Goal: Task Accomplishment & Management: Manage account settings

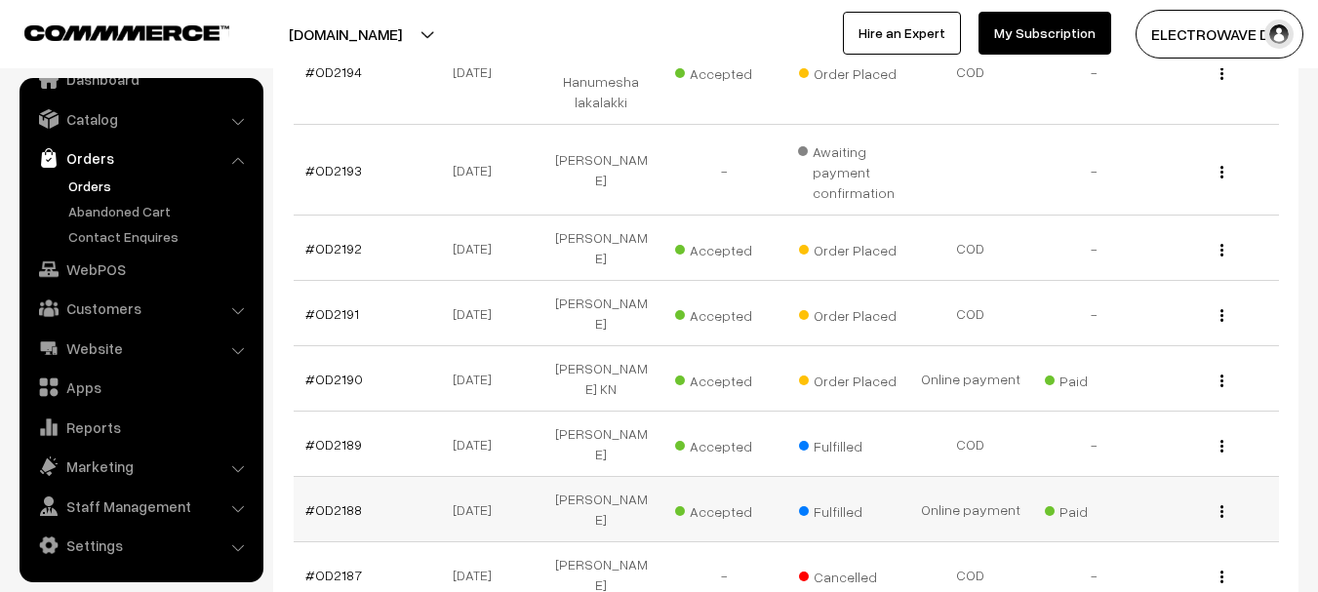
scroll to position [488, 0]
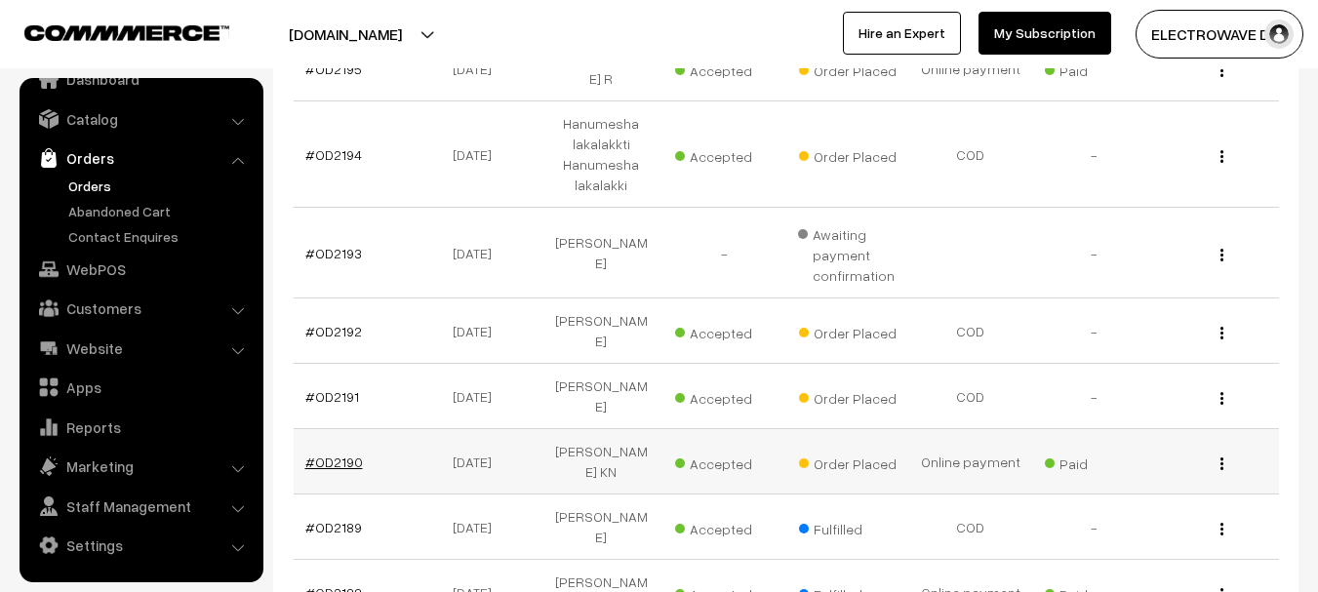
click at [324, 454] on link "#OD2190" at bounding box center [334, 462] width 58 height 17
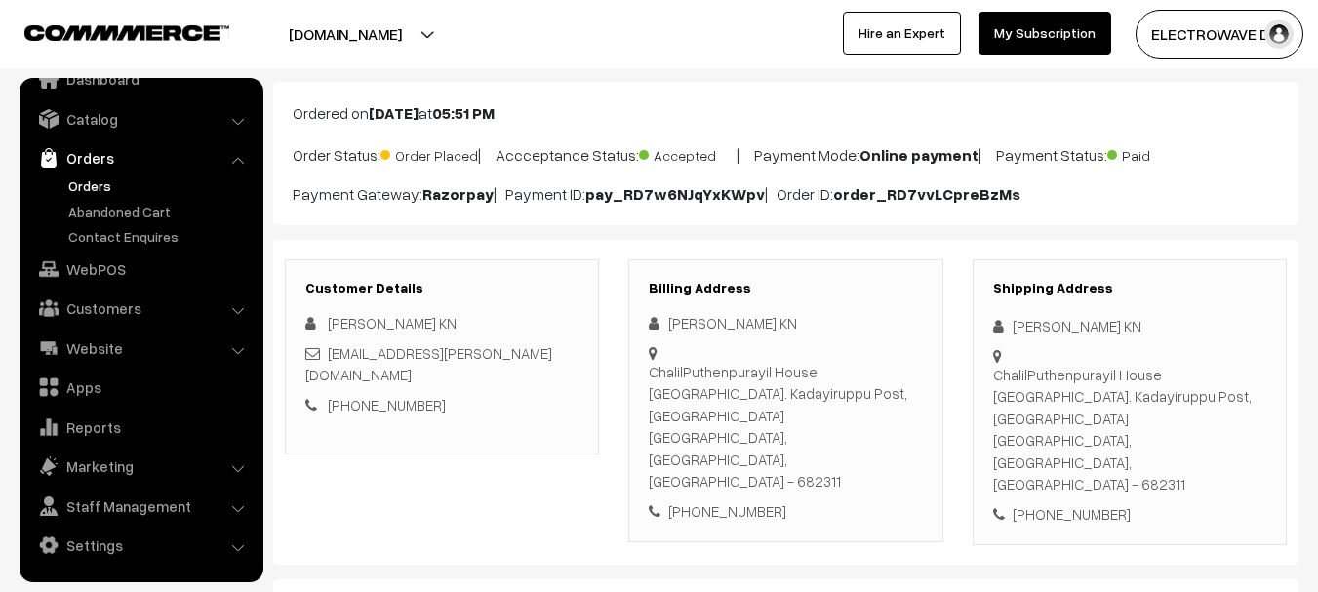
scroll to position [98, 0]
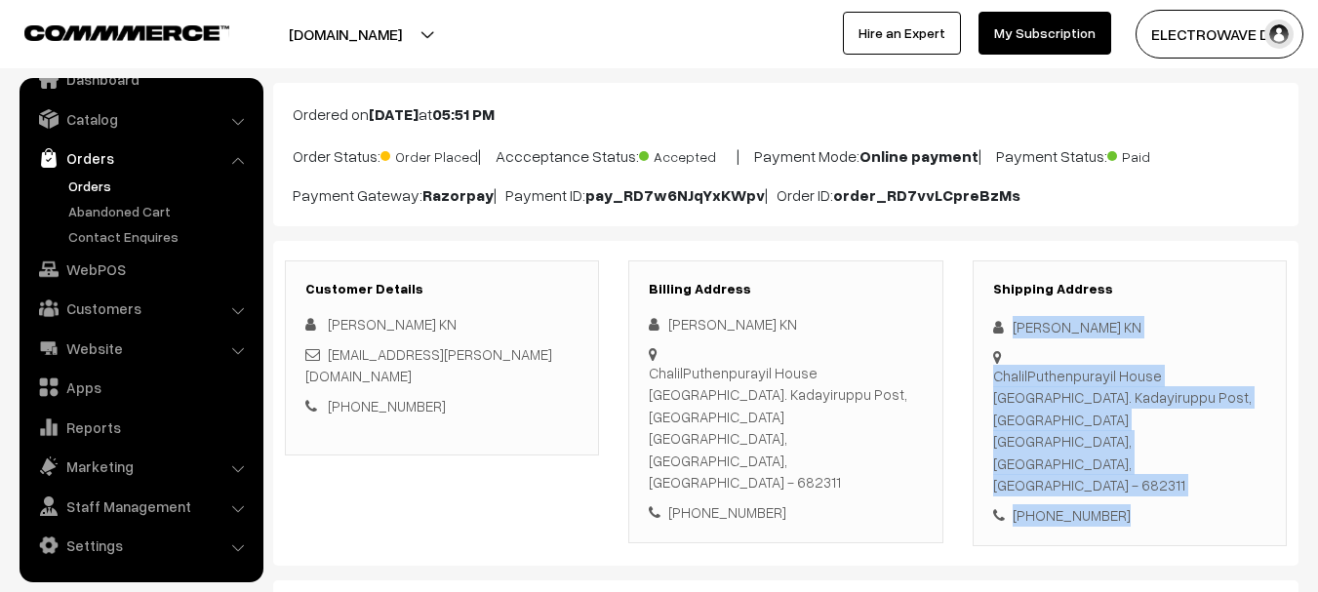
drag, startPoint x: 1079, startPoint y: 390, endPoint x: 1113, endPoint y: 431, distance: 53.3
click at [1164, 459] on div "Shipping Address Rajagopalan Nair KN ChalilPuthenpurayil House Pulinchode. Kada…" at bounding box center [1130, 403] width 314 height 287
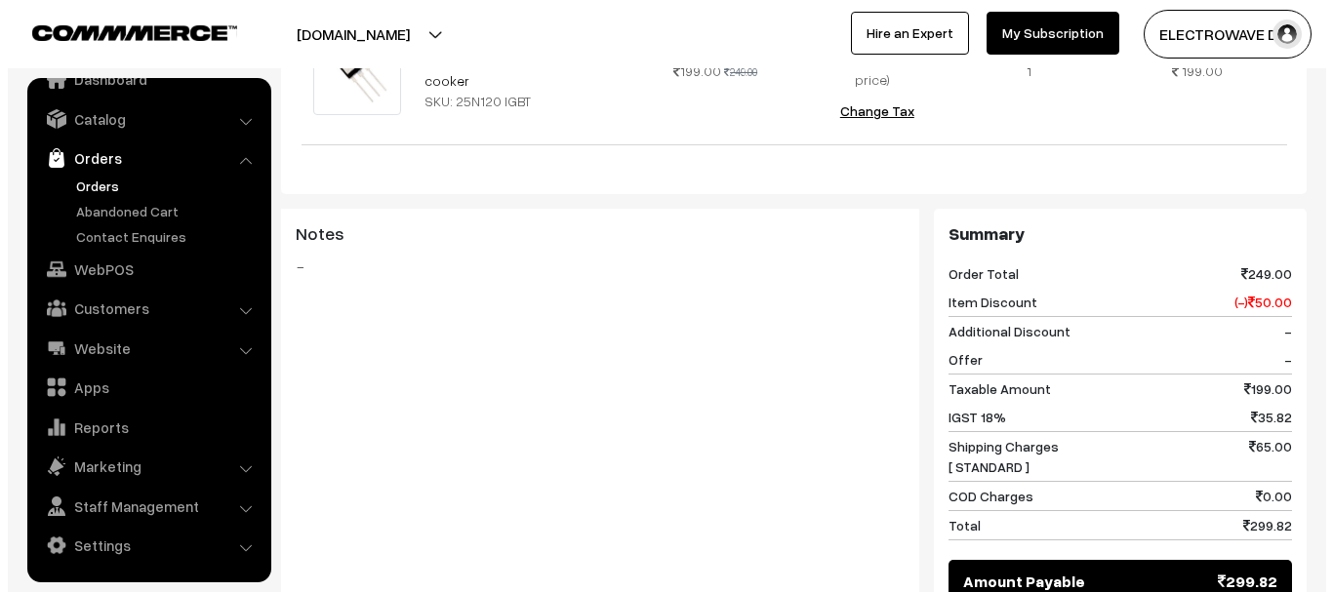
scroll to position [878, 0]
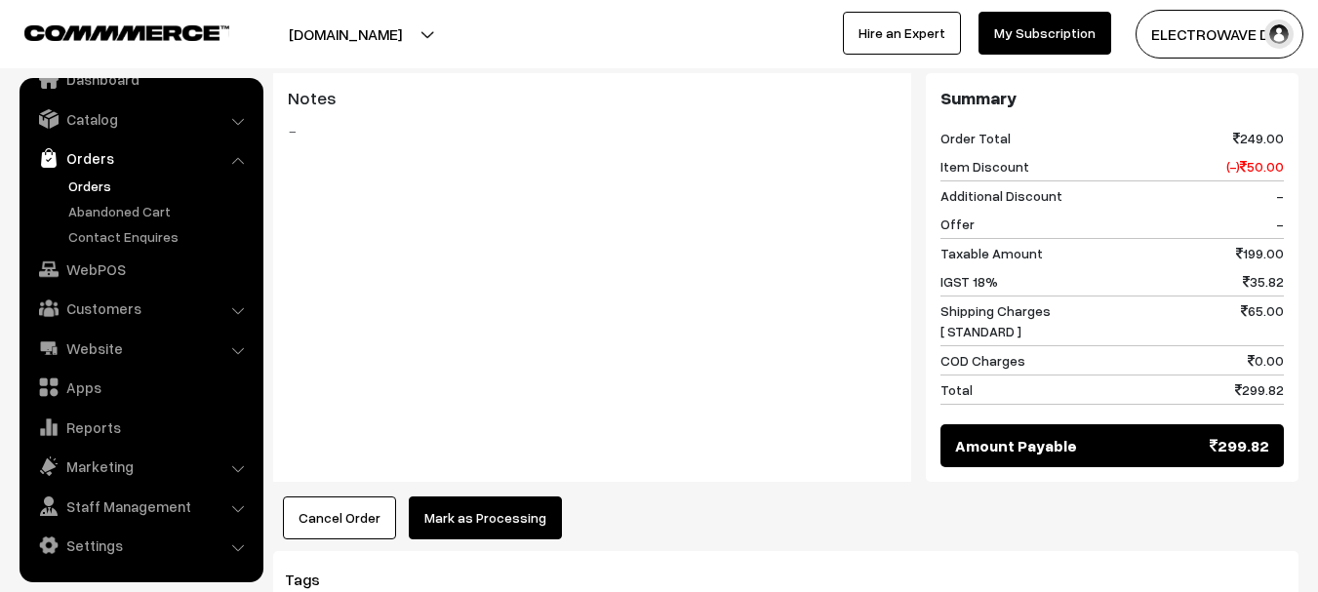
click at [473, 497] on button "Mark as Processing" at bounding box center [485, 518] width 153 height 43
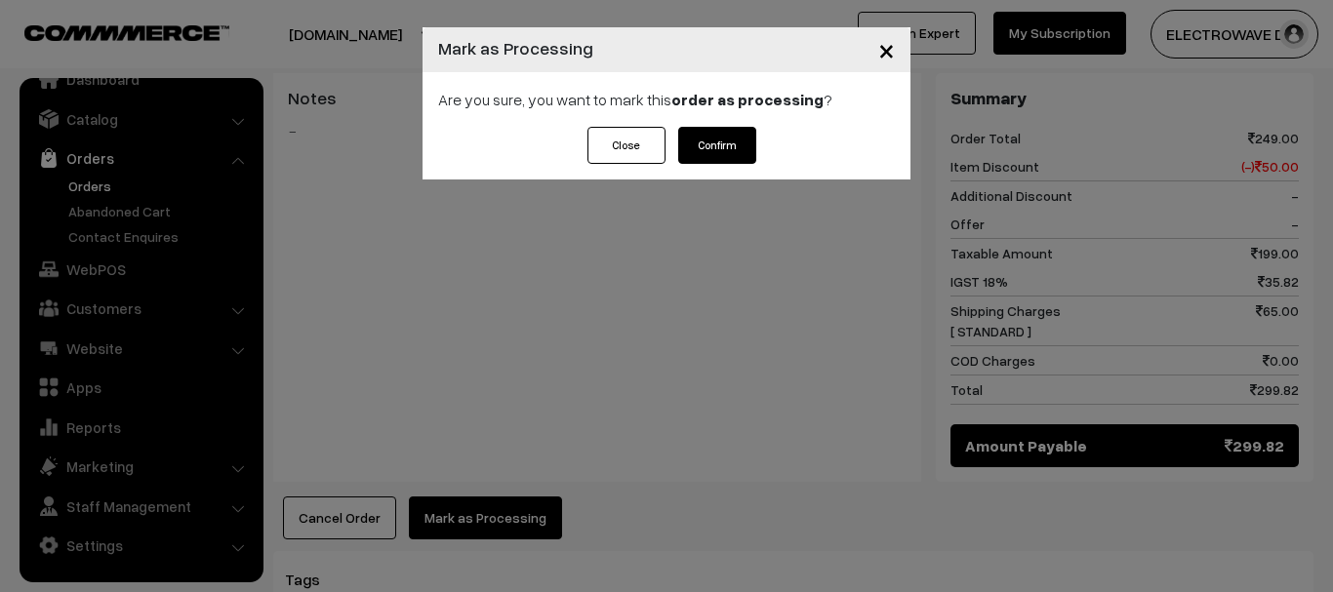
click at [712, 157] on button "Confirm" at bounding box center [717, 145] width 78 height 37
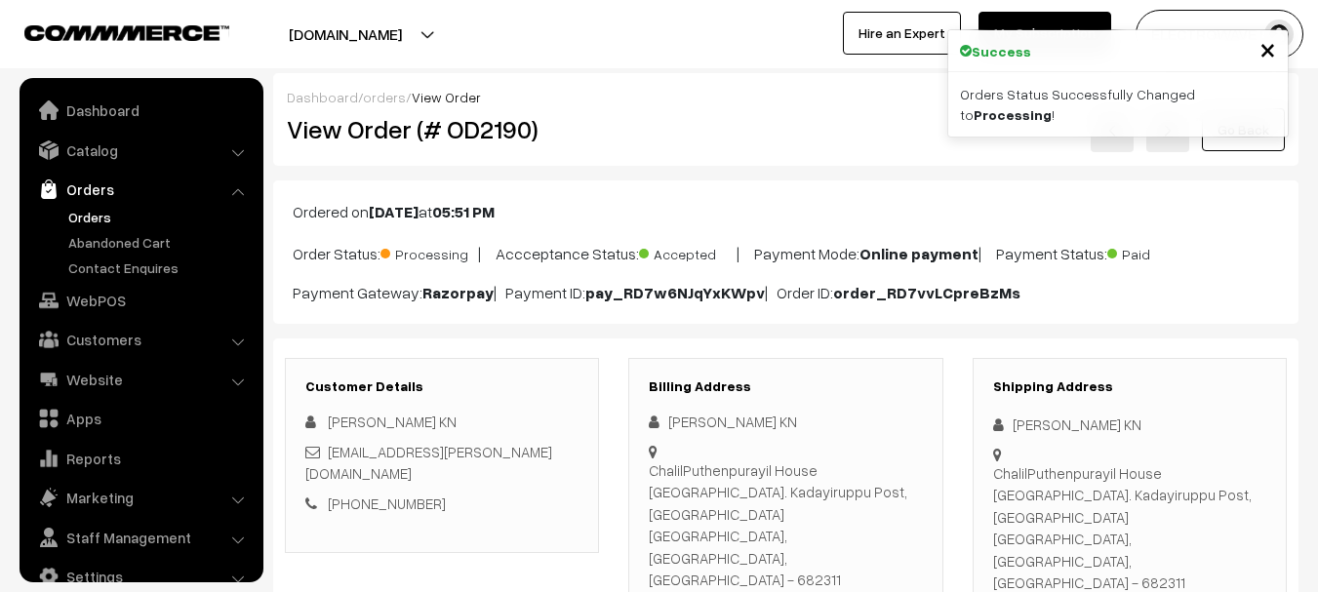
drag, startPoint x: 0, startPoint y: 0, endPoint x: 510, endPoint y: 282, distance: 582.9
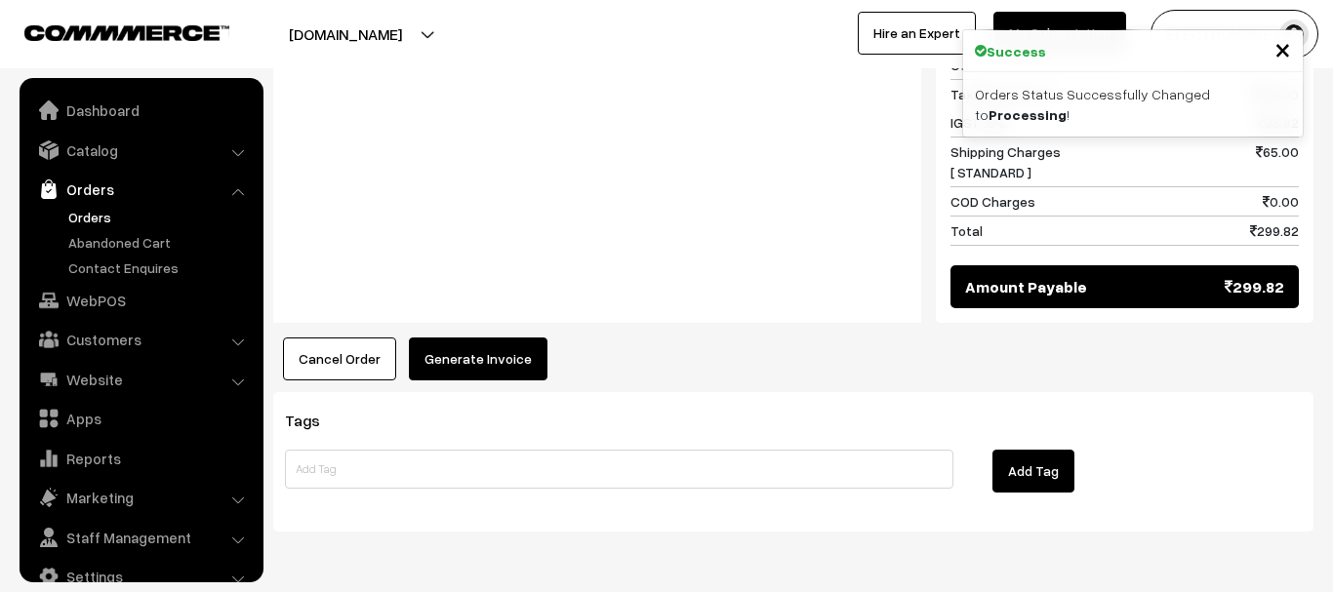
scroll to position [31, 0]
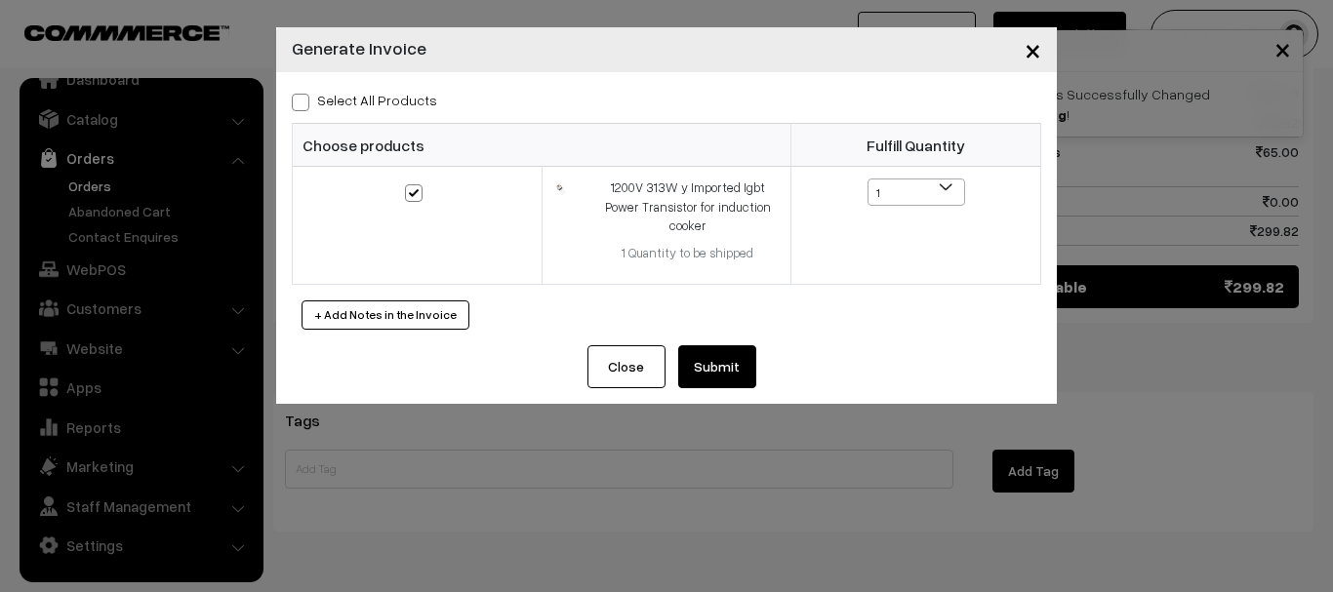
click at [712, 363] on button "Submit" at bounding box center [717, 366] width 78 height 43
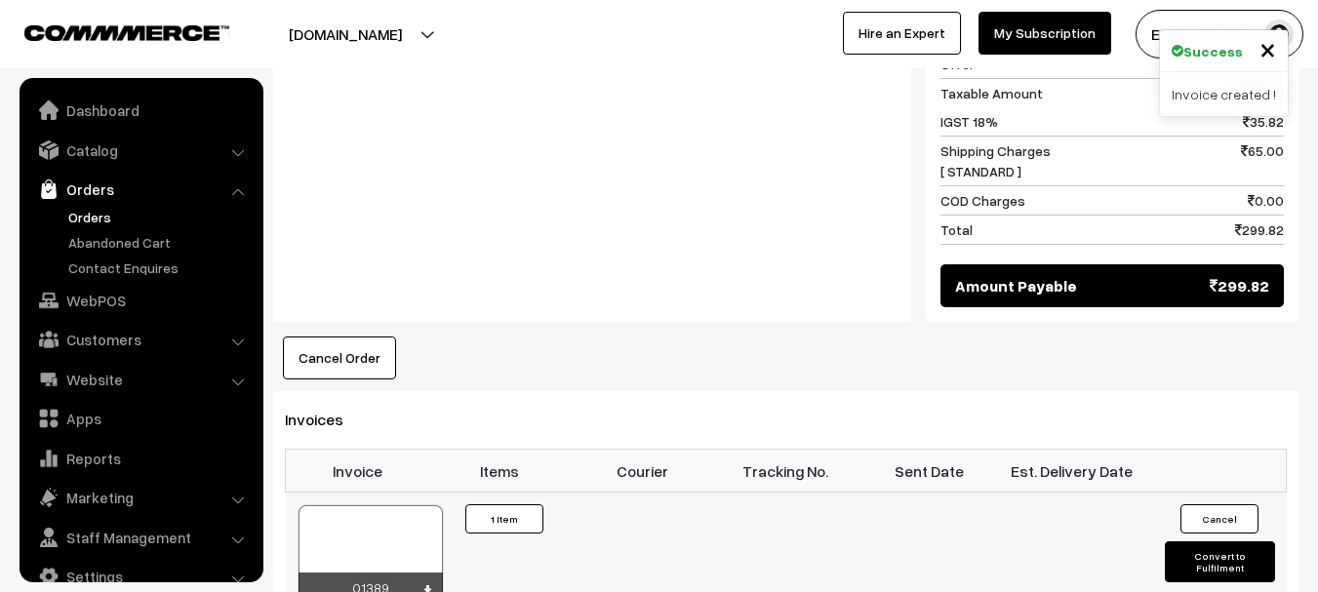
scroll to position [31, 0]
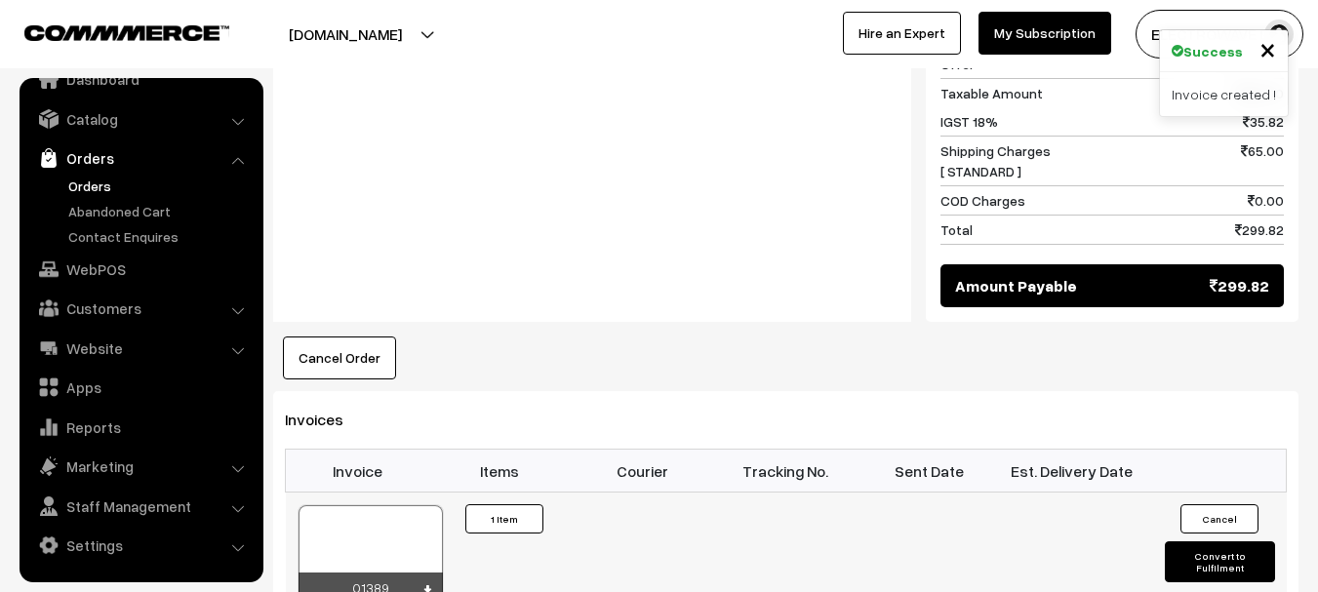
click at [421, 505] on div at bounding box center [371, 554] width 144 height 98
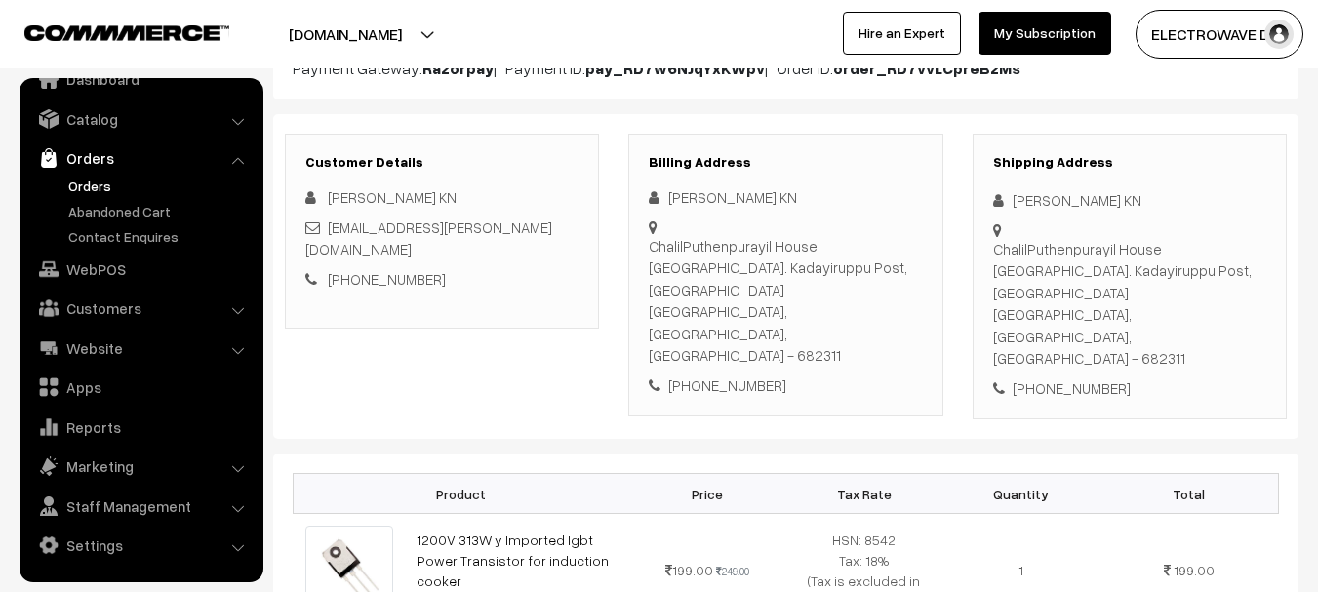
scroll to position [0, 0]
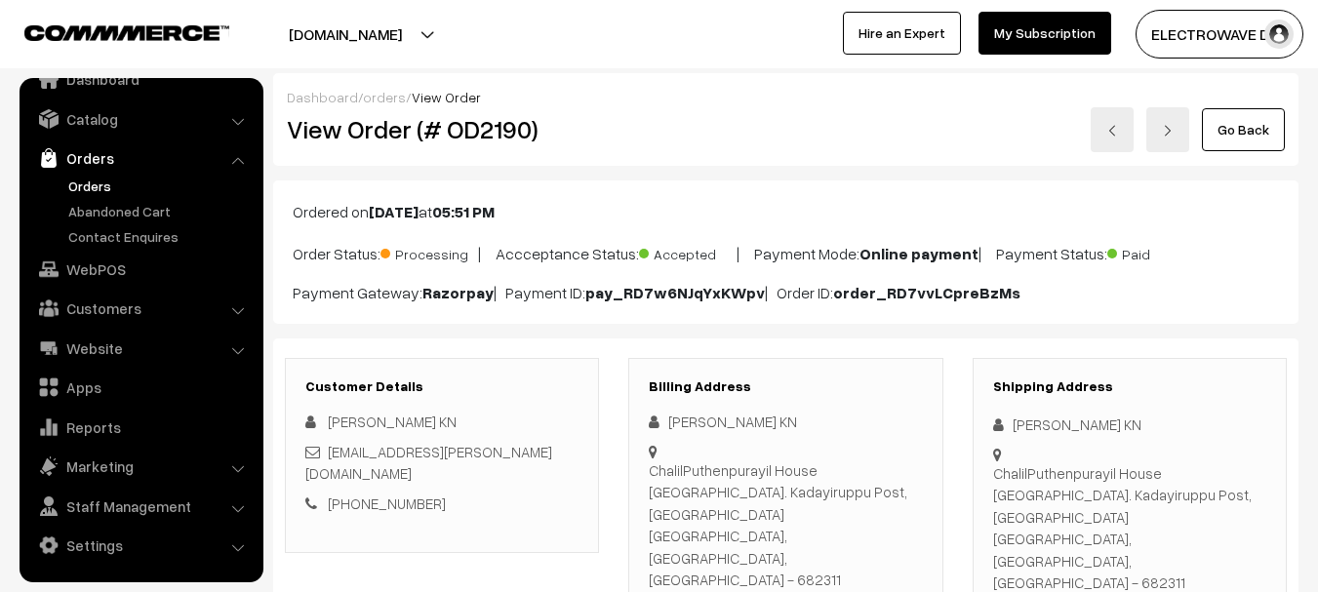
click at [1115, 123] on link at bounding box center [1112, 129] width 43 height 45
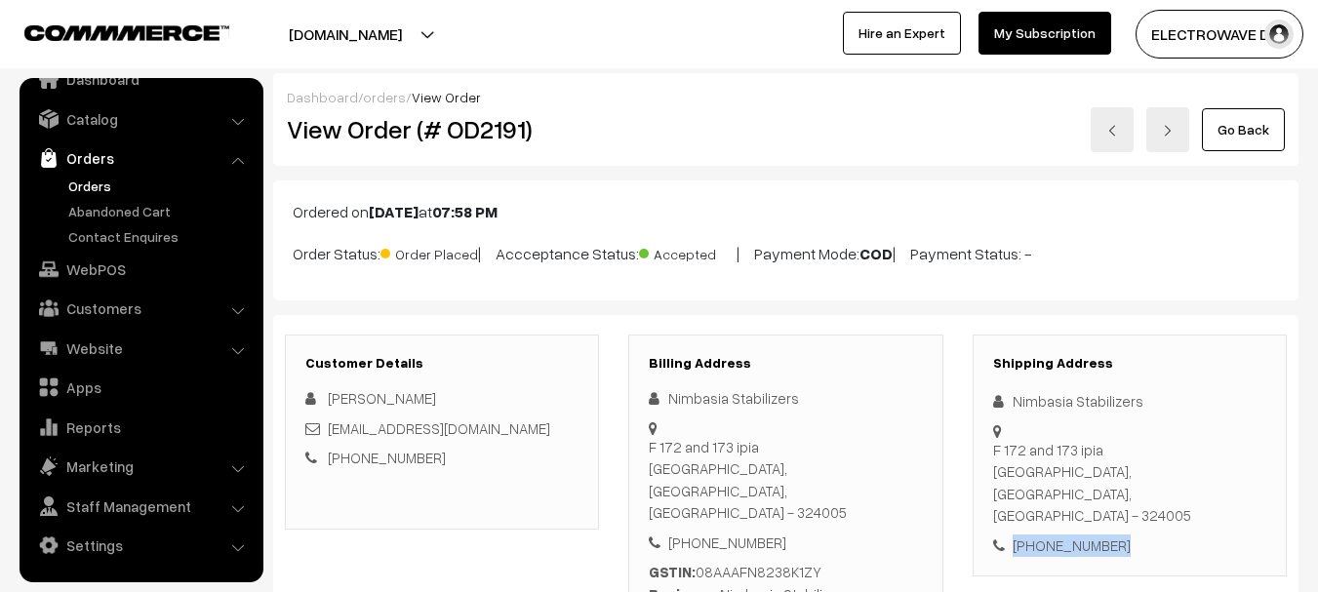
copy div "+91 9983306543"
drag, startPoint x: 1134, startPoint y: 489, endPoint x: 997, endPoint y: 471, distance: 137.7
click at [997, 535] on div "+91 9983306543" at bounding box center [1129, 546] width 273 height 22
click at [1036, 401] on div "Nimbasia Stabilizers" at bounding box center [1129, 401] width 273 height 22
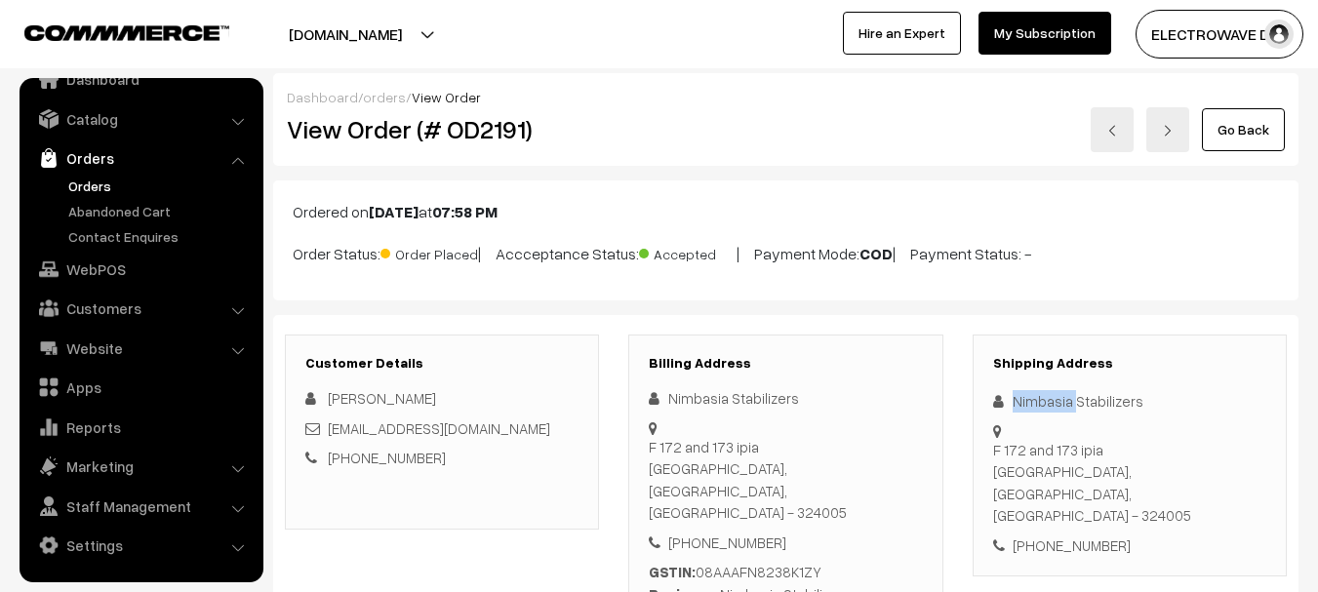
copy div "Nimbasia"
click at [1114, 391] on div "Nimbasia Stabilizers" at bounding box center [1129, 401] width 273 height 22
copy div "Stabilizers"
copy link "saumyamittal@live.com"
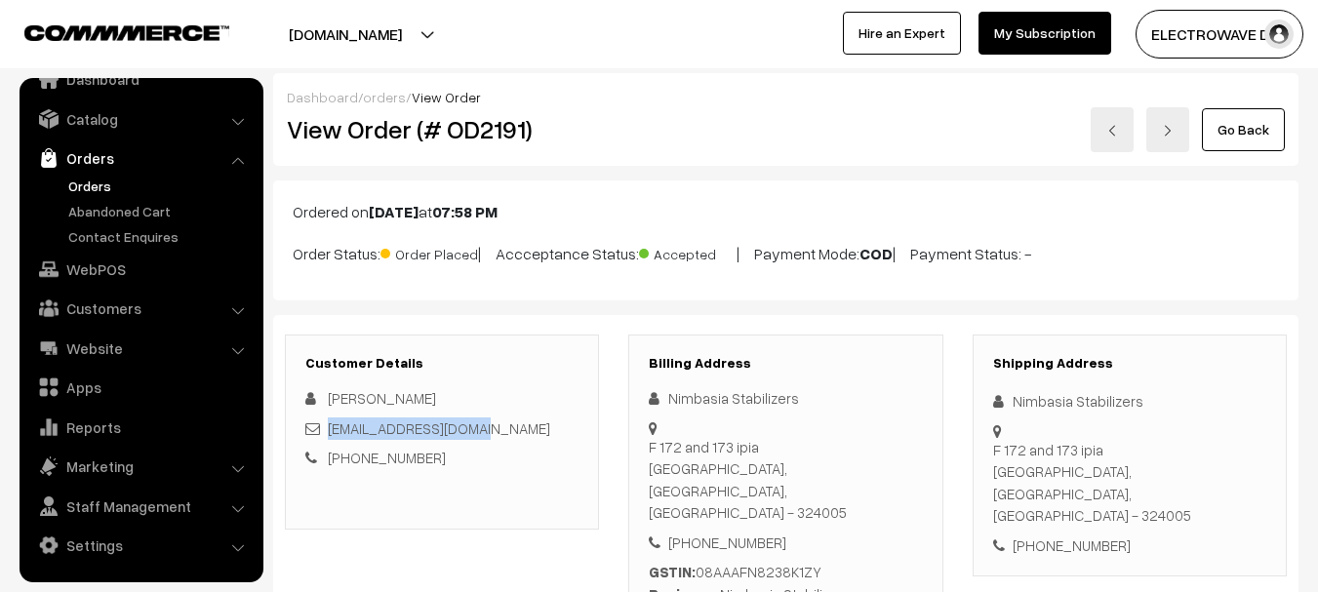
drag, startPoint x: 484, startPoint y: 435, endPoint x: 327, endPoint y: 433, distance: 157.1
click at [327, 433] on div "saumyamittal@live.com" at bounding box center [441, 429] width 273 height 22
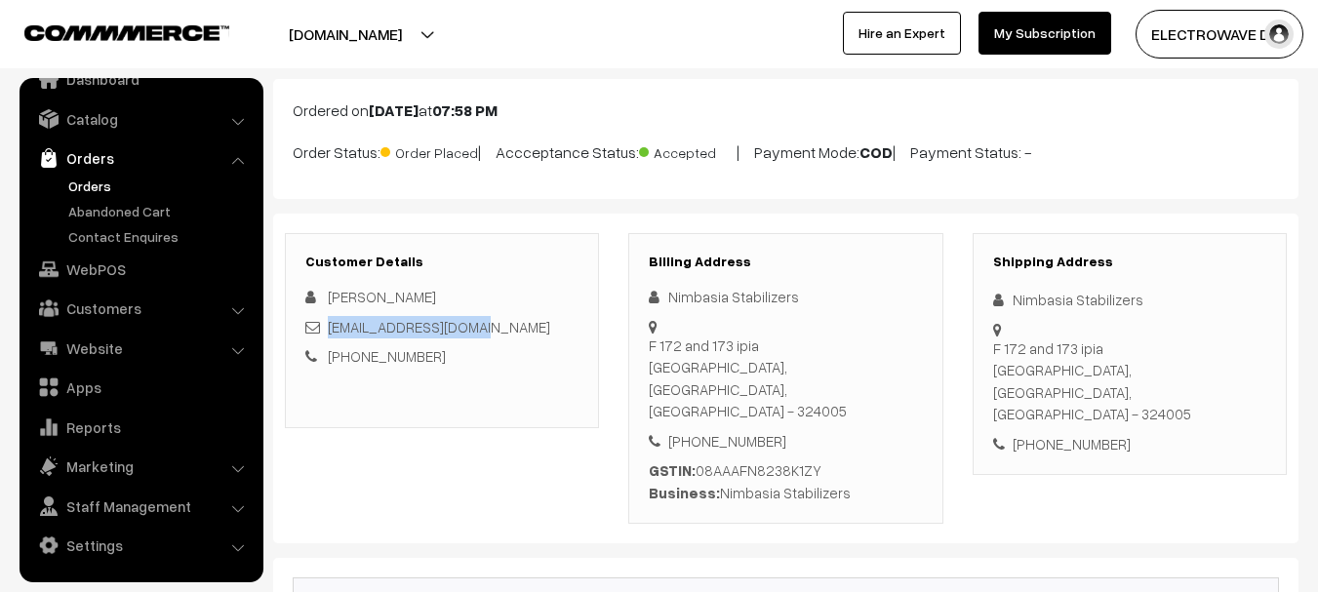
scroll to position [195, 0]
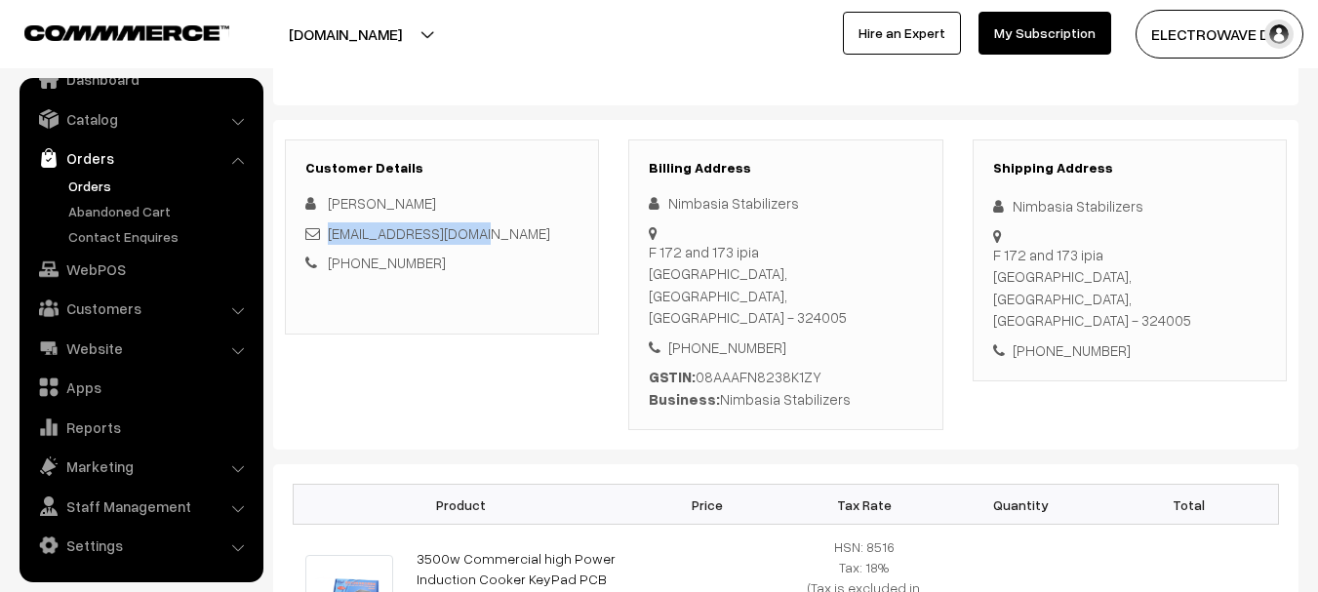
copy div "Nimbasia Stabilizers"
drag, startPoint x: 715, startPoint y: 339, endPoint x: 857, endPoint y: 332, distance: 141.7
click at [863, 366] on div "GSTIN: 08AAAFN8238K1ZY Business: Nimbasia Stabilizers" at bounding box center [785, 388] width 273 height 44
click at [1068, 339] on div "[PHONE_NUMBER]" at bounding box center [1129, 350] width 273 height 22
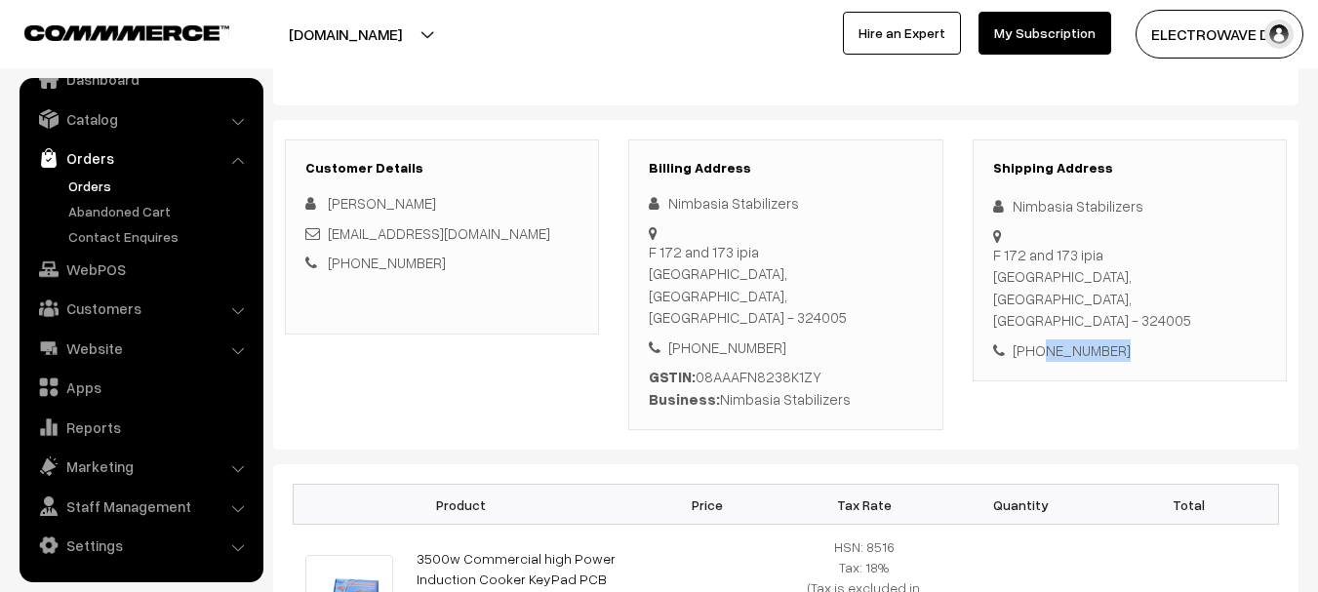
copy div "9983306543"
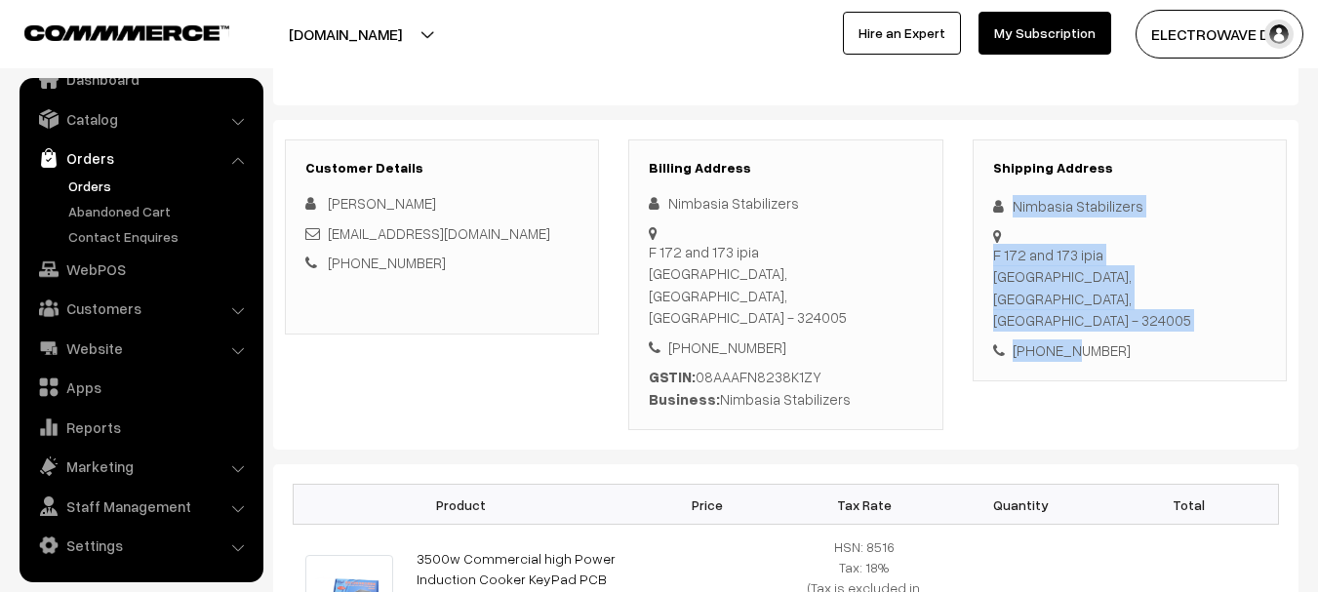
drag, startPoint x: 1021, startPoint y: 202, endPoint x: 1043, endPoint y: 326, distance: 125.7
click at [1055, 349] on div "Shipping Address Nimbasia Stabilizers F 172 and 173 ipia Kota, Rajasthan, India…" at bounding box center [1129, 286] width 343 height 292
click at [1051, 339] on div "[PHONE_NUMBER]" at bounding box center [1129, 350] width 273 height 22
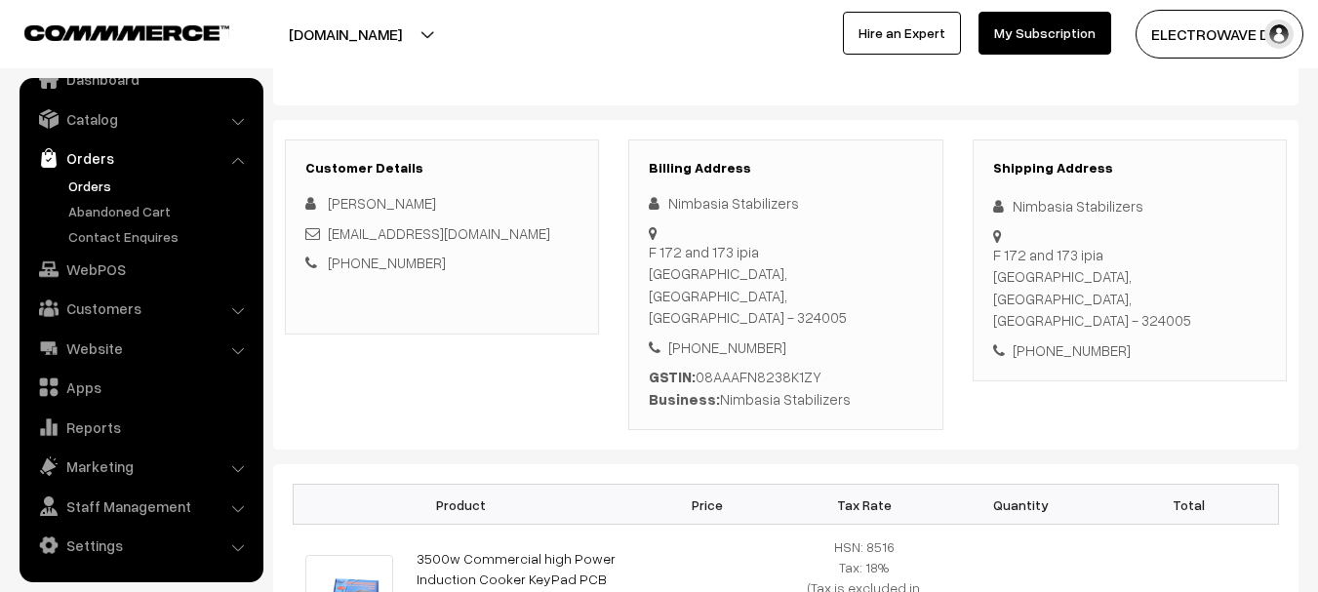
click at [1003, 200] on icon at bounding box center [1003, 206] width 20 height 15
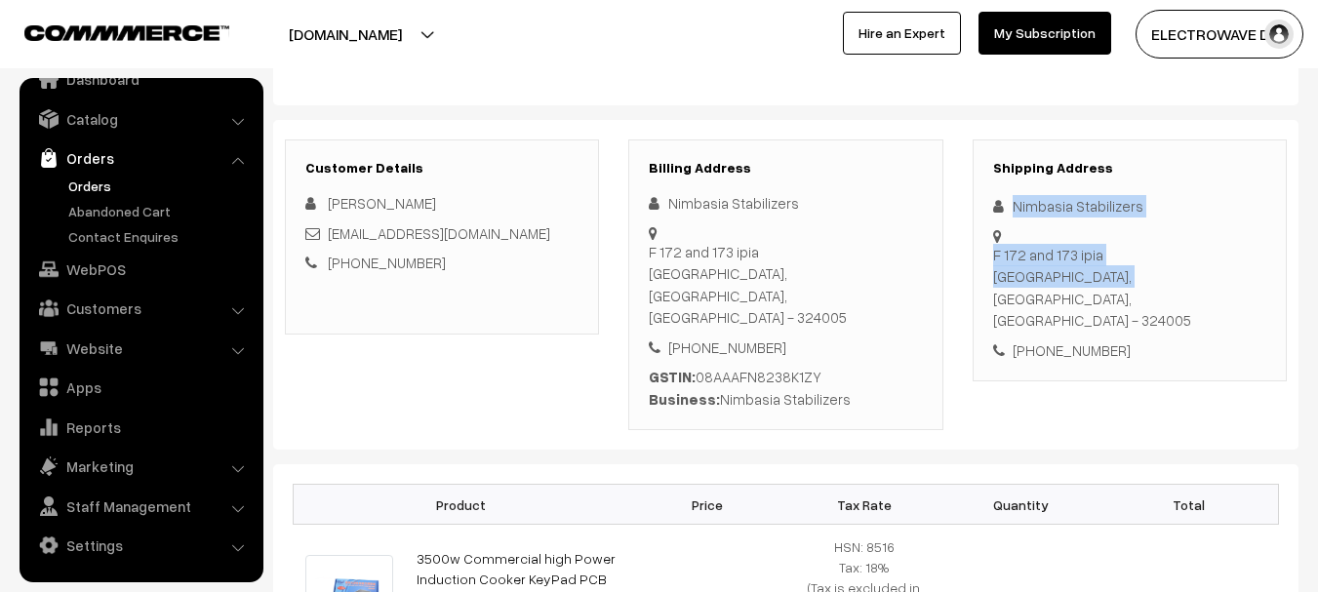
copy div "Nimbasia Stabilizers F 172 and 173 ipia Kota"
drag, startPoint x: 1021, startPoint y: 207, endPoint x: 1040, endPoint y: 260, distance: 56.8
click at [1040, 260] on div "Shipping Address Nimbasia Stabilizers F 172 and 173 ipia Kota, Rajasthan, India…" at bounding box center [1130, 261] width 314 height 243
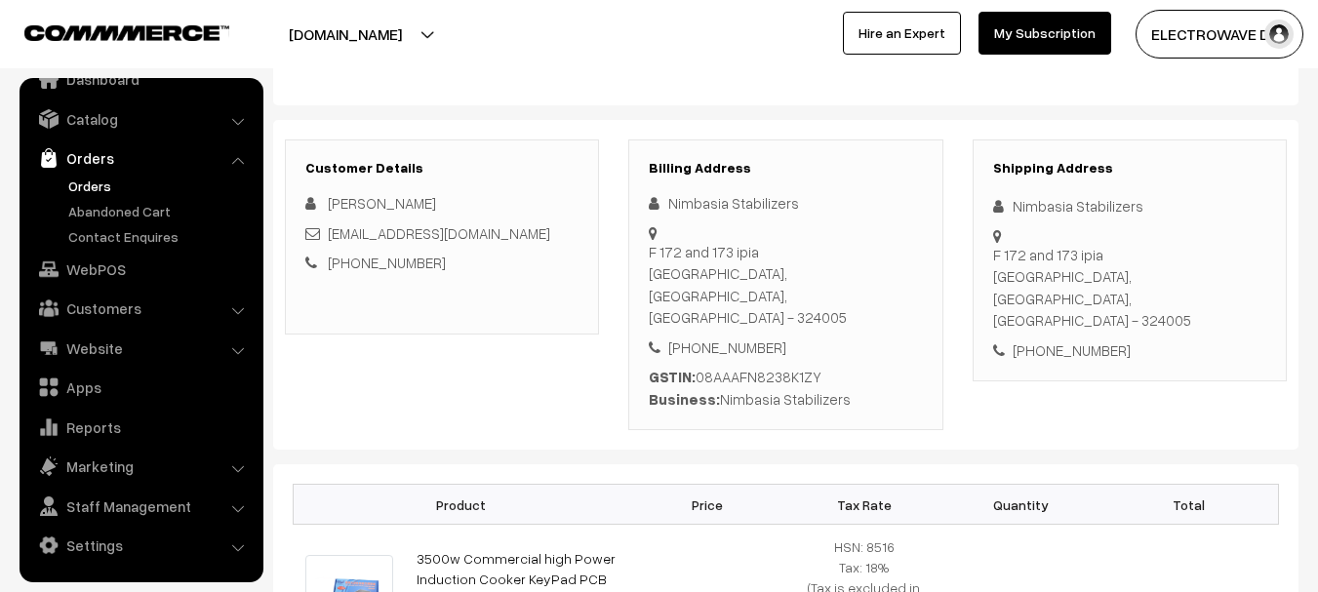
drag, startPoint x: 1052, startPoint y: 284, endPoint x: 1047, endPoint y: 257, distance: 27.7
click at [1052, 339] on div "[PHONE_NUMBER]" at bounding box center [1129, 350] width 273 height 22
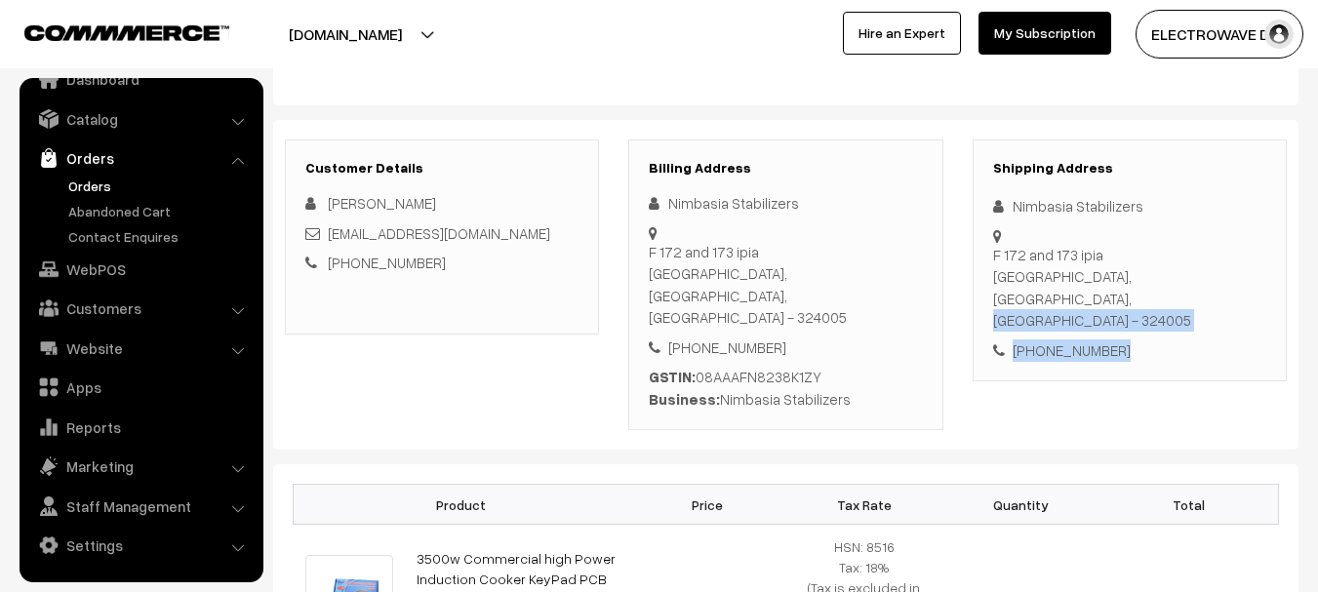
drag, startPoint x: 1043, startPoint y: 248, endPoint x: 1154, endPoint y: 308, distance: 126.6
click at [1154, 308] on div "Shipping Address Nimbasia Stabilizers F 172 and 173 ipia Kota, Rajasthan, India…" at bounding box center [1130, 261] width 314 height 243
copy div "Rajasthan, India - 324005 +91 9983306543"
click at [1177, 259] on div "F 172 and 173 ipia Kota, Rajasthan, India - 324005" at bounding box center [1129, 288] width 273 height 88
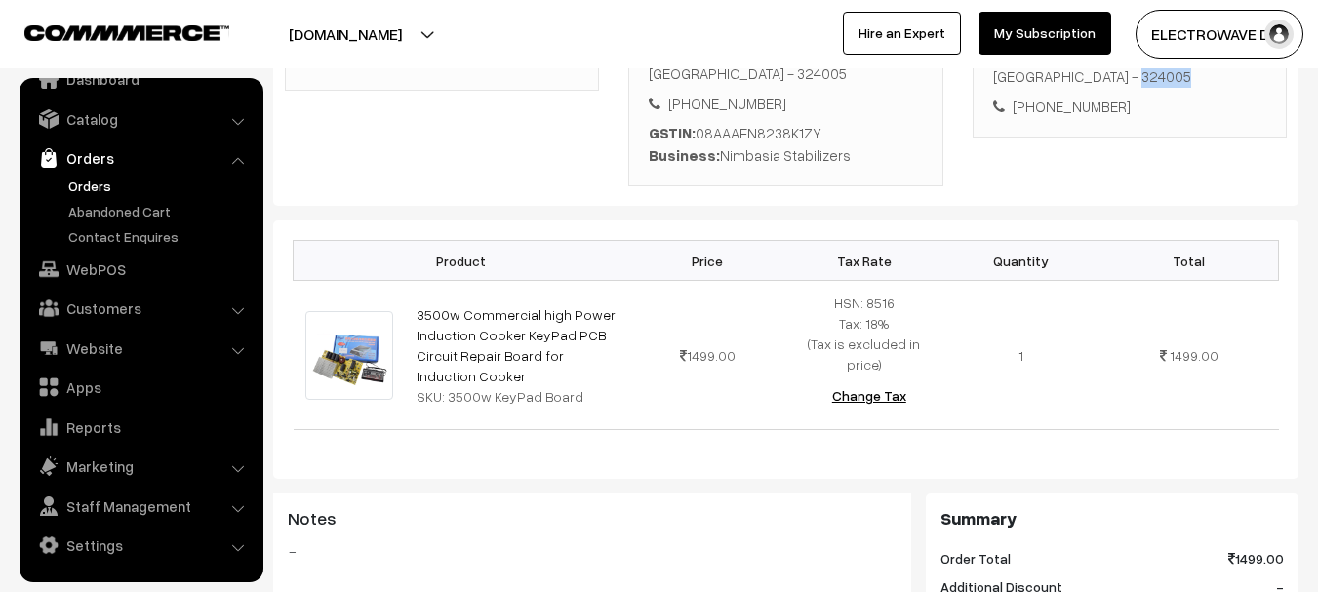
scroll to position [585, 0]
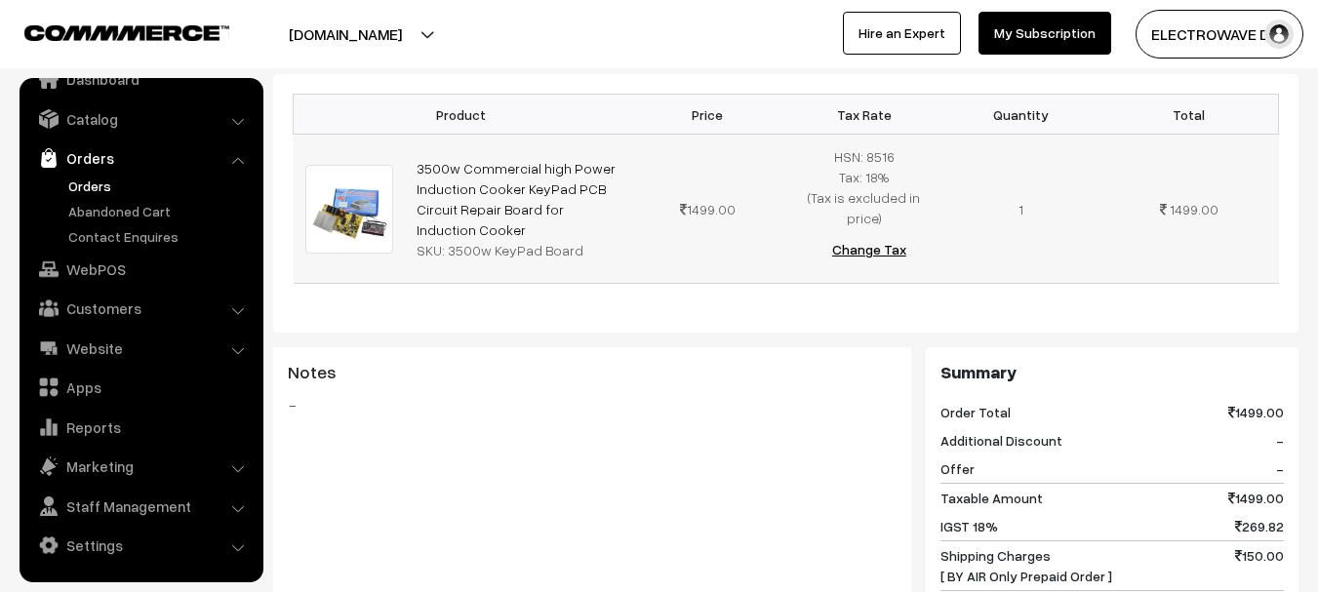
copy link "3500w Commercial high Power Induction Cooker KeyPad PCB Circuit Repair Board fo…"
drag, startPoint x: 467, startPoint y: 169, endPoint x: 405, endPoint y: 92, distance: 99.2
click at [405, 135] on td "3500w Commercial high Power Induction Cooker KeyPad PCB Circuit Repair Board fo…" at bounding box center [517, 209] width 224 height 149
click at [450, 240] on div "SKU: 3500w KeyPad Board" at bounding box center [517, 250] width 201 height 20
copy div "3500w KeyPad Boa"
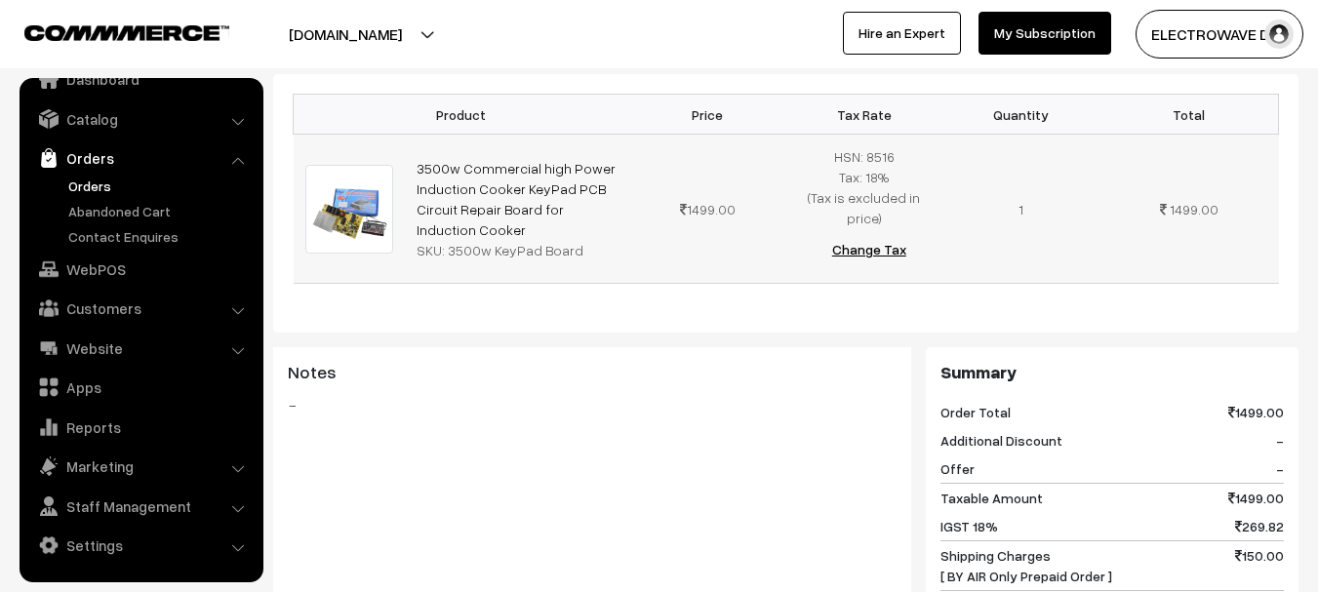
drag, startPoint x: 447, startPoint y: 188, endPoint x: 571, endPoint y: 190, distance: 123.9
click at [571, 240] on div "SKU: 3500w KeyPad Board" at bounding box center [517, 250] width 201 height 20
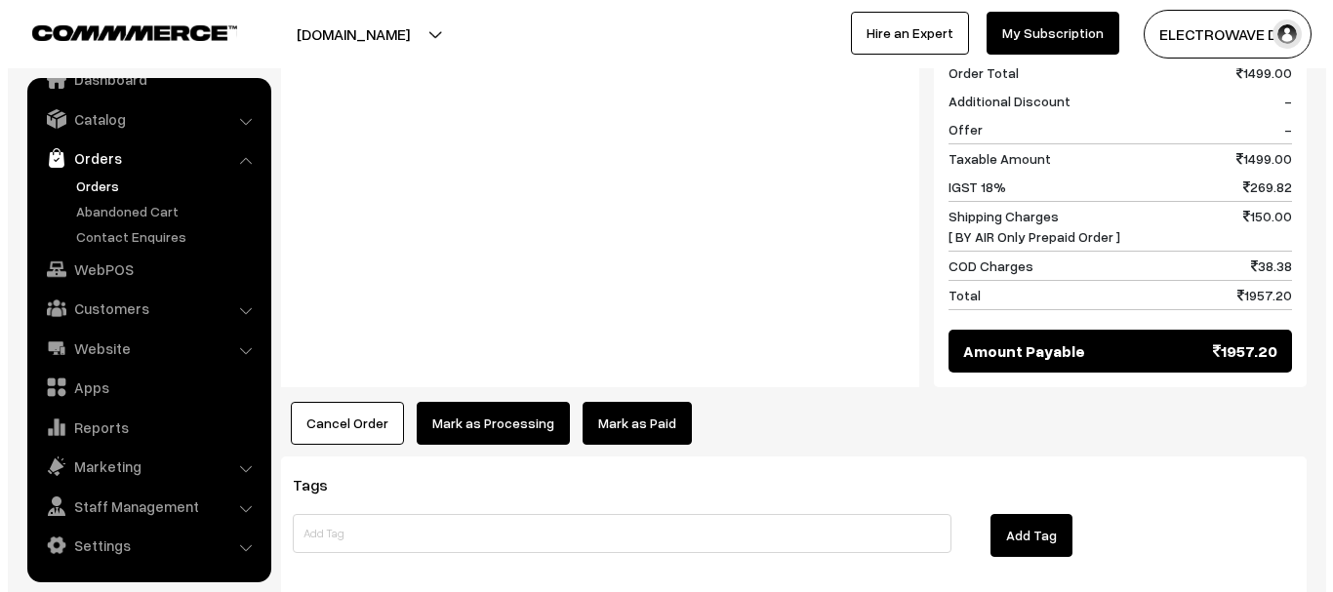
scroll to position [798, 0]
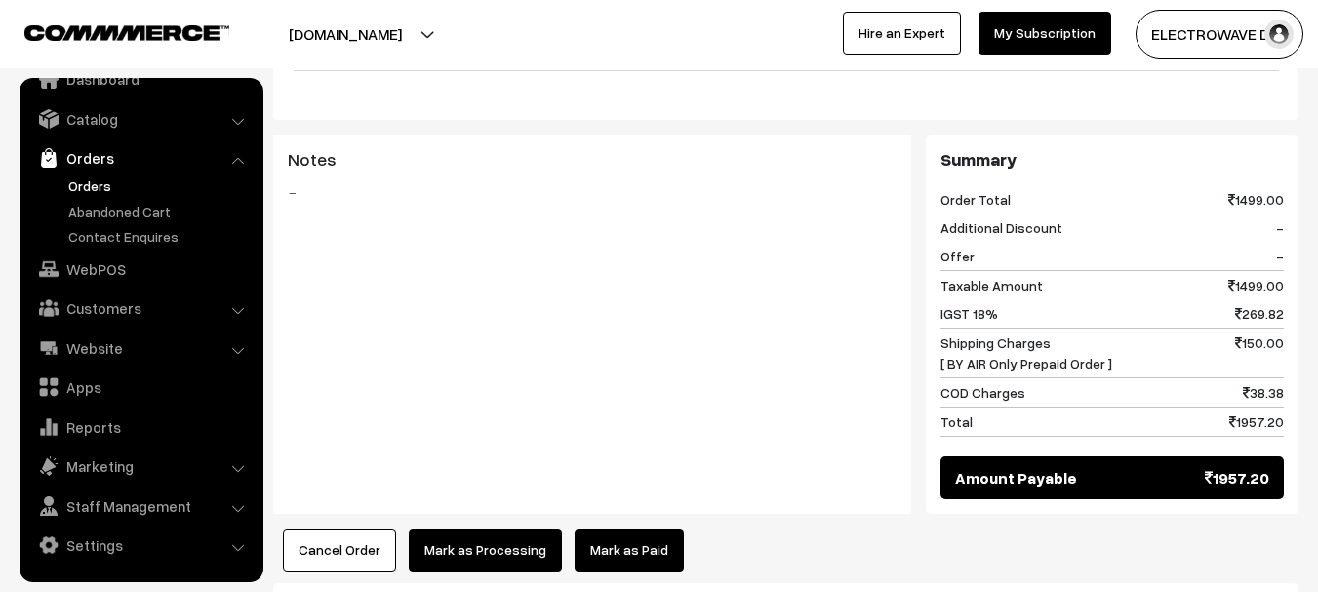
click at [456, 529] on button "Mark as Processing" at bounding box center [485, 550] width 153 height 43
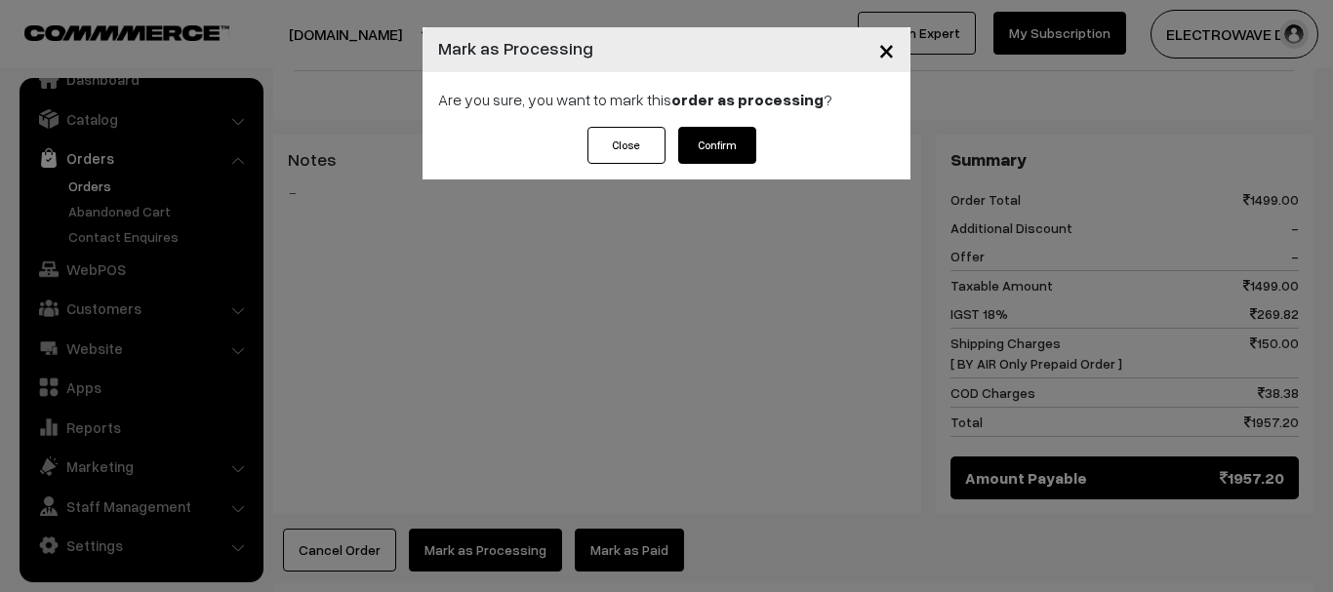
click at [704, 140] on button "Confirm" at bounding box center [717, 145] width 78 height 37
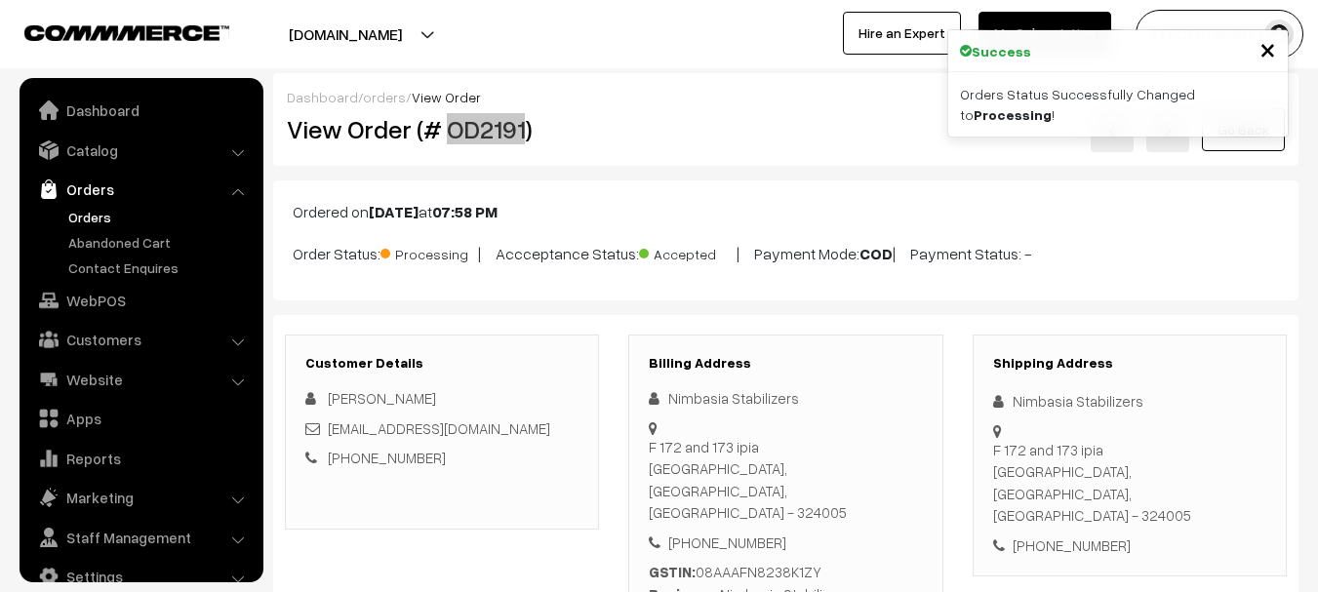
scroll to position [31, 0]
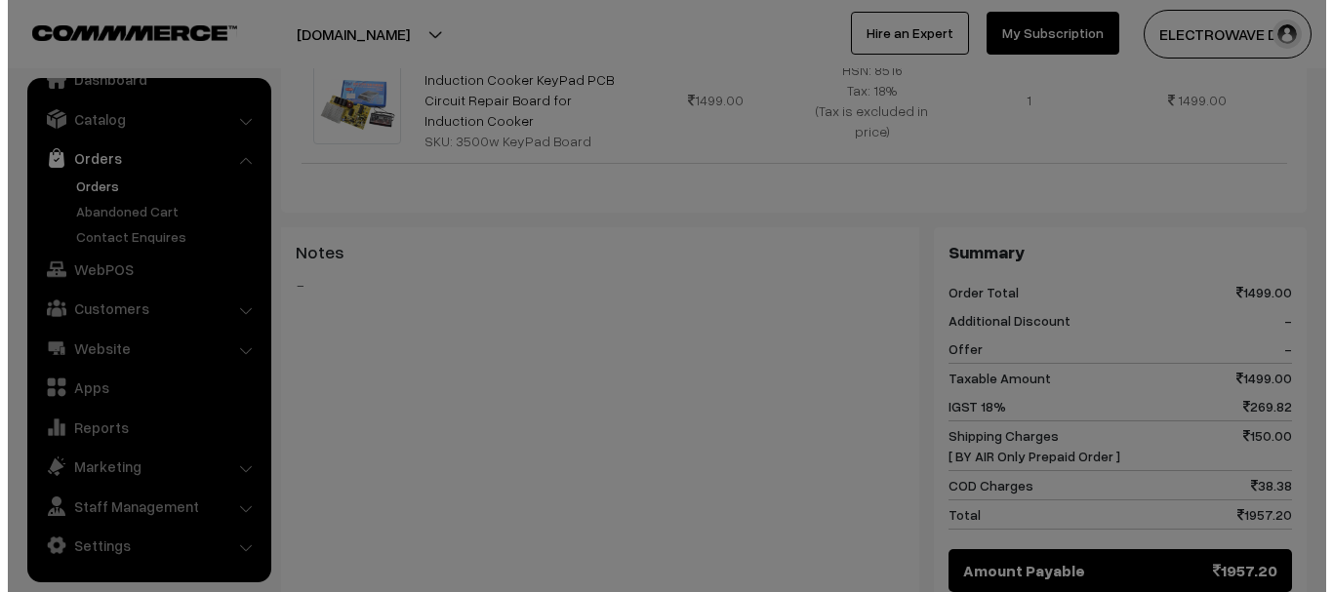
scroll to position [682, 0]
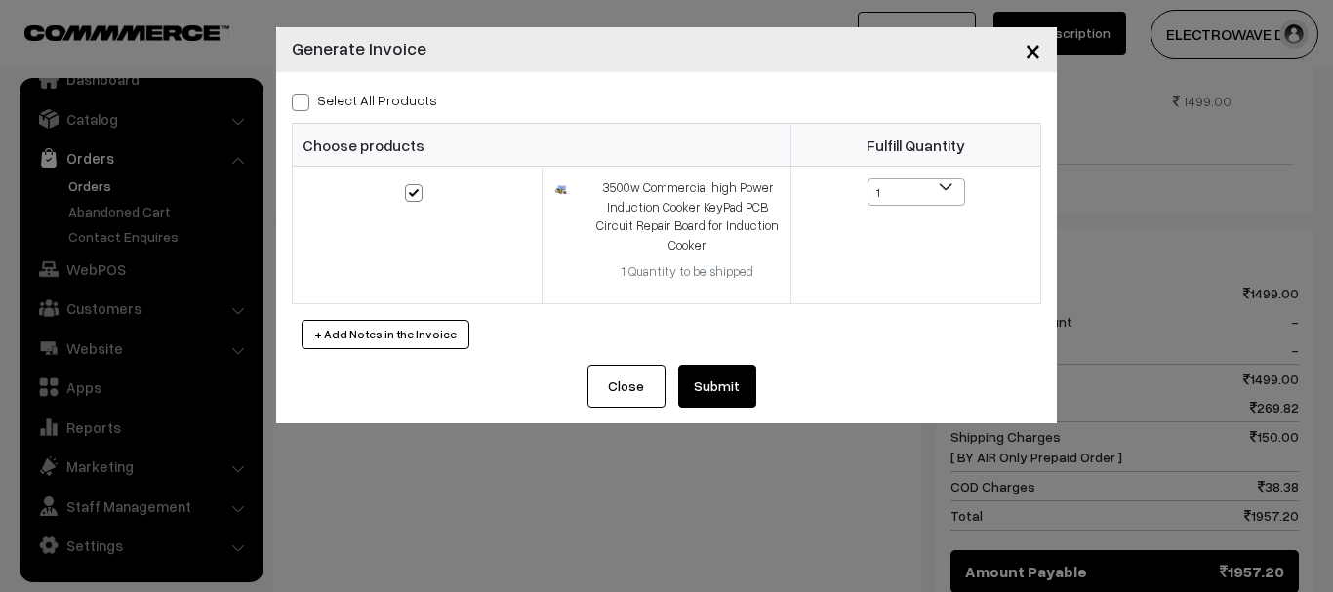
click at [728, 402] on button "Submit" at bounding box center [717, 386] width 78 height 43
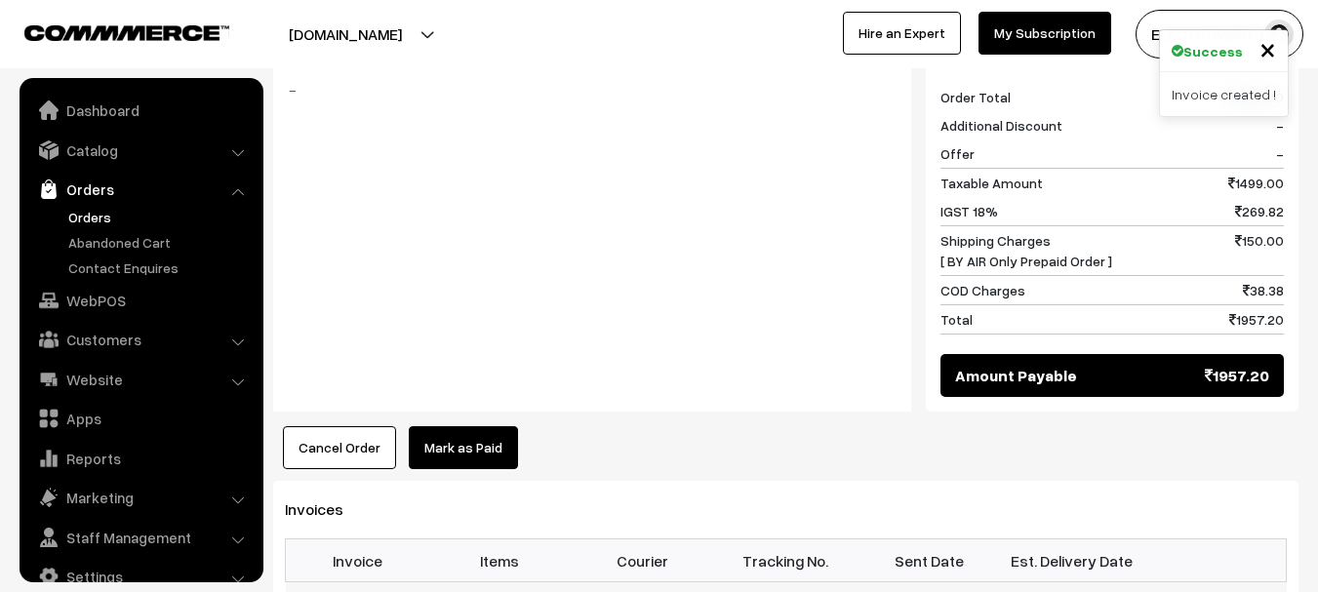
scroll to position [31, 0]
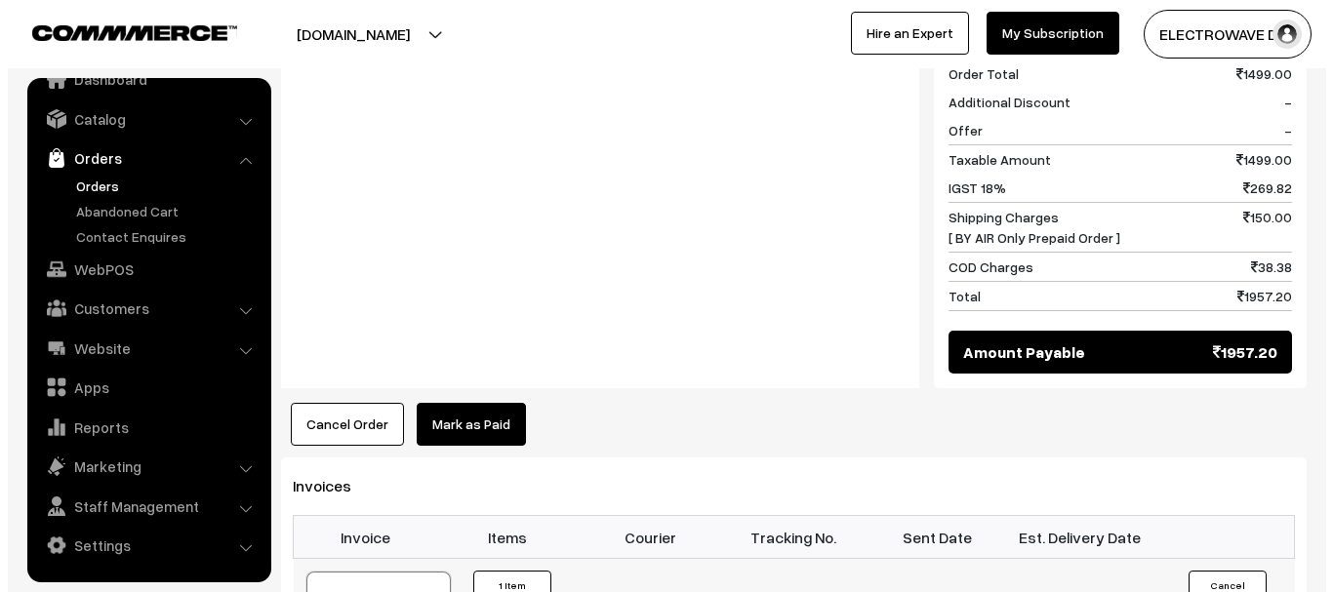
scroll to position [1073, 0]
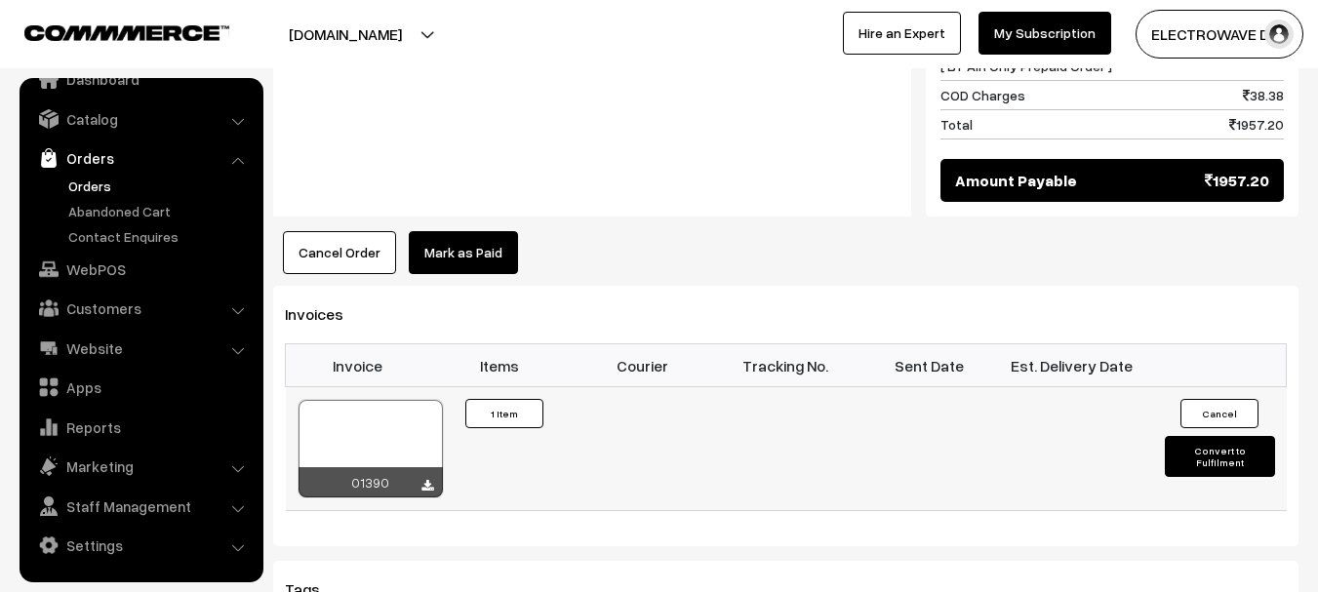
click at [1229, 436] on button "Convert to Fulfilment" at bounding box center [1220, 456] width 110 height 41
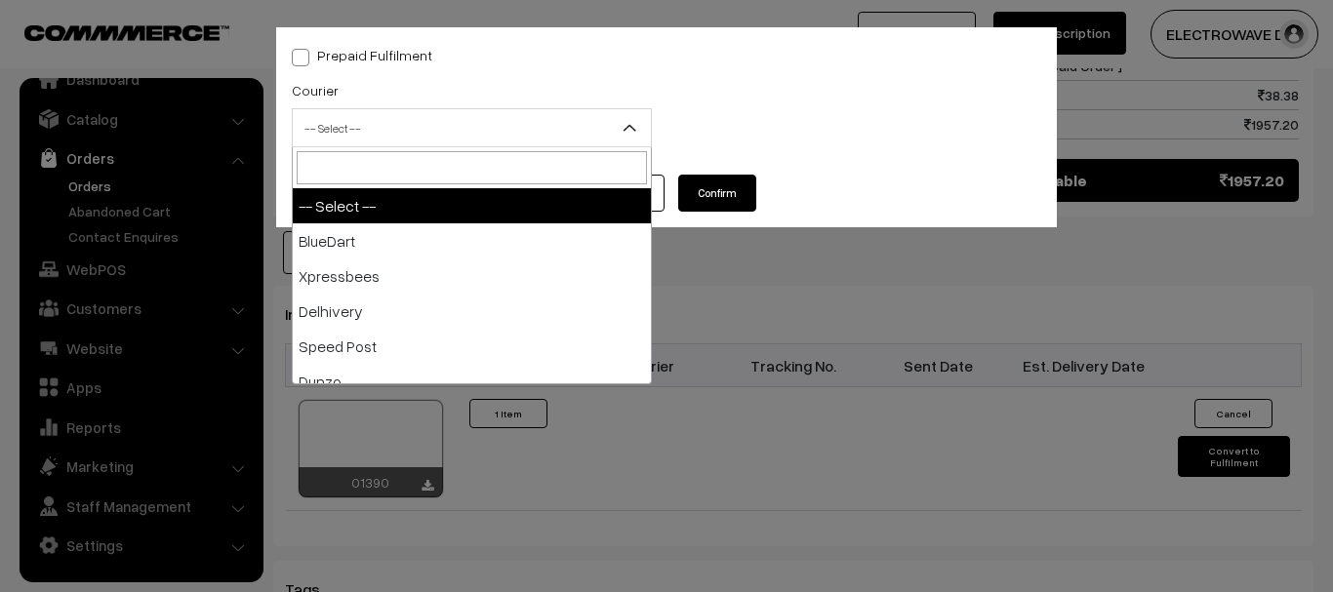
click at [494, 132] on span "-- Select --" at bounding box center [472, 128] width 358 height 34
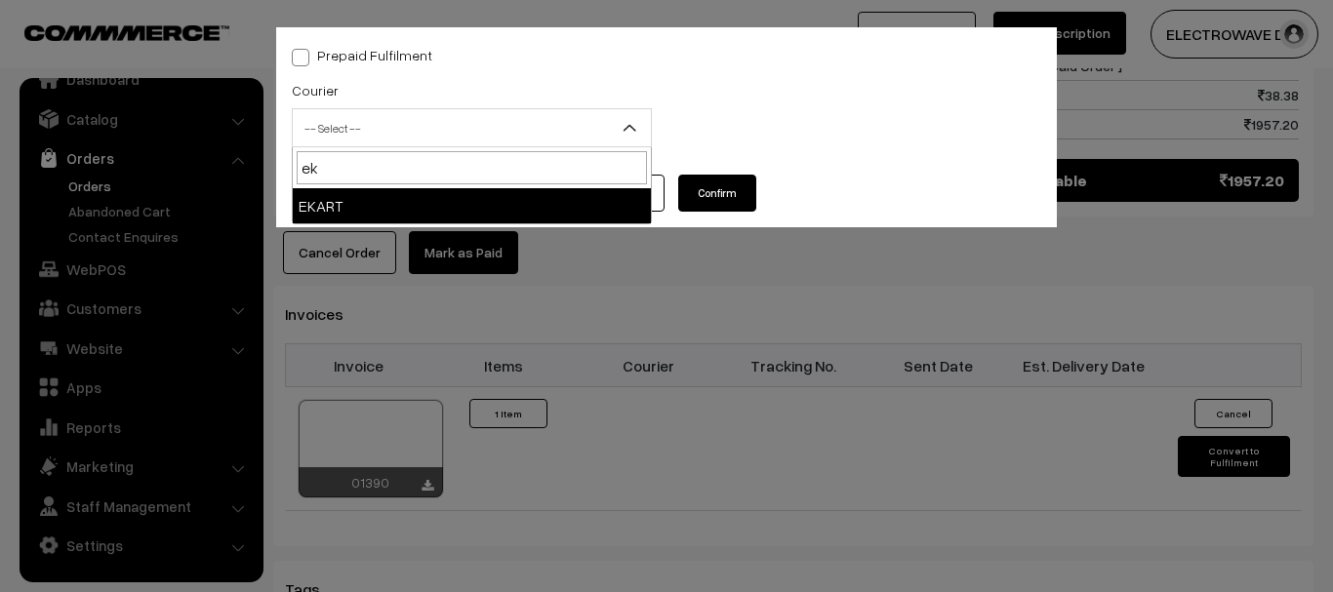
type input "ek"
select select "9"
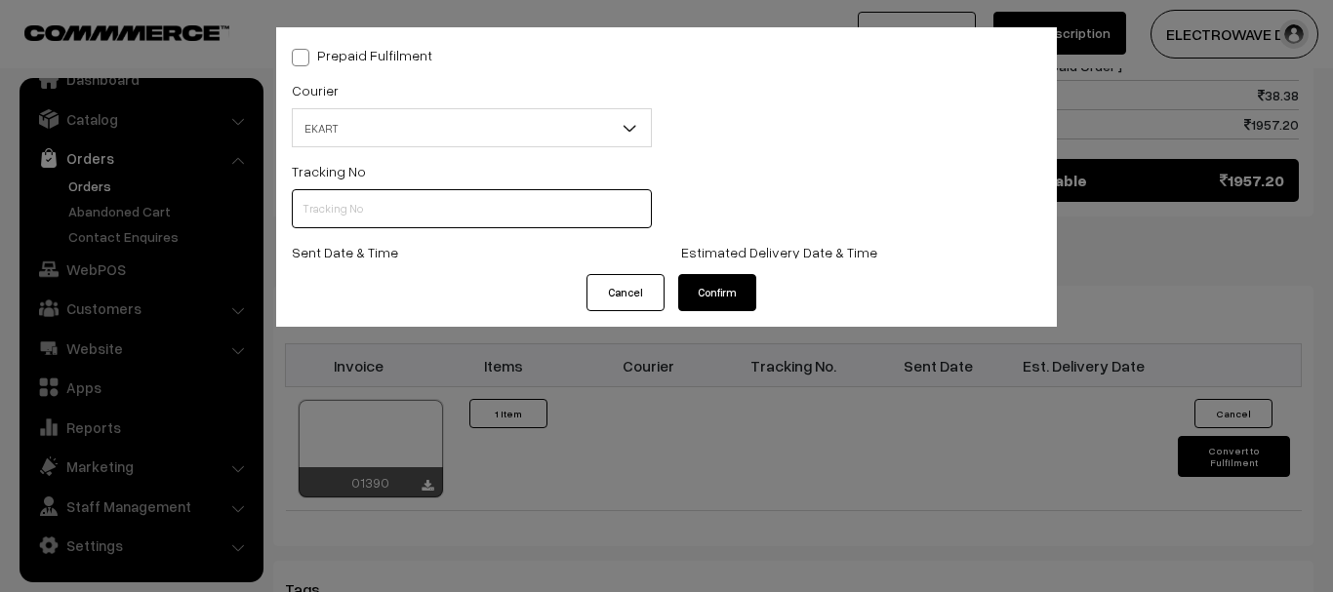
click at [420, 211] on input "text" at bounding box center [472, 208] width 360 height 39
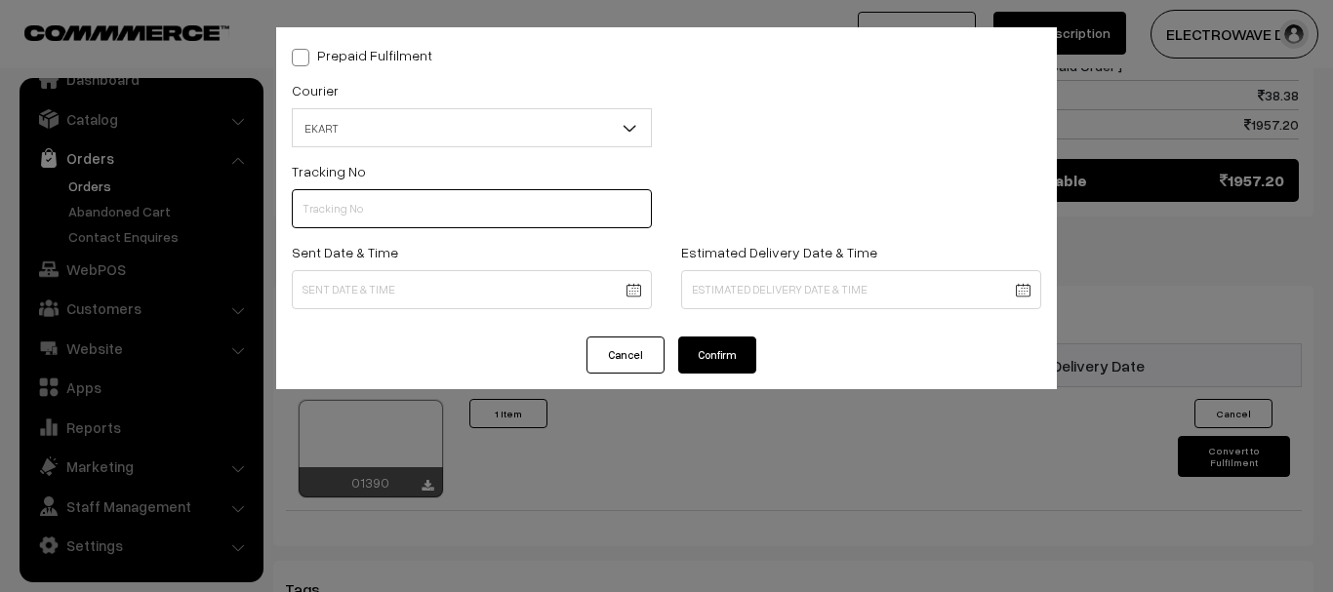
paste input "SOSC1002042006"
type input "SOSC1002042006"
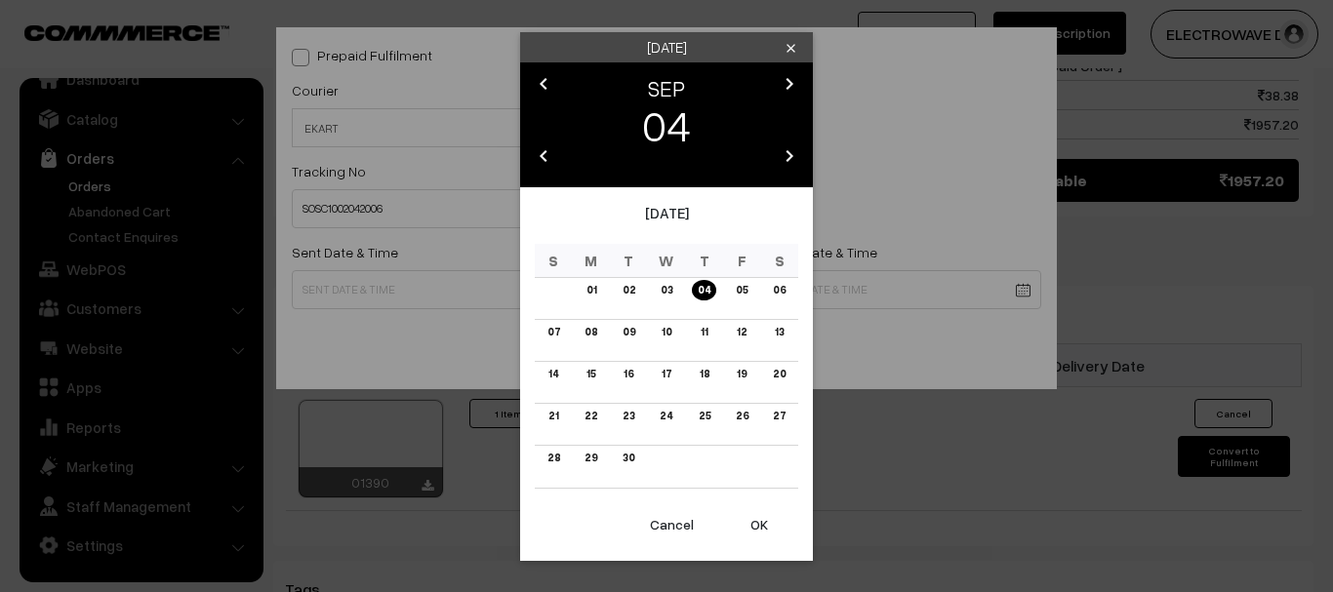
drag, startPoint x: 746, startPoint y: 500, endPoint x: 752, endPoint y: 522, distance: 22.2
click at [746, 502] on div "Thursday clear chevron_left SEP chevron_right 04 chevron_left 2025 chevron_righ…" at bounding box center [666, 296] width 293 height 529
click at [752, 524] on button "OK" at bounding box center [759, 524] width 78 height 43
click at [752, 525] on button "OK" at bounding box center [759, 524] width 78 height 43
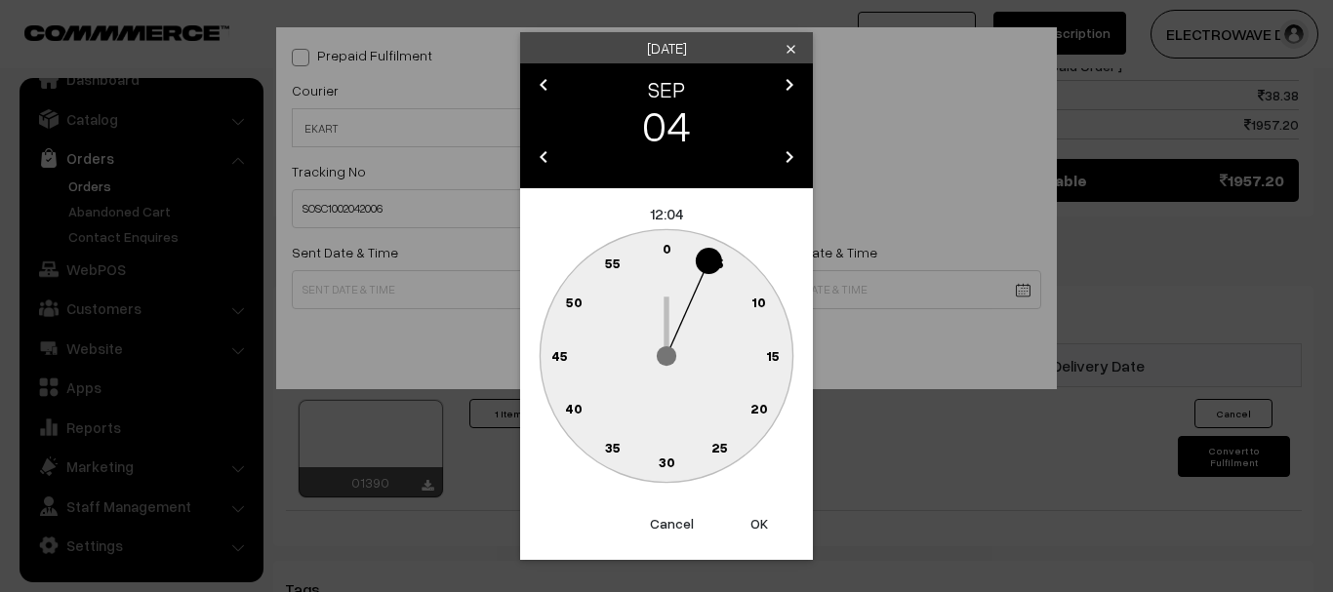
drag, startPoint x: 752, startPoint y: 525, endPoint x: 761, endPoint y: 405, distance: 120.3
click at [752, 524] on button "OK" at bounding box center [759, 523] width 78 height 43
type input "04-09-2025 12:04"
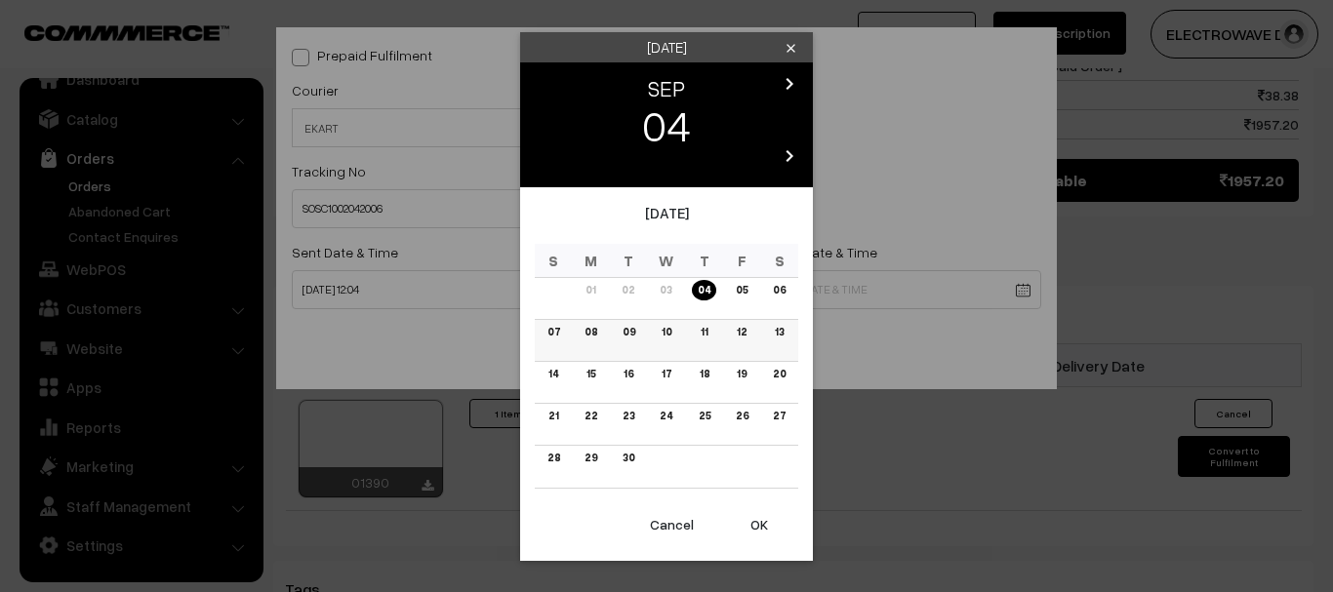
drag, startPoint x: 623, startPoint y: 329, endPoint x: 709, endPoint y: 450, distance: 148.3
click at [624, 330] on link "09" at bounding box center [629, 332] width 24 height 20
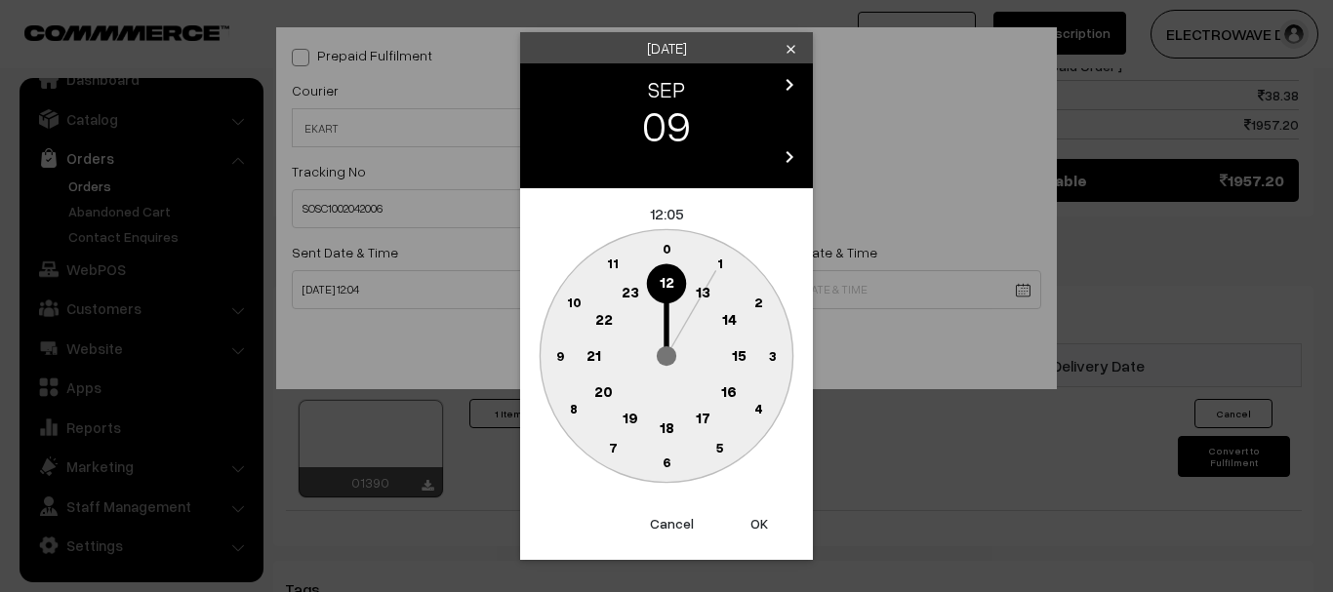
click at [739, 520] on button "OK" at bounding box center [759, 523] width 78 height 43
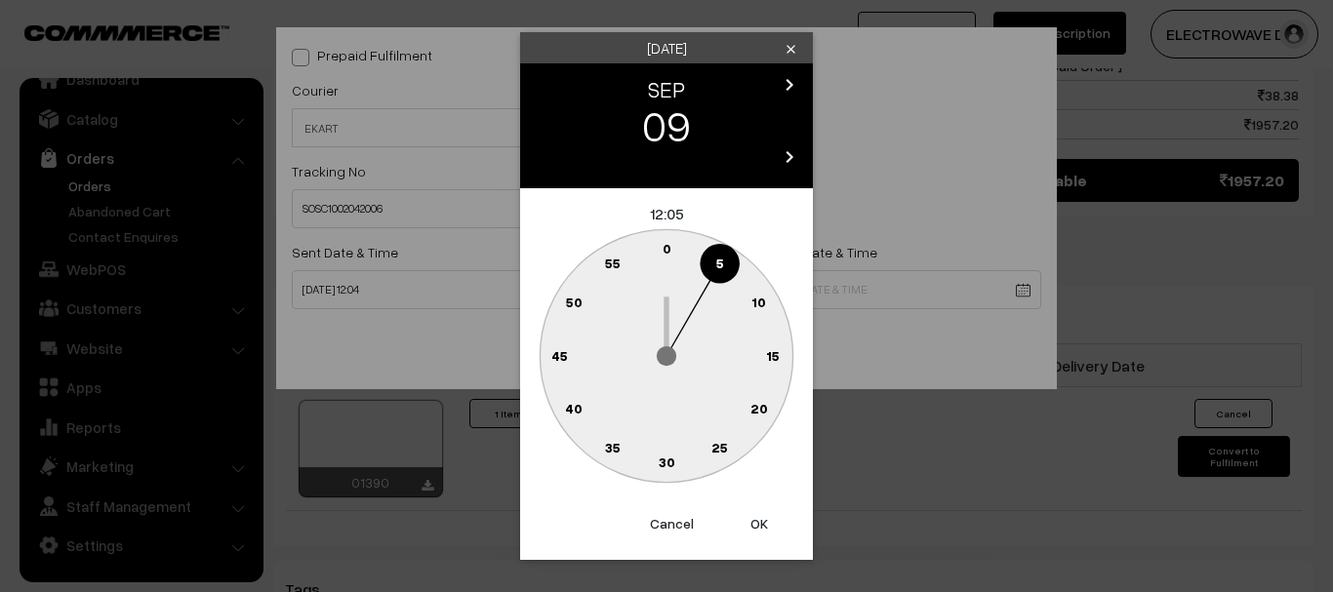
click at [739, 520] on button "OK" at bounding box center [759, 523] width 78 height 43
type input "09-09-2025 12:05"
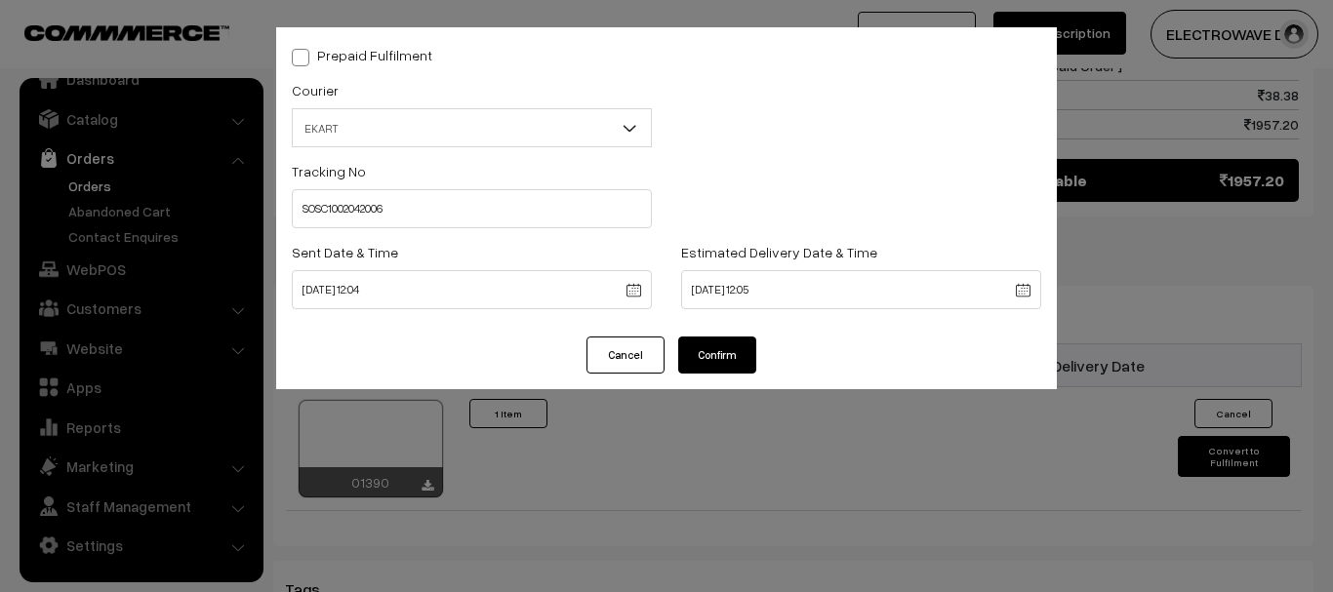
click at [722, 355] on button "Confirm" at bounding box center [717, 355] width 78 height 37
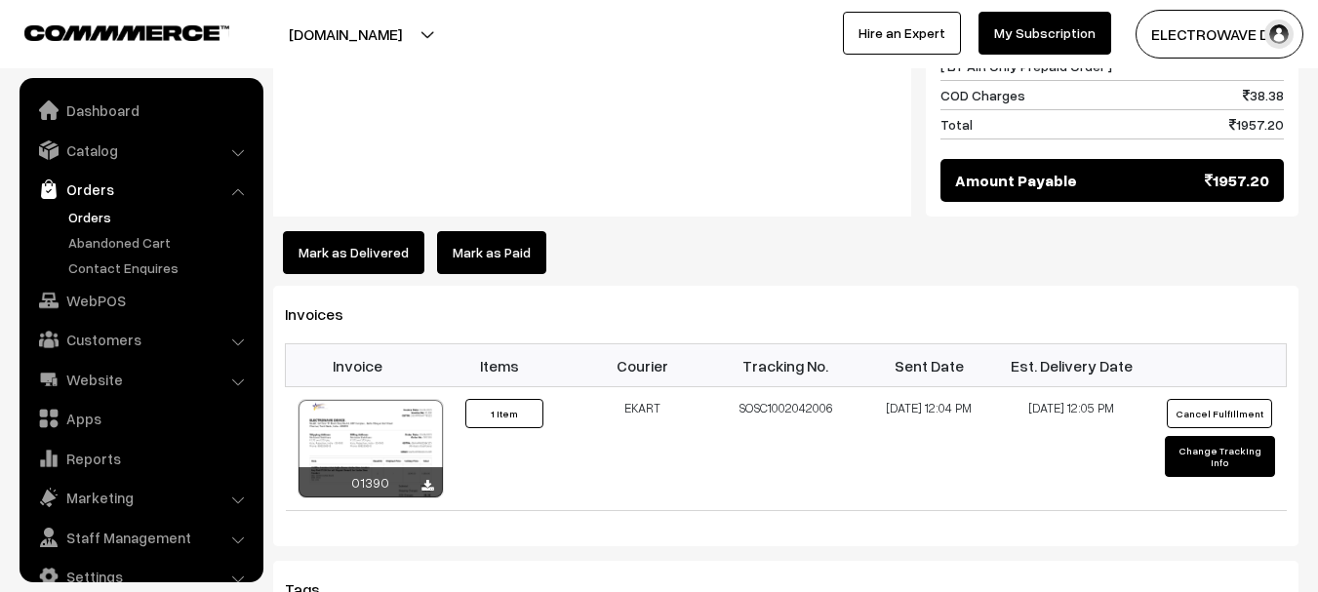
scroll to position [31, 0]
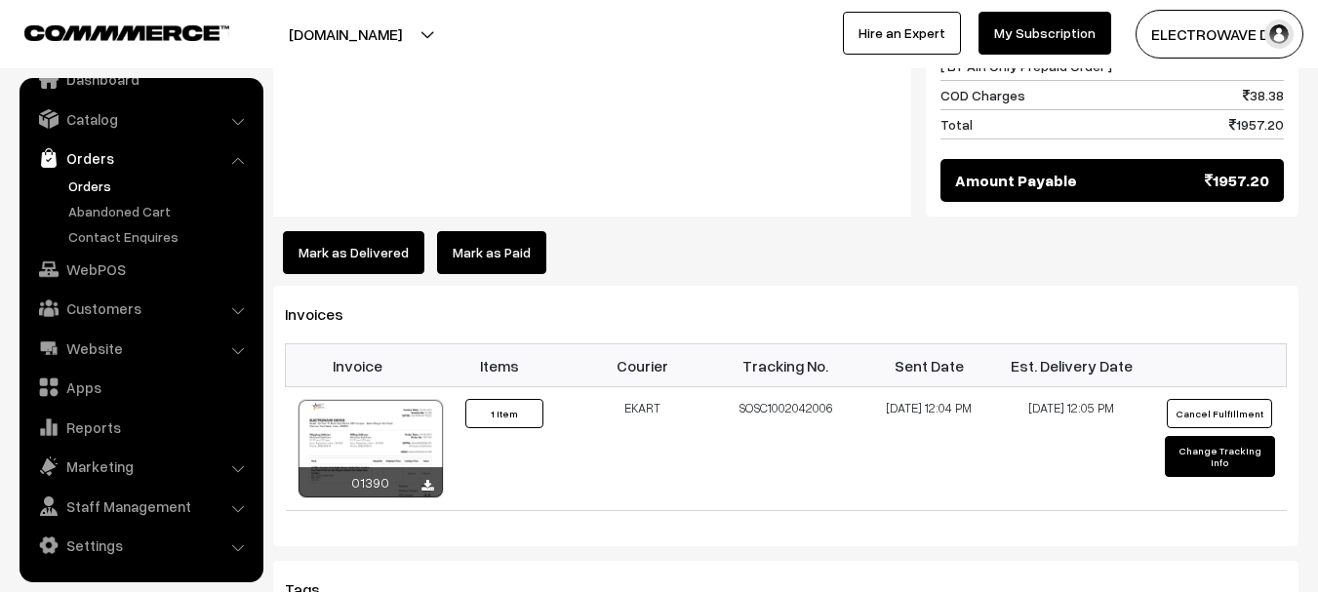
click at [94, 185] on link "Orders" at bounding box center [159, 186] width 193 height 20
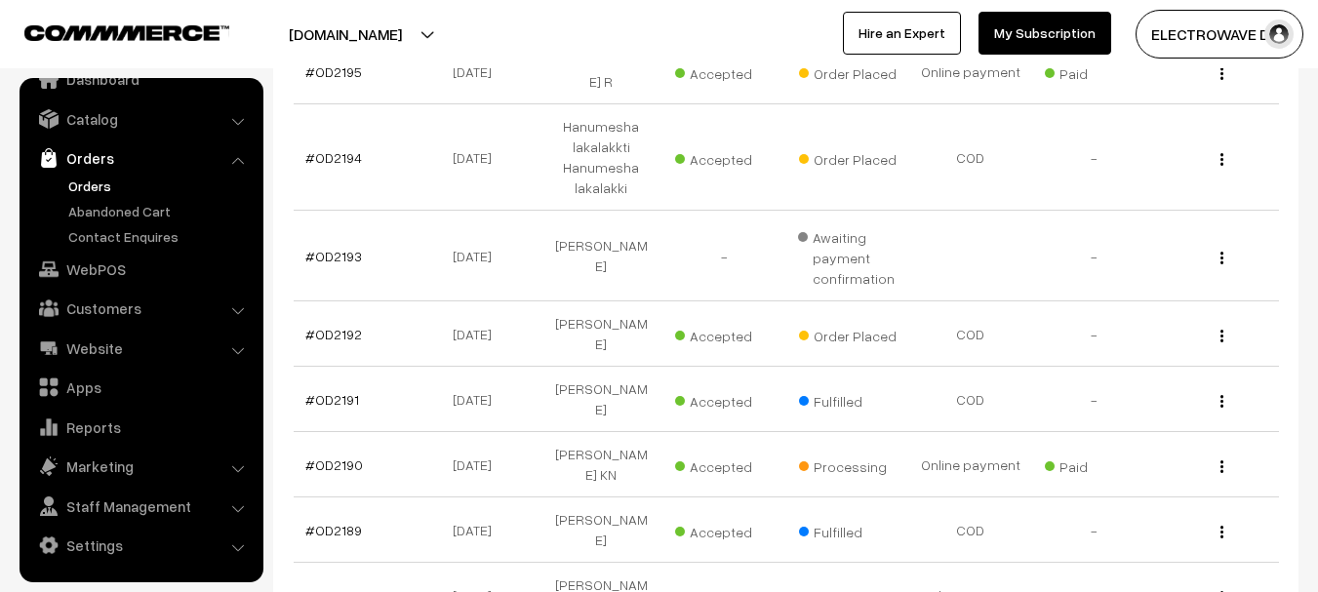
scroll to position [585, 0]
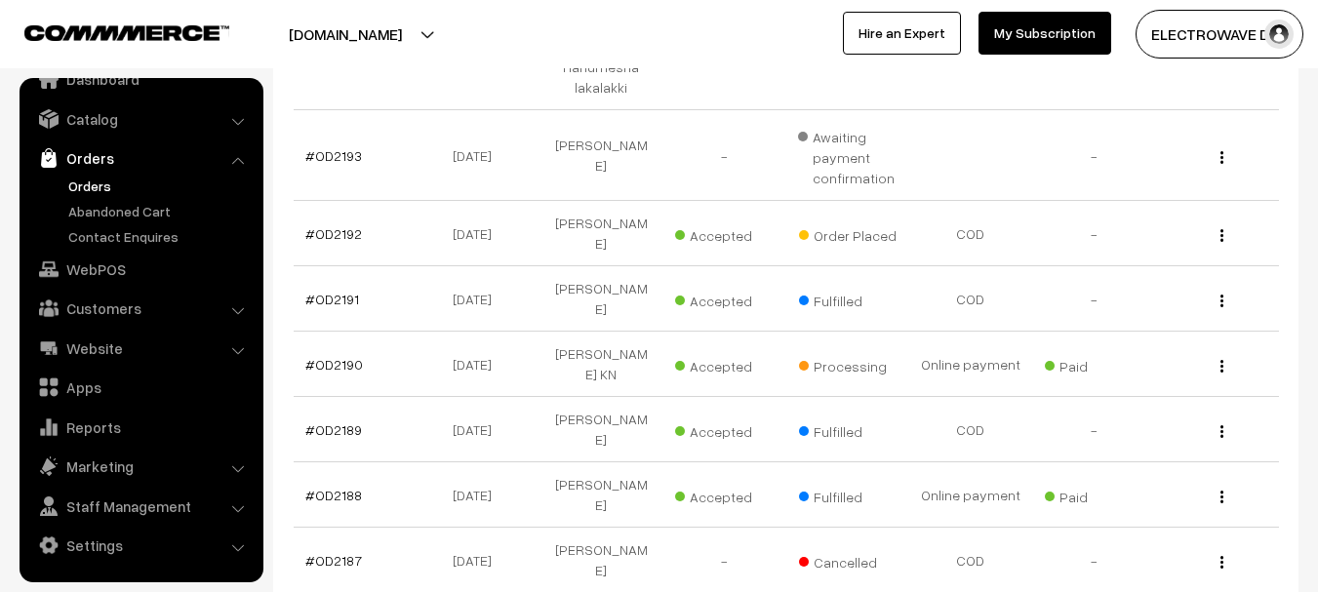
select select "50"
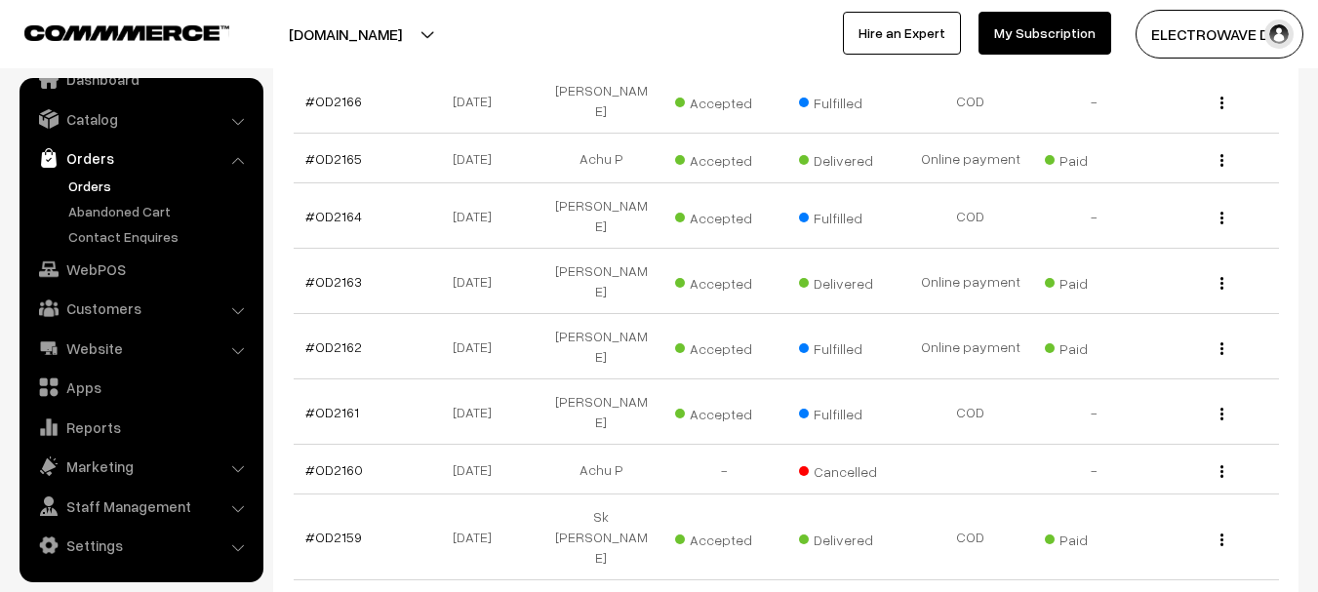
scroll to position [2634, 0]
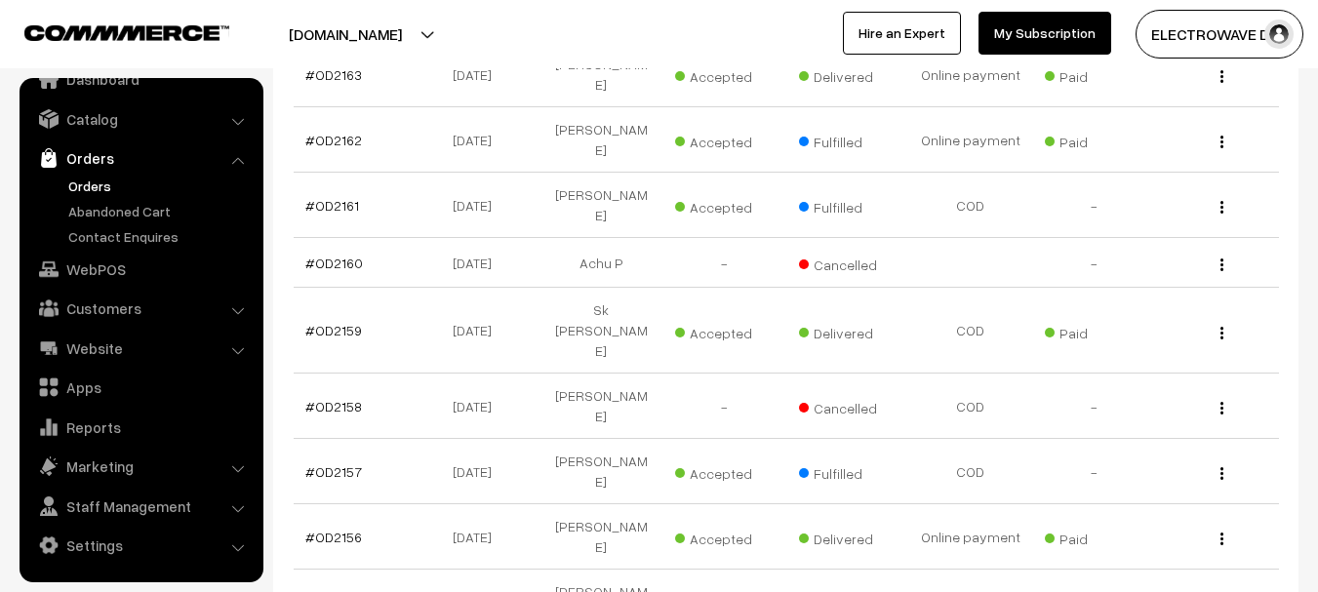
drag, startPoint x: 339, startPoint y: 236, endPoint x: 330, endPoint y: 220, distance: 18.4
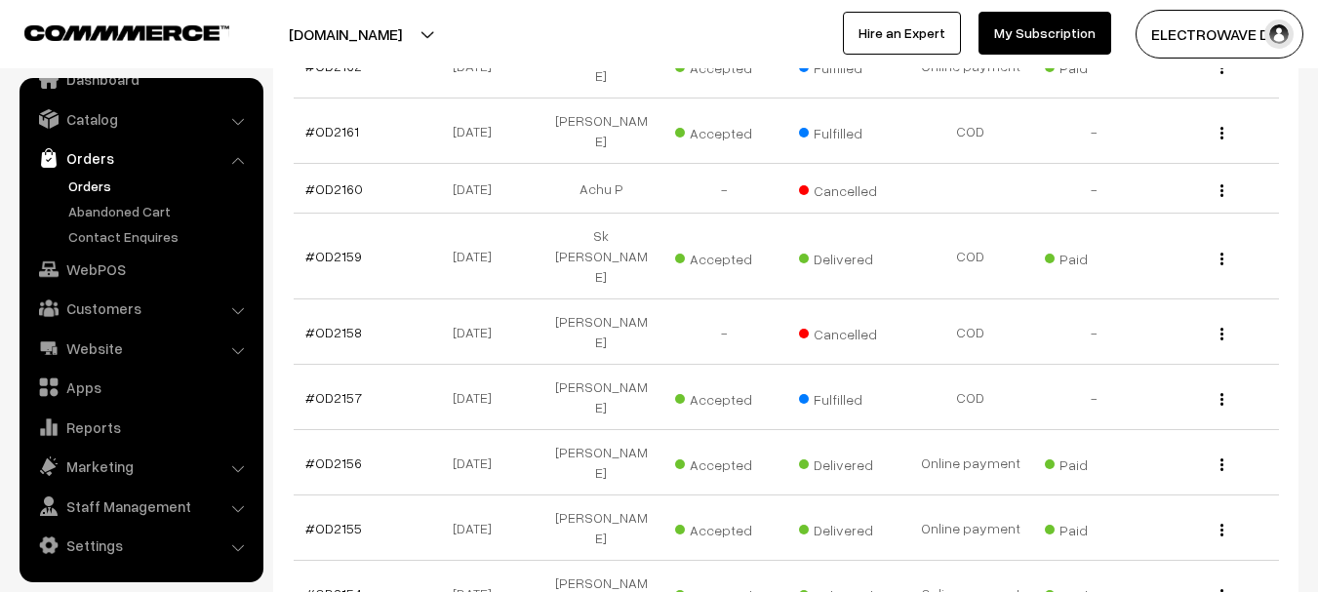
scroll to position [2829, 0]
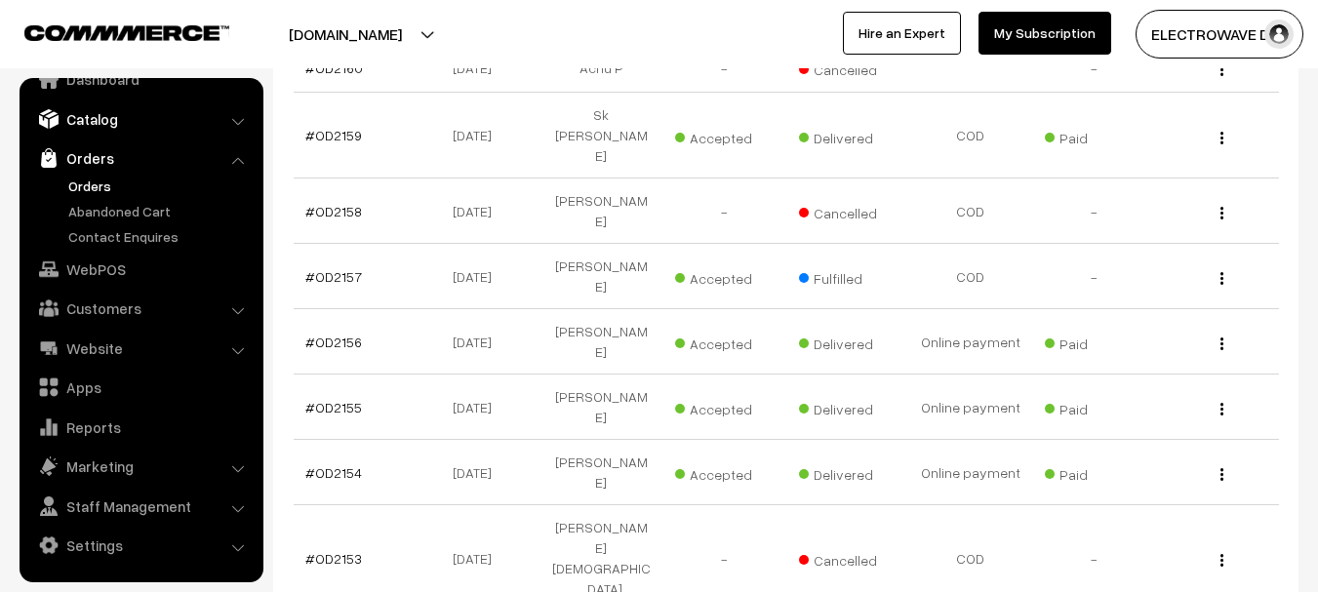
click at [83, 119] on link "Catalog" at bounding box center [140, 118] width 232 height 35
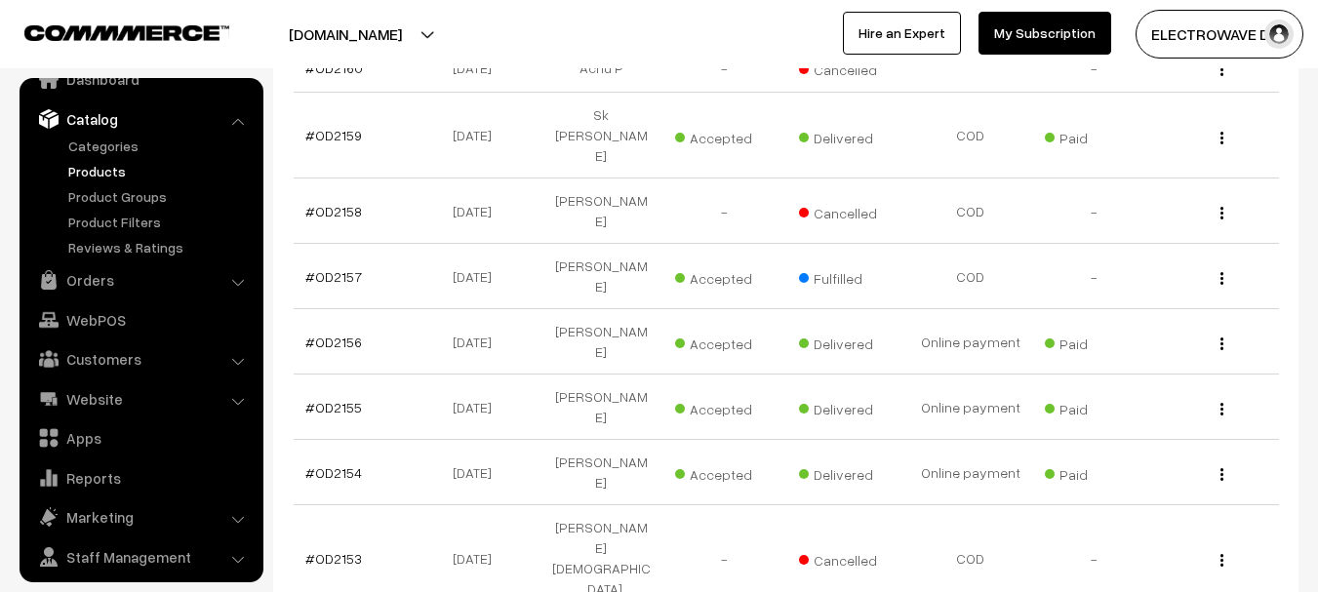
click at [80, 175] on link "Products" at bounding box center [159, 171] width 193 height 20
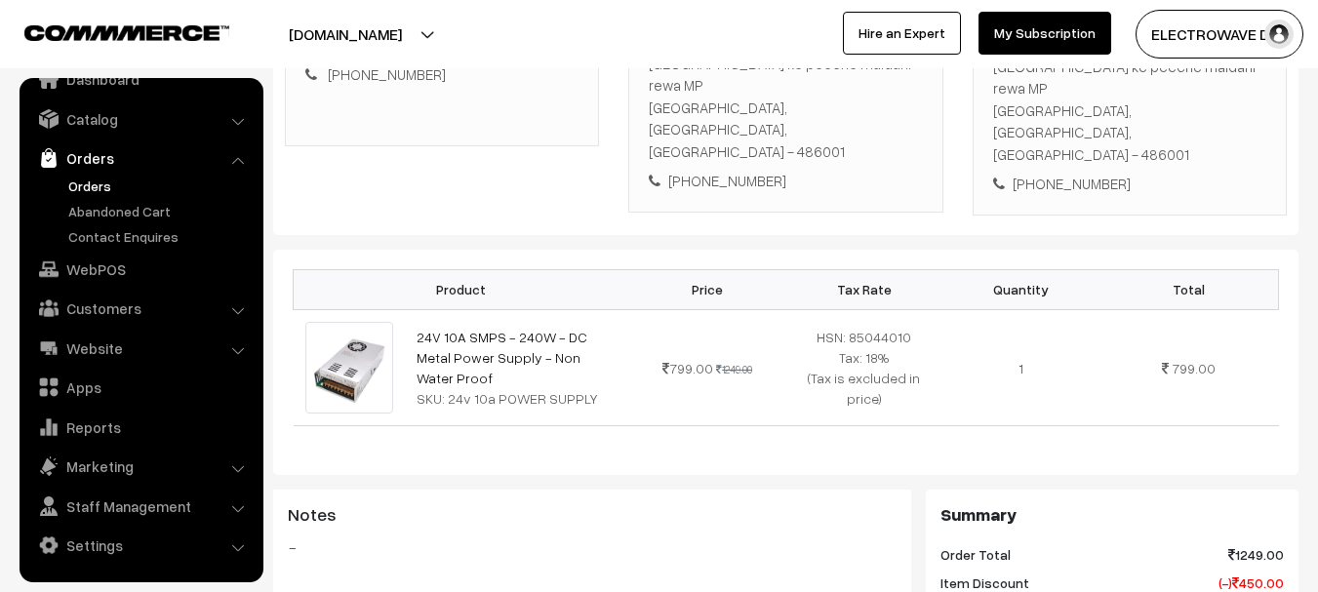
scroll to position [390, 0]
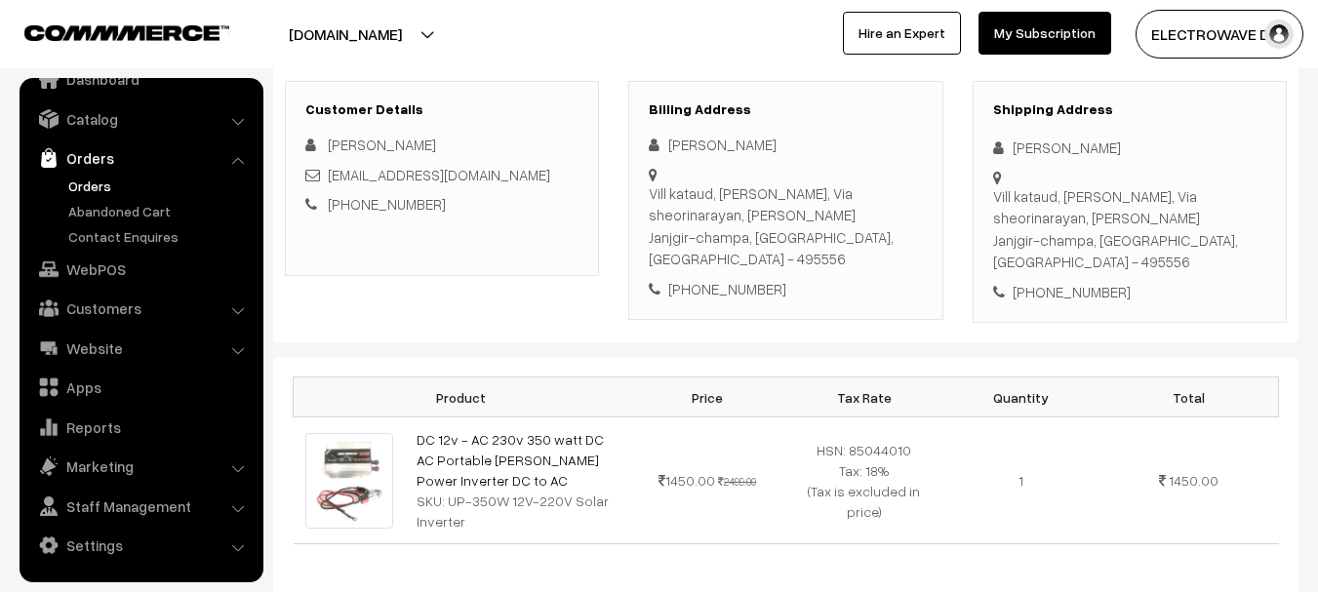
scroll to position [390, 0]
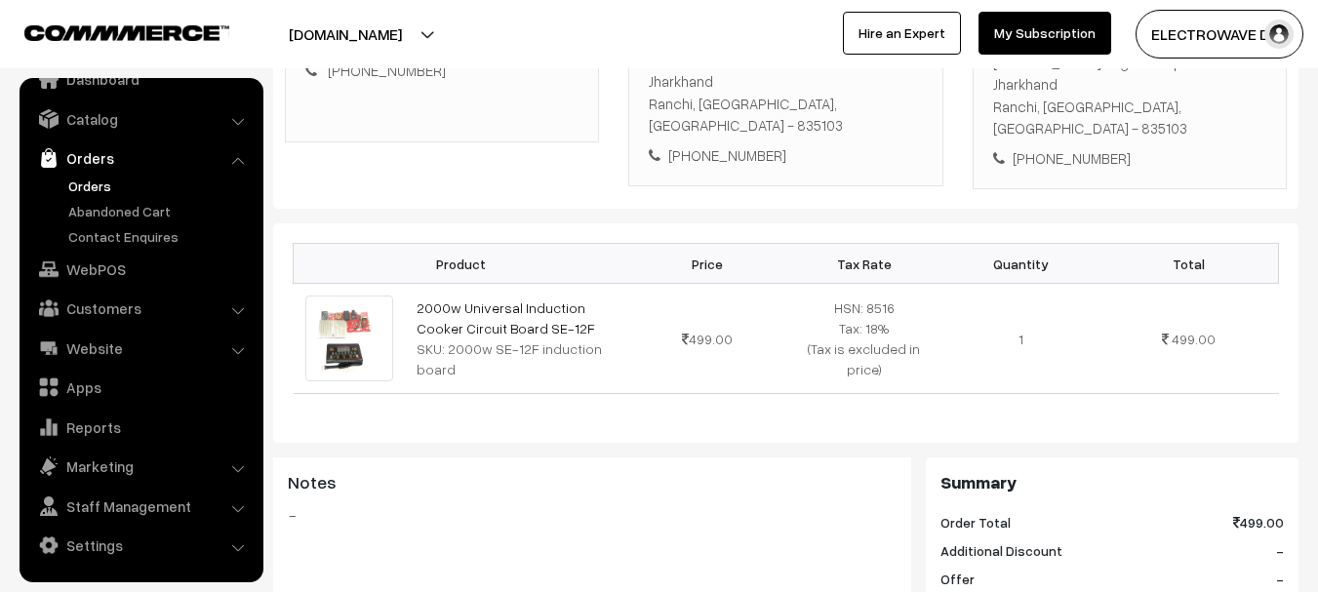
scroll to position [390, 0]
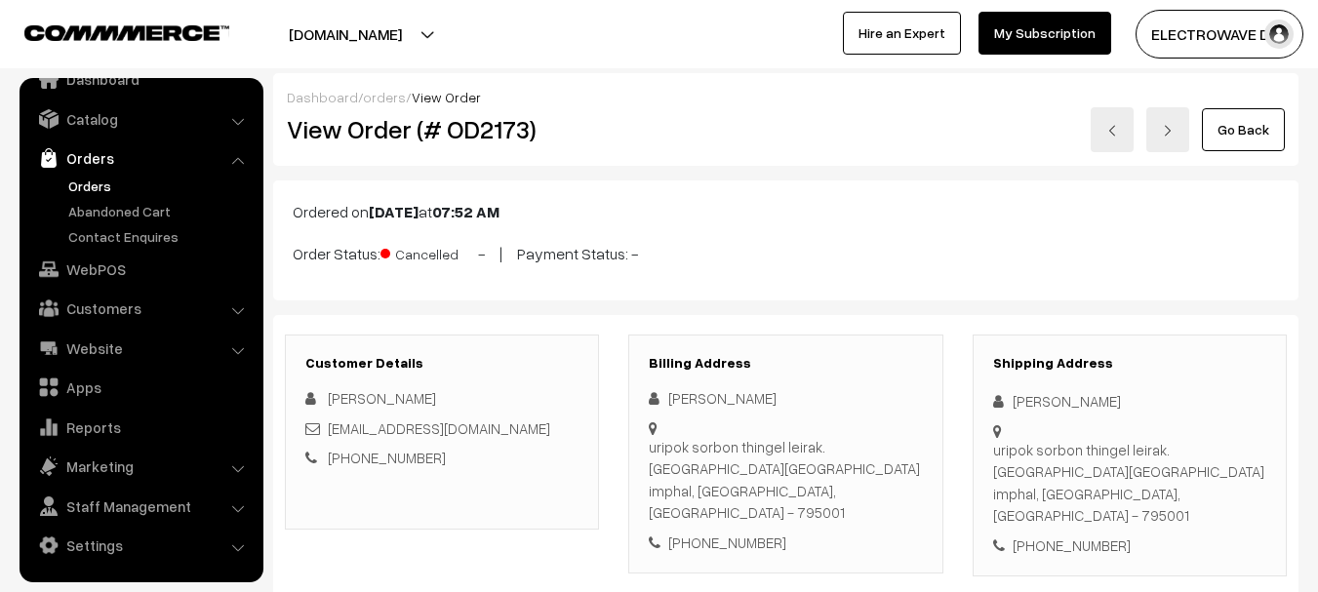
scroll to position [293, 0]
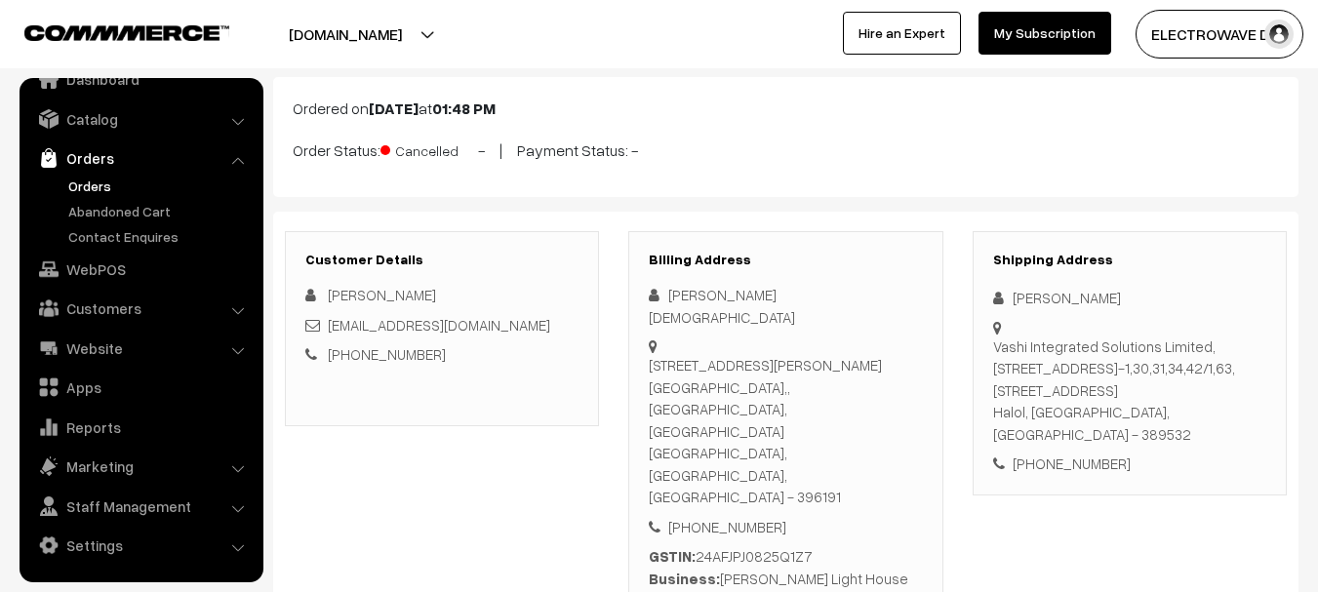
scroll to position [390, 0]
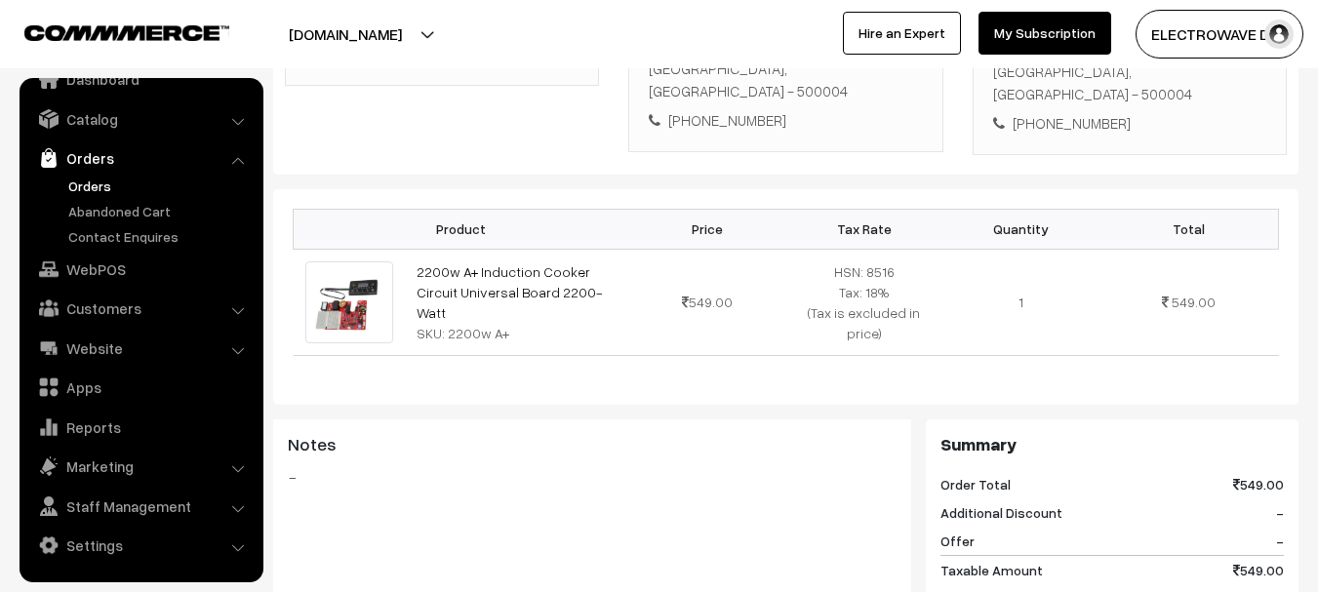
scroll to position [488, 0]
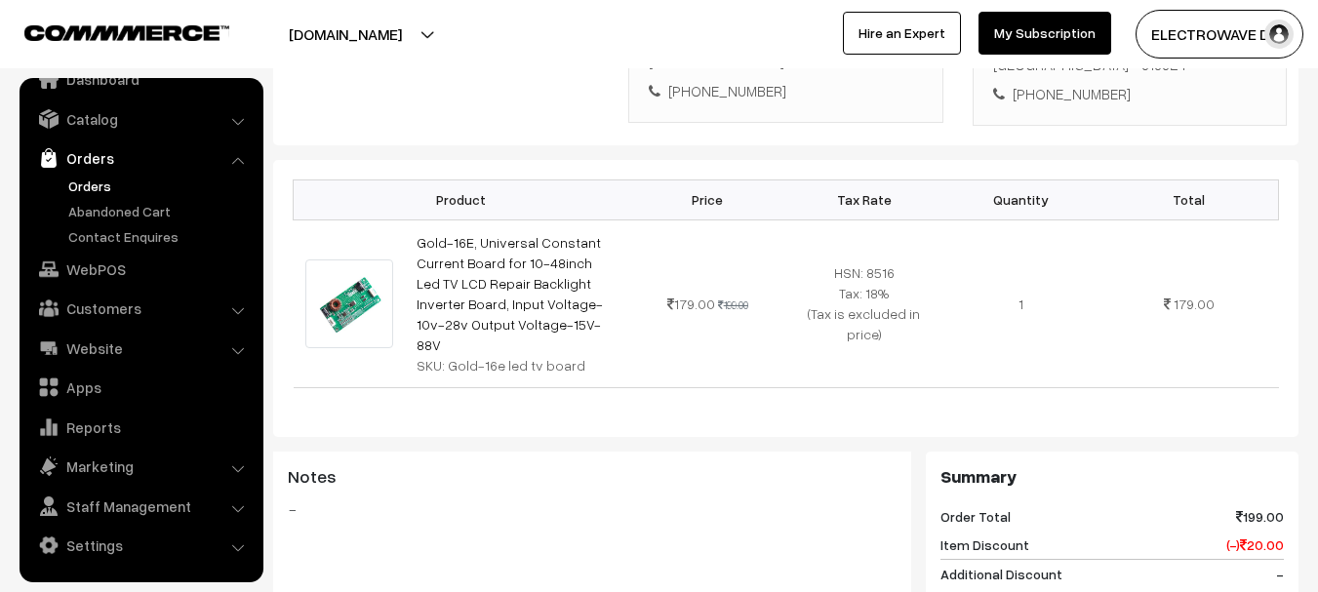
scroll to position [585, 0]
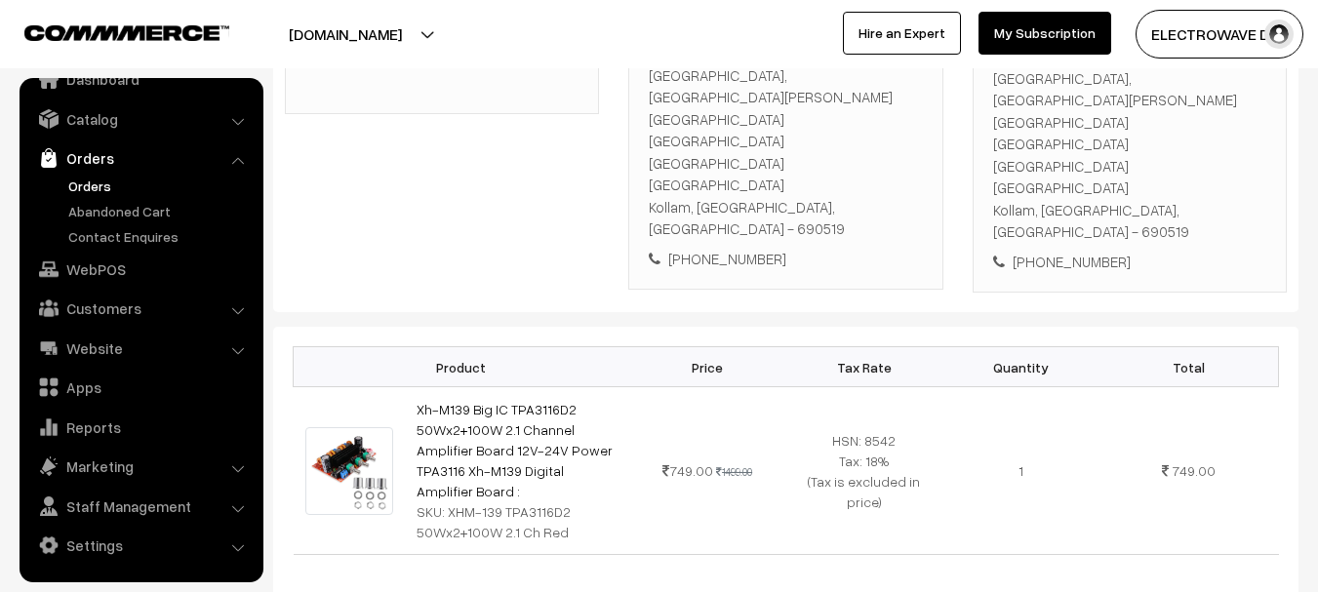
scroll to position [488, 0]
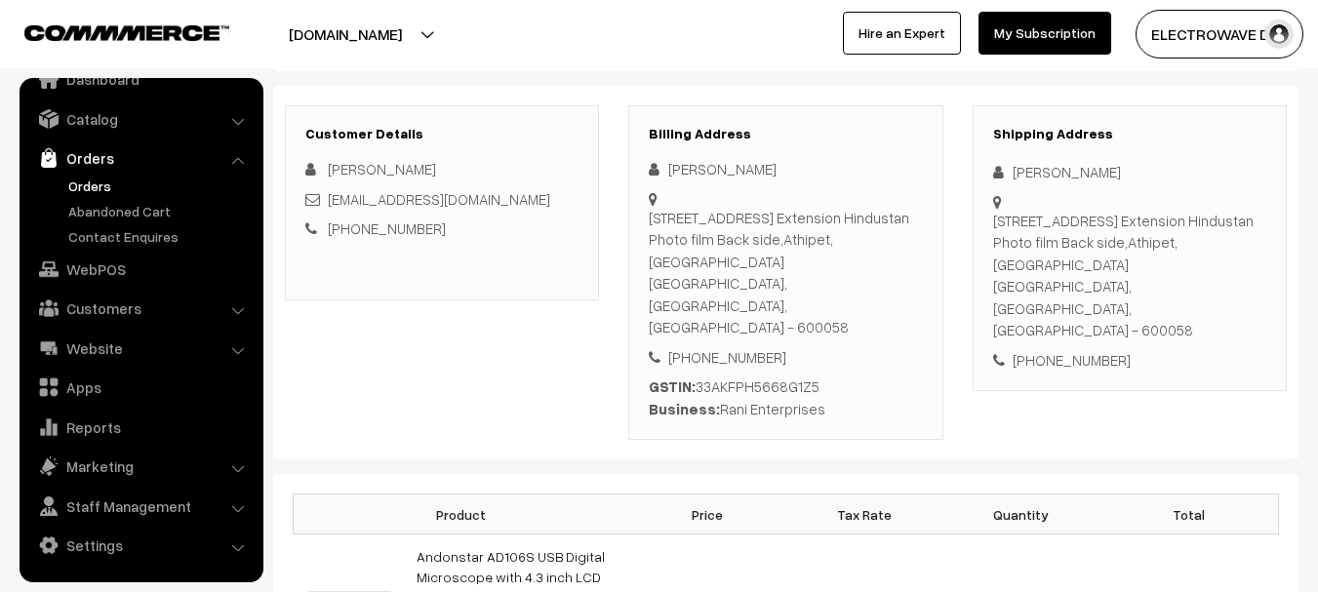
scroll to position [195, 0]
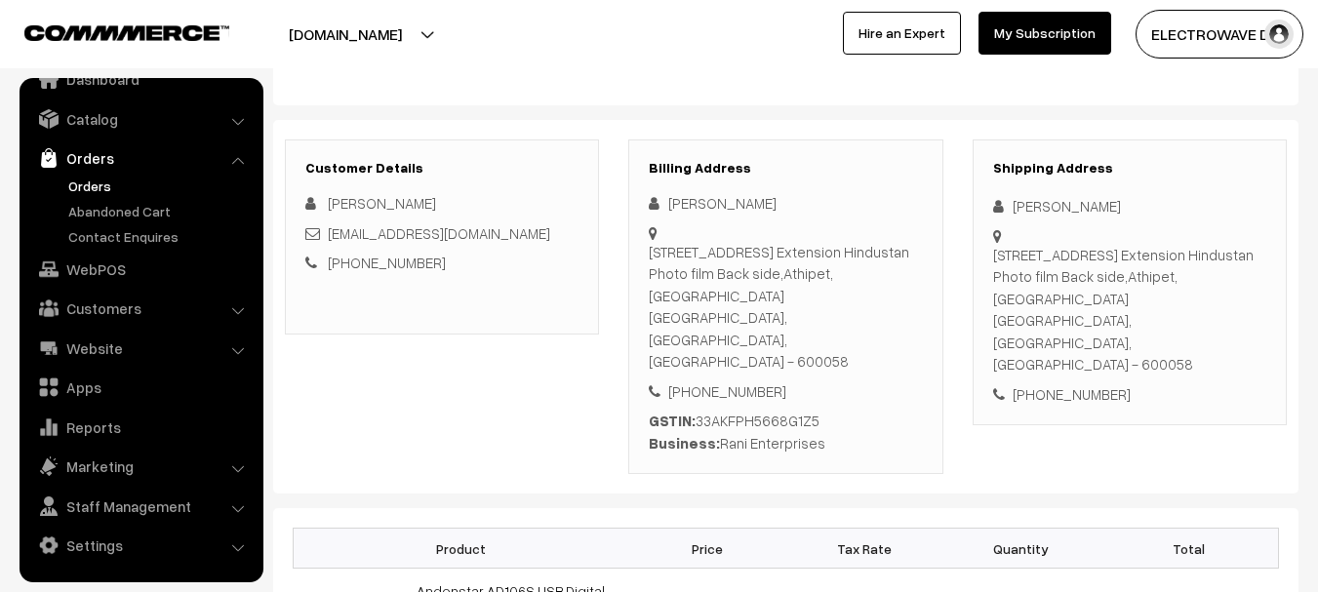
click at [1087, 383] on div "[PHONE_NUMBER]" at bounding box center [1129, 394] width 273 height 22
click at [1088, 383] on div "[PHONE_NUMBER]" at bounding box center [1129, 394] width 273 height 22
click at [1092, 383] on div "[PHONE_NUMBER]" at bounding box center [1129, 394] width 273 height 22
copy div "[PHONE_NUMBER]"
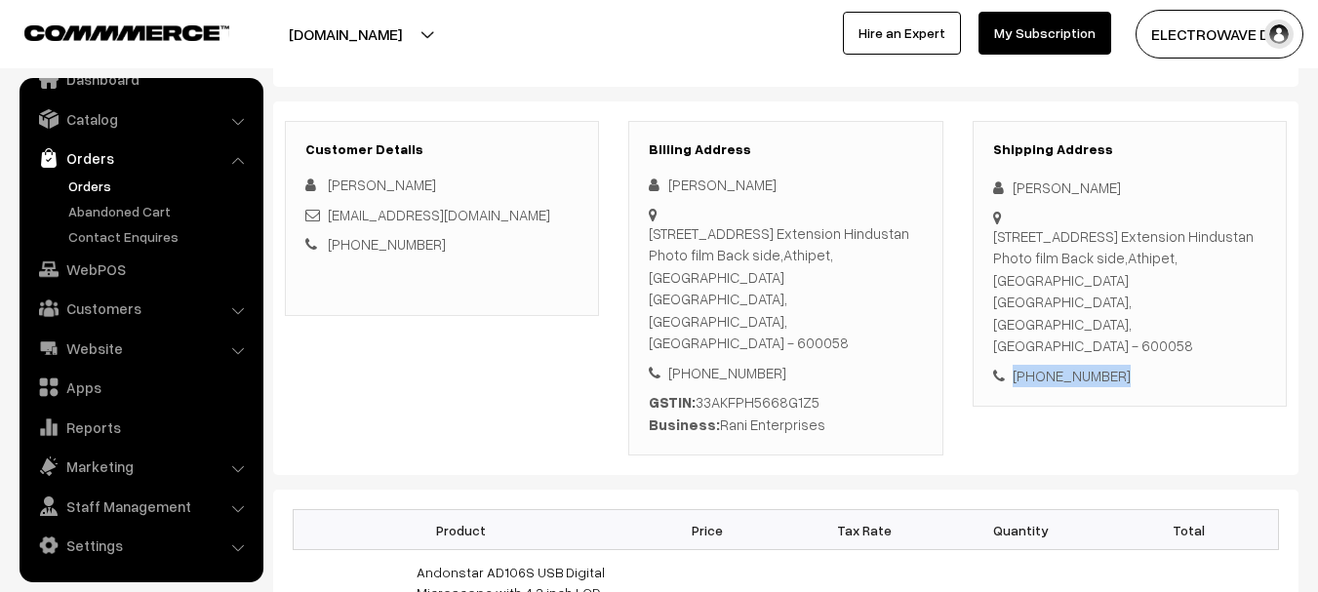
scroll to position [683, 0]
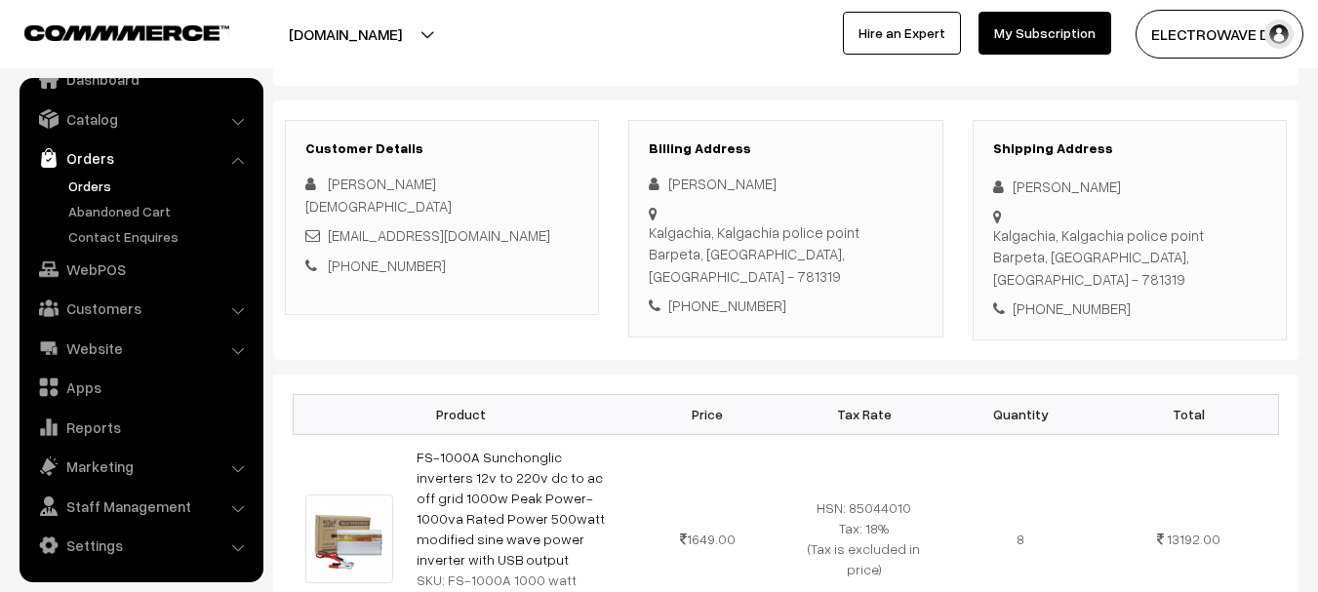
scroll to position [488, 0]
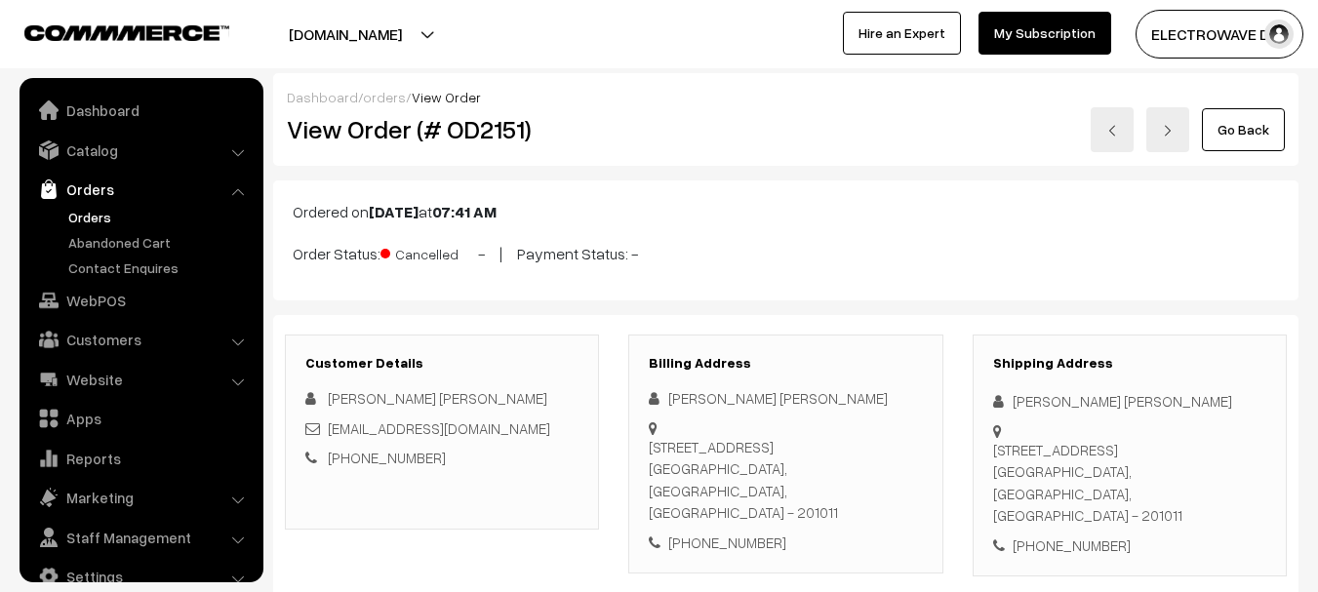
scroll to position [31, 0]
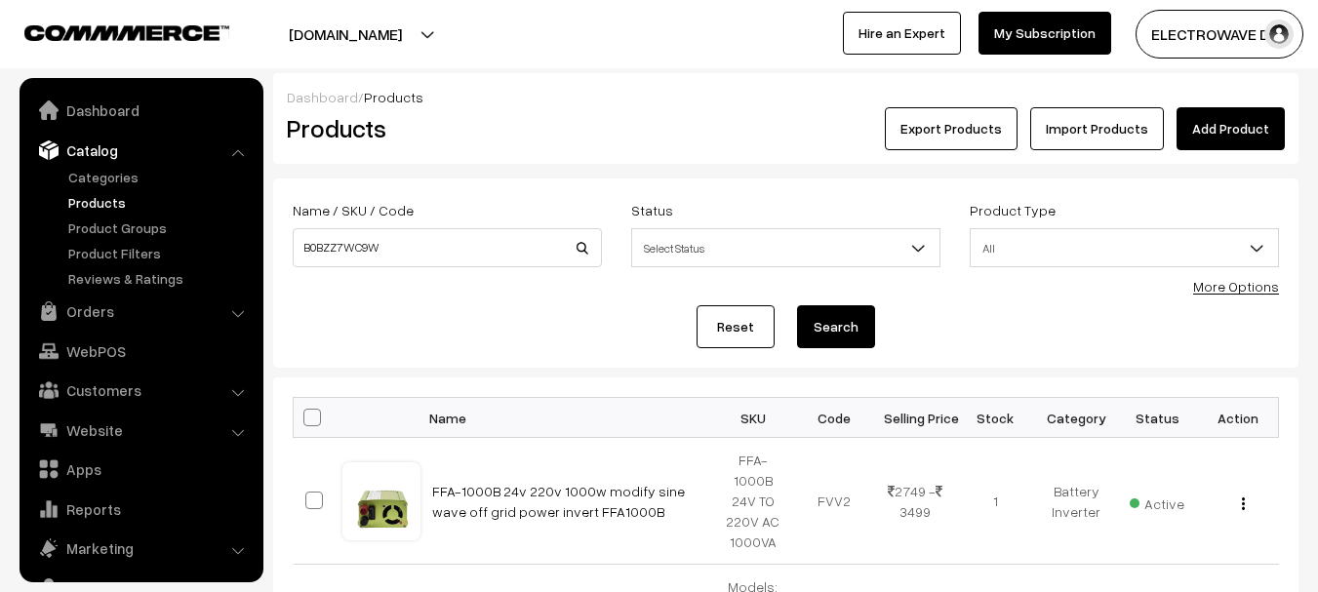
scroll to position [55, 0]
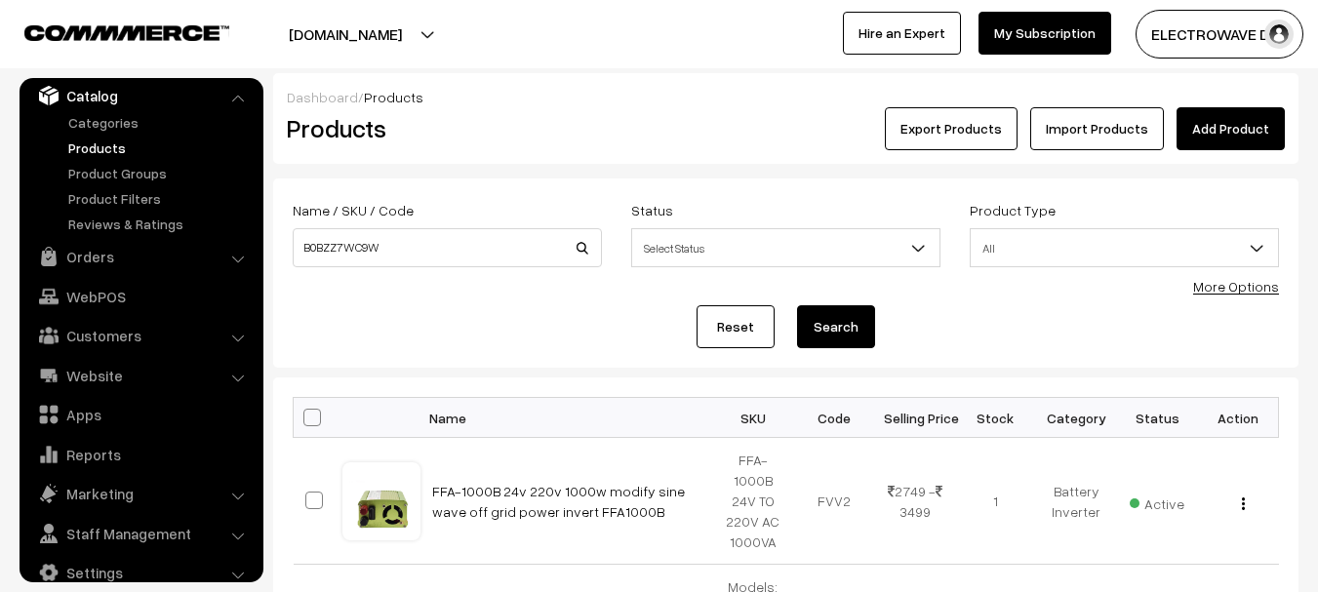
type input "B0BZZ7WC9W"
click at [797, 305] on button "Search" at bounding box center [836, 326] width 78 height 43
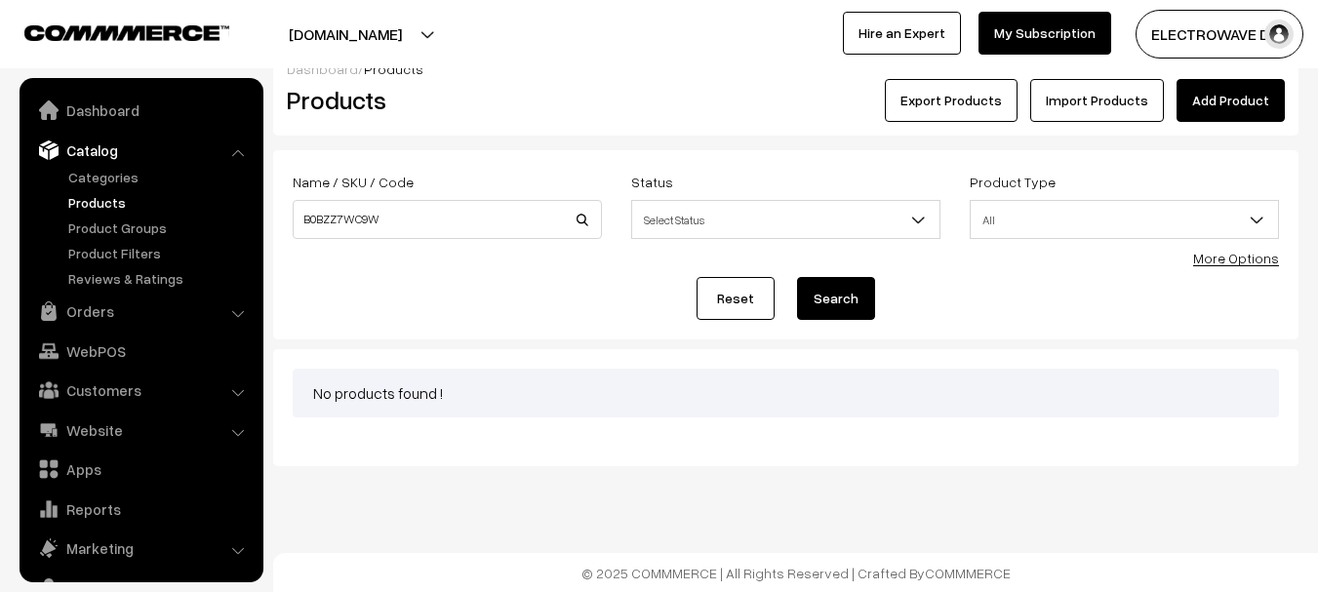
scroll to position [55, 0]
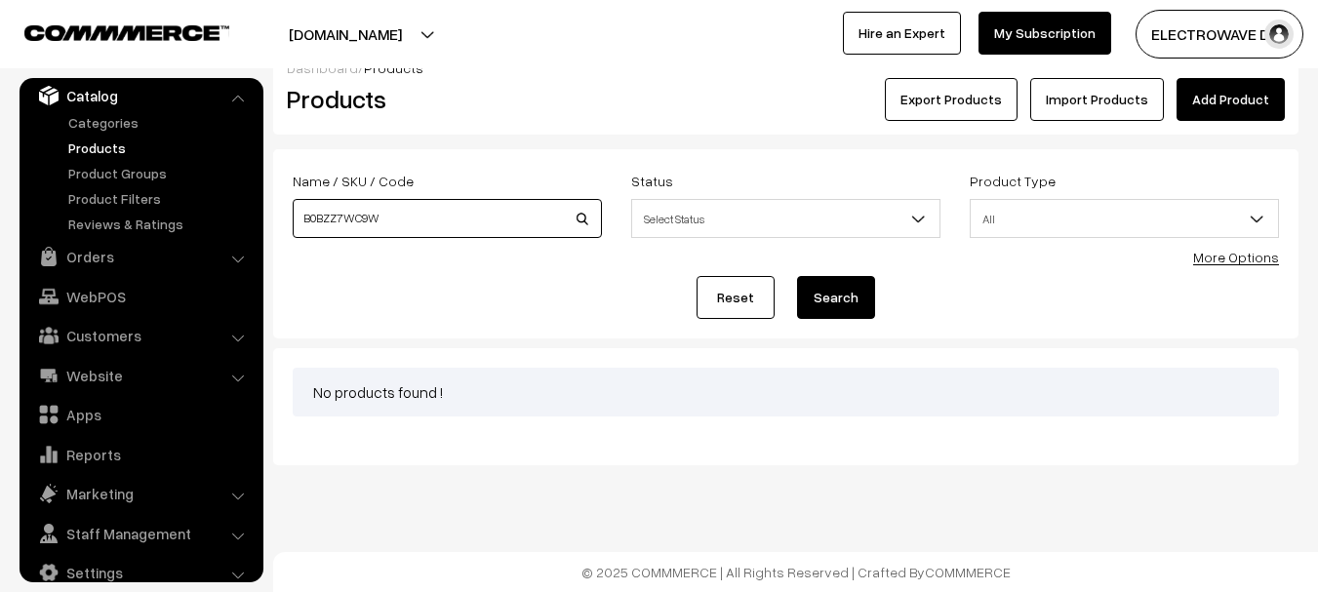
drag, startPoint x: 446, startPoint y: 221, endPoint x: 269, endPoint y: 221, distance: 176.6
click at [269, 221] on div "Dashboard / Products Products Export Products Import Products Add Product Name …" at bounding box center [659, 254] width 1318 height 421
paste input "AD106S"
click at [374, 220] on input "AD106SB0BZZ7WC9W" at bounding box center [447, 218] width 309 height 39
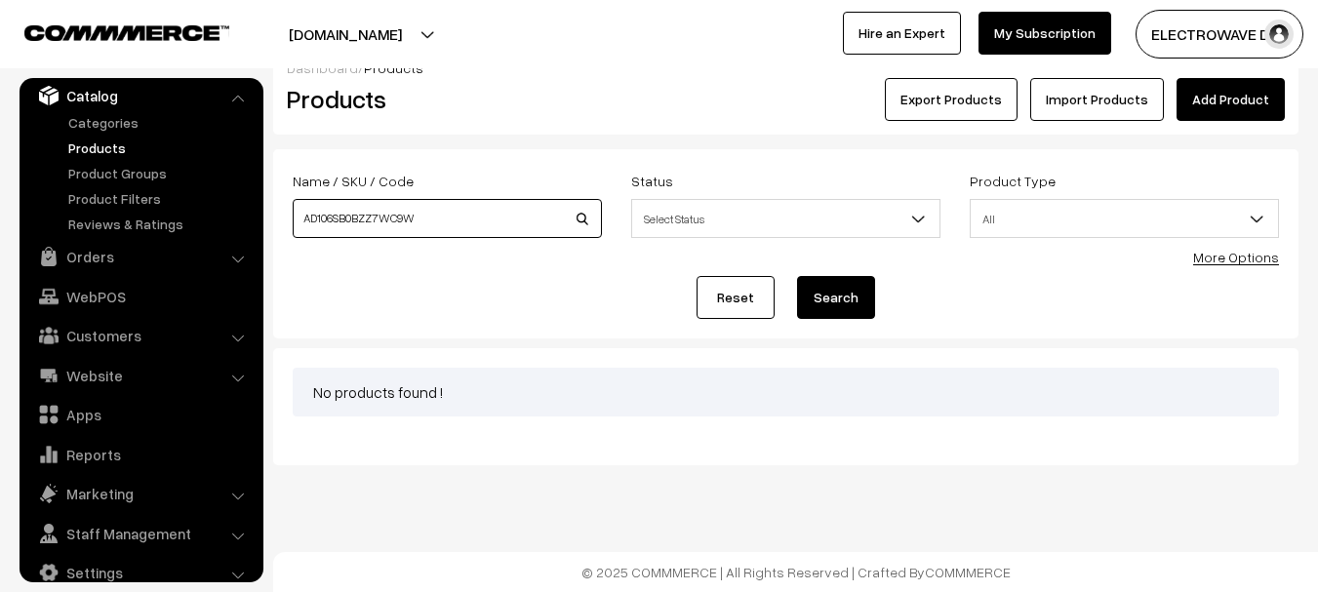
click at [374, 220] on input "AD106SB0BZZ7WC9W" at bounding box center [447, 218] width 309 height 39
paste input
type input "AD106S"
click at [797, 276] on button "Search" at bounding box center [836, 297] width 78 height 43
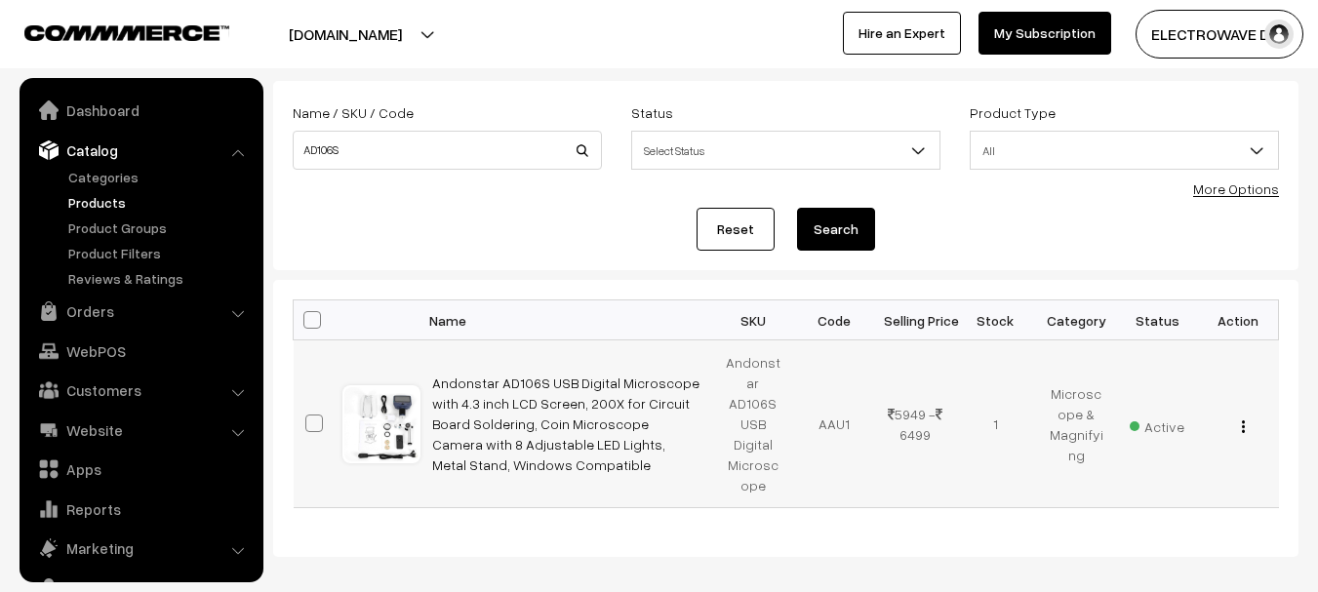
scroll to position [55, 0]
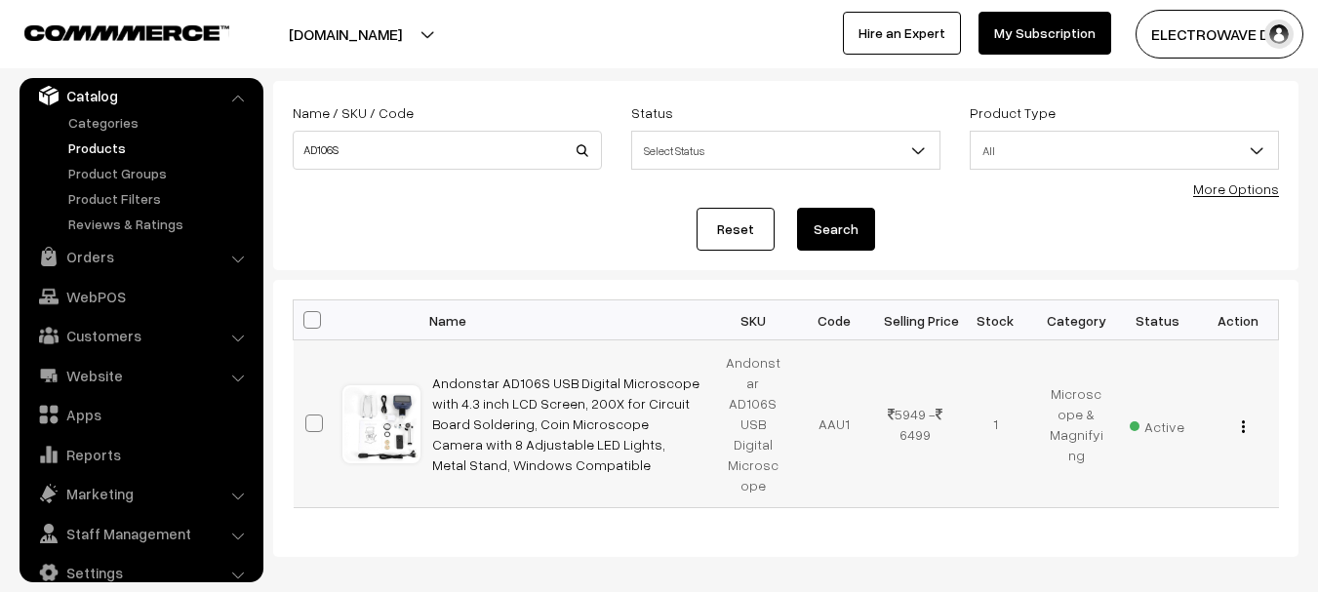
click at [1245, 417] on div "View Edit Delete" at bounding box center [1239, 424] width 58 height 20
click at [1242, 420] on img "button" at bounding box center [1243, 426] width 3 height 13
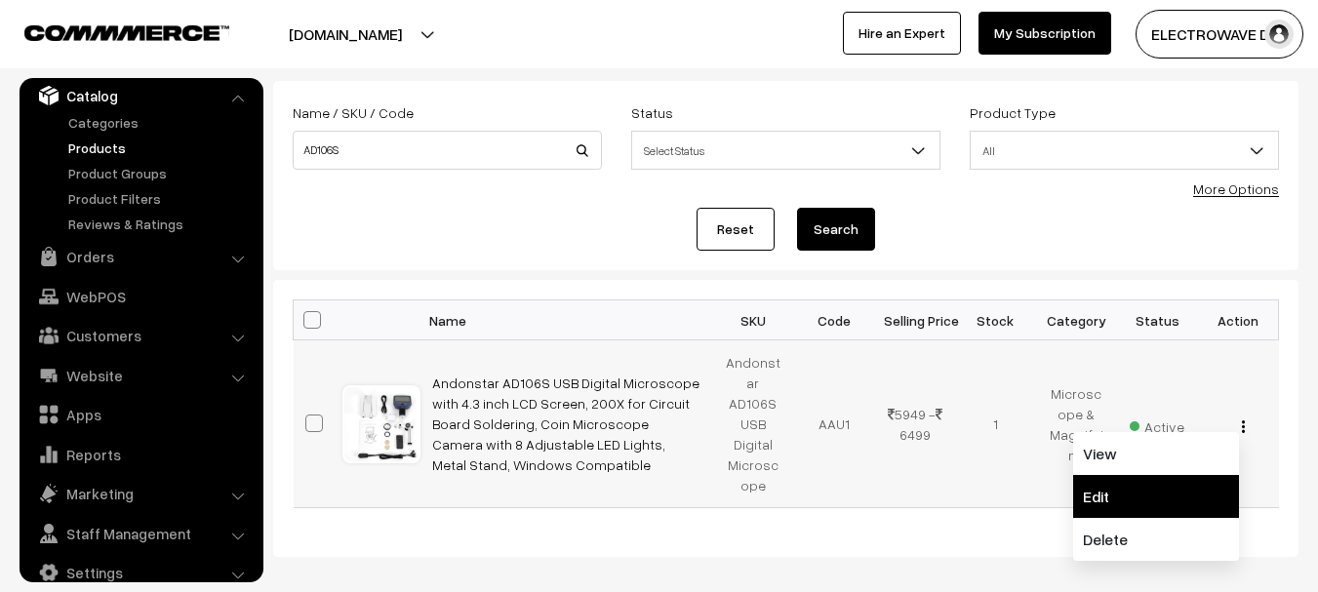
click at [1102, 477] on link "Edit" at bounding box center [1156, 496] width 166 height 43
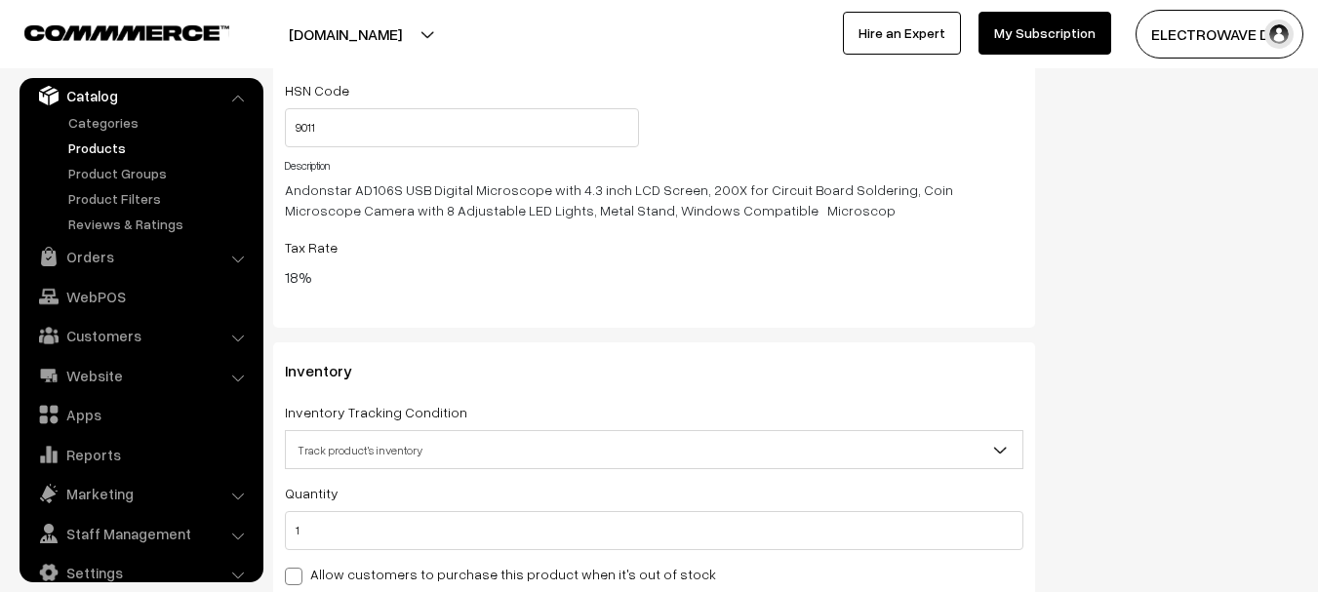
scroll to position [2634, 0]
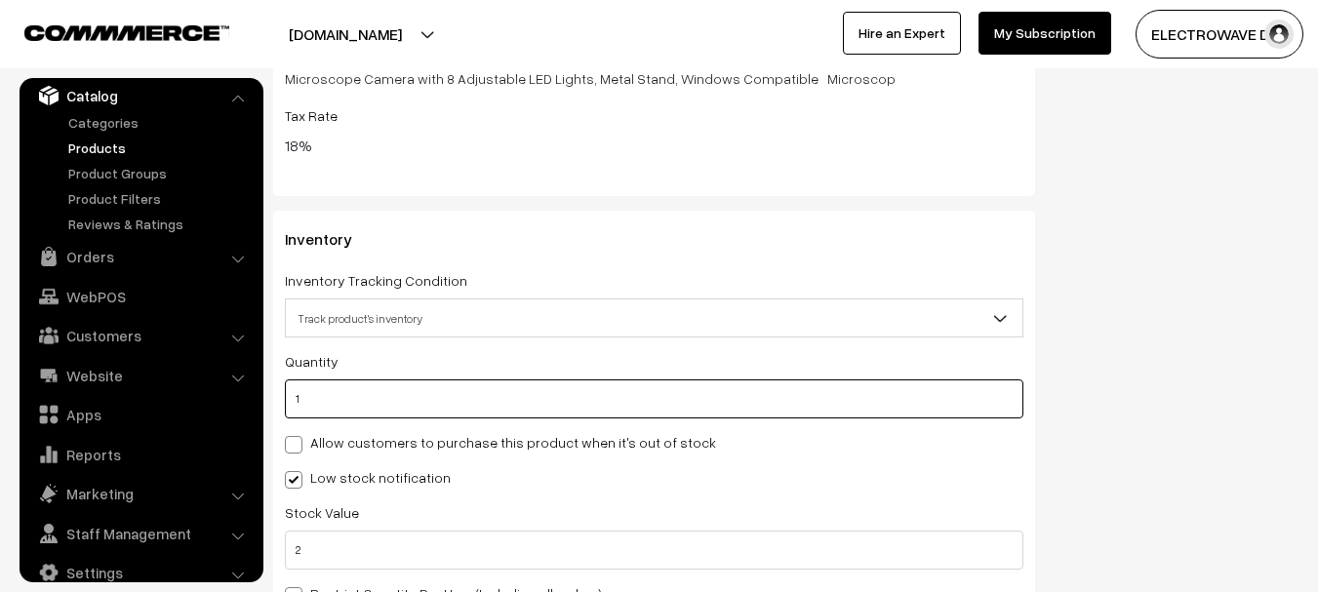
drag, startPoint x: 331, startPoint y: 403, endPoint x: 303, endPoint y: 411, distance: 28.4
click at [303, 411] on input "1" at bounding box center [654, 398] width 738 height 39
drag, startPoint x: 331, startPoint y: 409, endPoint x: 248, endPoint y: 414, distance: 83.1
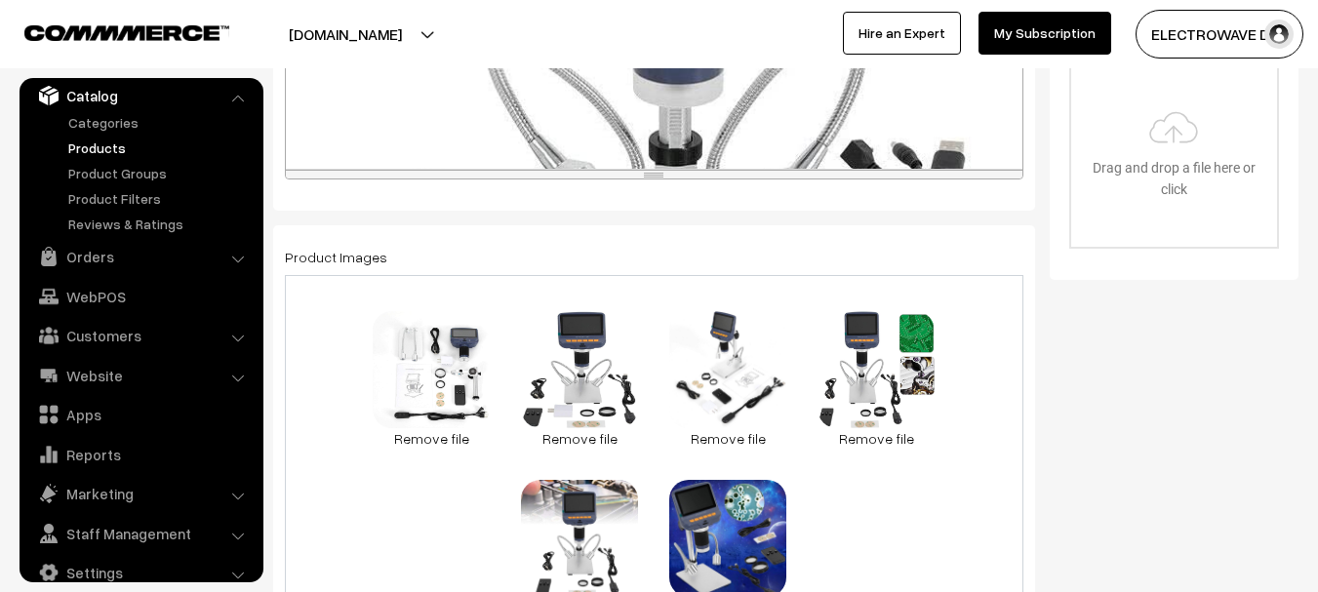
scroll to position [0, 0]
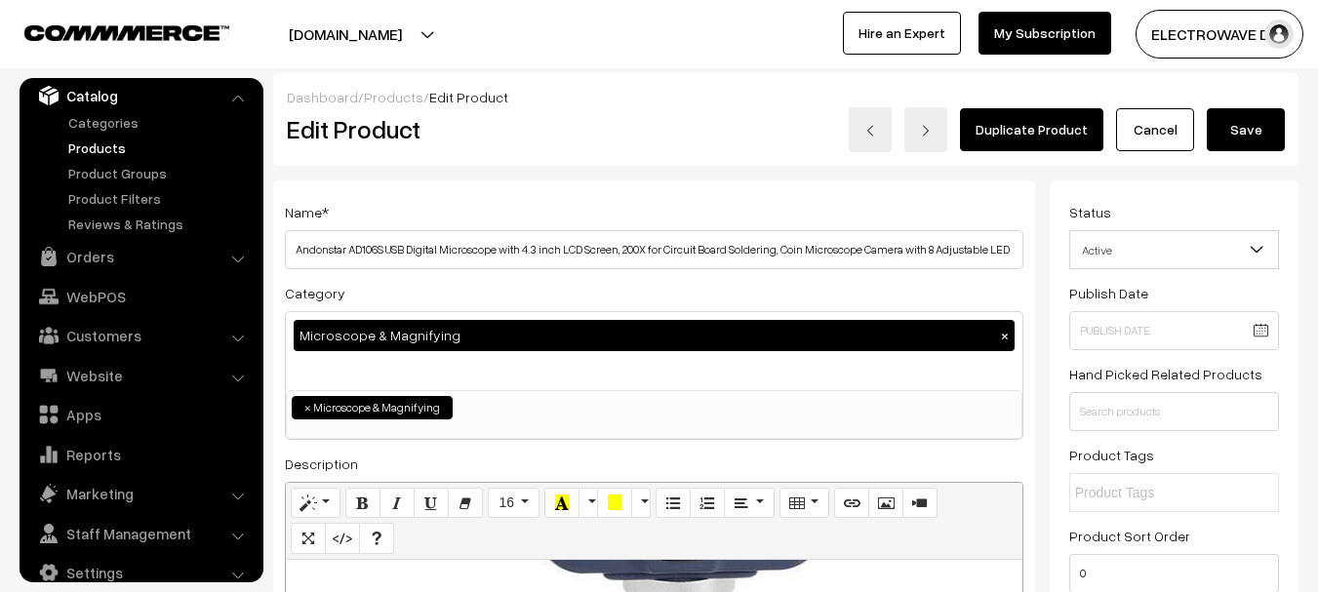
type input "0"
click at [1251, 124] on button "Save" at bounding box center [1246, 129] width 78 height 43
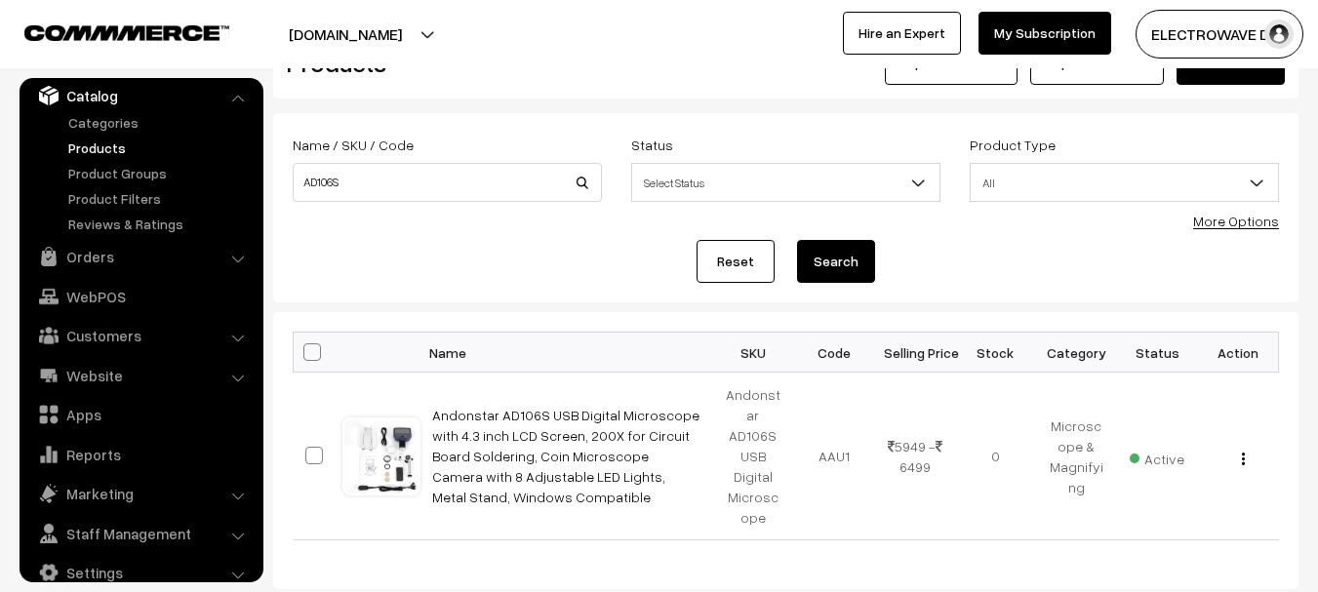
scroll to position [98, 0]
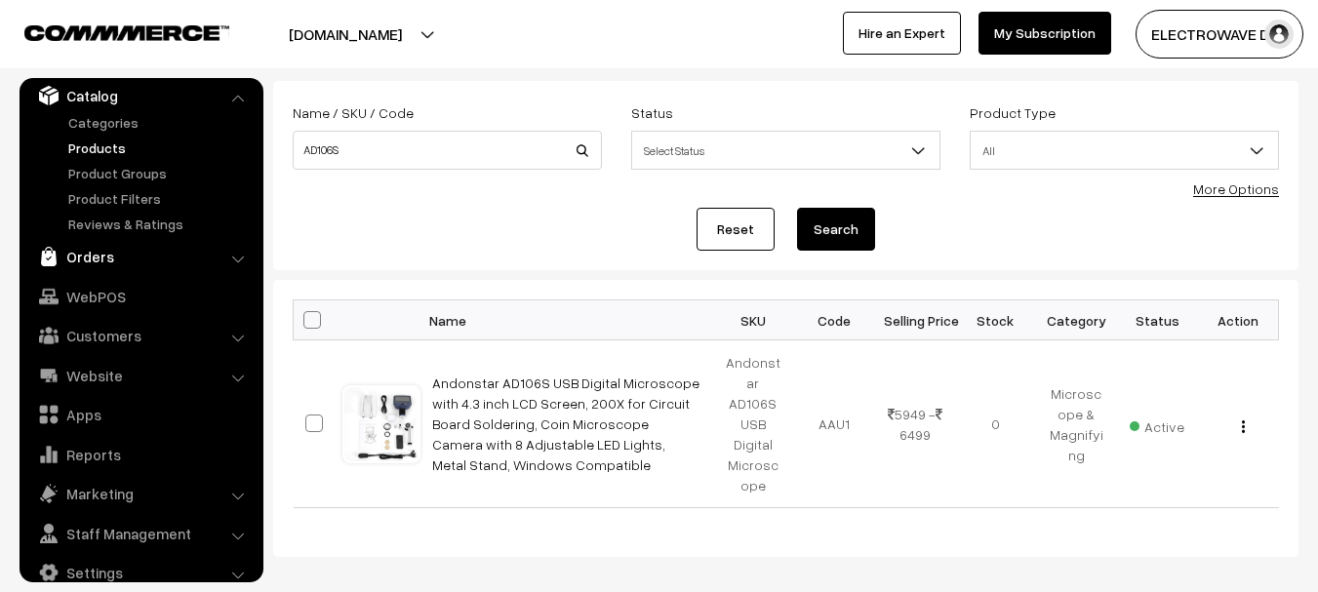
click at [98, 239] on link "Orders" at bounding box center [140, 256] width 232 height 35
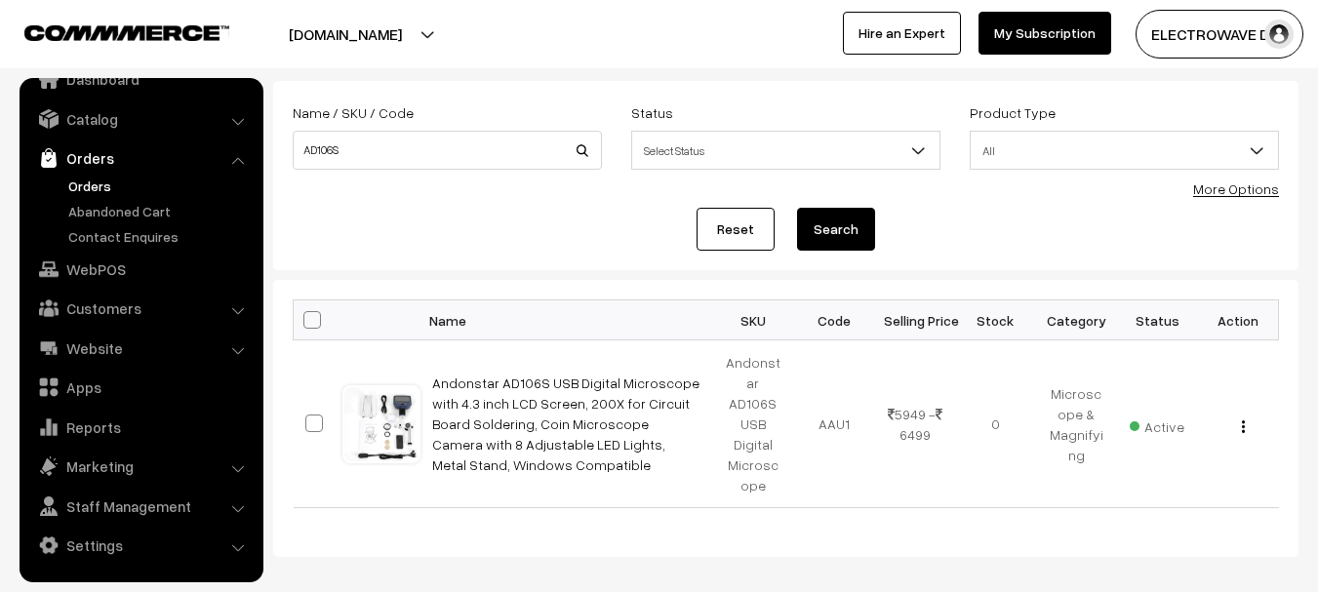
click at [84, 178] on link "Orders" at bounding box center [159, 186] width 193 height 20
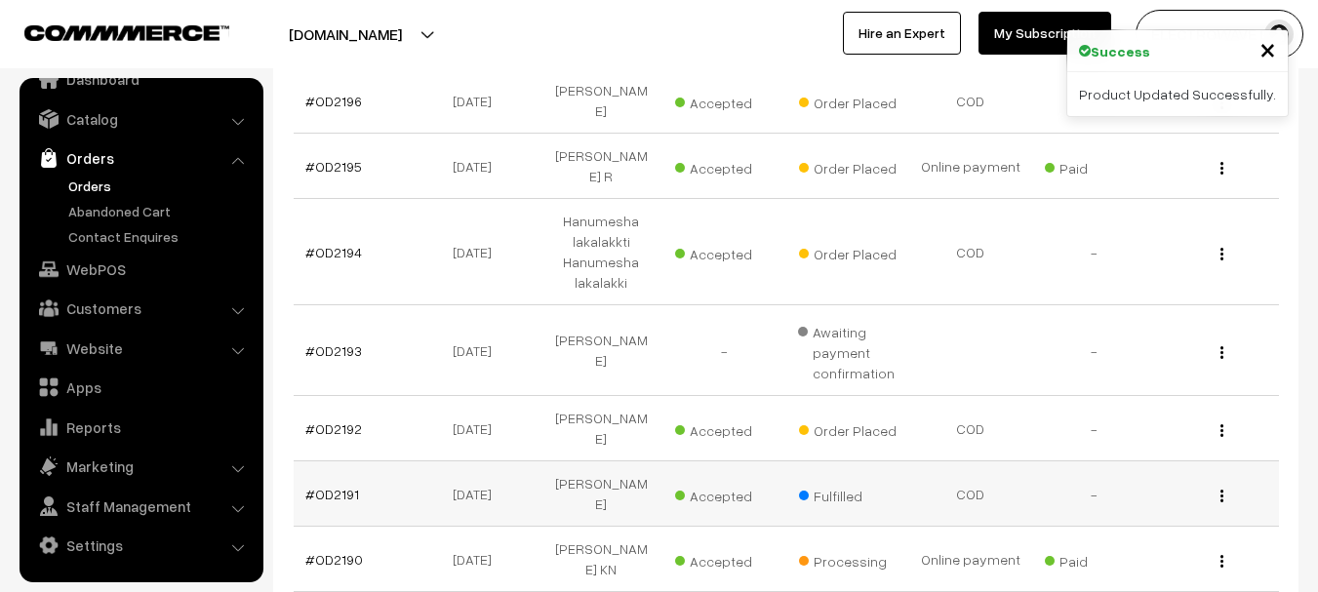
scroll to position [488, 0]
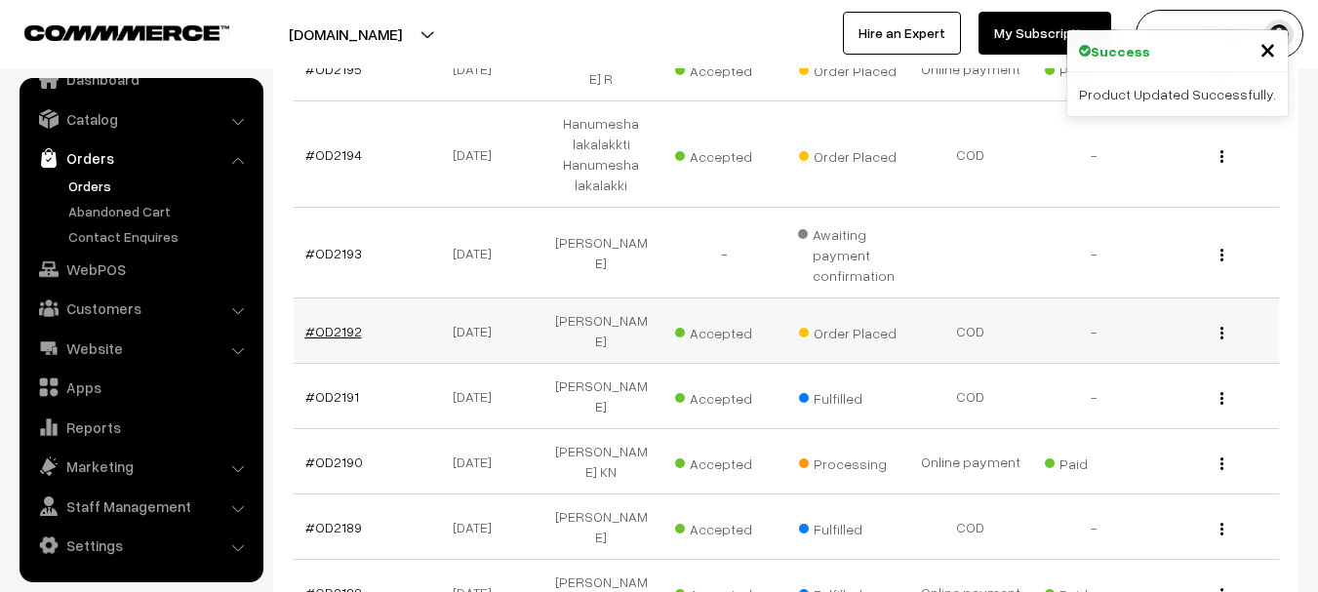
click at [326, 323] on link "#OD2192" at bounding box center [333, 331] width 57 height 17
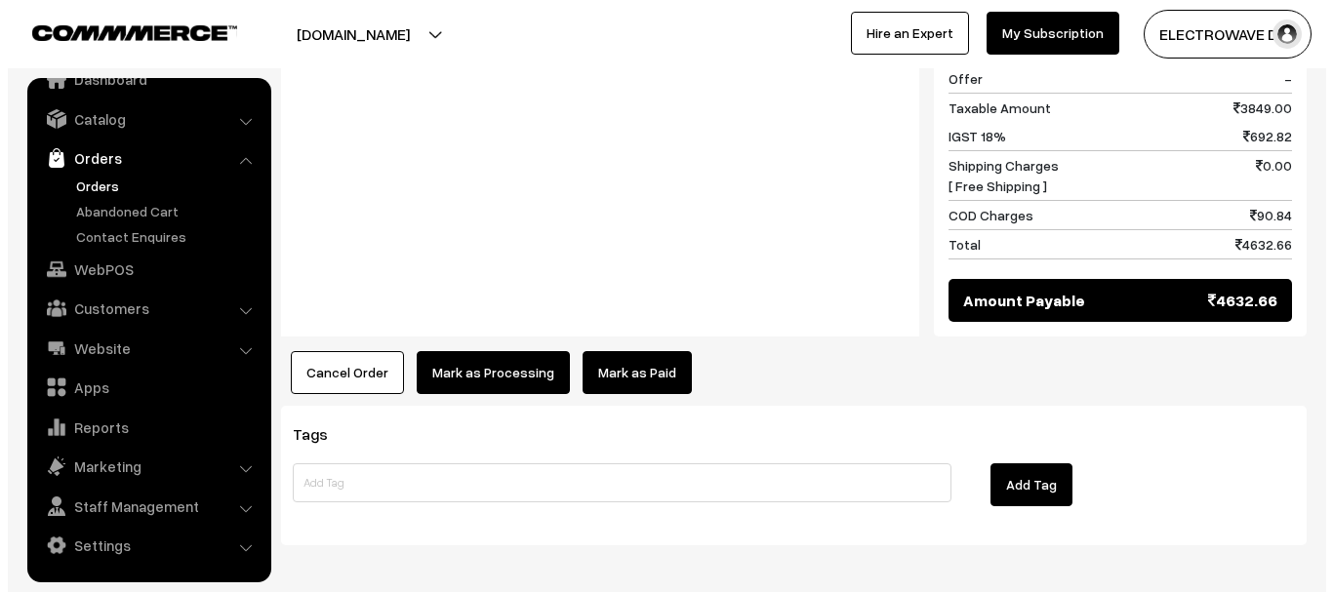
scroll to position [985, 0]
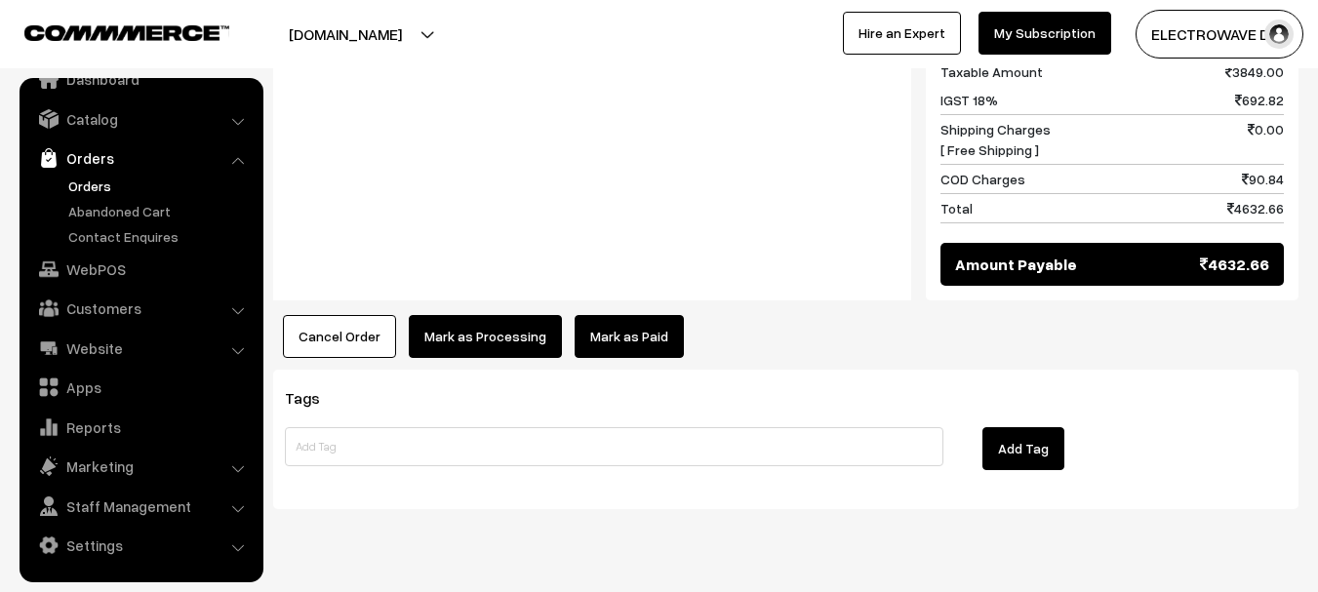
click at [471, 315] on button "Mark as Processing" at bounding box center [485, 336] width 153 height 43
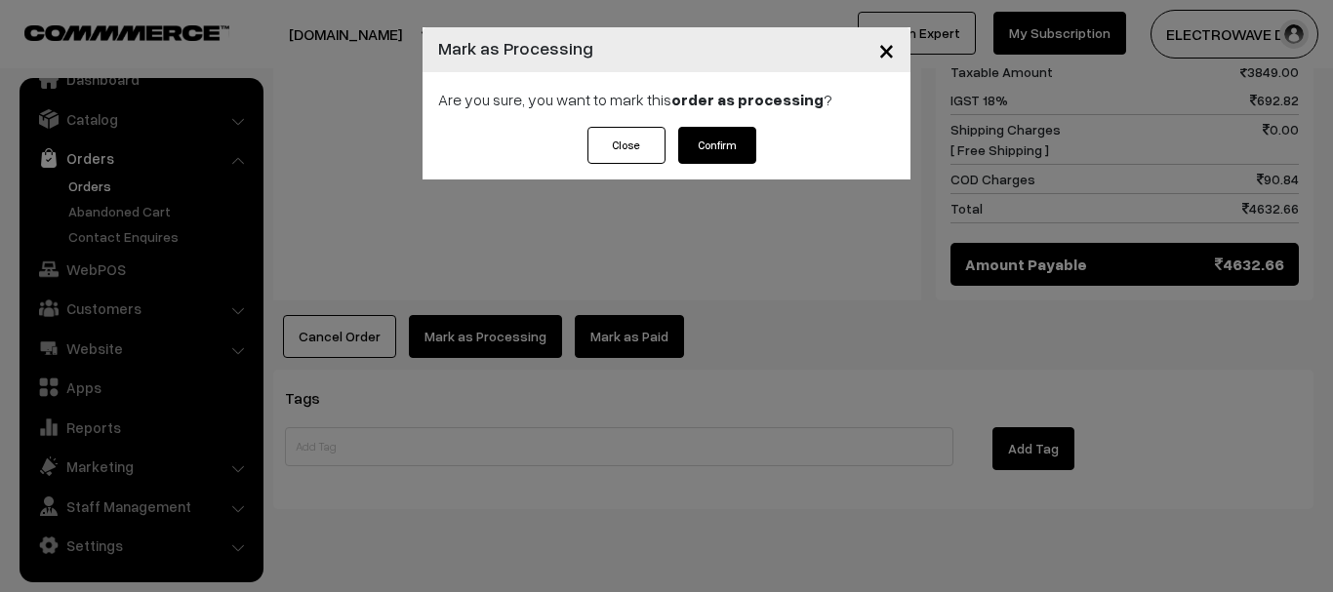
click at [745, 138] on button "Confirm" at bounding box center [717, 145] width 78 height 37
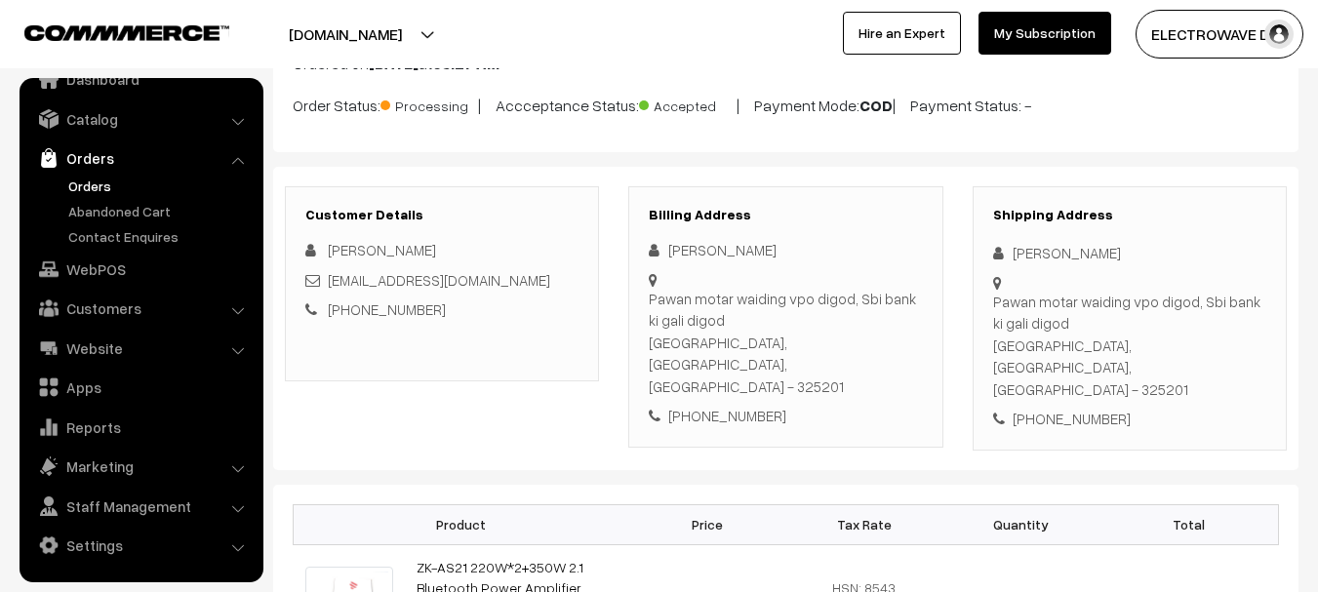
scroll to position [195, 0]
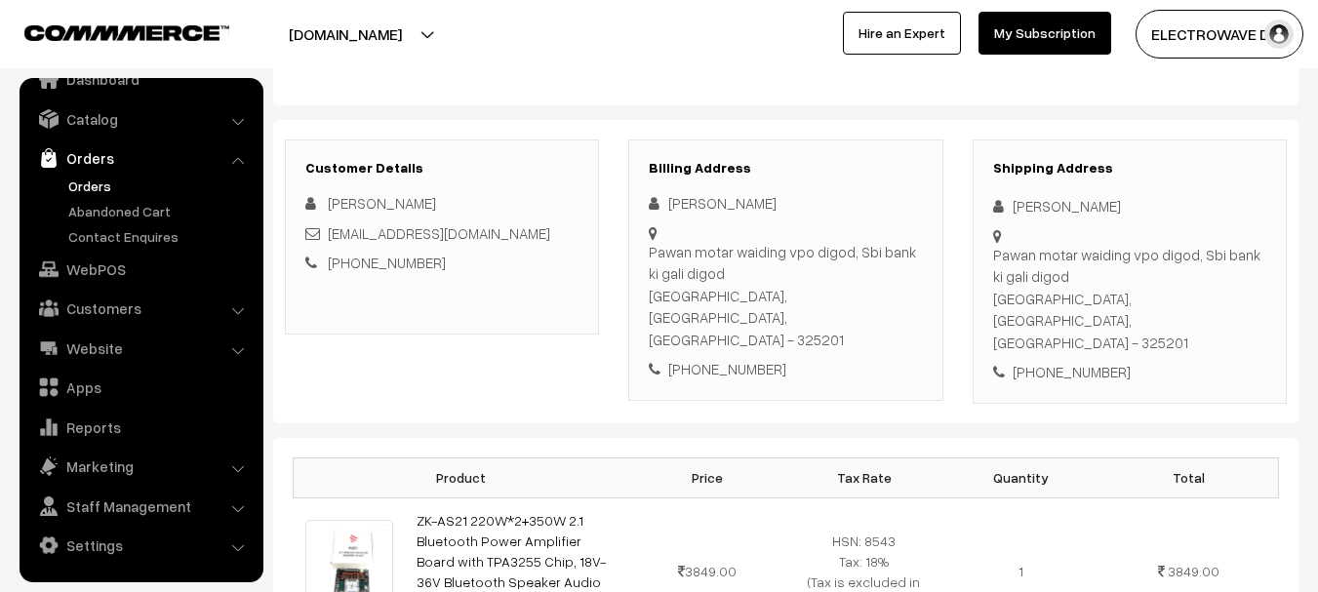
click at [1072, 361] on div "+91 7976176423" at bounding box center [1129, 372] width 273 height 22
copy div "7976176423"
click at [1030, 361] on div "+91 7976176423" at bounding box center [1129, 372] width 273 height 22
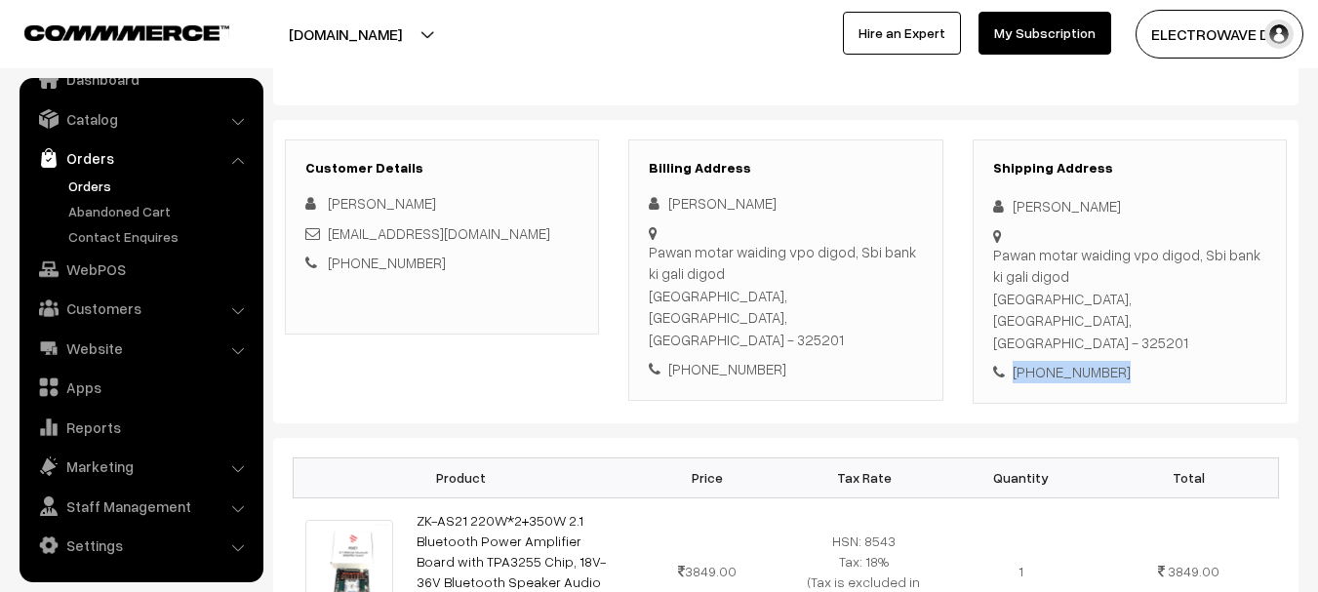
drag, startPoint x: 1106, startPoint y: 328, endPoint x: 1007, endPoint y: 324, distance: 99.6
click at [1007, 361] on div "+91 7976176423" at bounding box center [1129, 372] width 273 height 22
copy div "+91 7976176423"
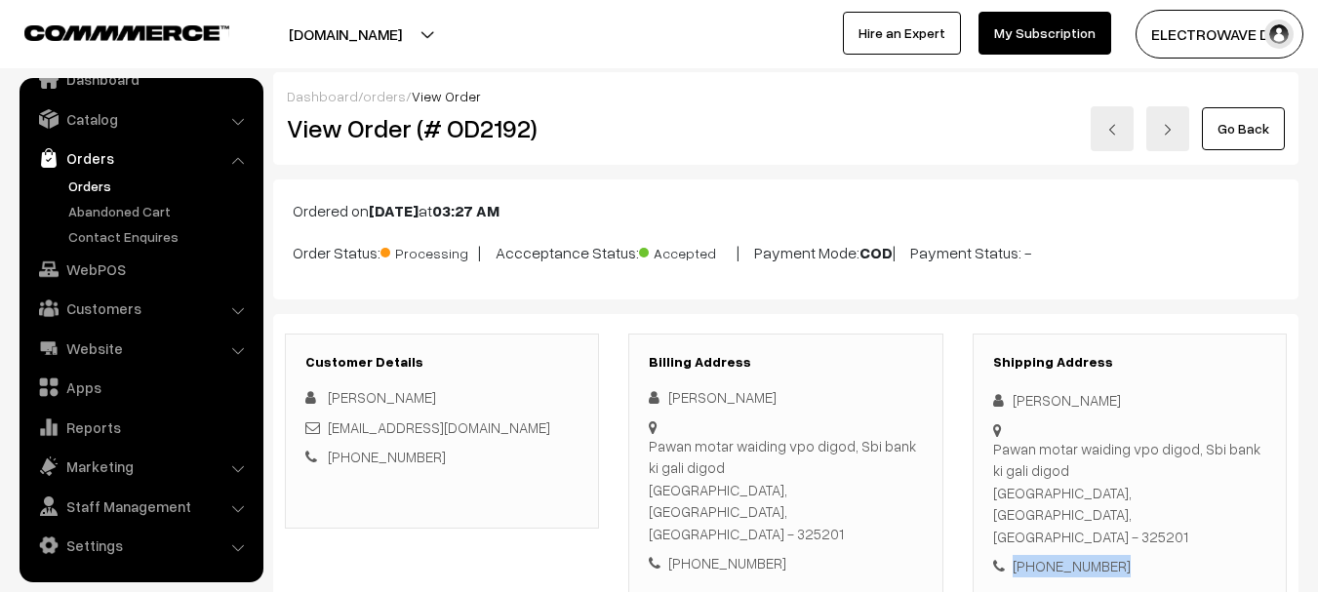
scroll to position [0, 0]
click at [492, 126] on h2 "View Order (# OD2192)" at bounding box center [443, 129] width 313 height 30
copy h2 "OD2192"
click at [63, 183] on link "Orders" at bounding box center [159, 186] width 193 height 20
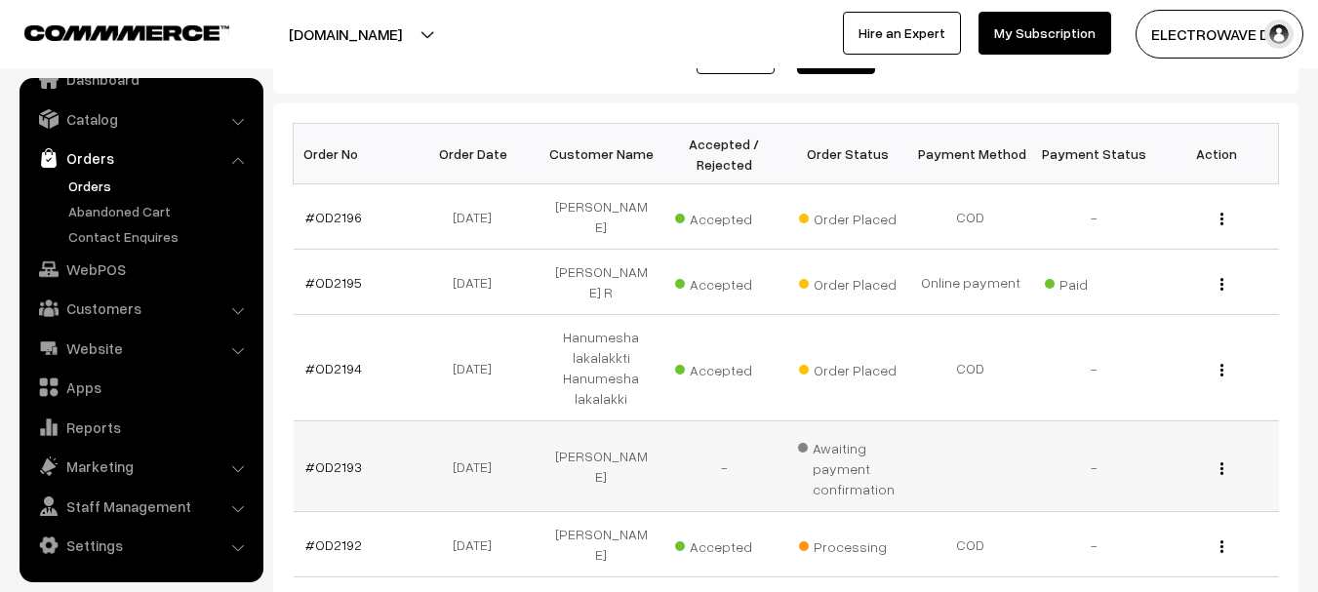
scroll to position [293, 0]
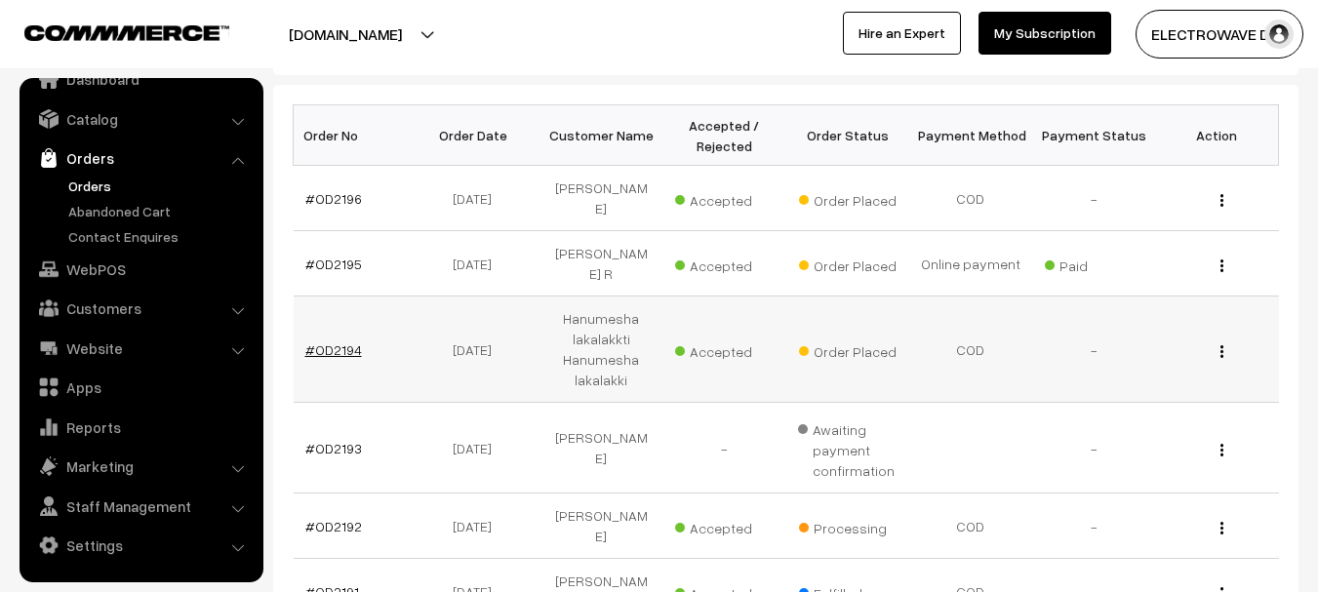
click at [329, 341] on link "#OD2194" at bounding box center [333, 349] width 57 height 17
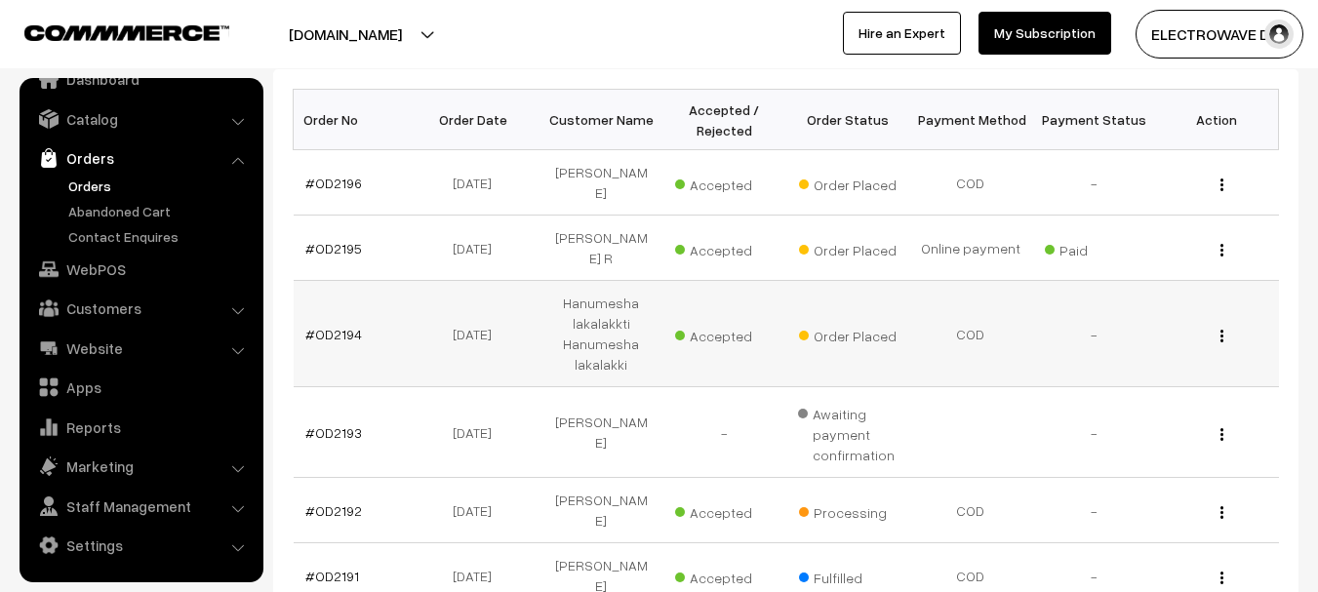
scroll to position [425, 0]
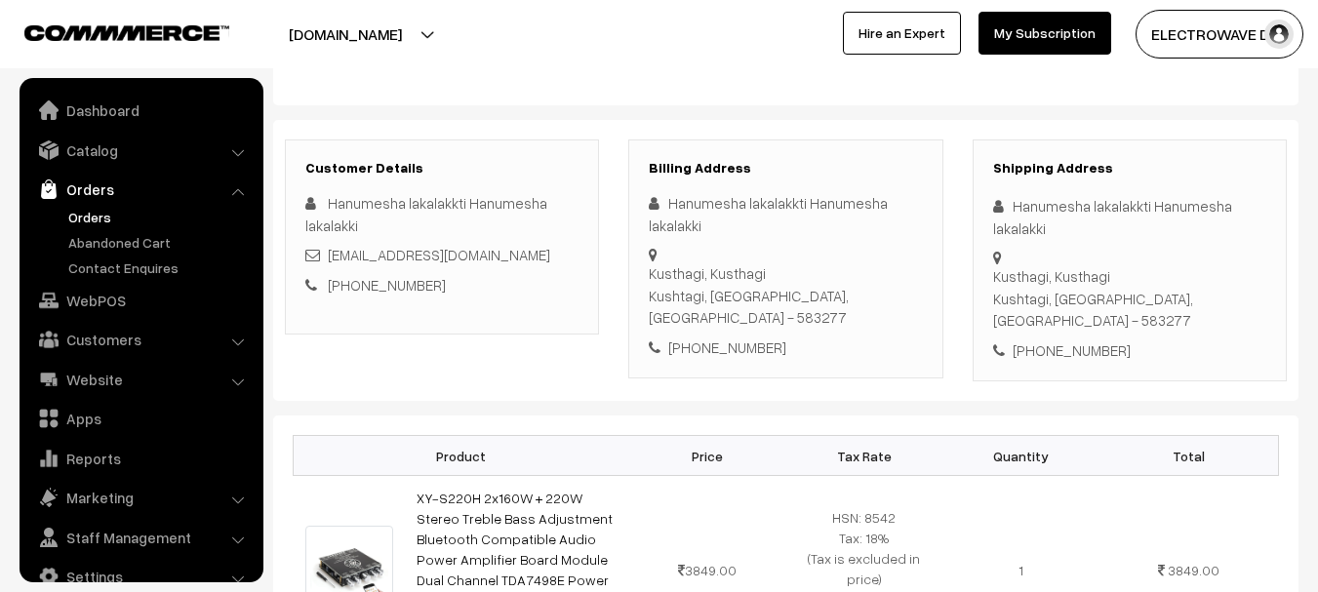
scroll to position [31, 0]
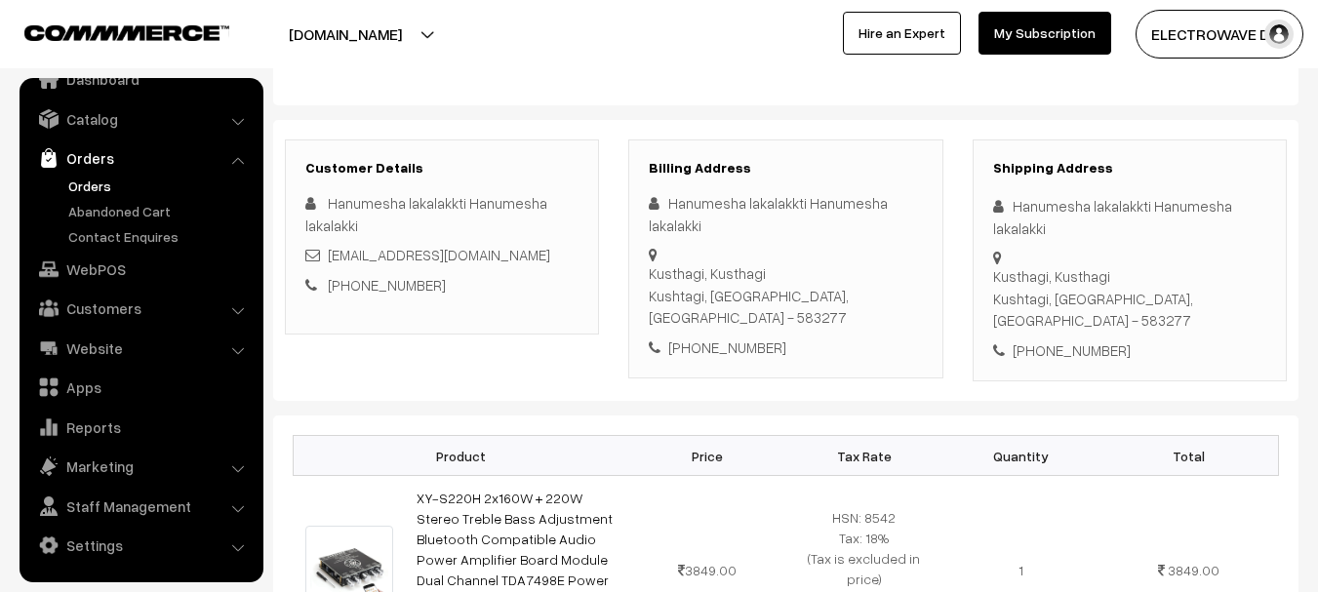
click at [1089, 339] on div "+91 9964189924" at bounding box center [1129, 350] width 273 height 22
copy div "9964189924"
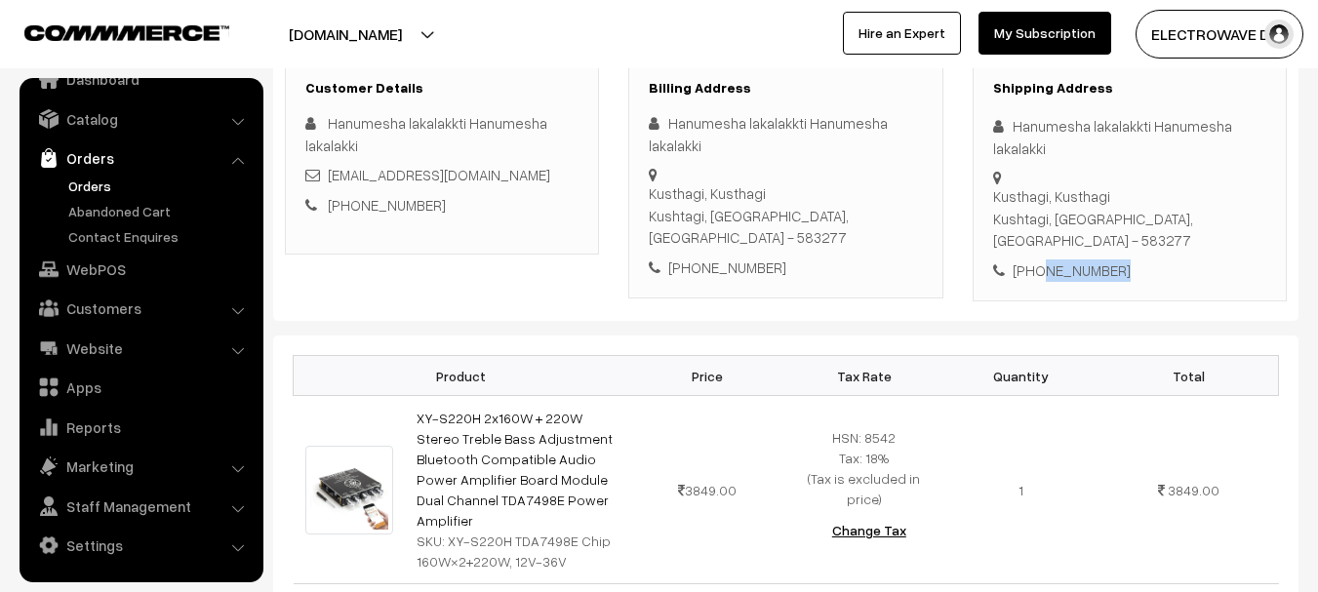
scroll to position [98, 0]
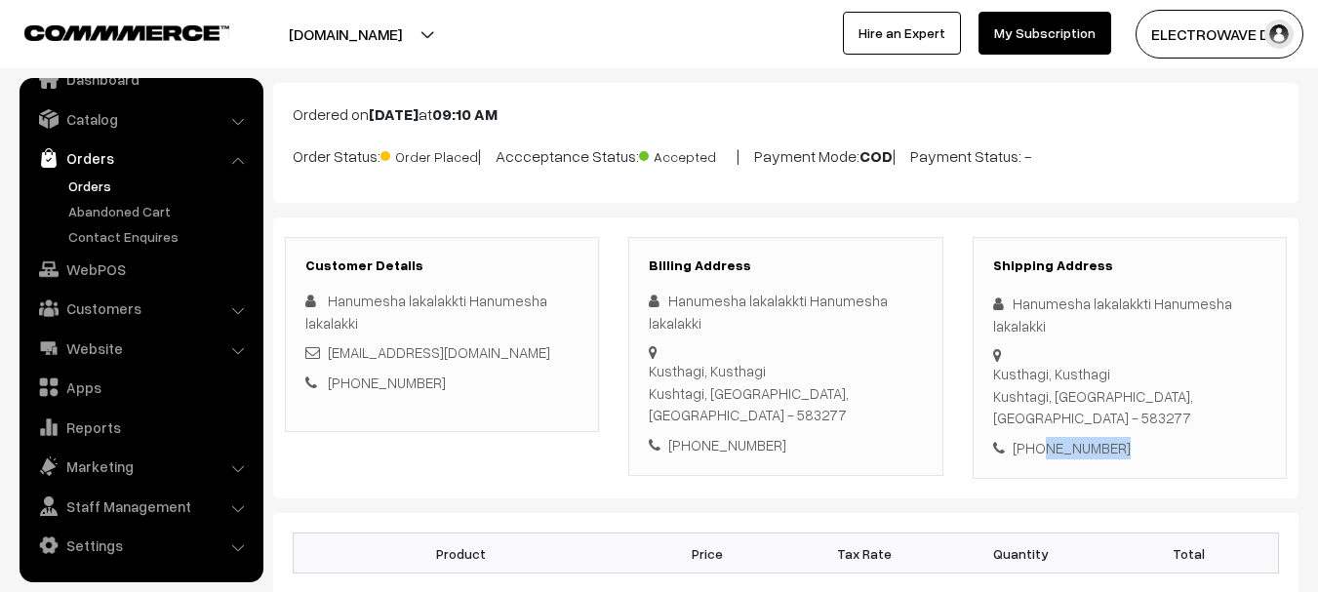
copy div "9964189924"
click at [104, 121] on link "Catalog" at bounding box center [140, 118] width 232 height 35
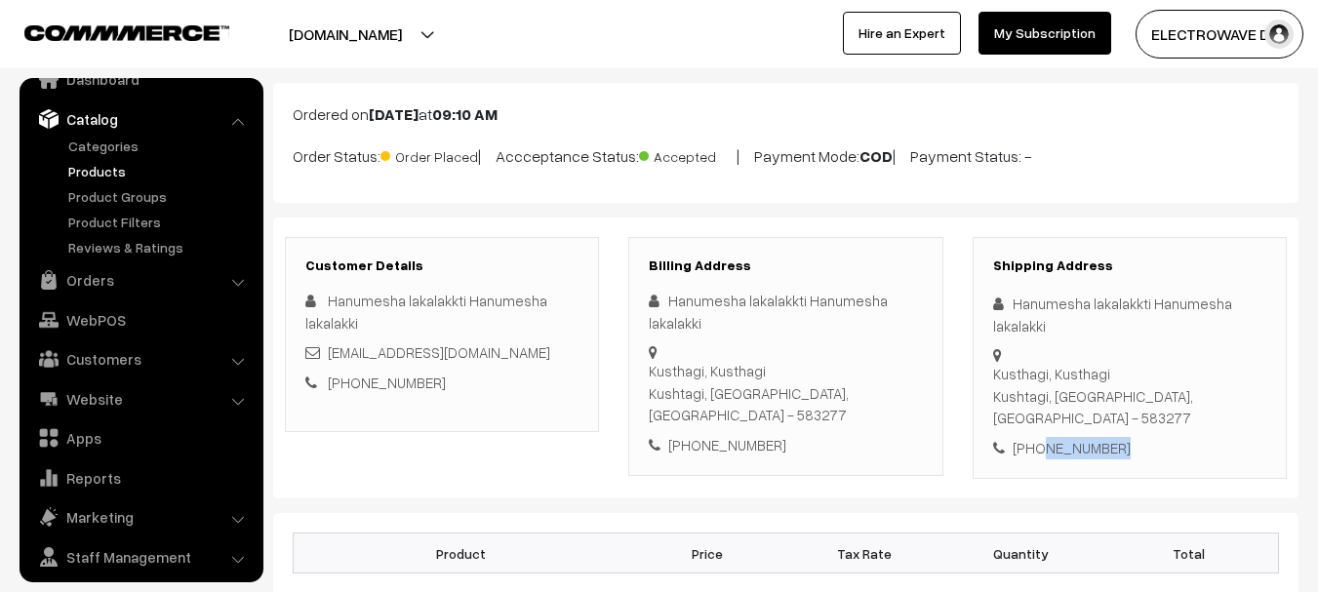
click at [88, 172] on link "Products" at bounding box center [159, 171] width 193 height 20
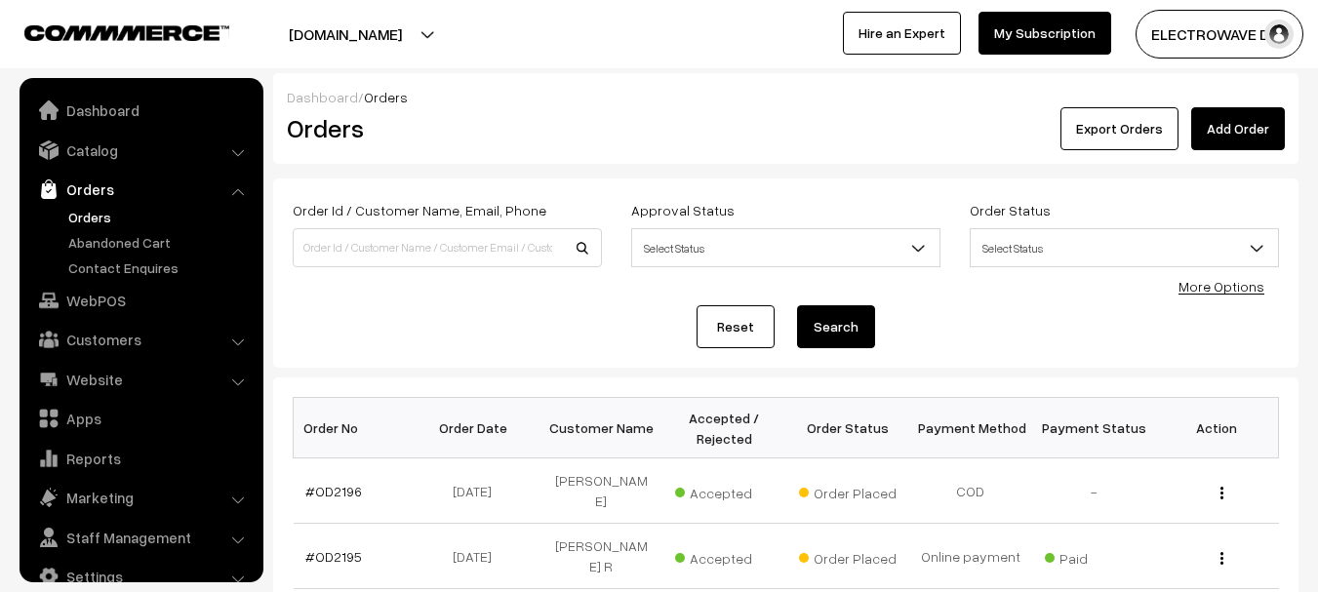
scroll to position [31, 0]
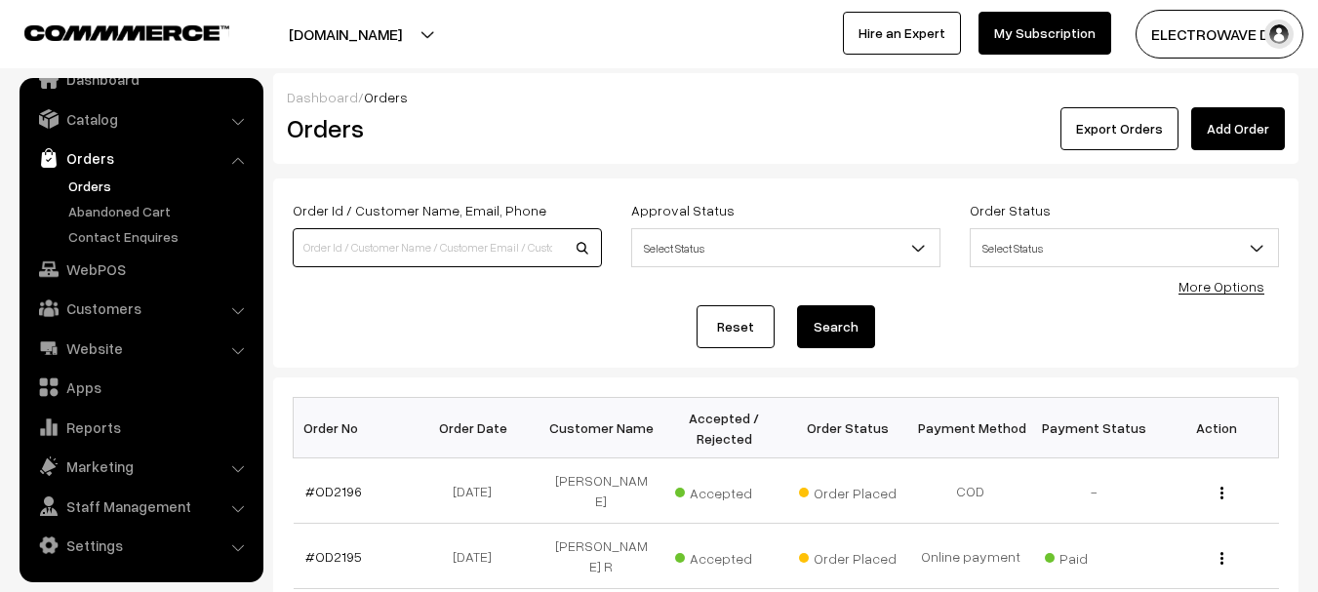
click at [359, 249] on input at bounding box center [447, 247] width 309 height 39
paste input "9964189924"
type input "9964189924"
click at [797, 305] on button "Search" at bounding box center [836, 326] width 78 height 43
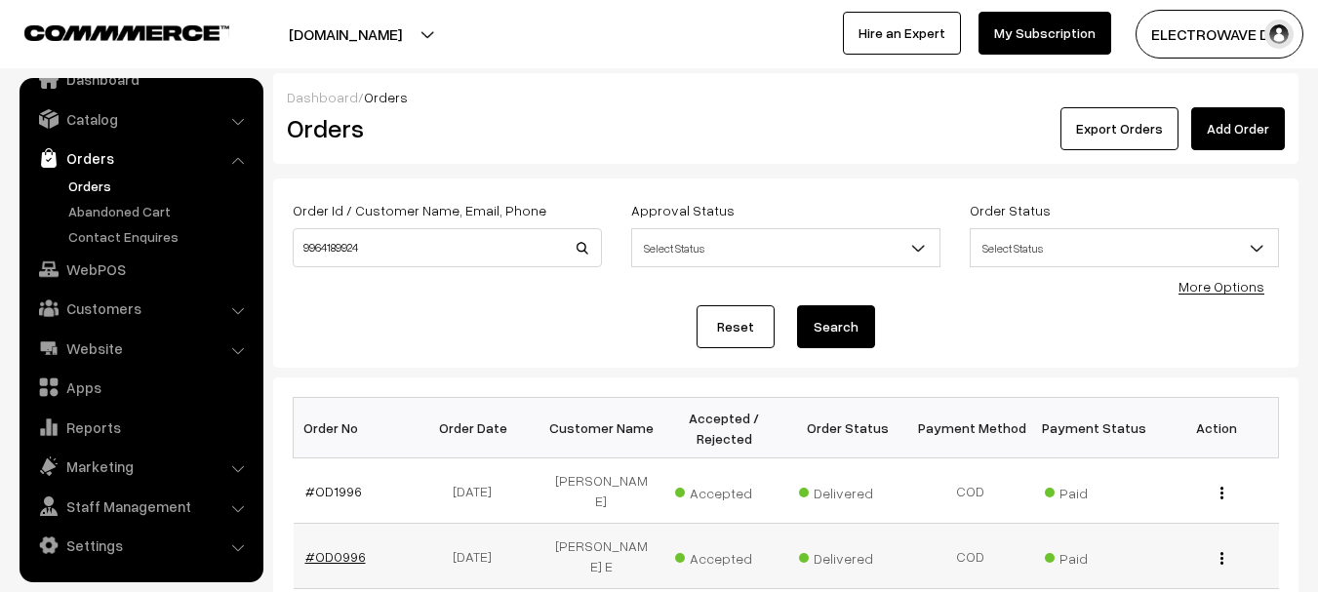
click at [344, 548] on link "#OD0996" at bounding box center [335, 556] width 60 height 17
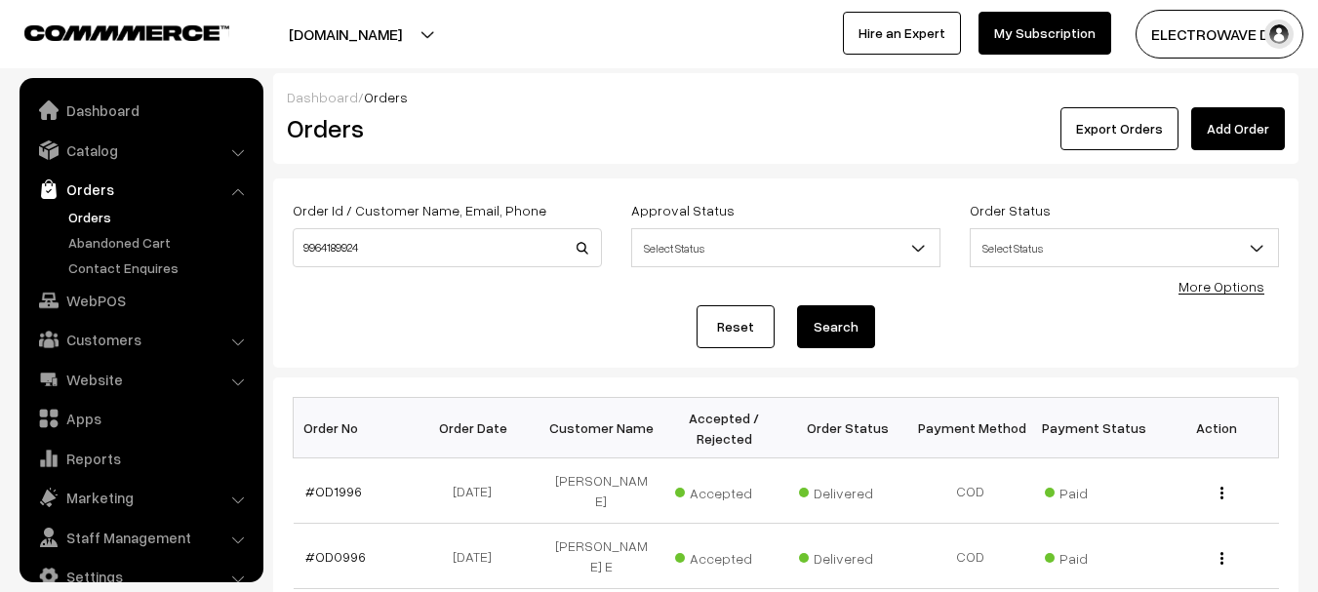
scroll to position [31, 0]
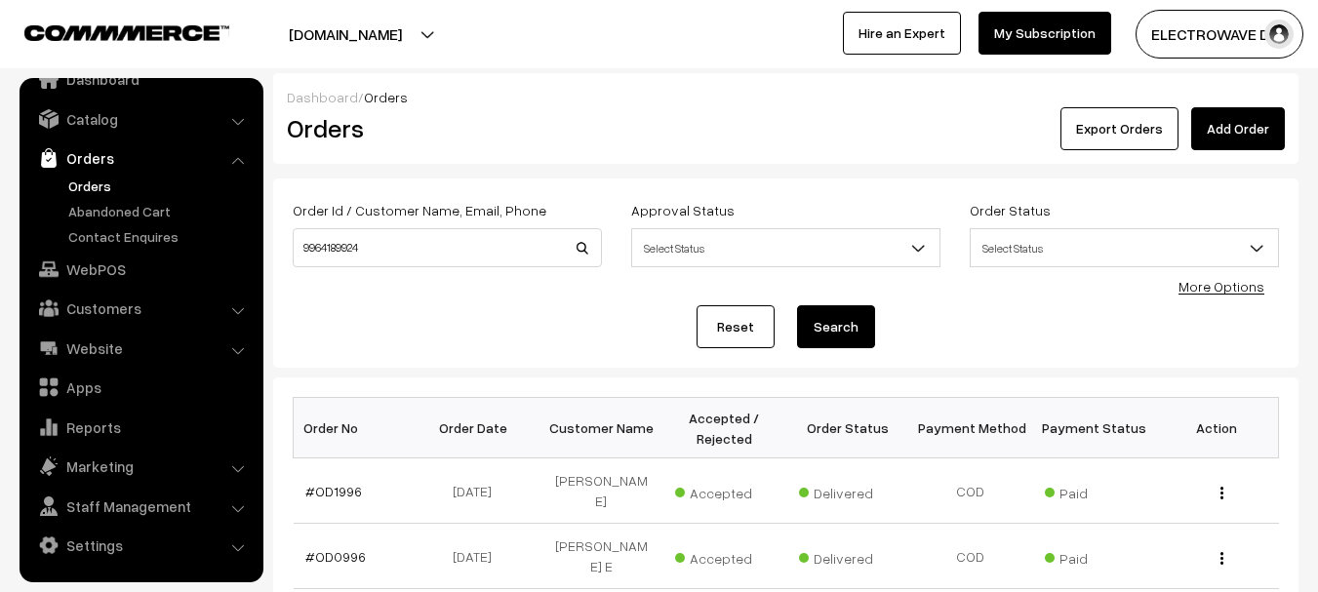
click at [840, 325] on button "Search" at bounding box center [836, 326] width 78 height 43
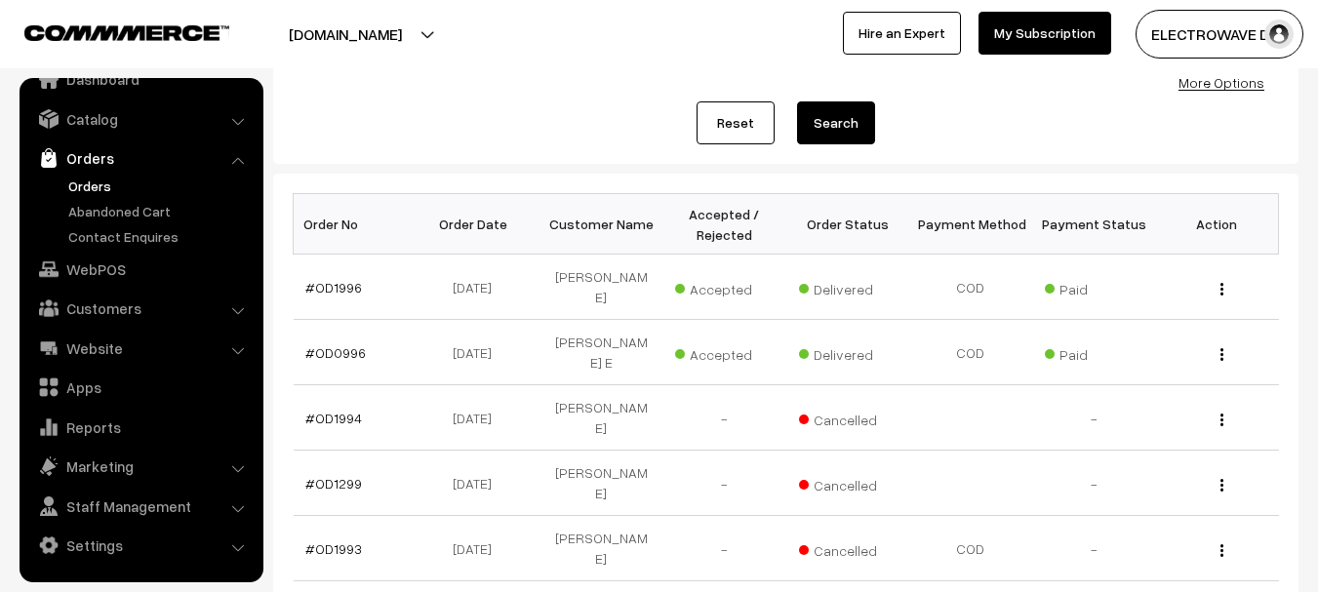
scroll to position [195, 0]
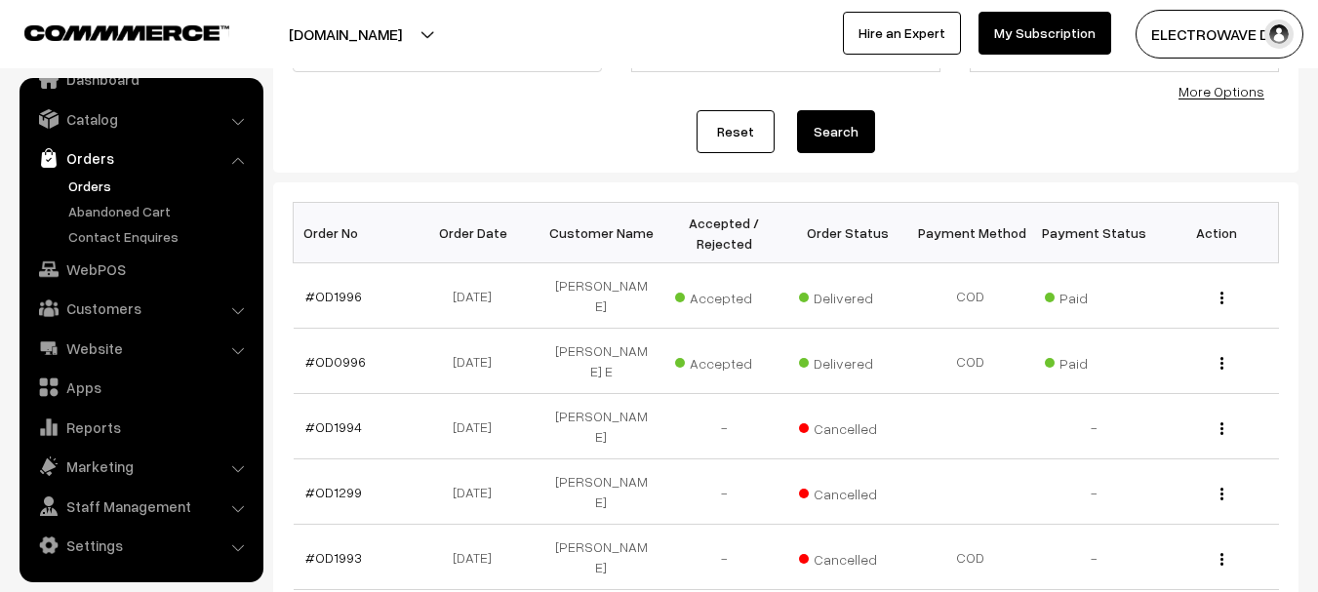
click at [90, 193] on link "Orders" at bounding box center [159, 186] width 193 height 20
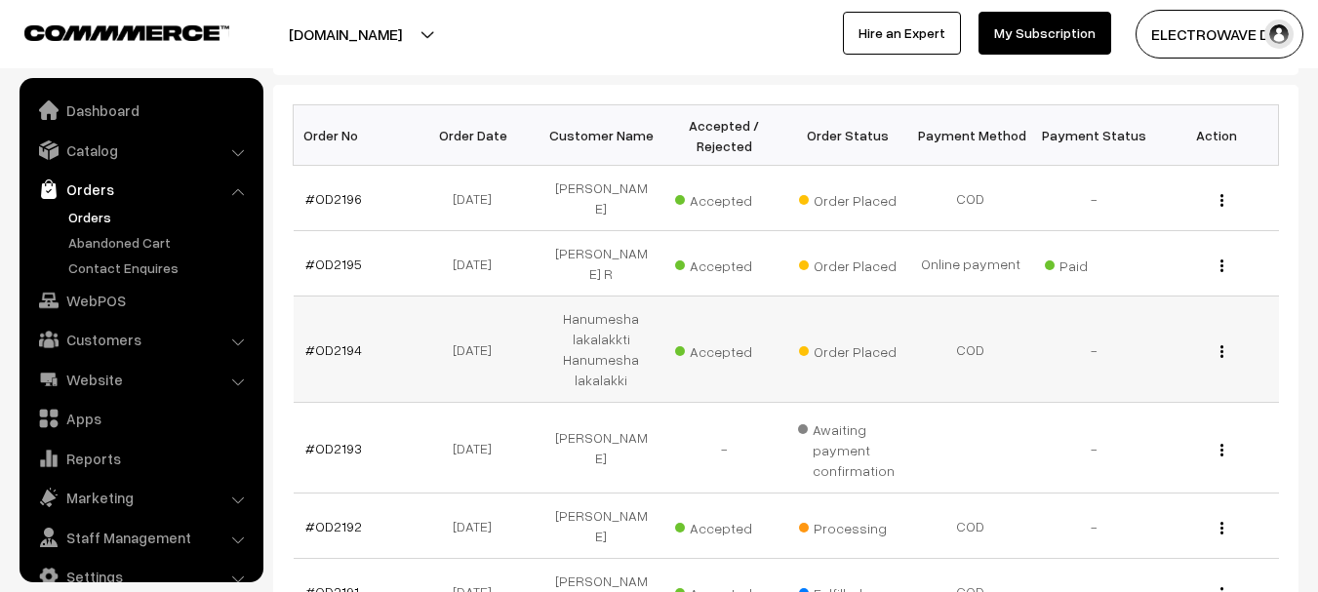
scroll to position [31, 0]
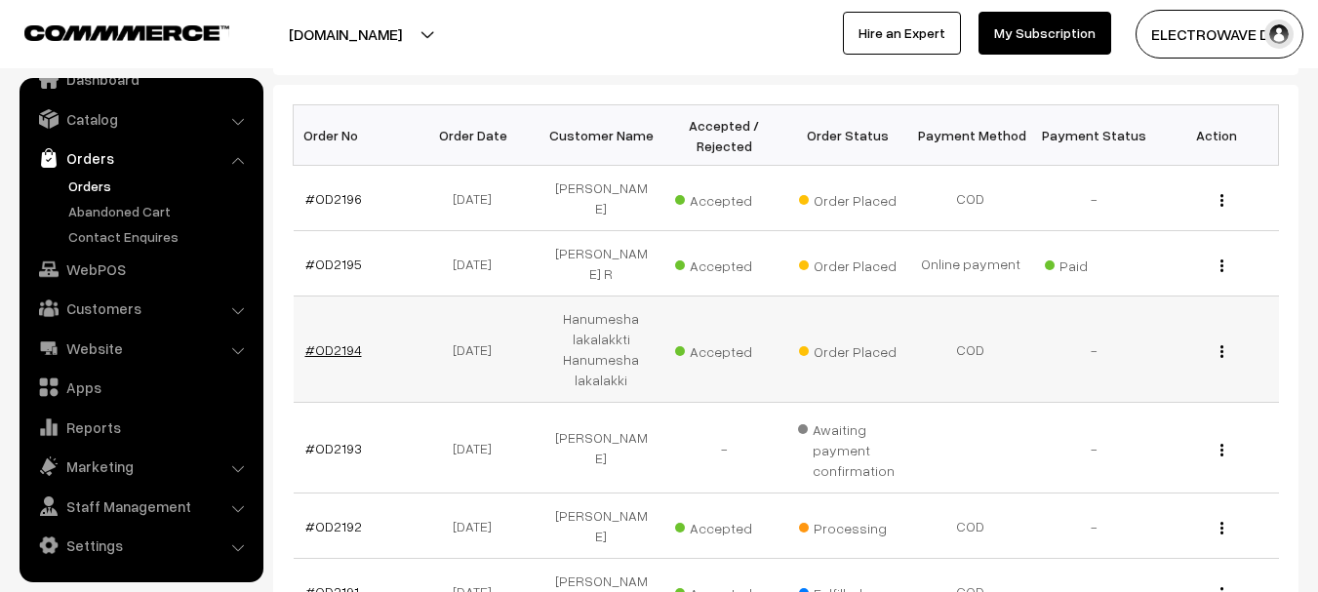
click at [310, 341] on link "#OD2194" at bounding box center [333, 349] width 57 height 17
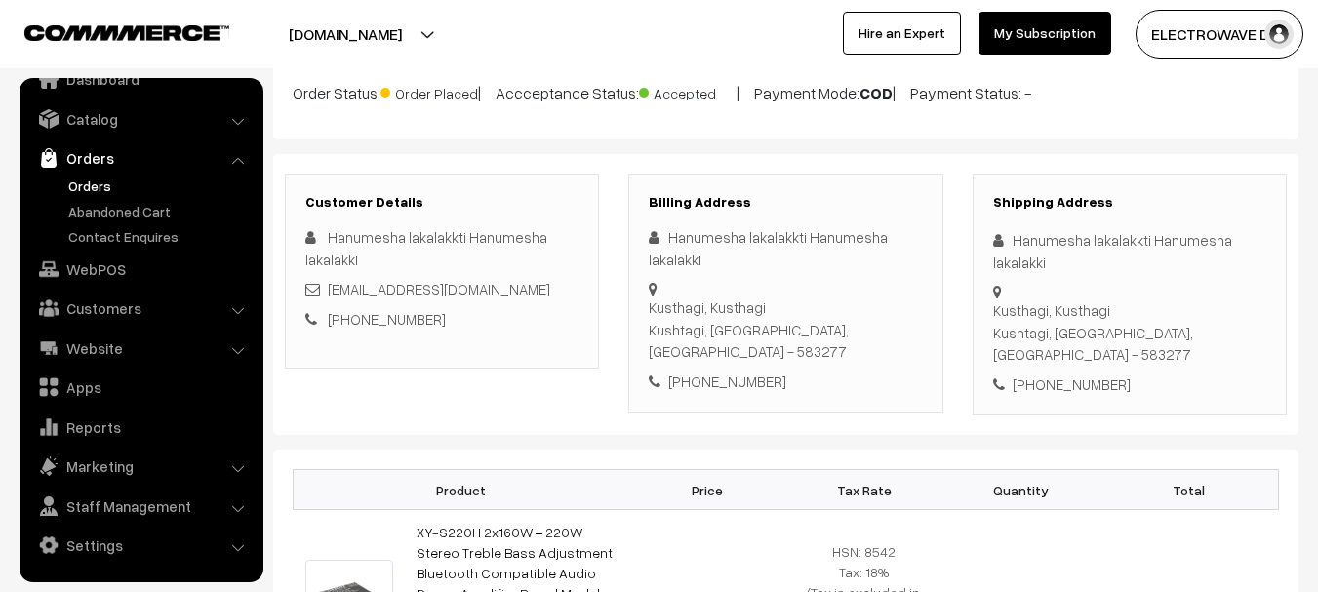
scroll to position [195, 0]
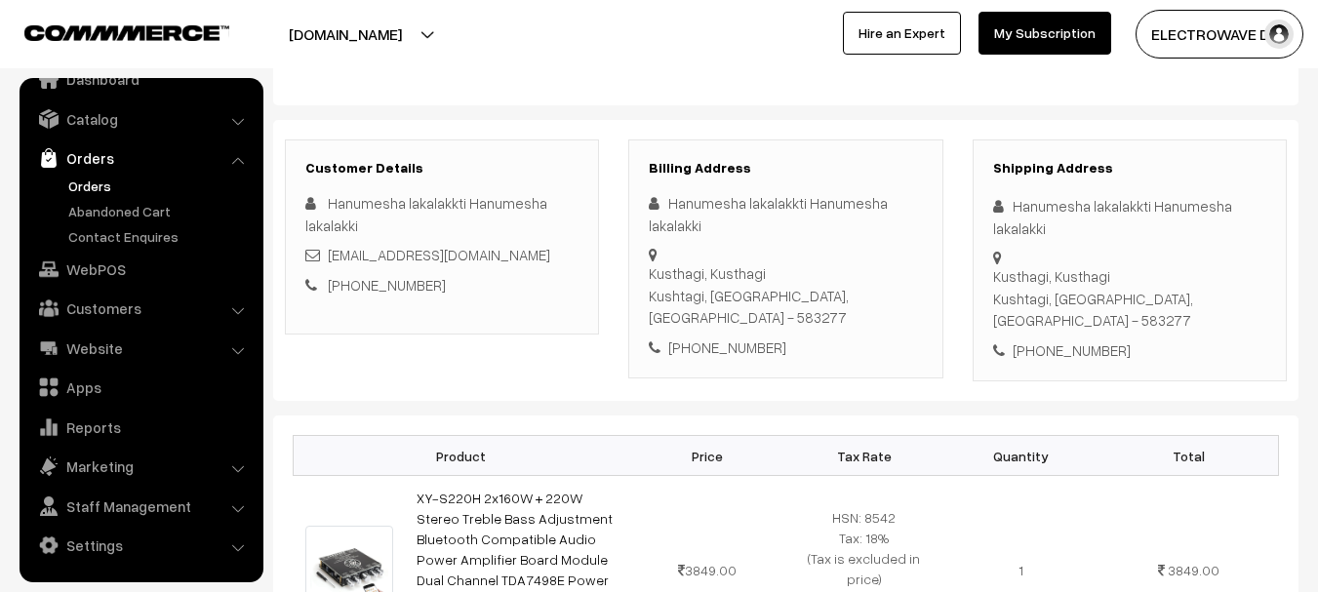
click at [384, 294] on link "[PHONE_NUMBER]" at bounding box center [387, 285] width 118 height 18
click at [1065, 339] on div "+91 9964189924" at bounding box center [1129, 350] width 273 height 22
click at [1050, 339] on div "[PHONE_NUMBER]" at bounding box center [1129, 350] width 273 height 22
click at [1051, 339] on div "[PHONE_NUMBER]" at bounding box center [1129, 350] width 273 height 22
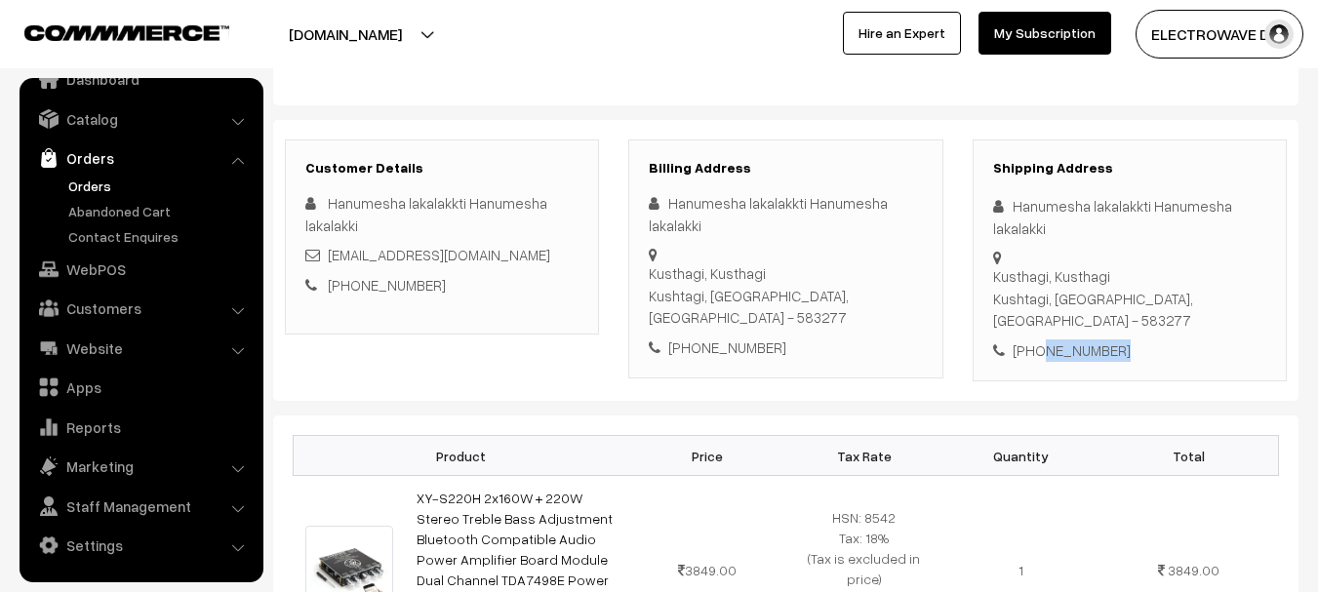
copy div "9964189924"
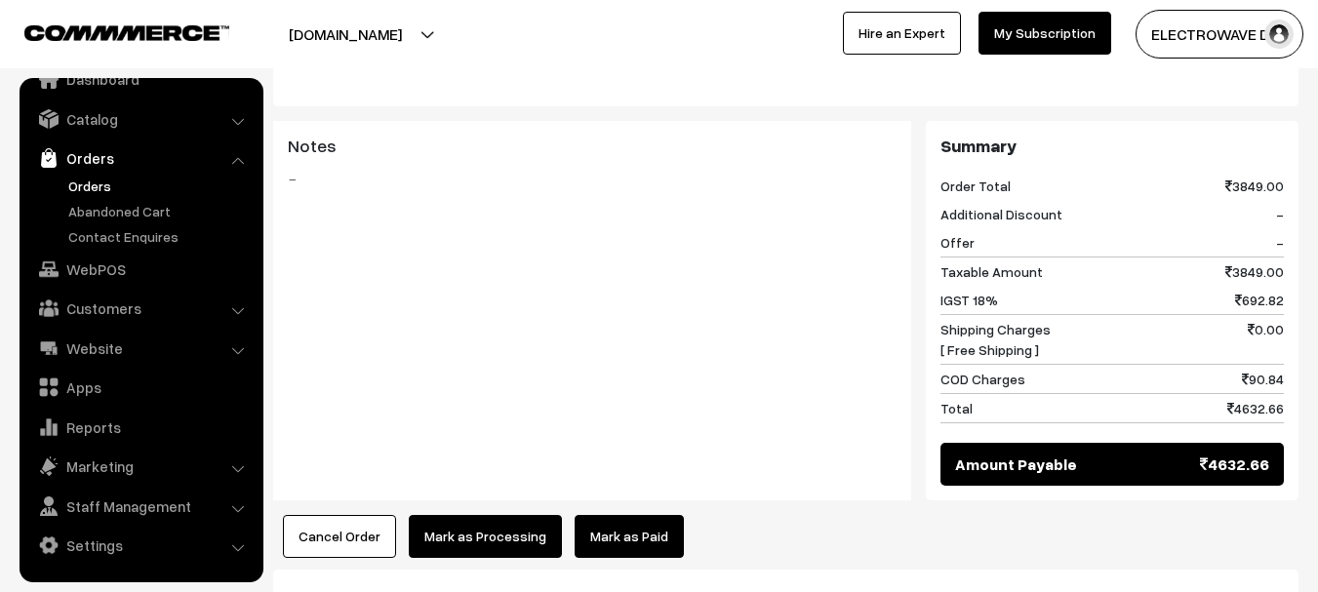
scroll to position [990, 0]
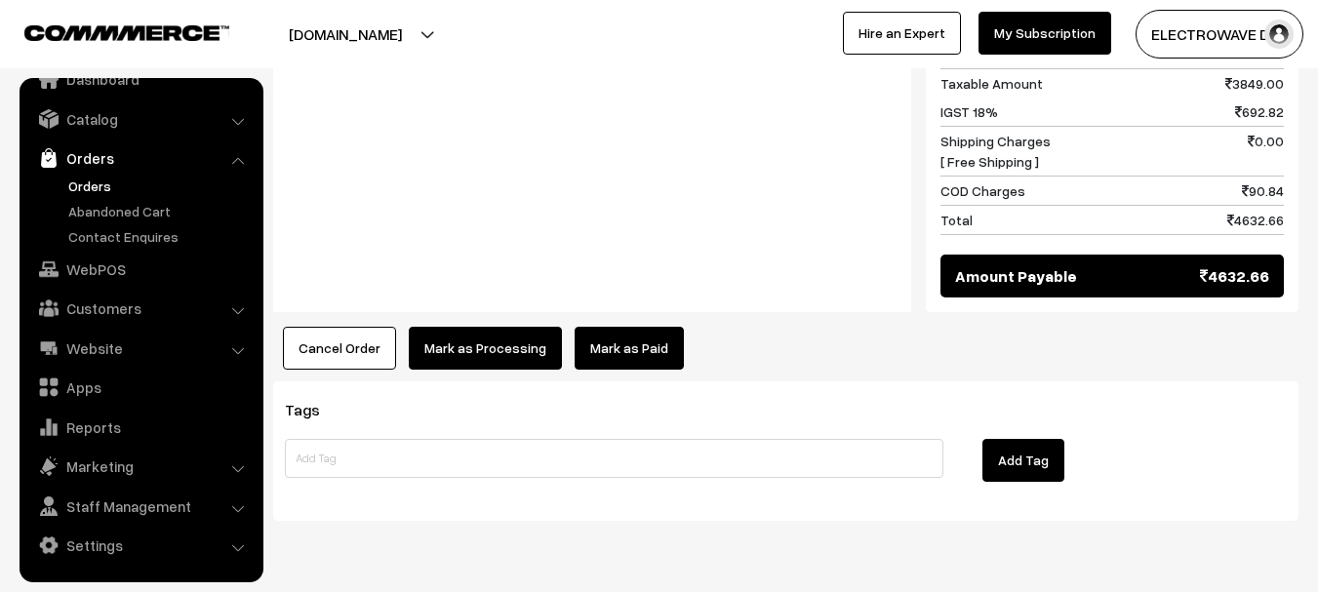
click at [347, 327] on button "Cancel Order" at bounding box center [339, 348] width 113 height 43
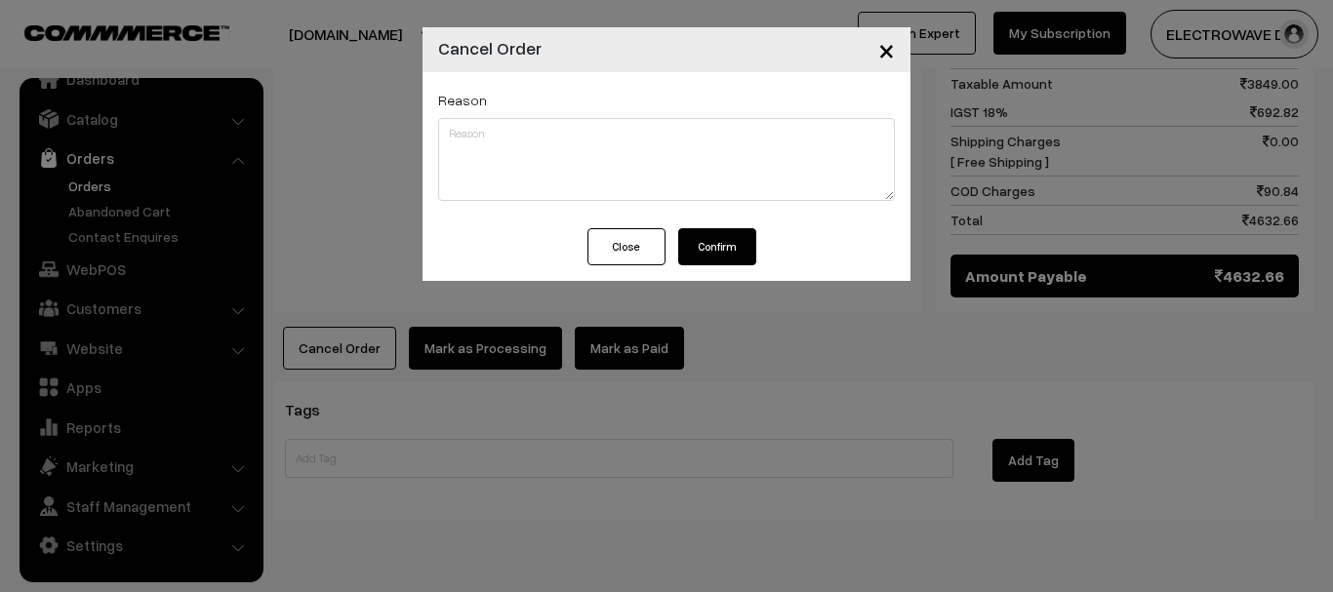
click at [634, 241] on button "Close" at bounding box center [626, 246] width 78 height 37
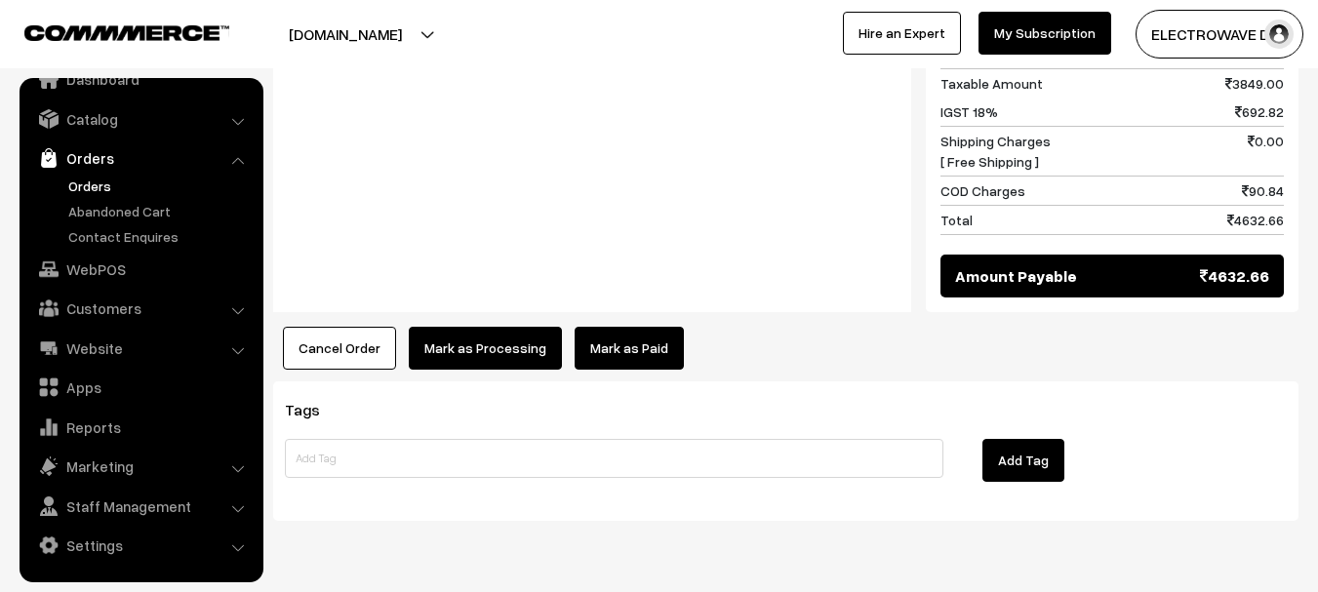
click at [344, 327] on button "Cancel Order" at bounding box center [339, 348] width 113 height 43
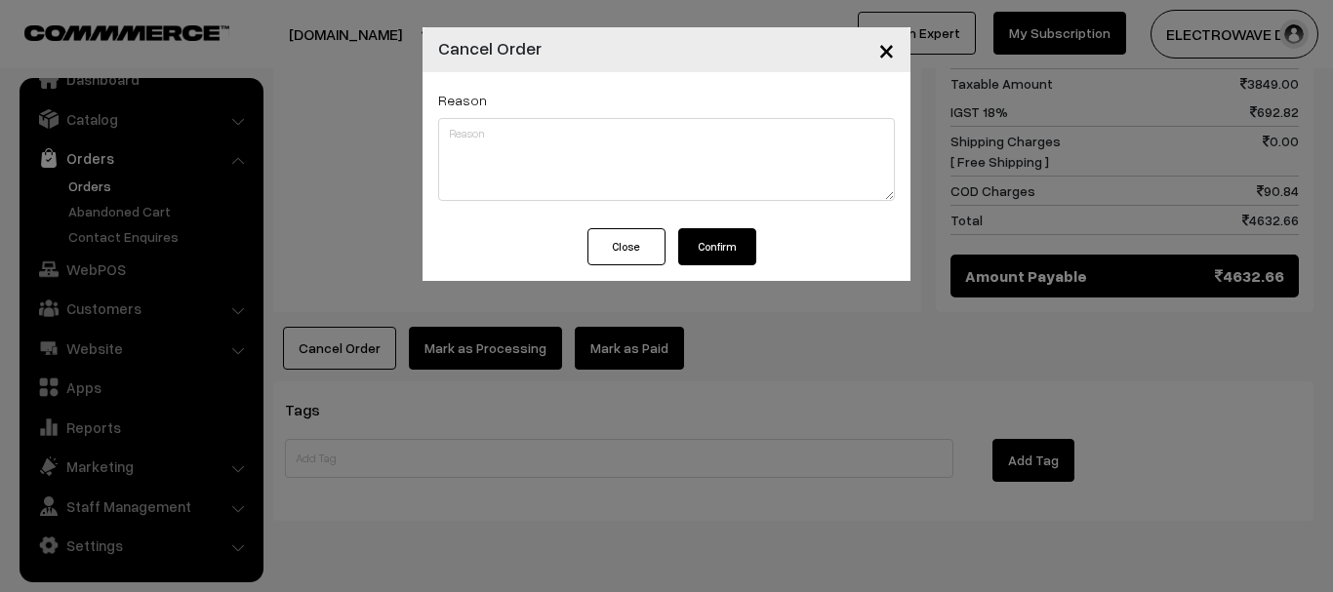
click at [612, 247] on button "Close" at bounding box center [626, 246] width 78 height 37
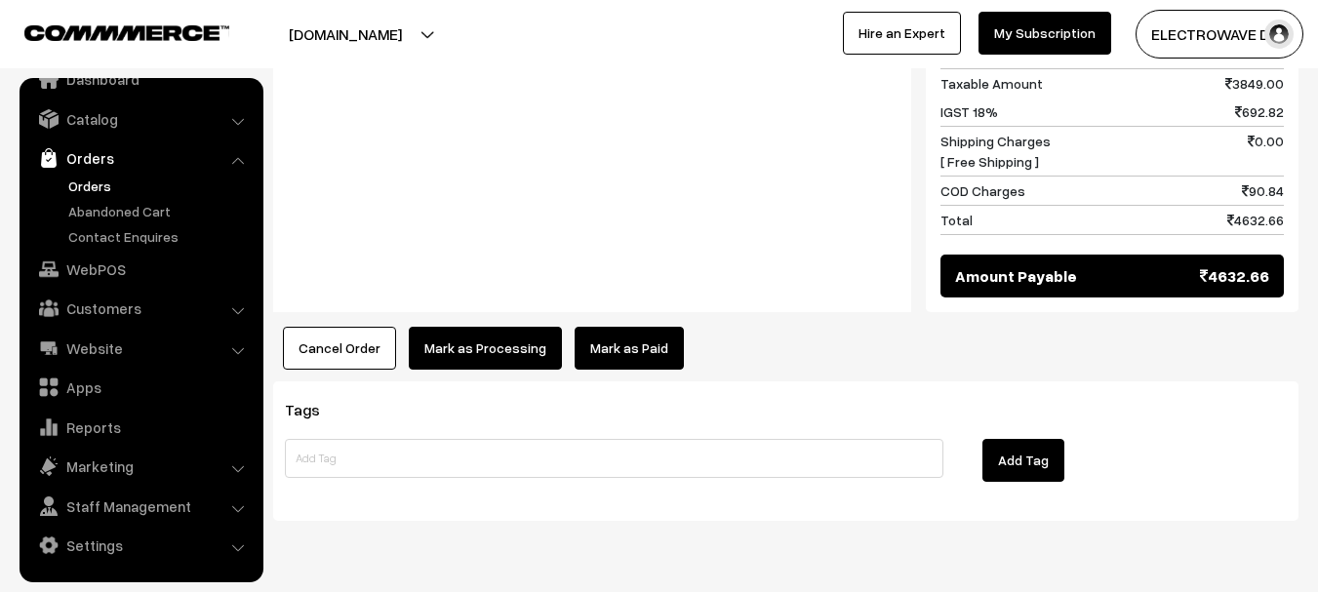
click at [364, 327] on button "Cancel Order" at bounding box center [339, 348] width 113 height 43
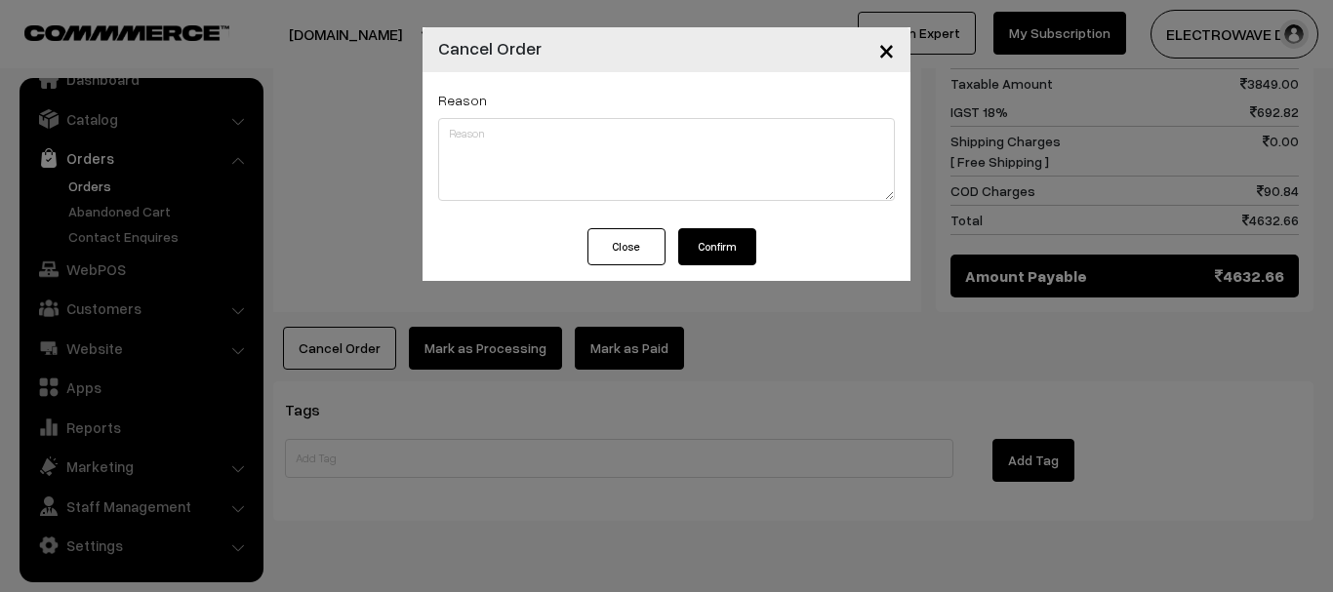
click at [891, 54] on span "×" at bounding box center [886, 49] width 17 height 36
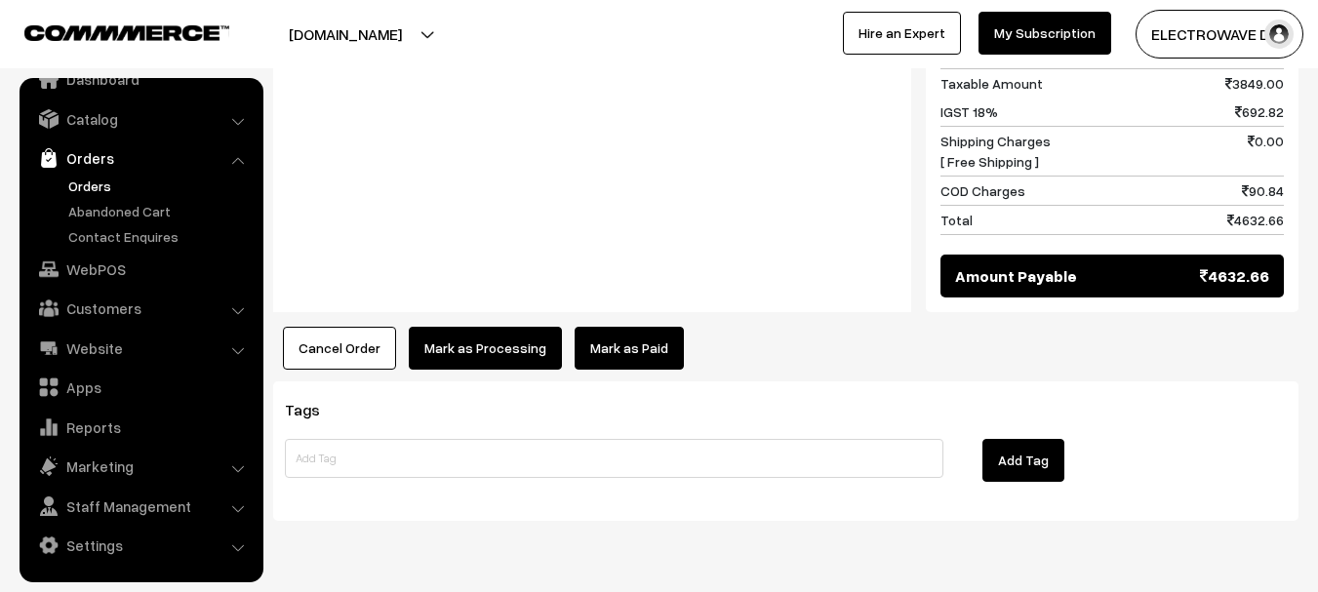
click at [339, 327] on button "Cancel Order" at bounding box center [339, 348] width 113 height 43
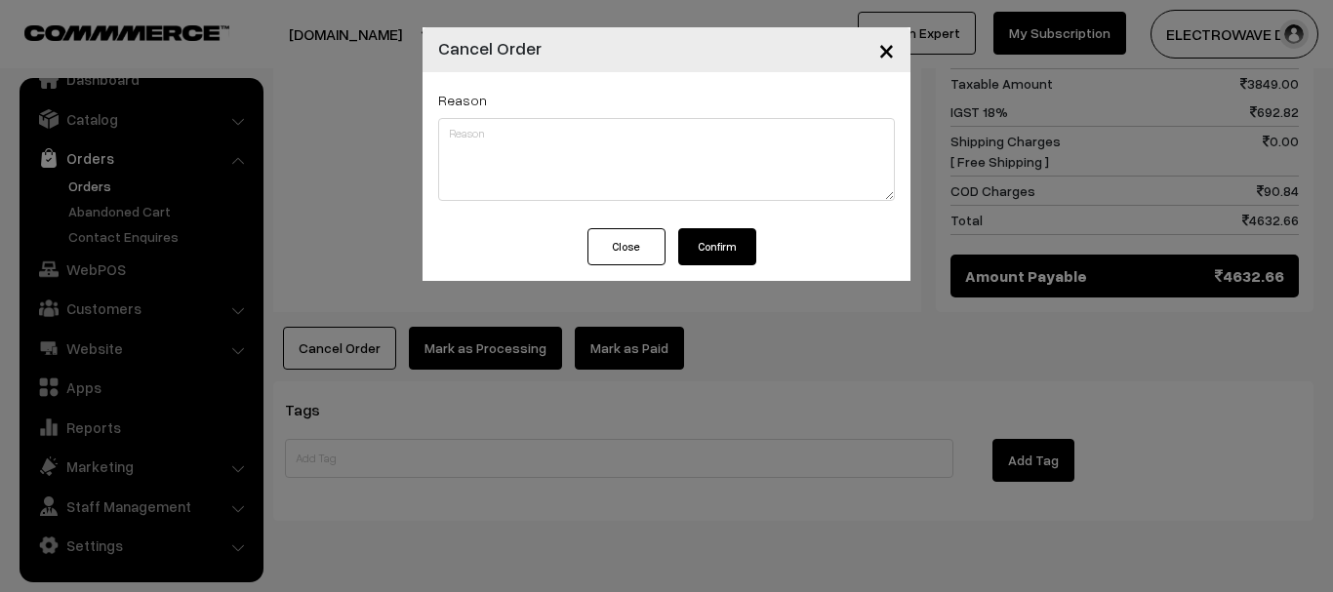
click at [889, 53] on span "×" at bounding box center [886, 49] width 17 height 36
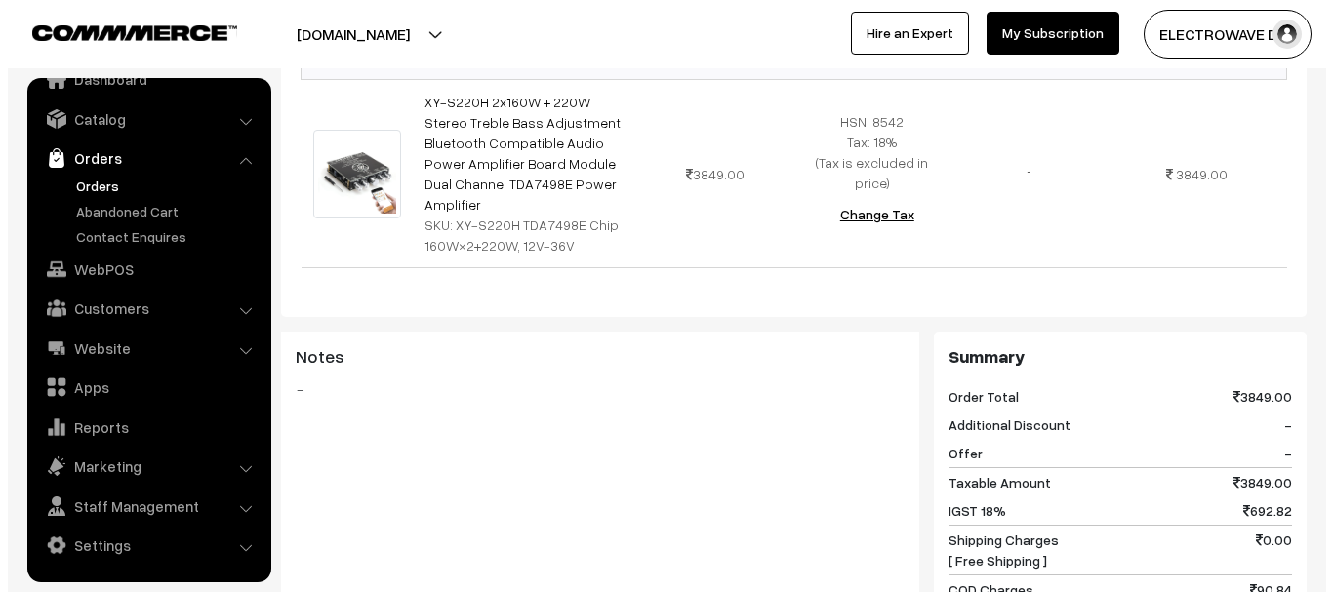
scroll to position [795, 0]
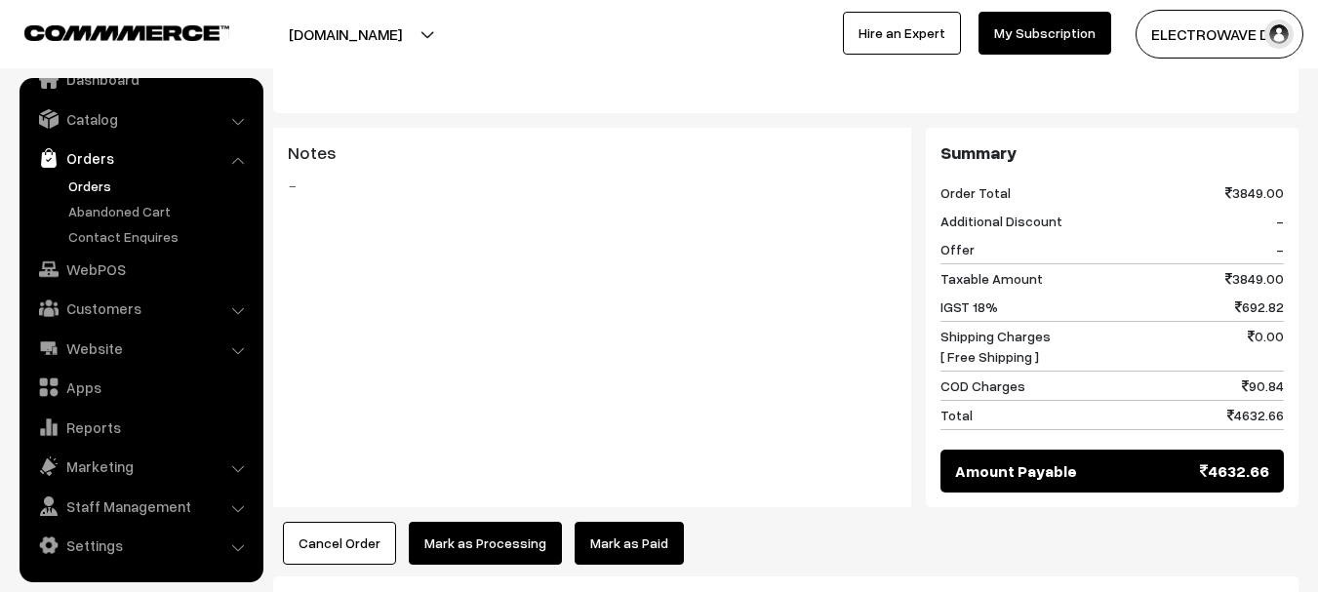
drag, startPoint x: 350, startPoint y: 492, endPoint x: 410, endPoint y: 473, distance: 62.3
click at [351, 522] on button "Cancel Order" at bounding box center [339, 543] width 113 height 43
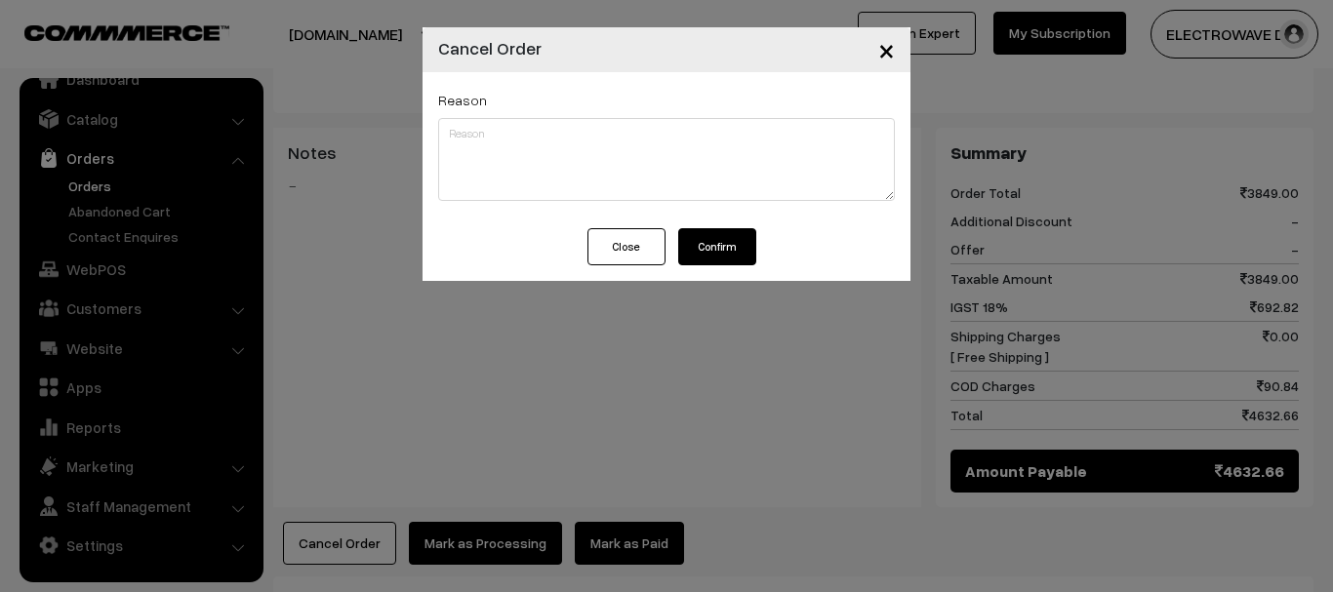
click at [730, 248] on button "Confirm" at bounding box center [717, 246] width 78 height 37
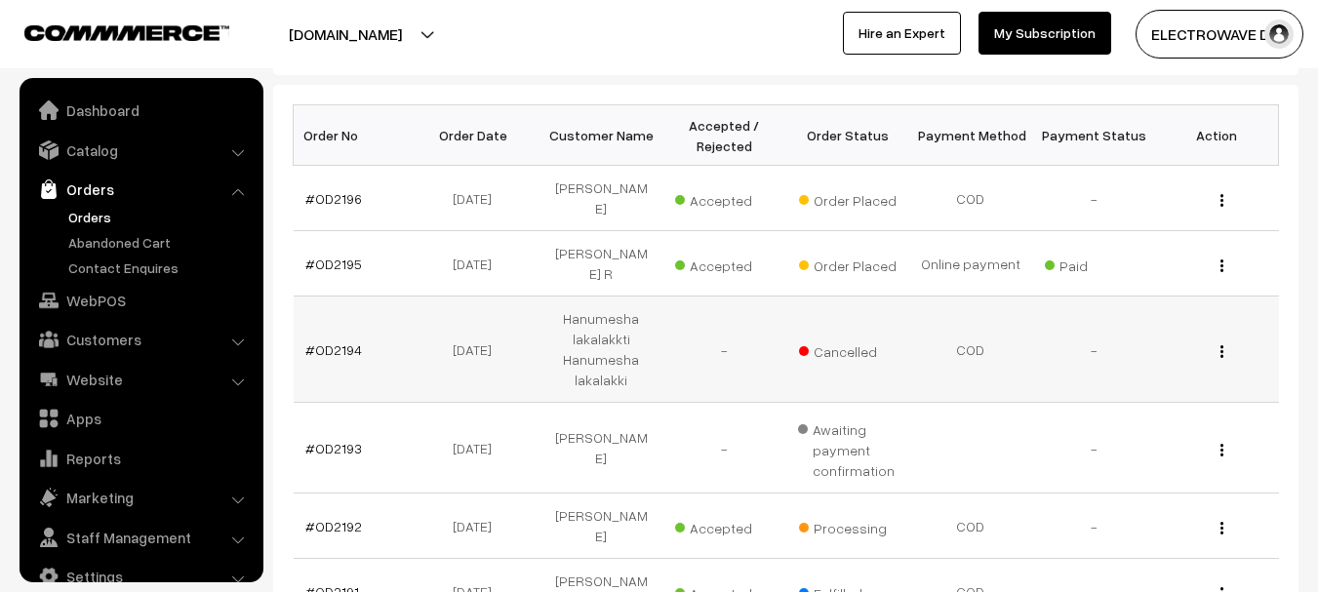
scroll to position [31, 0]
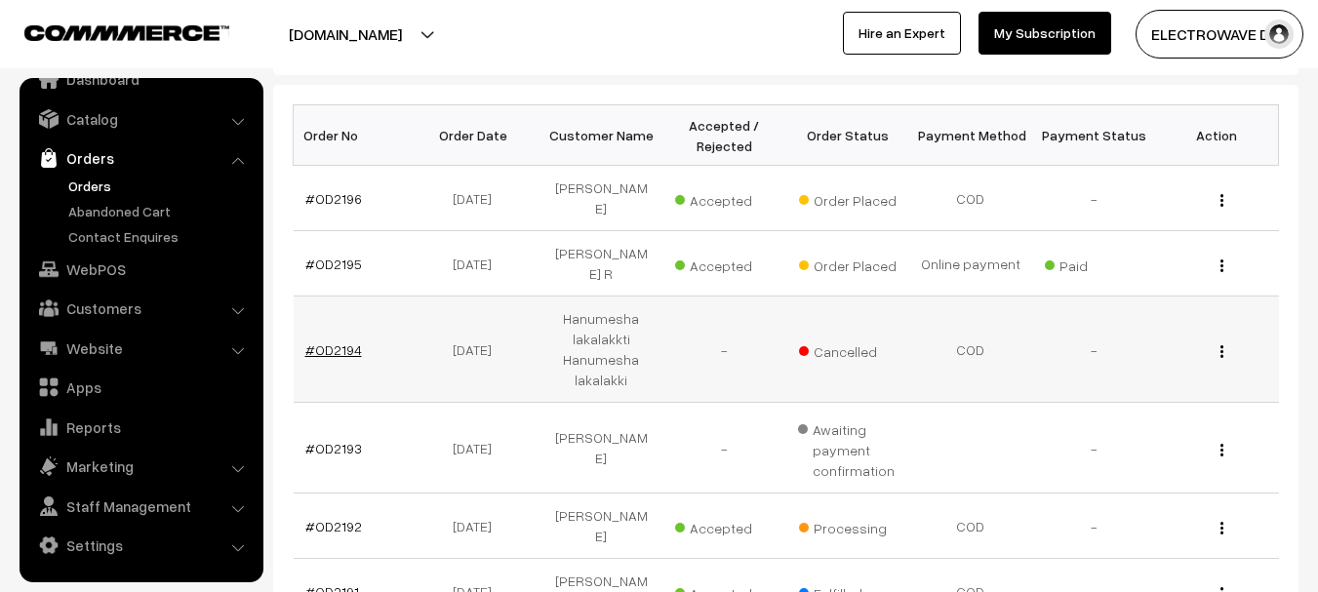
click at [337, 341] on link "#OD2194" at bounding box center [333, 349] width 57 height 17
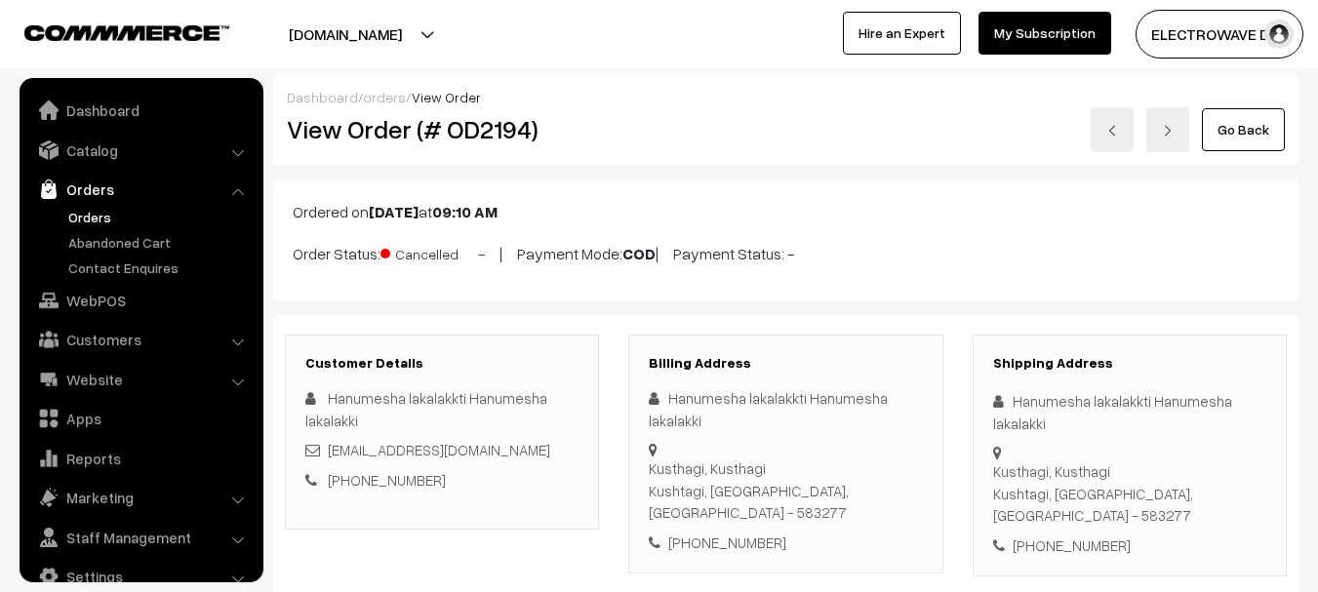
scroll to position [31, 0]
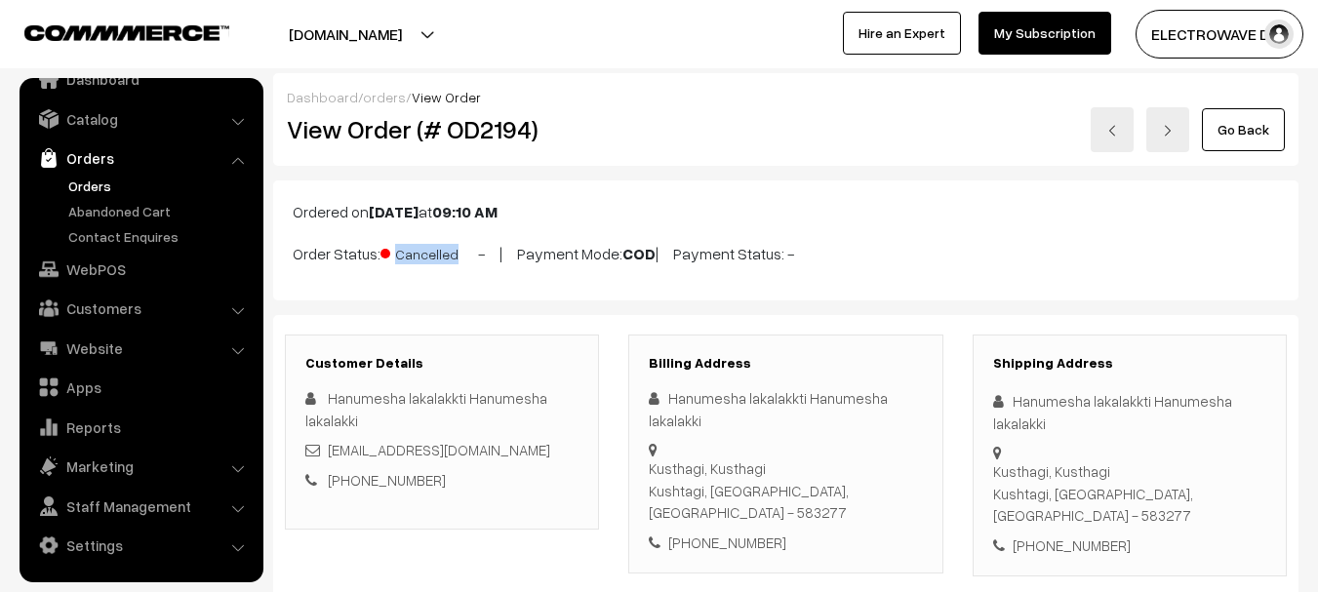
drag, startPoint x: 298, startPoint y: 258, endPoint x: 473, endPoint y: 253, distance: 175.7
click at [473, 253] on p "Order Status: Cancelled - | Payment Mode: COD | Payment Status: -" at bounding box center [786, 252] width 986 height 26
click at [110, 180] on link "Orders" at bounding box center [159, 186] width 193 height 20
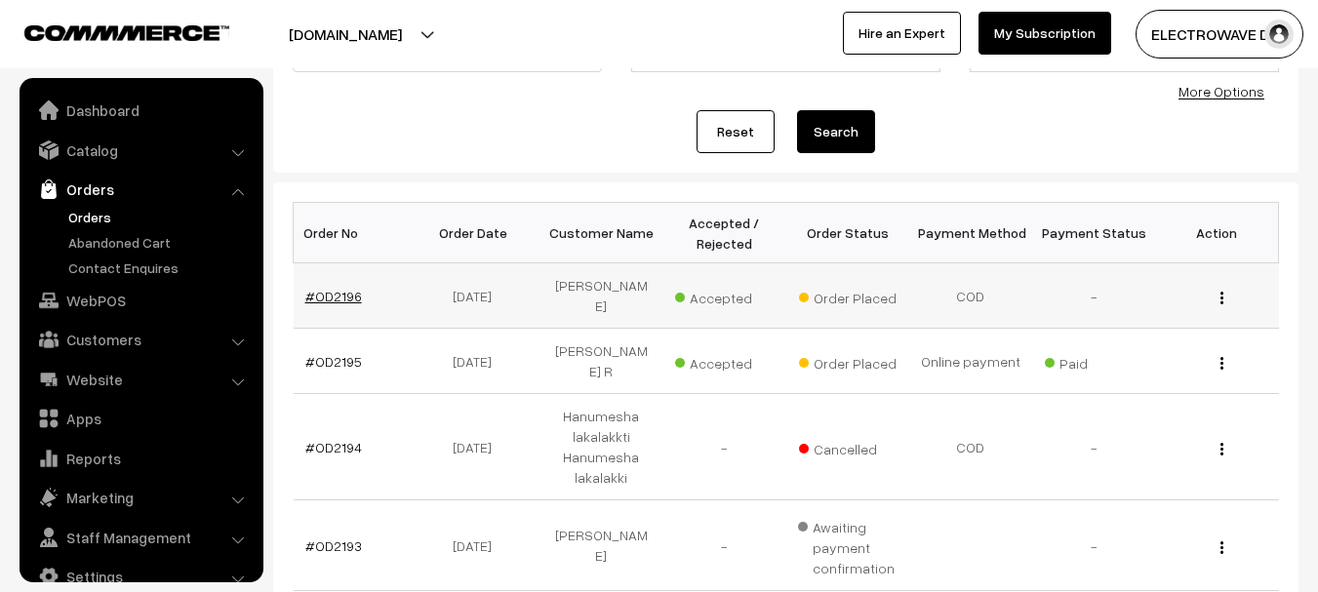
scroll to position [31, 0]
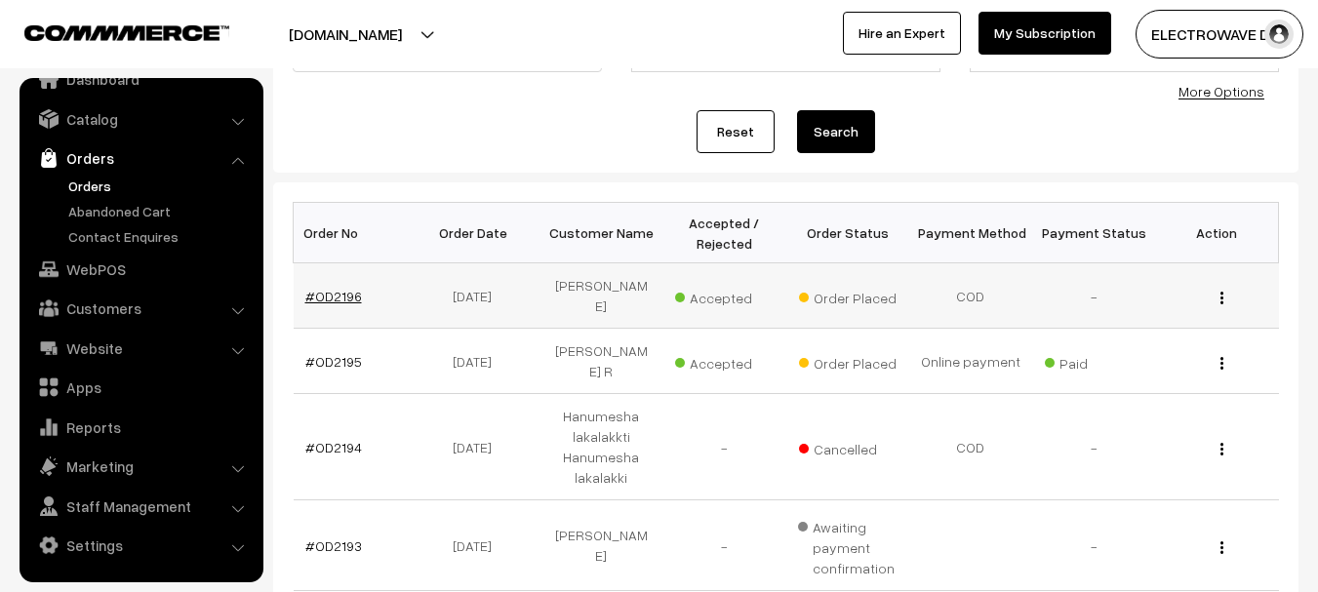
click at [325, 290] on link "#OD2196" at bounding box center [333, 296] width 57 height 17
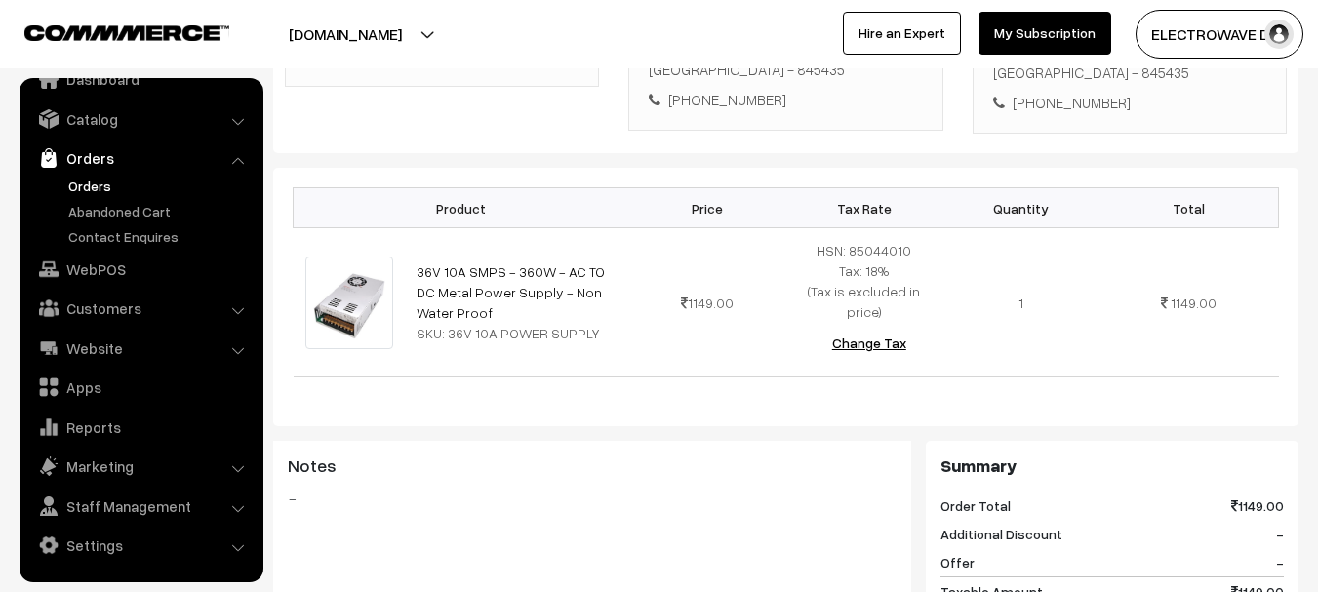
scroll to position [195, 0]
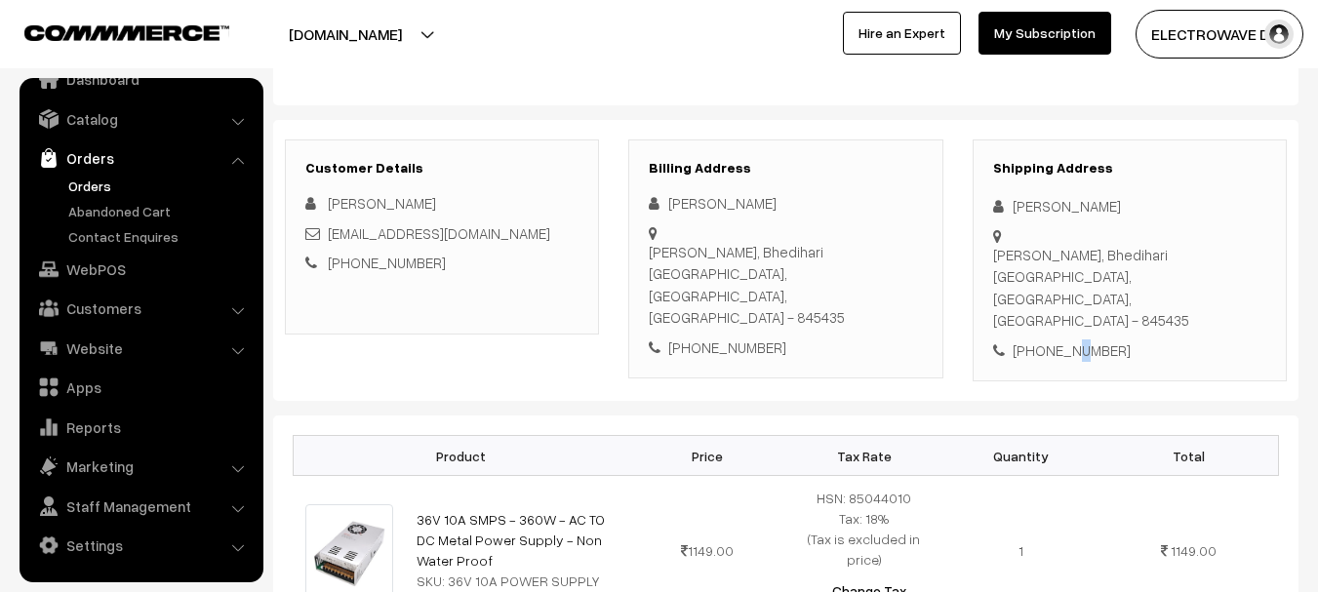
click at [1070, 339] on div "+91 7070720574" at bounding box center [1129, 350] width 273 height 22
click at [1071, 339] on div "+91 7070720574" at bounding box center [1129, 350] width 273 height 22
click at [1078, 339] on div "+91 7070720574" at bounding box center [1129, 350] width 273 height 22
copy div "7070720574"
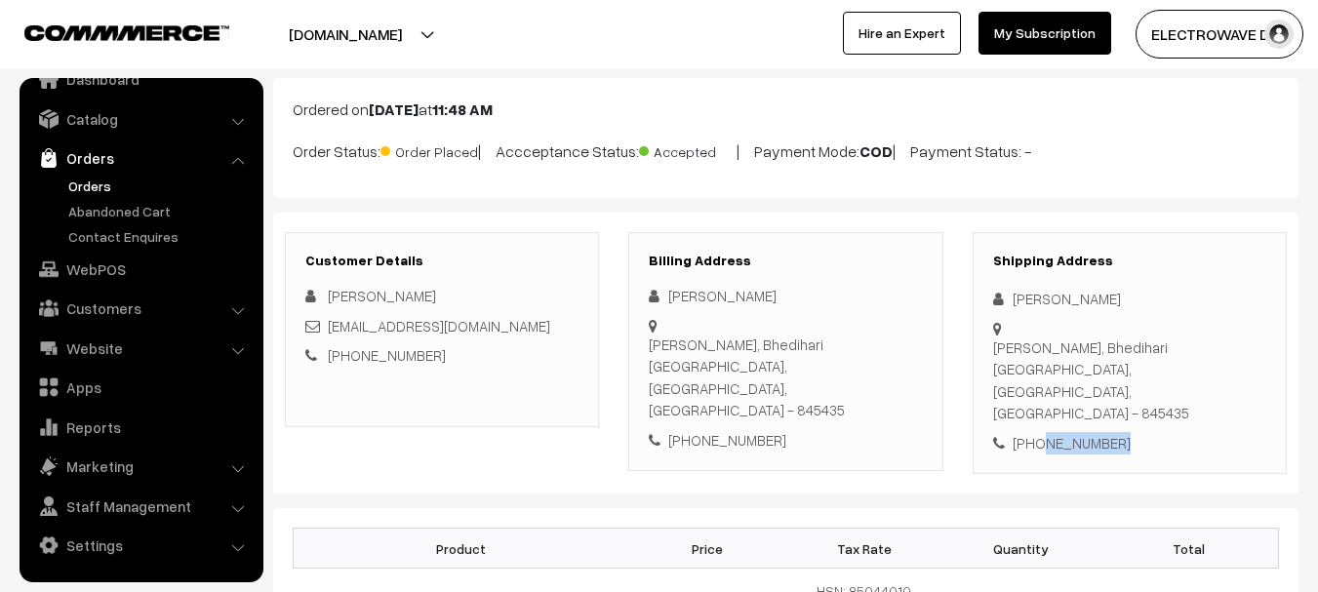
scroll to position [0, 0]
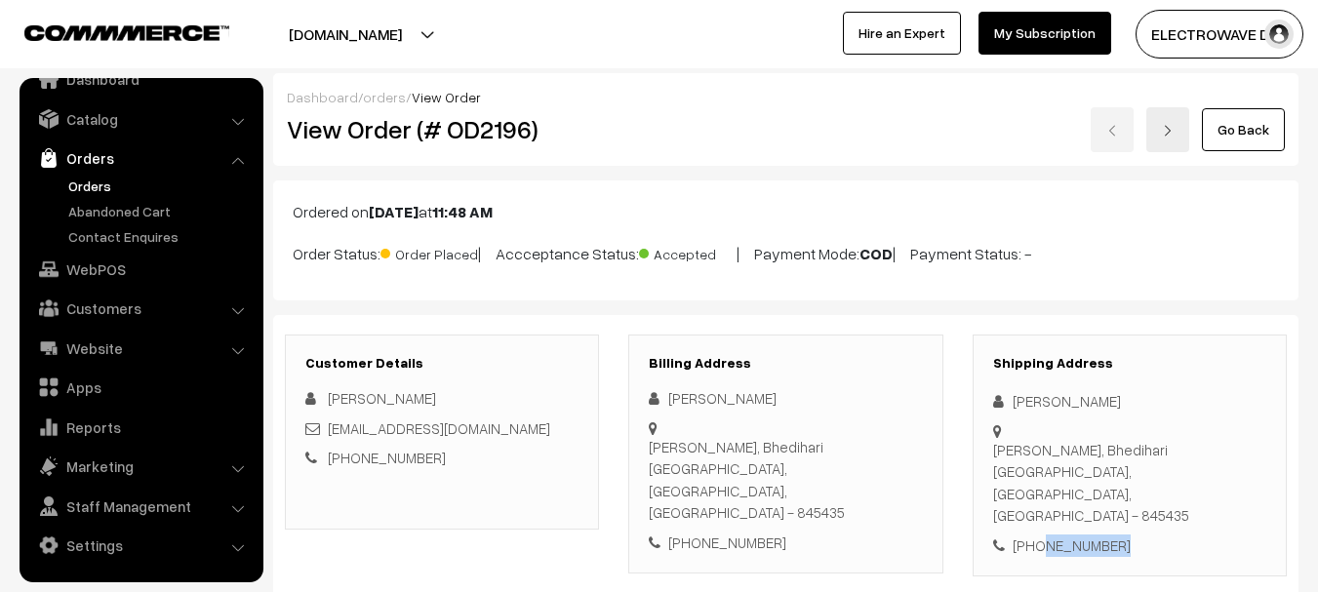
click at [404, 32] on button "[DOMAIN_NAME]" at bounding box center [345, 34] width 250 height 49
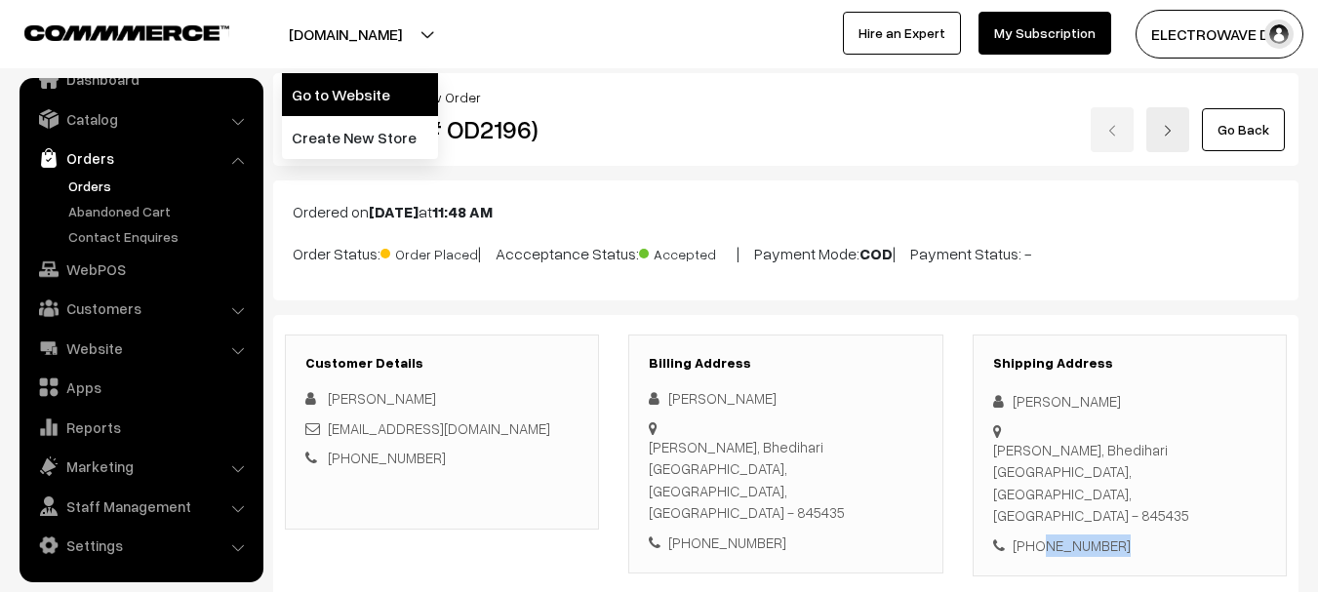
click at [396, 100] on link "Go to Website" at bounding box center [360, 94] width 156 height 43
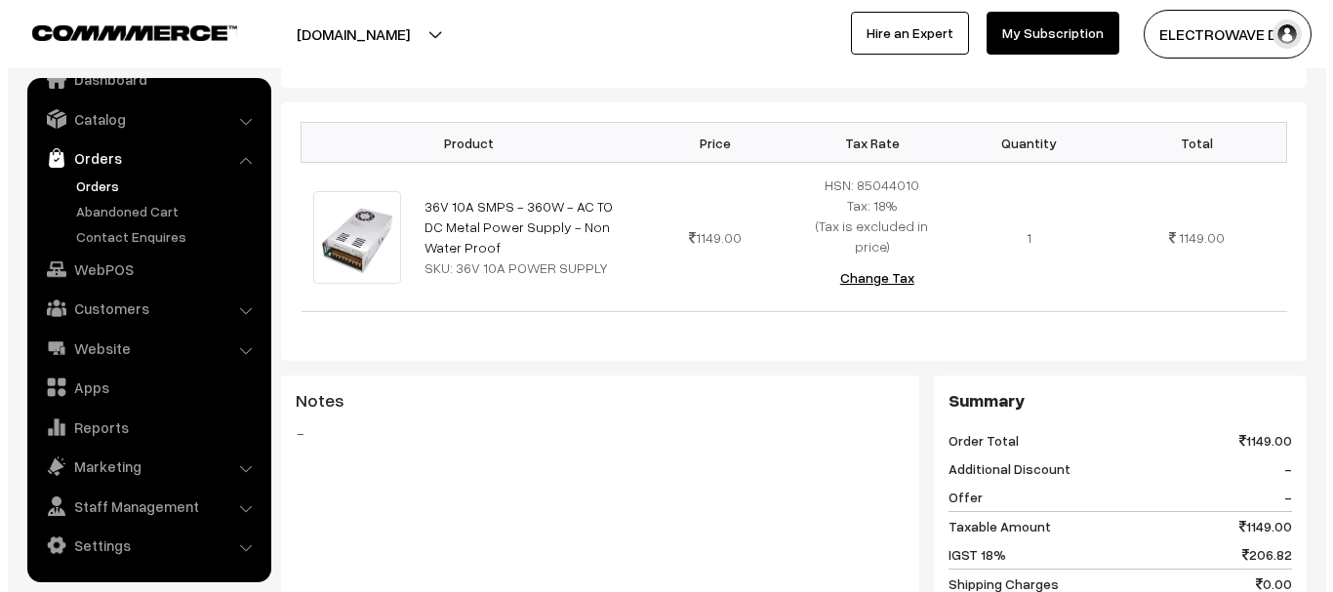
scroll to position [878, 0]
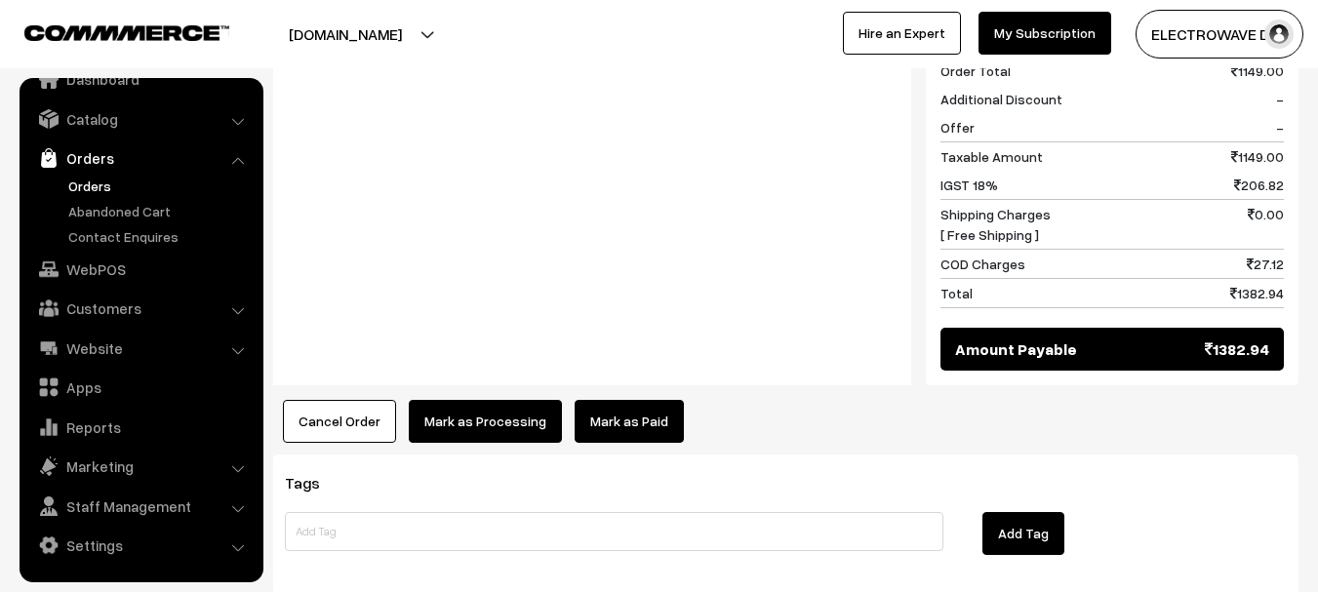
click at [465, 400] on button "Mark as Processing" at bounding box center [485, 421] width 153 height 43
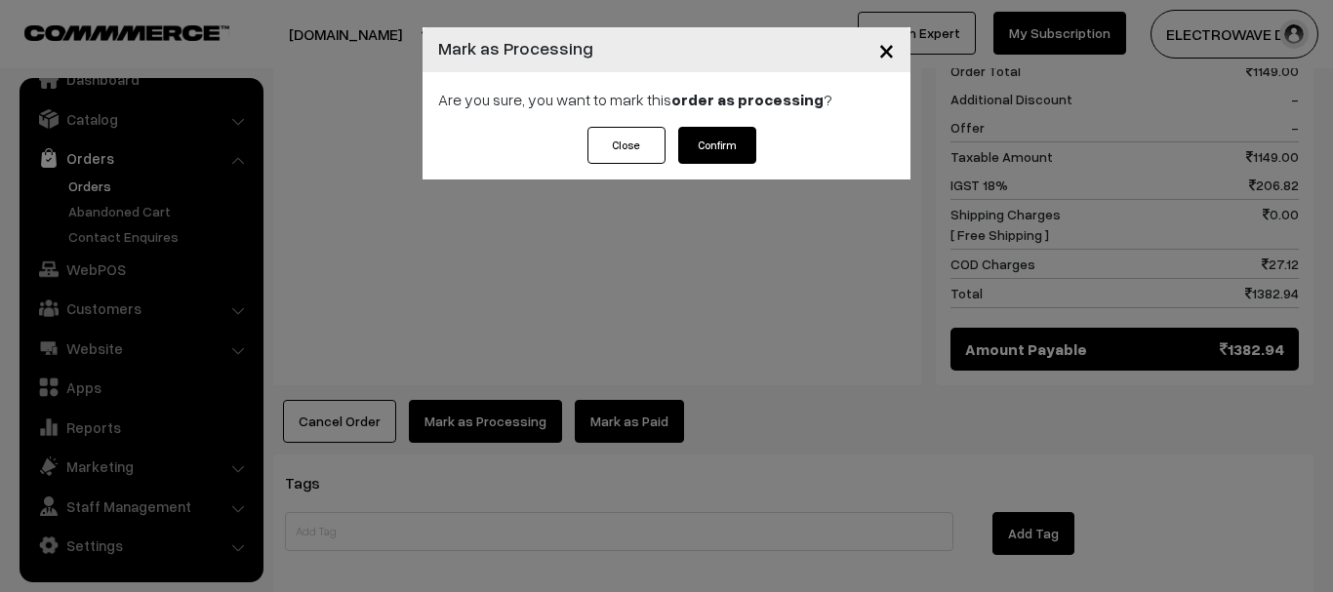
click at [718, 143] on button "Confirm" at bounding box center [717, 145] width 78 height 37
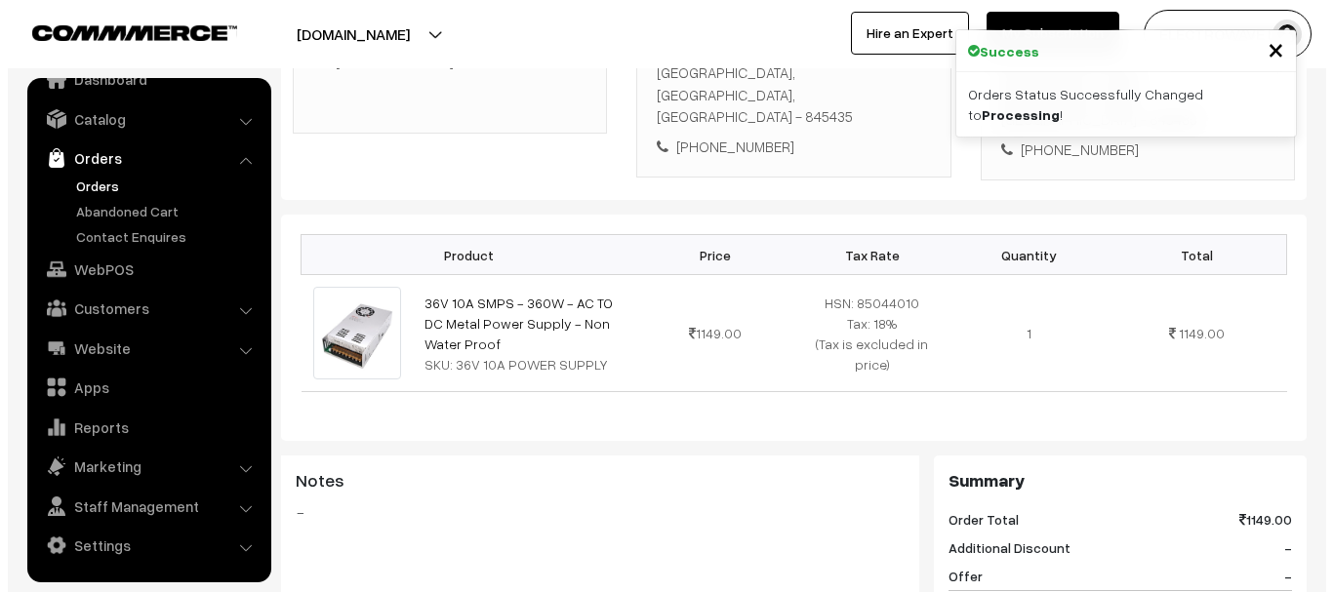
scroll to position [683, 0]
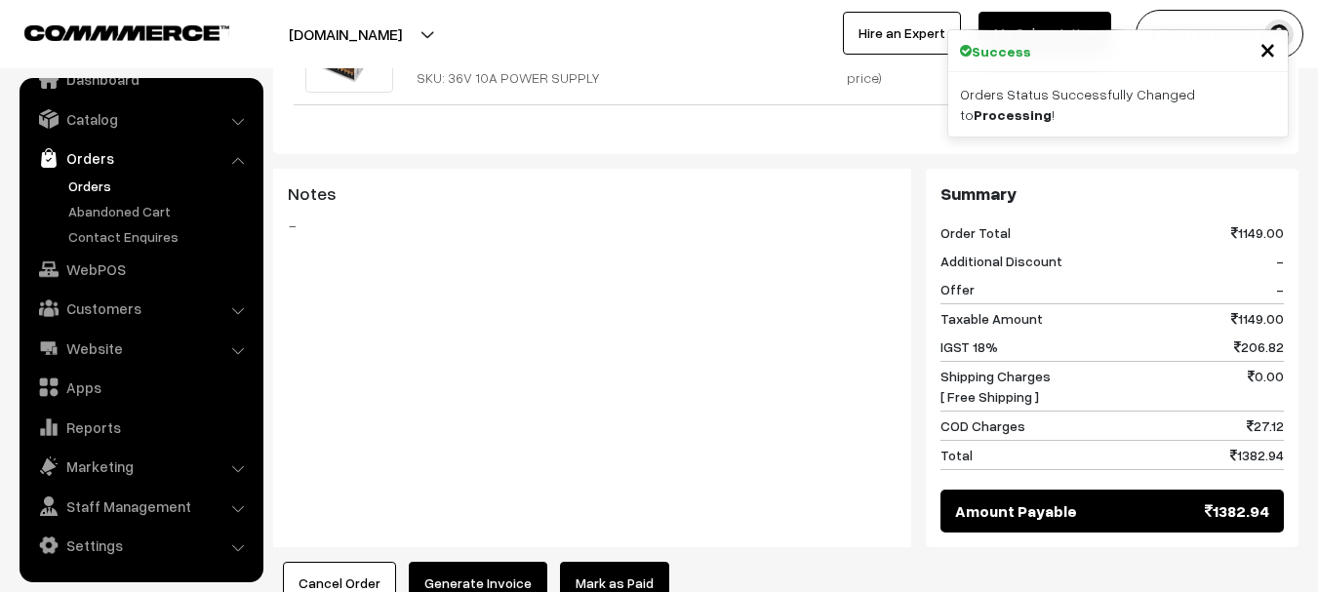
click at [477, 562] on button "Generate Invoice" at bounding box center [478, 583] width 139 height 43
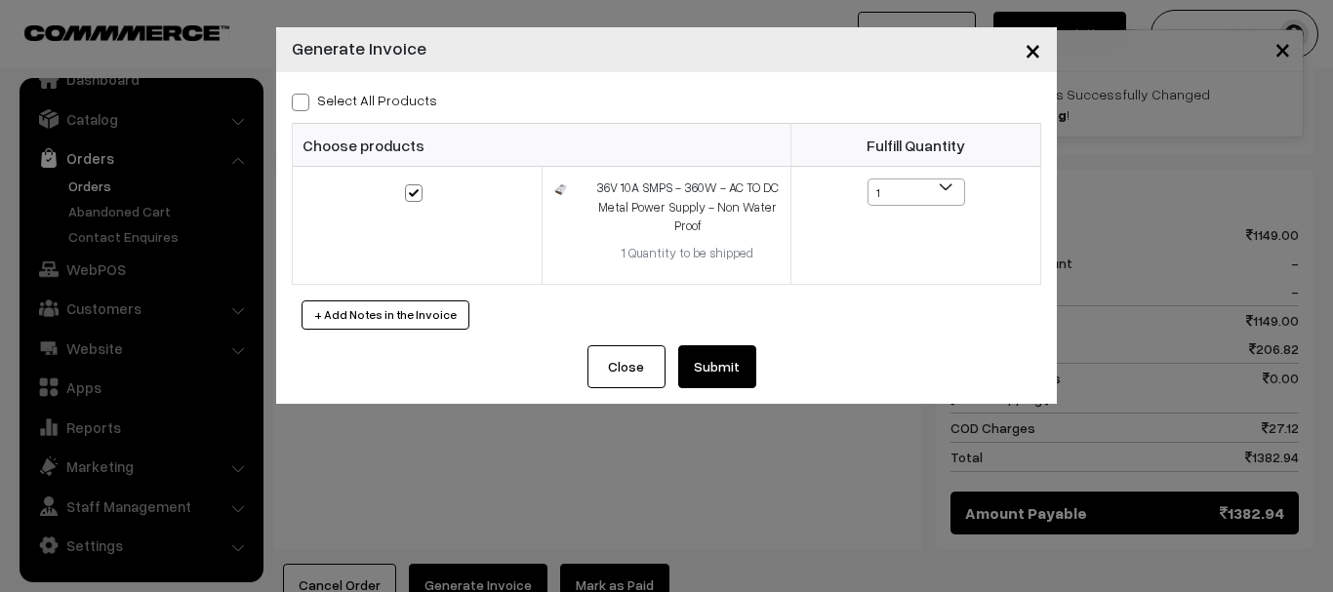
click at [703, 384] on button "Submit" at bounding box center [717, 366] width 78 height 43
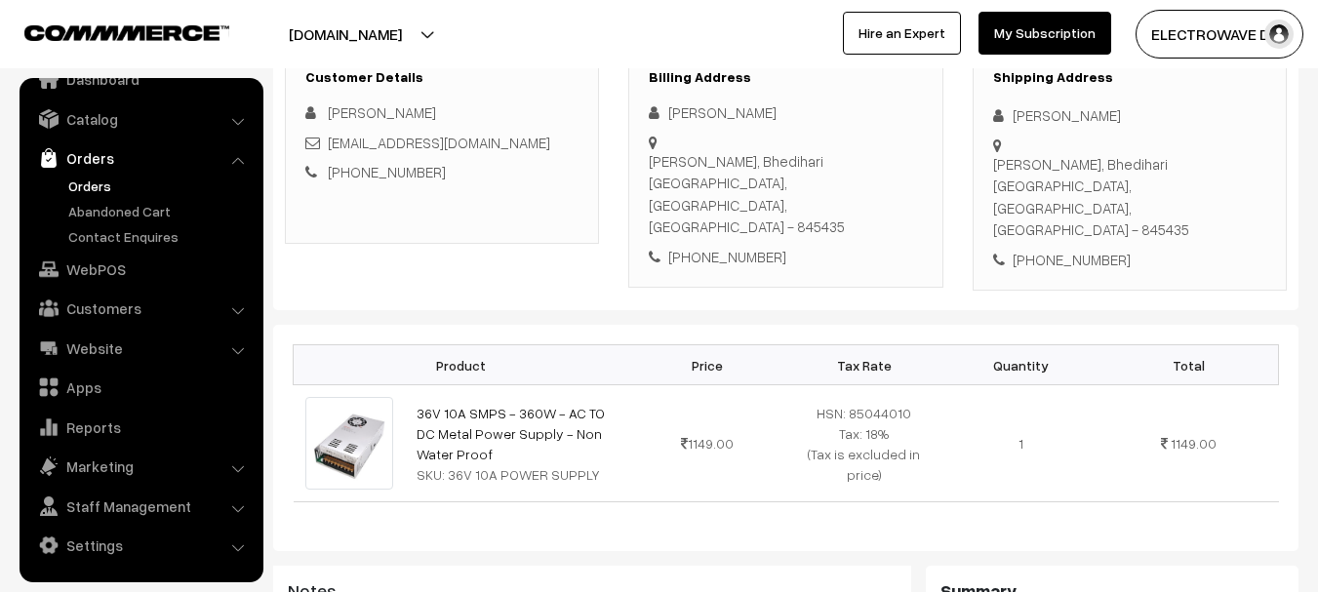
scroll to position [98, 0]
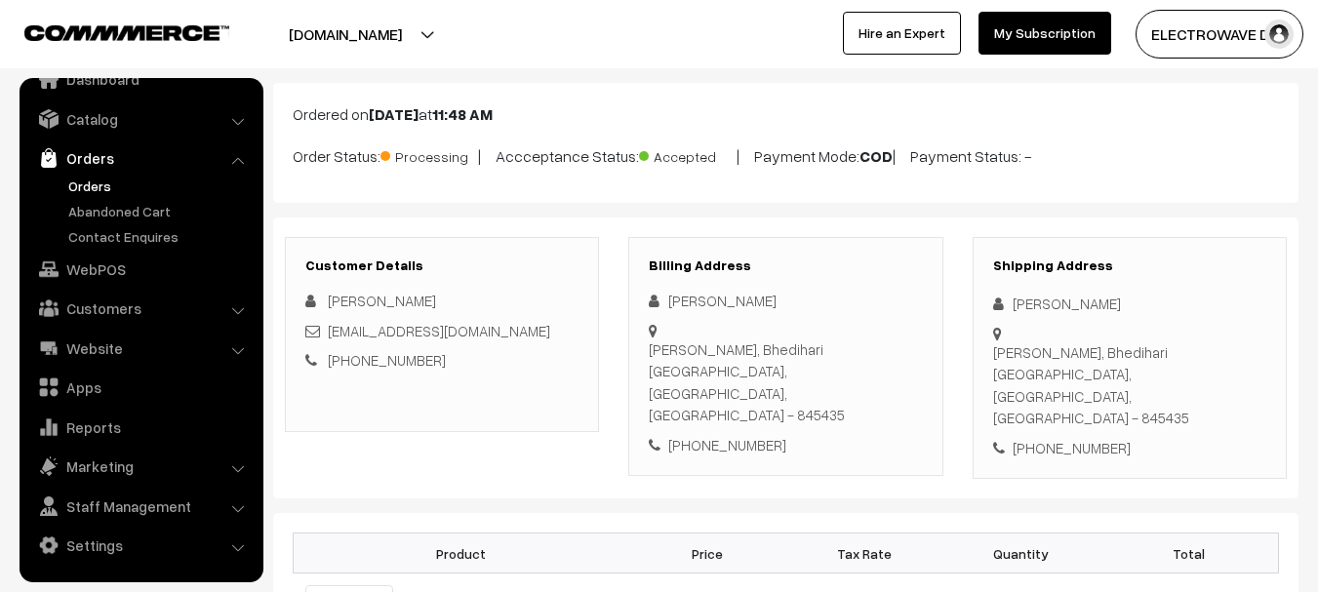
click at [1041, 299] on div "[PERSON_NAME]" at bounding box center [1129, 304] width 273 height 22
copy div "Upendra"
click at [1083, 294] on div "[PERSON_NAME]" at bounding box center [1129, 304] width 273 height 22
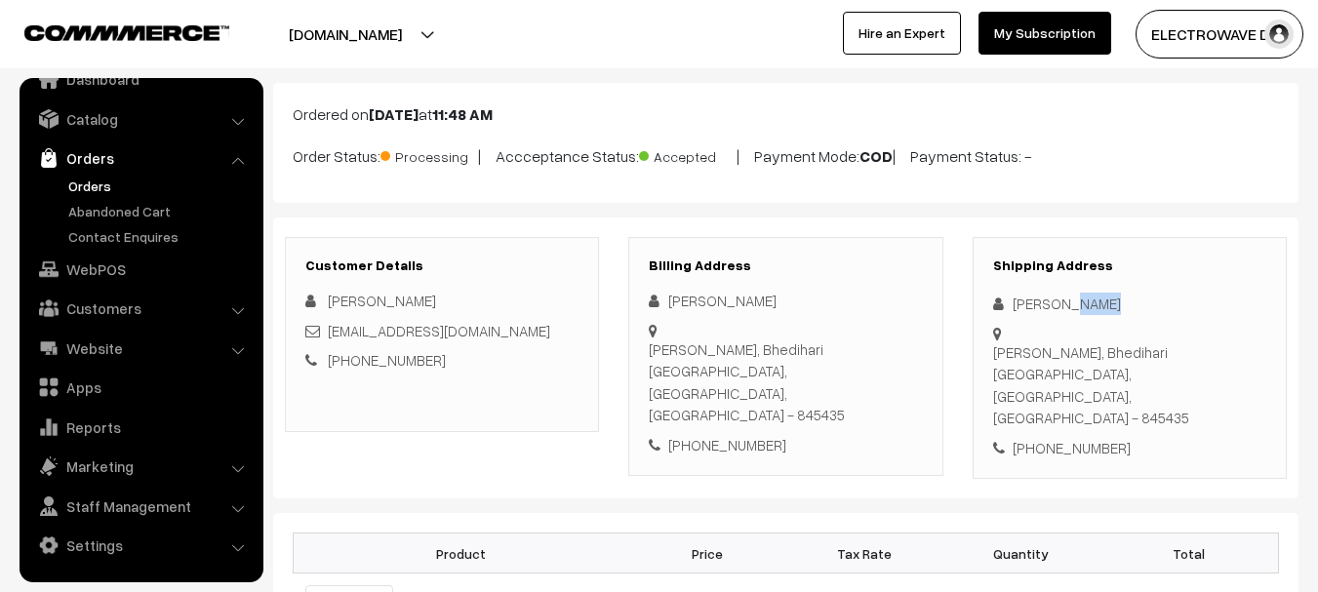
copy div "Kumar"
copy link "[EMAIL_ADDRESS][DOMAIN_NAME]"
drag, startPoint x: 543, startPoint y: 334, endPoint x: 328, endPoint y: 333, distance: 215.6
click at [328, 333] on div "[EMAIL_ADDRESS][DOMAIN_NAME]" at bounding box center [441, 331] width 273 height 22
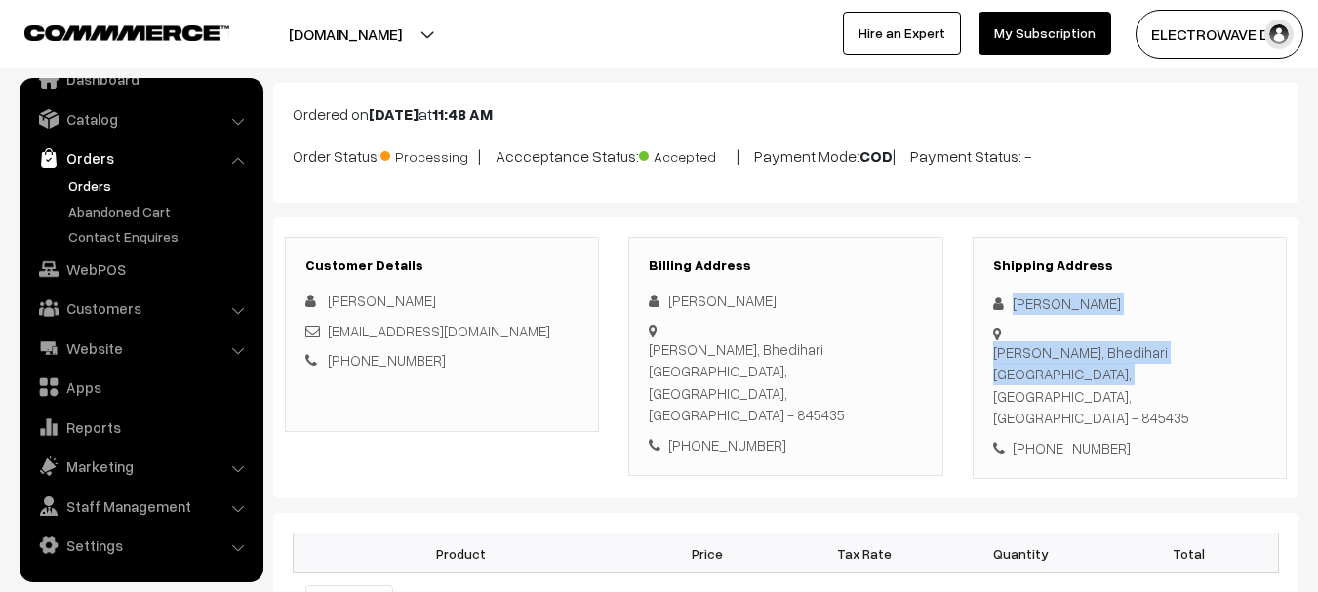
copy div "Upendra Kumar Muswa bhedihari, Bhedihari Motihari,"
drag, startPoint x: 1013, startPoint y: 303, endPoint x: 1058, endPoint y: 349, distance: 64.8
click at [1067, 351] on div "Shipping Address Upendra Kumar Muswa bhedihari, Bhedihari Motihari, Bihar, Indi…" at bounding box center [1130, 358] width 314 height 243
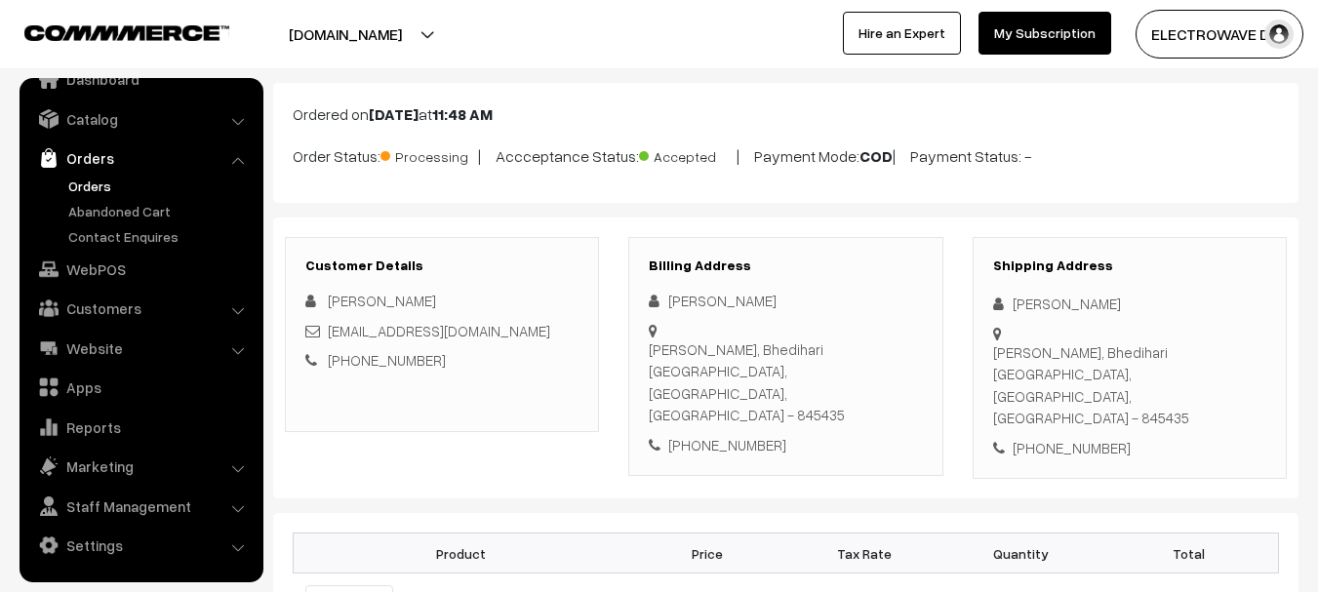
click at [1063, 437] on div "+91 7070720574" at bounding box center [1129, 448] width 273 height 22
click at [1064, 437] on div "+91 7070720574" at bounding box center [1129, 448] width 273 height 22
copy div "7070720574"
click at [1069, 437] on div "+91 7070720574" at bounding box center [1129, 448] width 273 height 22
drag, startPoint x: 1064, startPoint y: 348, endPoint x: 1160, endPoint y: 403, distance: 110.1
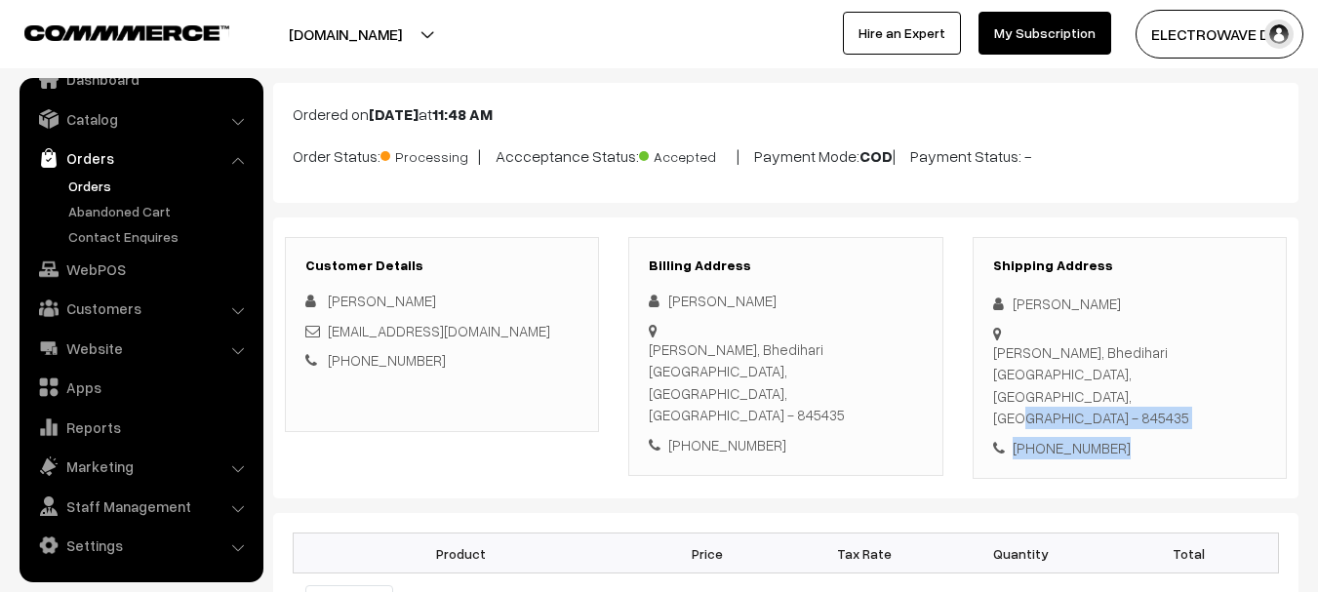
click at [1160, 403] on div "Shipping Address Upendra Kumar Muswa bhedihari, Bhedihari Motihari, Bihar, Indi…" at bounding box center [1130, 358] width 314 height 243
click at [1158, 363] on div "Muswa bhedihari, Bhedihari Motihari, Bihar, India - 845435" at bounding box center [1129, 385] width 273 height 88
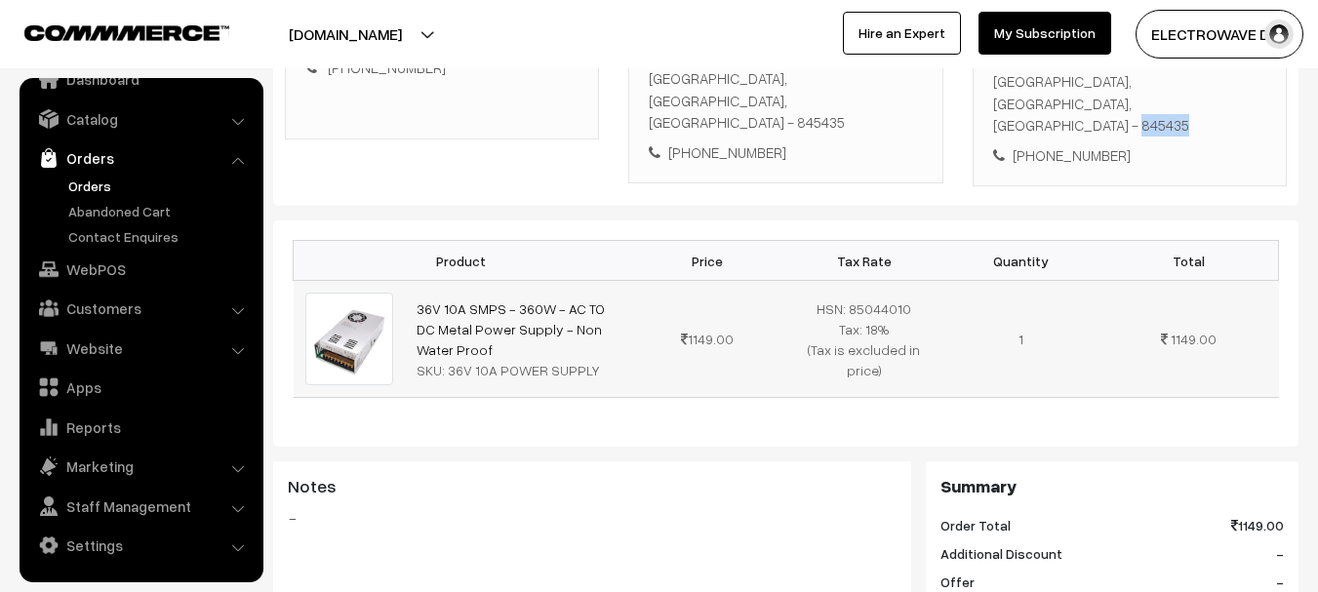
copy tr "36V 10A SMPS - 360W - AC TO DC Metal Power Supply - Non Water Proof"
drag, startPoint x: 452, startPoint y: 296, endPoint x: 401, endPoint y: 259, distance: 62.8
click at [401, 281] on tr "36V 10A SMPS - 360W - AC TO DC Metal Power Supply - Non Water Proof SKU: 36V 10…" at bounding box center [786, 339] width 985 height 116
copy div "36V 10A POWER SUPPLY"
drag, startPoint x: 447, startPoint y: 321, endPoint x: 600, endPoint y: 322, distance: 153.2
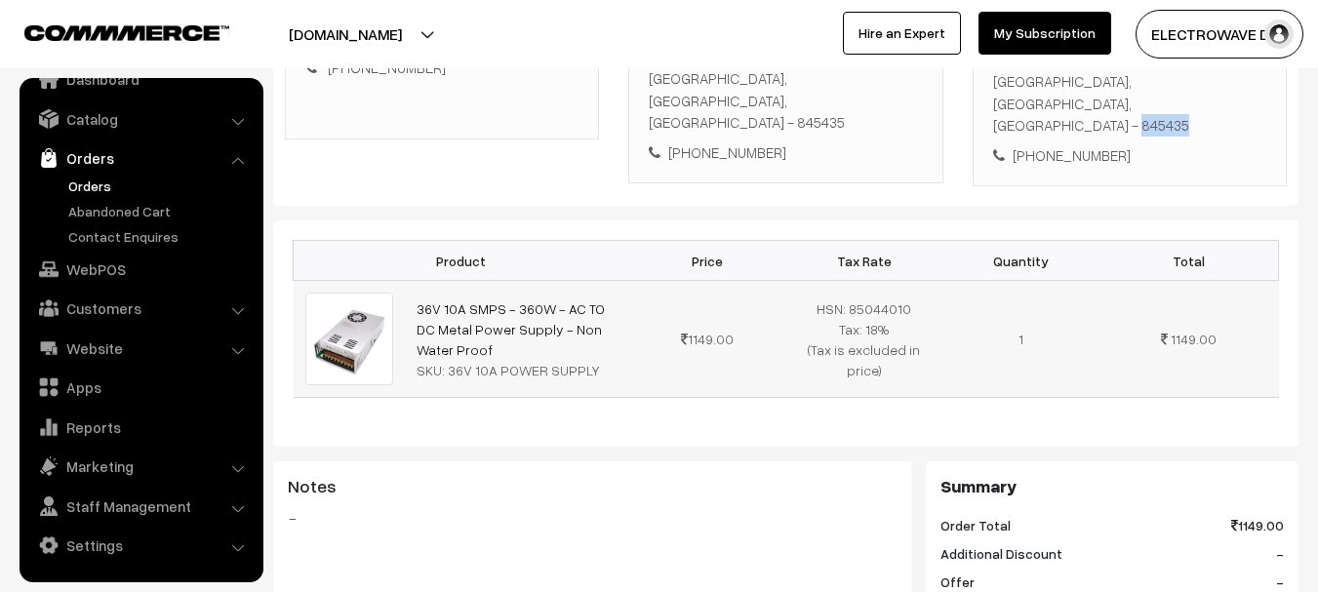
click at [599, 360] on div "SKU: 36V 10A POWER SUPPLY" at bounding box center [517, 370] width 201 height 20
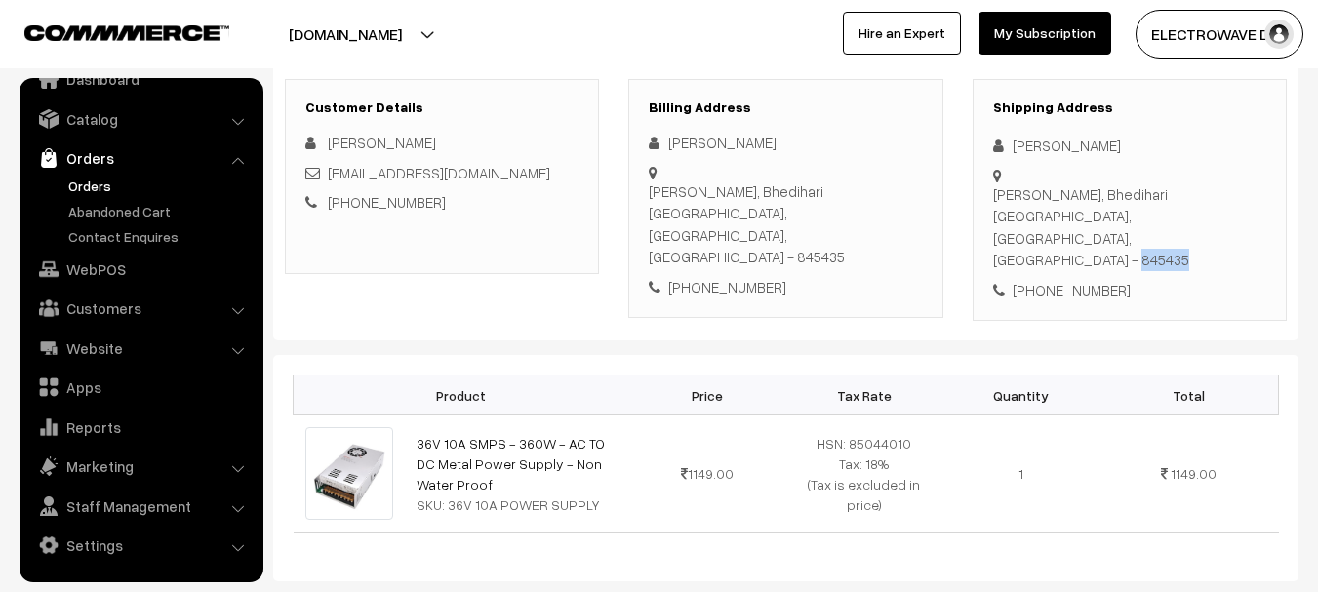
scroll to position [0, 0]
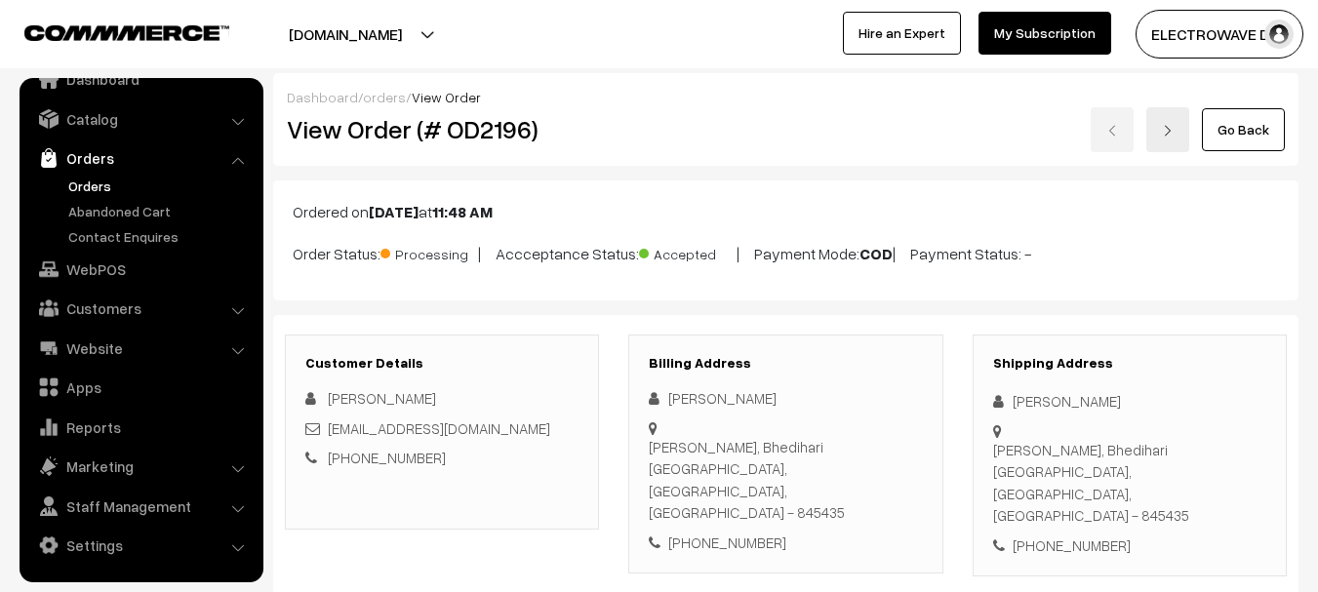
click at [502, 123] on h2 "View Order (# OD2196)" at bounding box center [443, 129] width 313 height 30
copy h2 "OD2196"
click at [502, 123] on h2 "View Order (# OD2196)" at bounding box center [443, 129] width 313 height 30
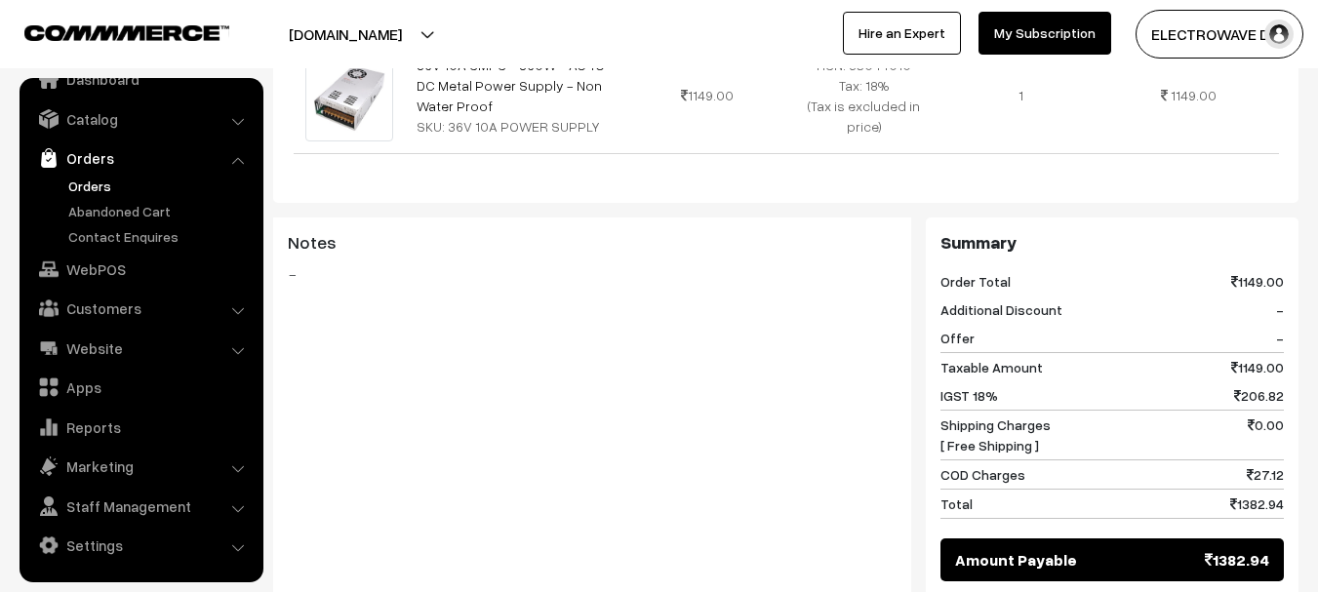
scroll to position [878, 0]
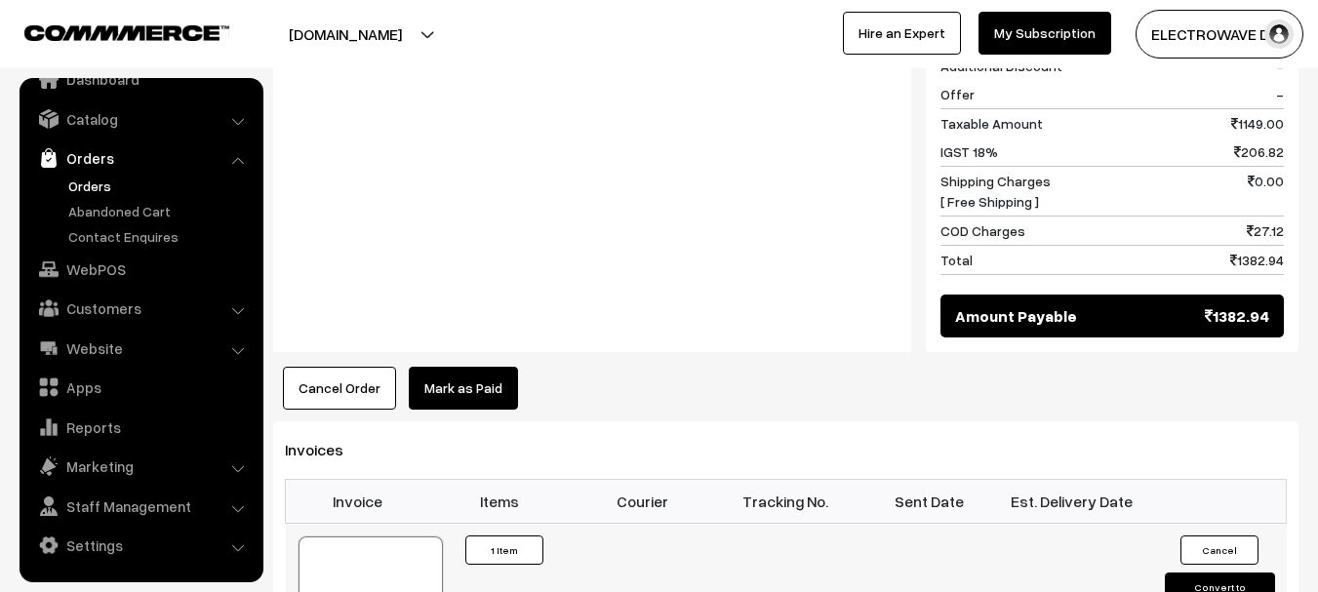
click at [1202, 573] on button "Convert to Fulfilment" at bounding box center [1220, 593] width 110 height 41
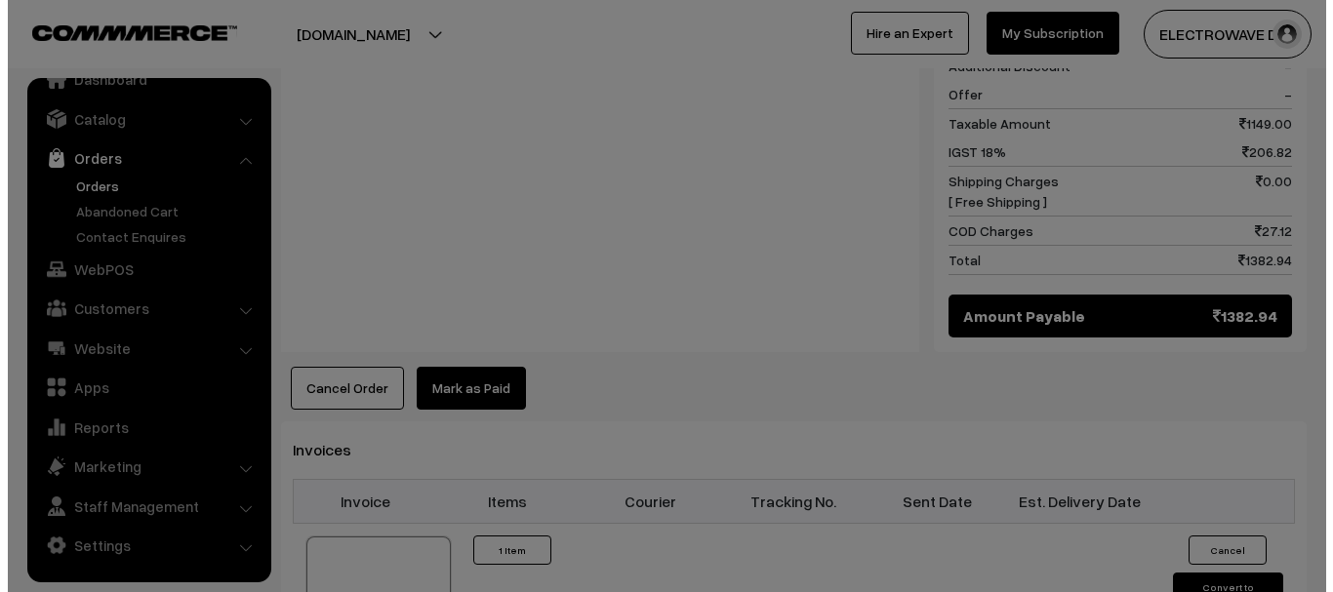
scroll to position [880, 0]
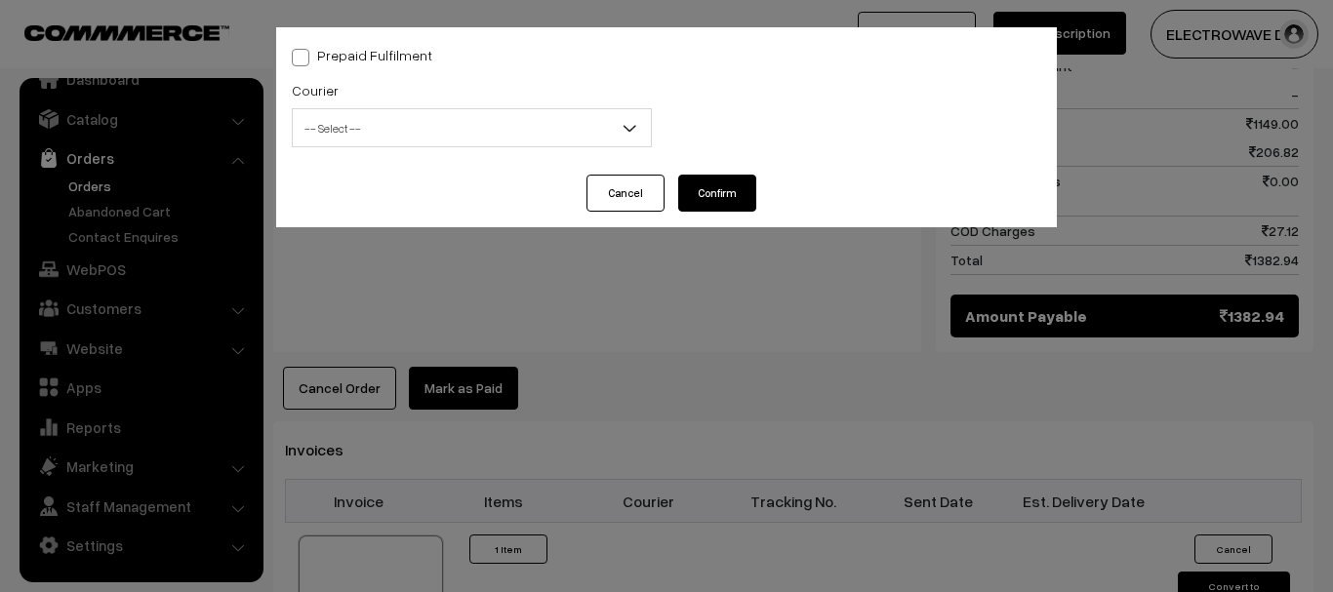
click at [439, 113] on span "-- Select --" at bounding box center [472, 128] width 358 height 34
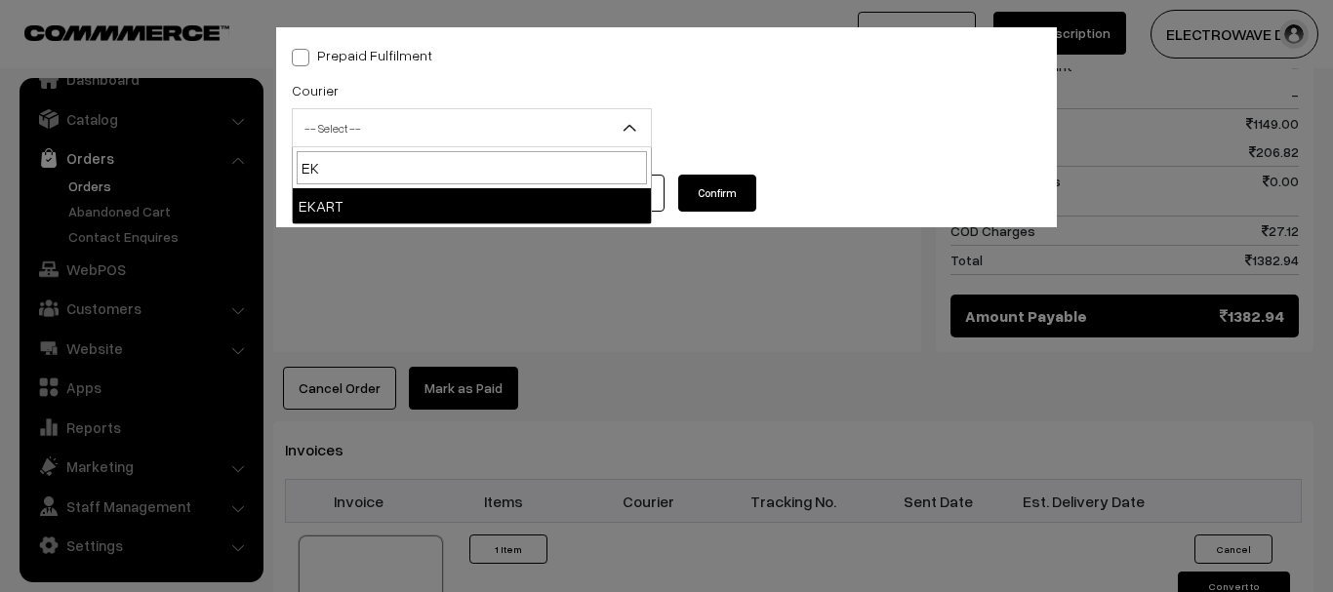
type input "EK"
select select "9"
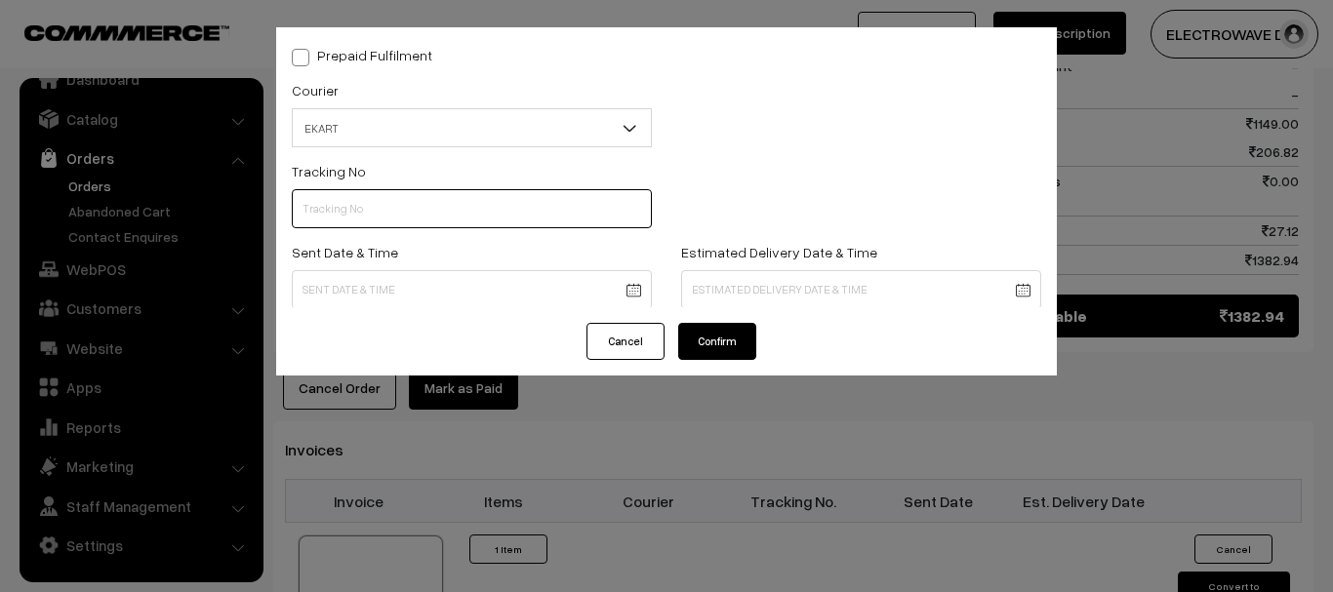
click at [379, 205] on input "text" at bounding box center [472, 208] width 360 height 39
paste input "SOSC1002042015"
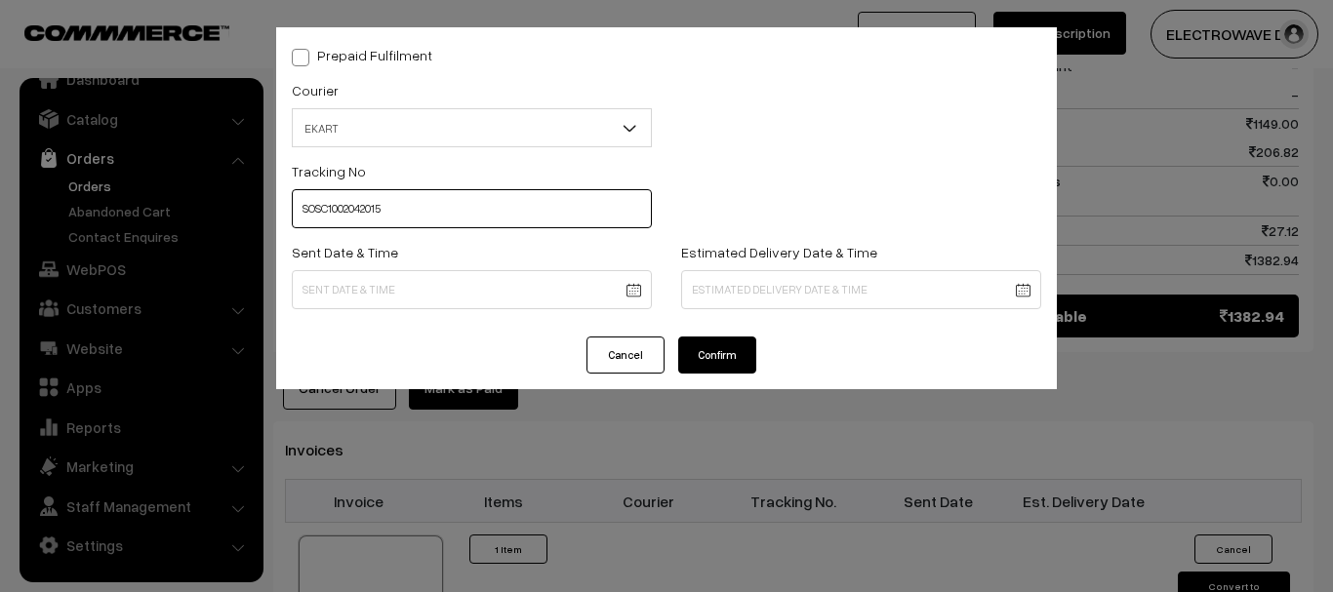
type input "SOSC1002042015"
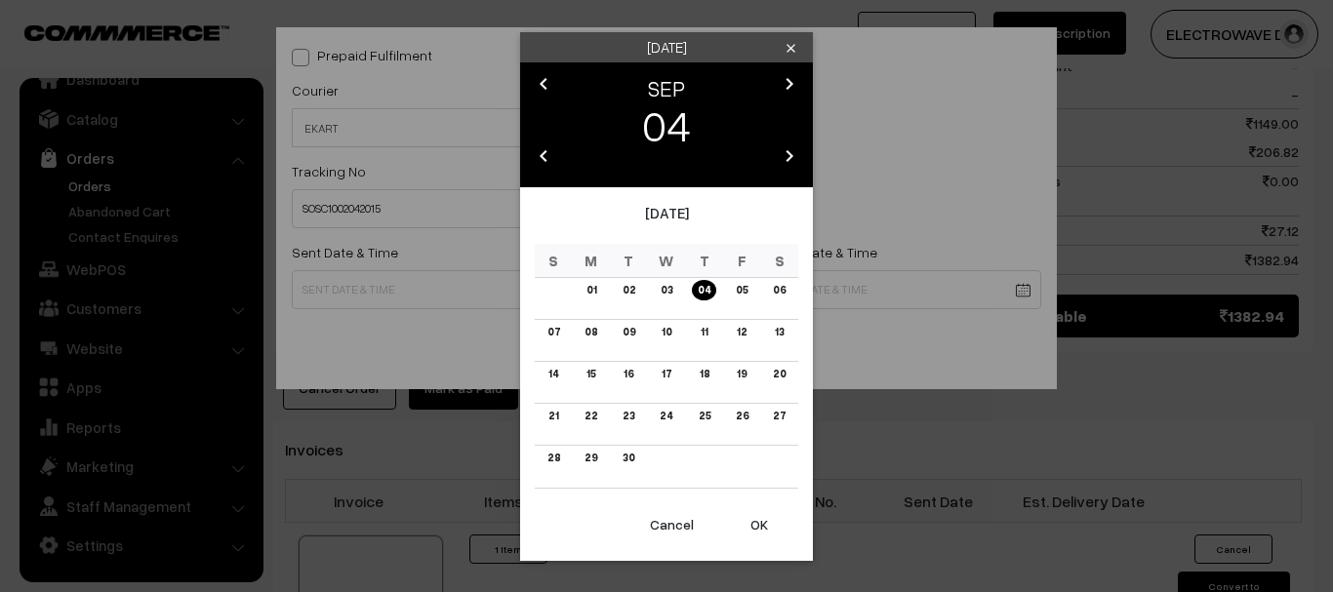
drag, startPoint x: 599, startPoint y: 280, endPoint x: 685, endPoint y: 419, distance: 163.0
click at [601, 282] on body "Thank you for showing interest. Our team will call you shortly. Close dhruvpro.…" at bounding box center [666, 148] width 1333 height 2057
click at [760, 530] on button "OK" at bounding box center [759, 524] width 78 height 43
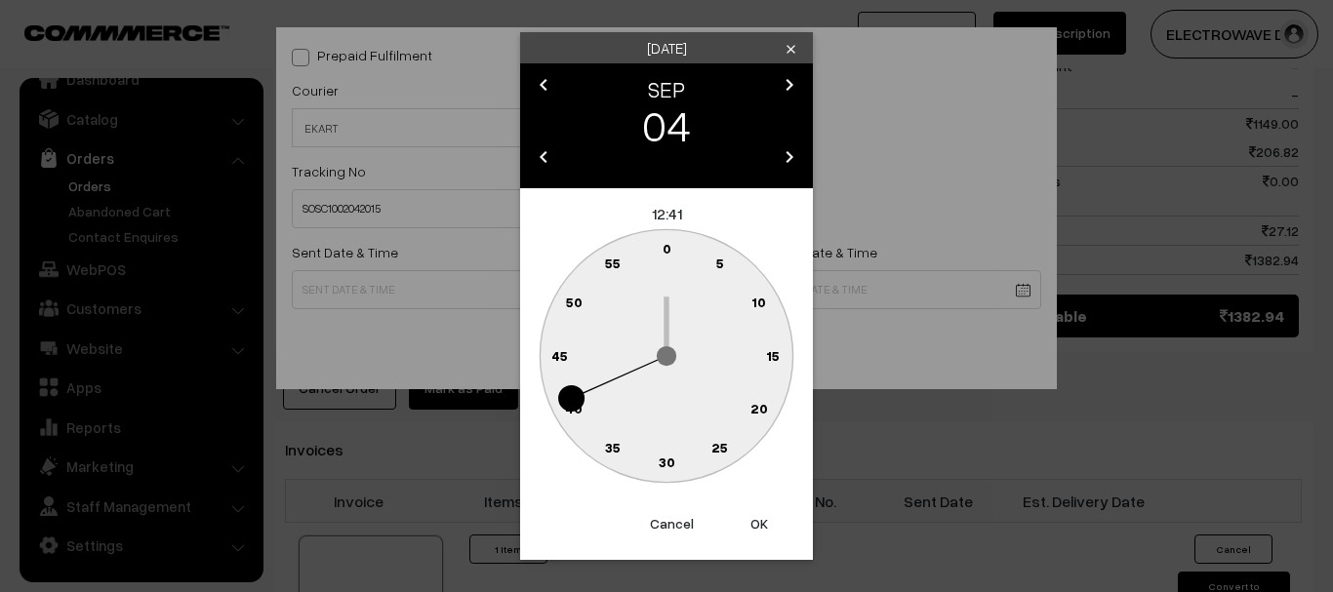
click at [761, 530] on button "OK" at bounding box center [759, 523] width 78 height 43
type input "04-09-2025 12:41"
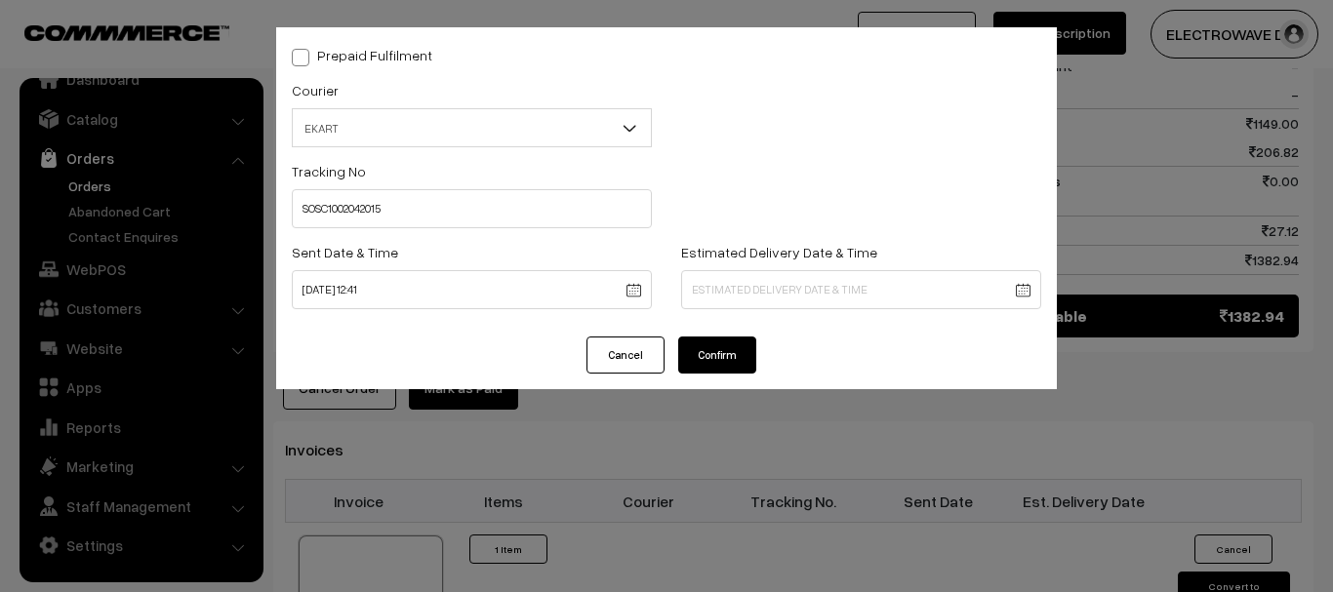
click at [793, 297] on body "Thank you for showing interest. Our team will call you shortly. Close dhruvpro.…" at bounding box center [666, 148] width 1333 height 2057
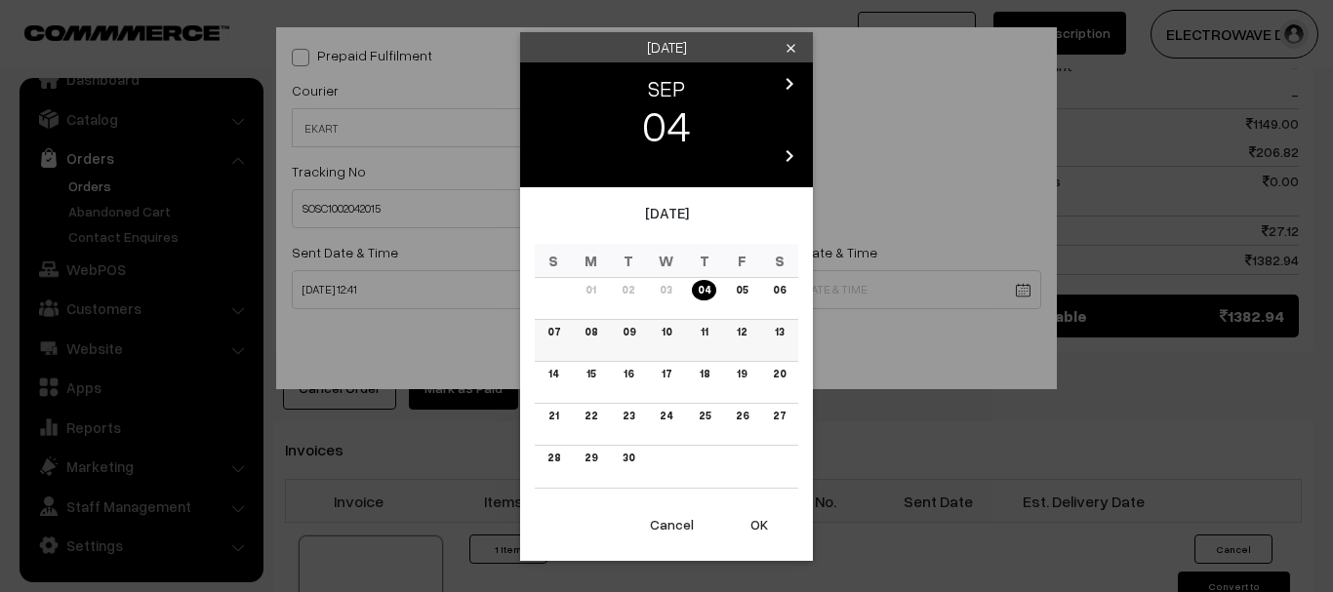
click at [638, 333] on link "09" at bounding box center [629, 332] width 24 height 20
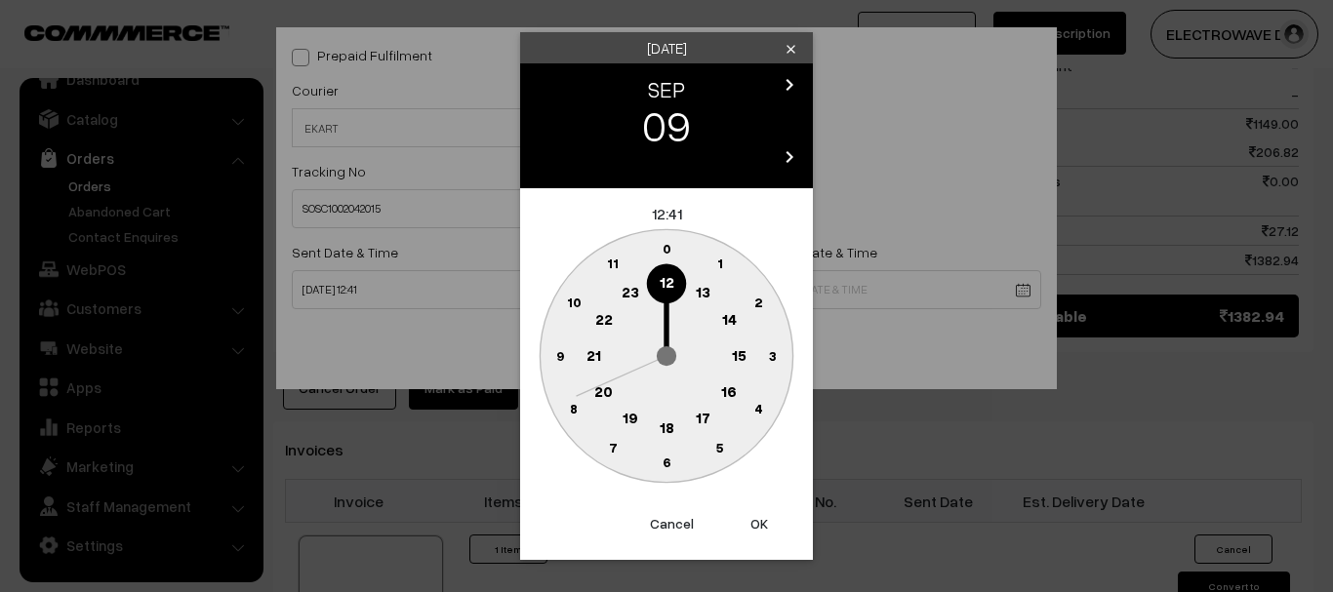
click at [750, 509] on button "OK" at bounding box center [759, 523] width 78 height 43
type input "09-09-2025 12:41"
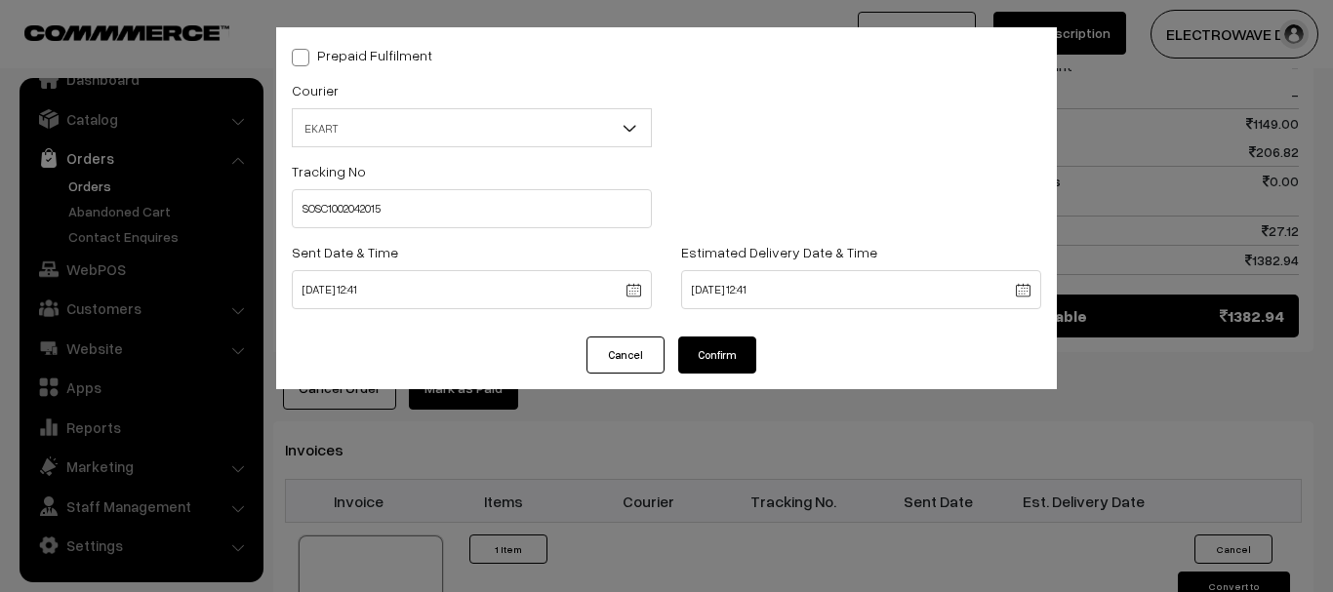
click at [750, 509] on div "Prepaid Fulfilment Courier -- Select -- BlueDart Xpressbees Delhivery Speed Pos…" at bounding box center [666, 296] width 1333 height 592
click at [720, 343] on button "Confirm" at bounding box center [717, 355] width 78 height 37
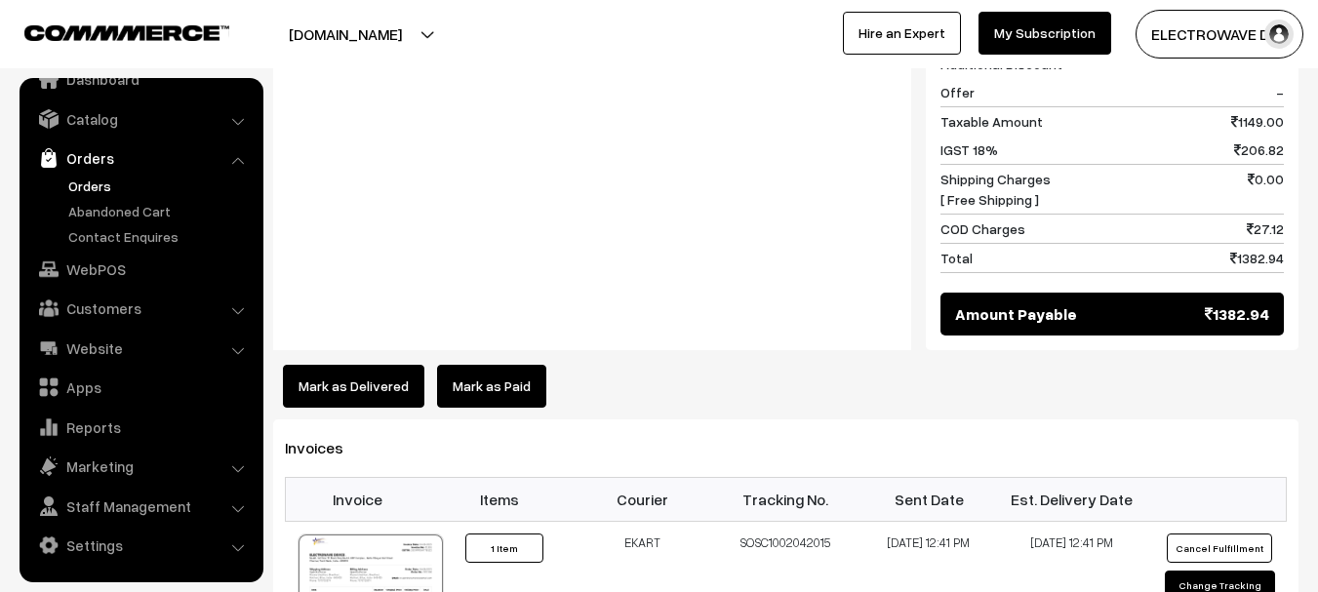
scroll to position [880, 0]
click at [378, 535] on div at bounding box center [371, 584] width 144 height 98
click at [76, 187] on link "Orders" at bounding box center [159, 186] width 193 height 20
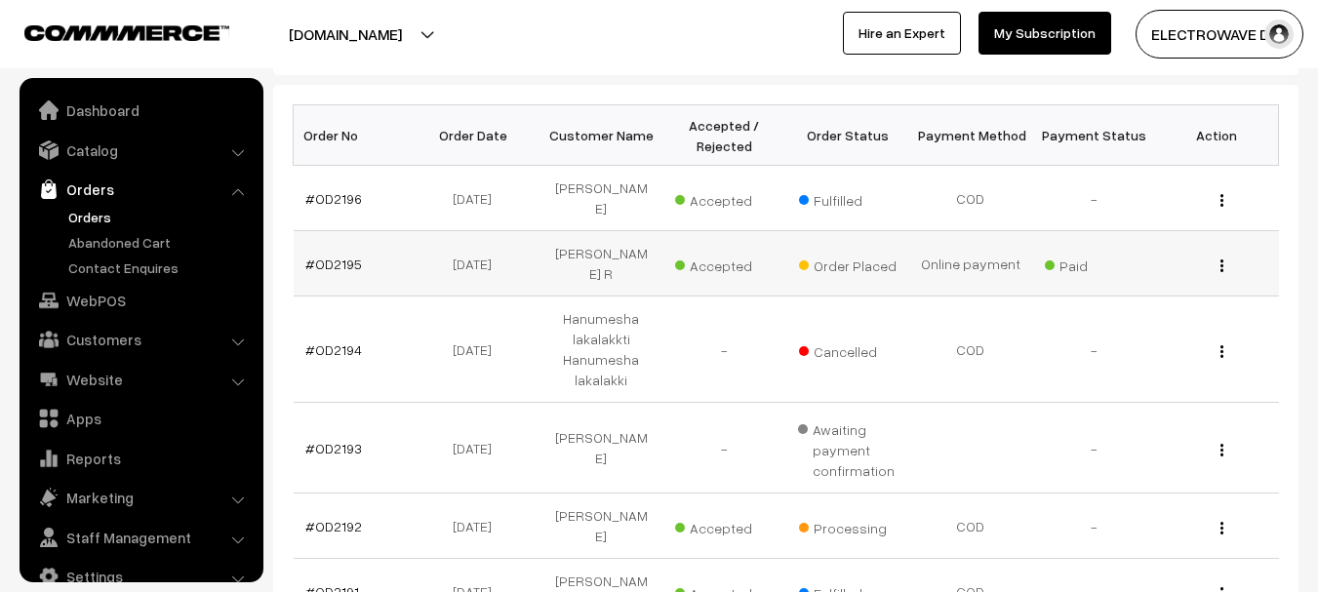
scroll to position [31, 0]
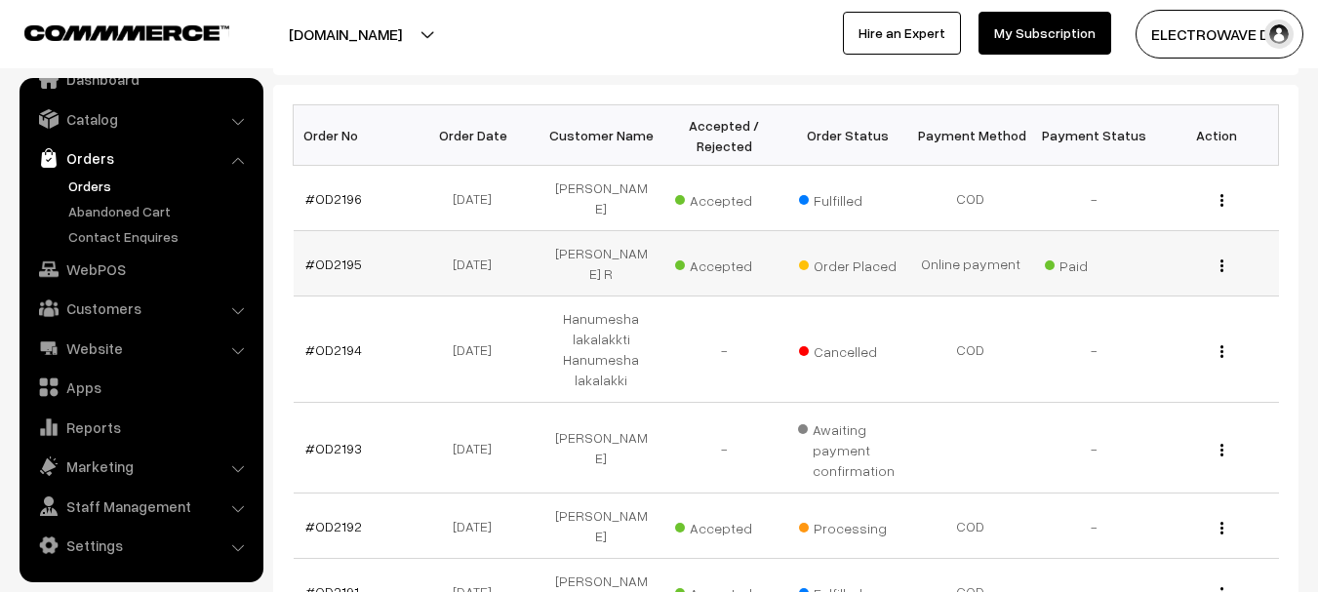
click at [302, 236] on td "#OD2195" at bounding box center [355, 263] width 123 height 65
click at [336, 256] on link "#OD2195" at bounding box center [333, 264] width 57 height 17
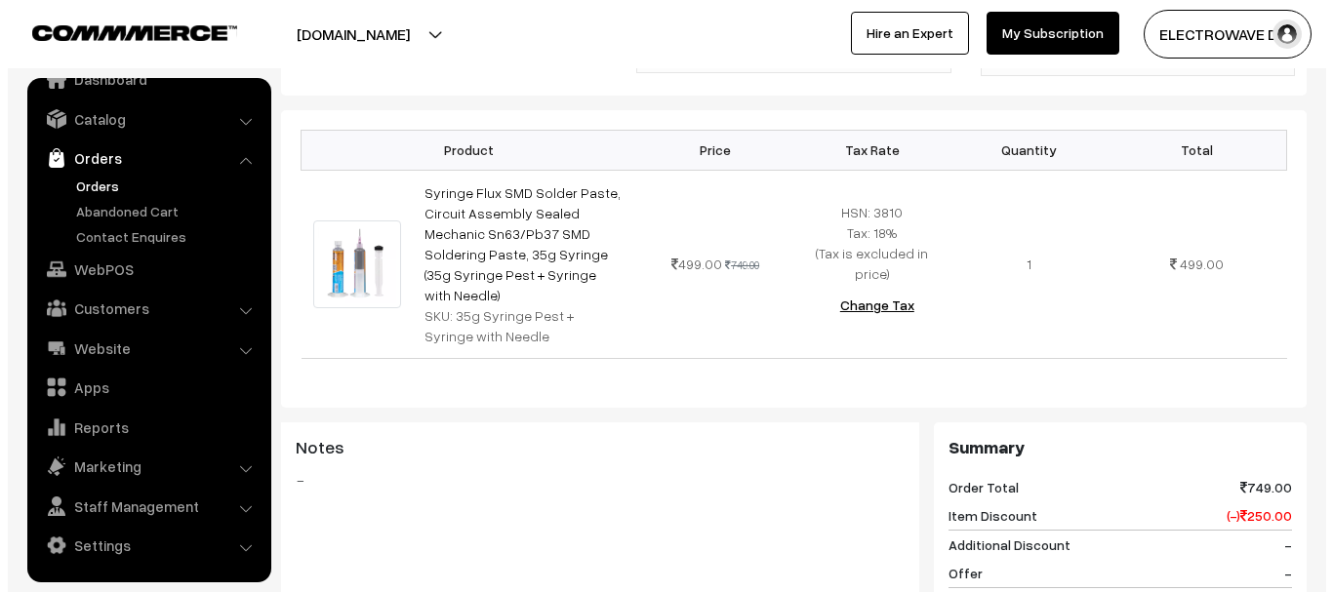
scroll to position [878, 0]
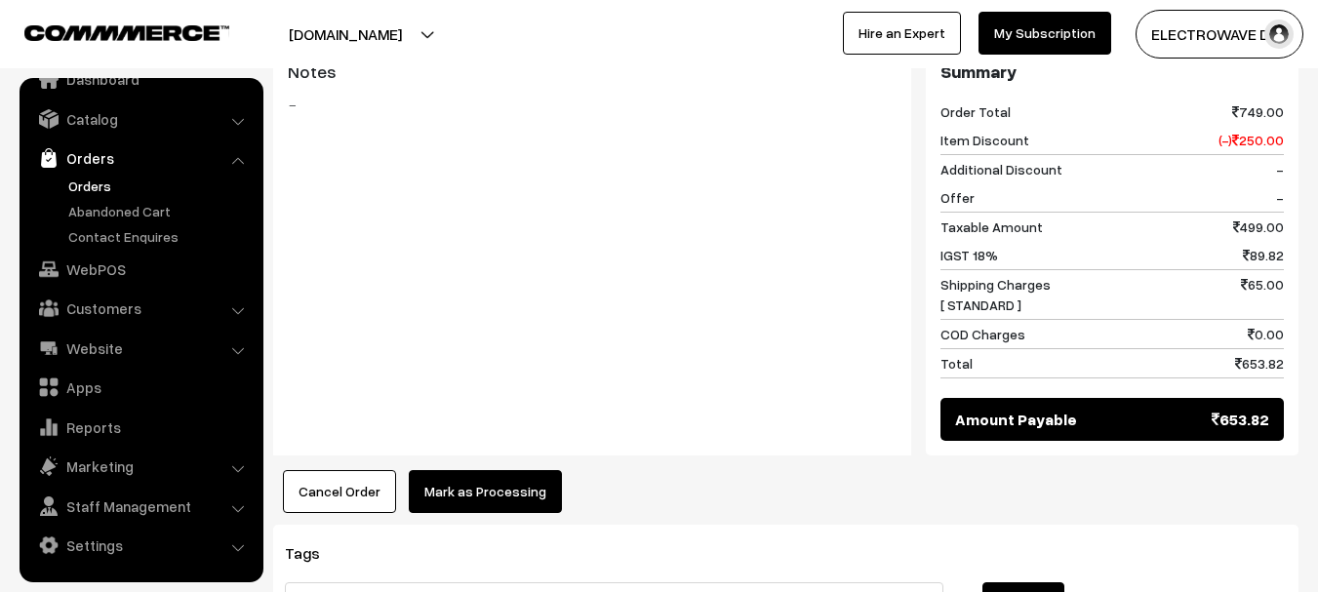
click at [479, 470] on button "Mark as Processing" at bounding box center [485, 491] width 153 height 43
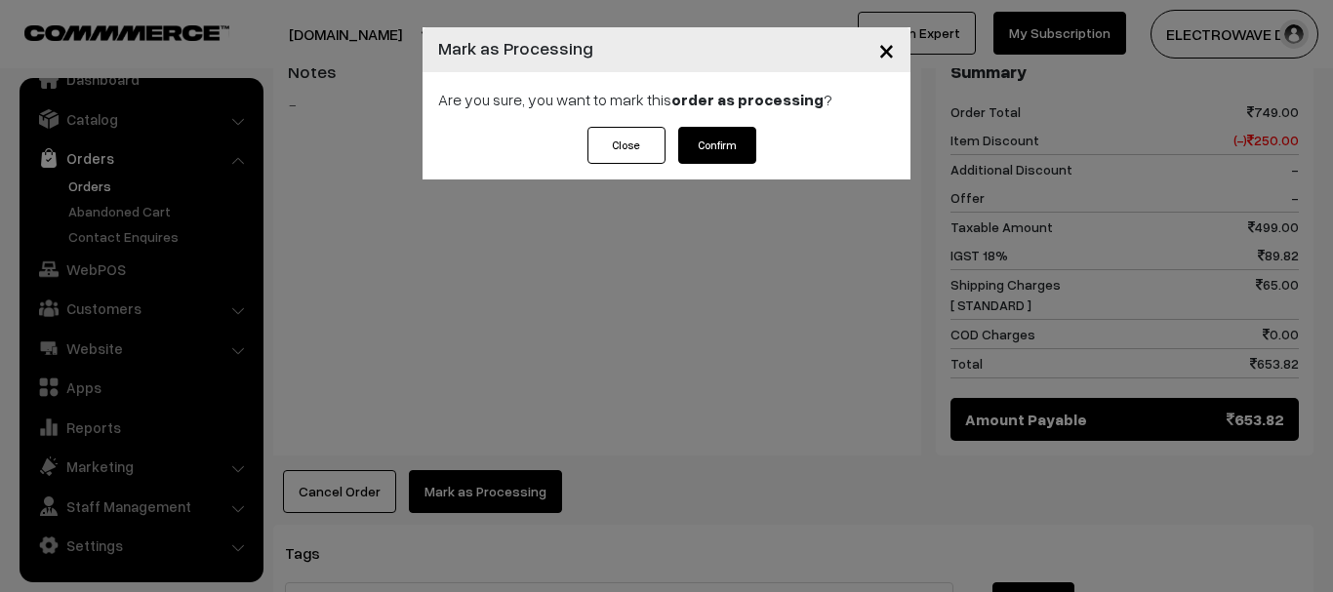
click at [730, 162] on button "Confirm" at bounding box center [717, 145] width 78 height 37
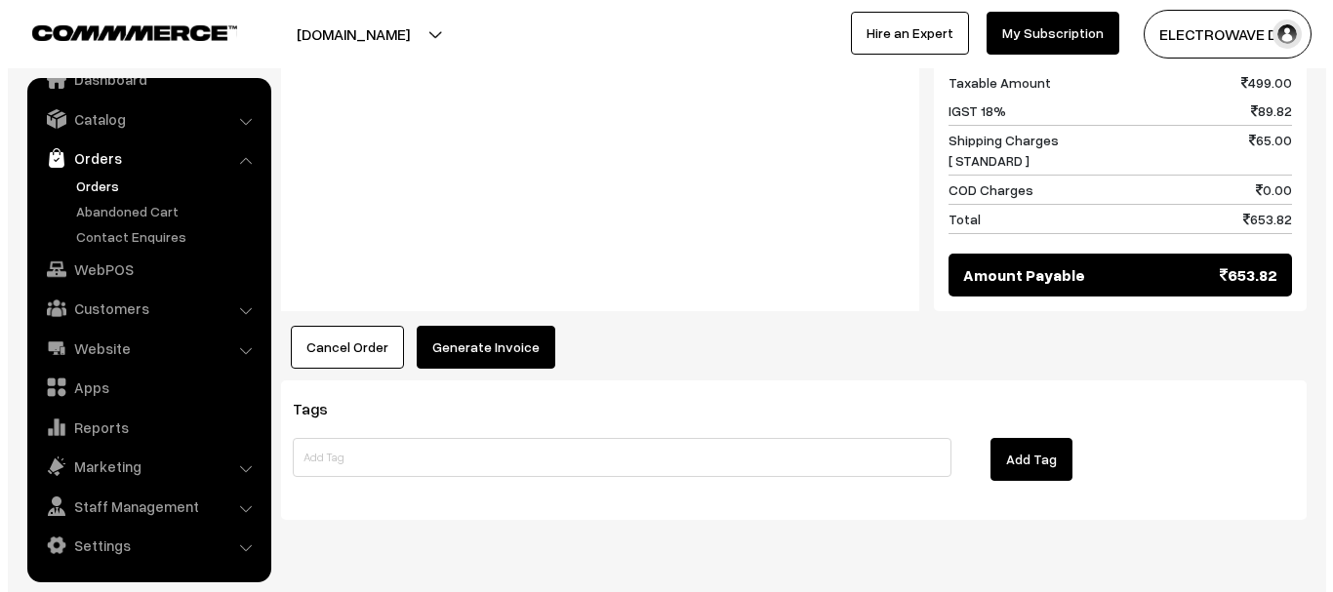
scroll to position [1030, 0]
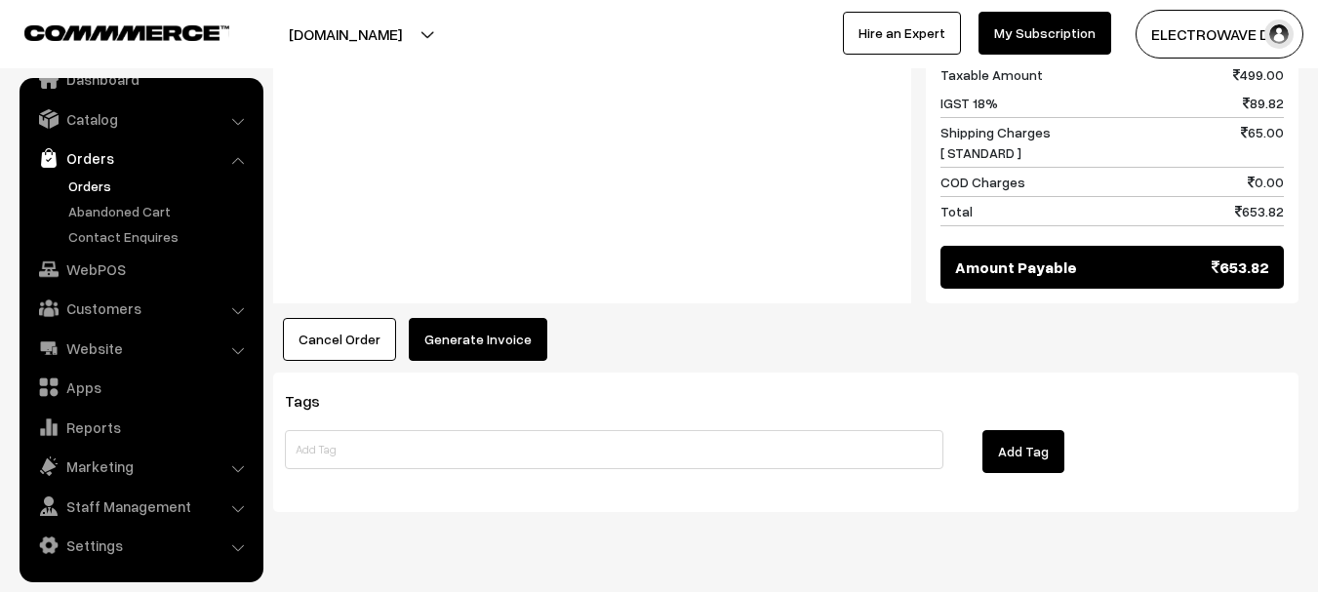
click at [492, 318] on button "Generate Invoice" at bounding box center [478, 339] width 139 height 43
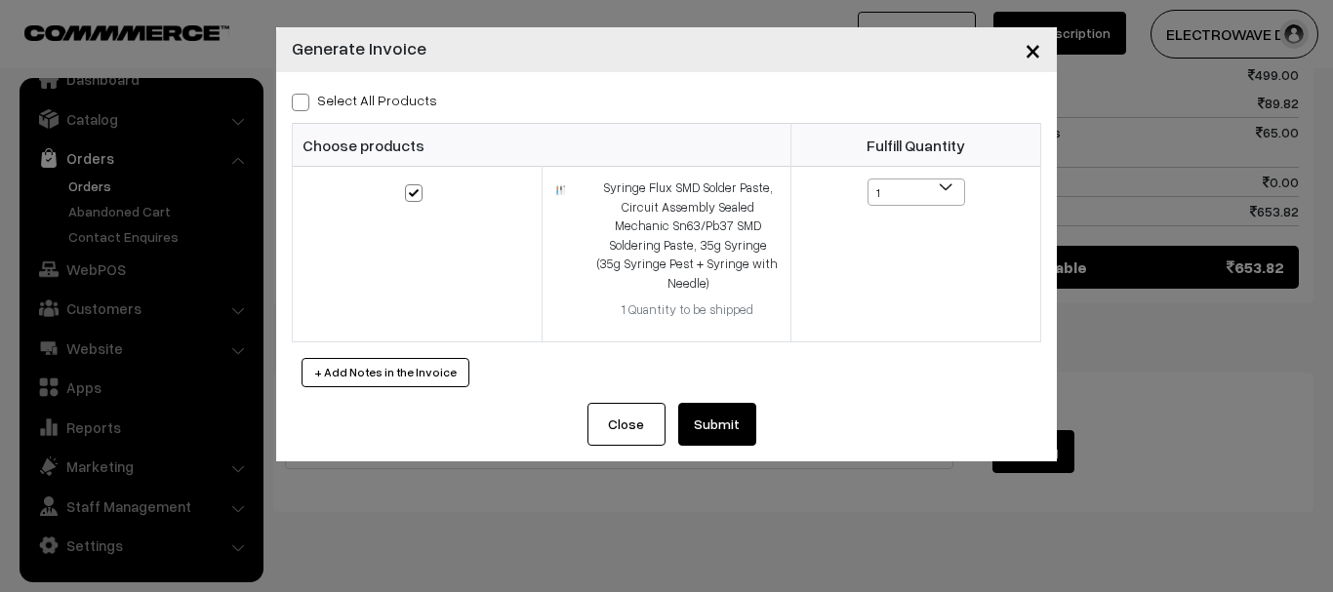
click at [722, 413] on button "Submit" at bounding box center [717, 424] width 78 height 43
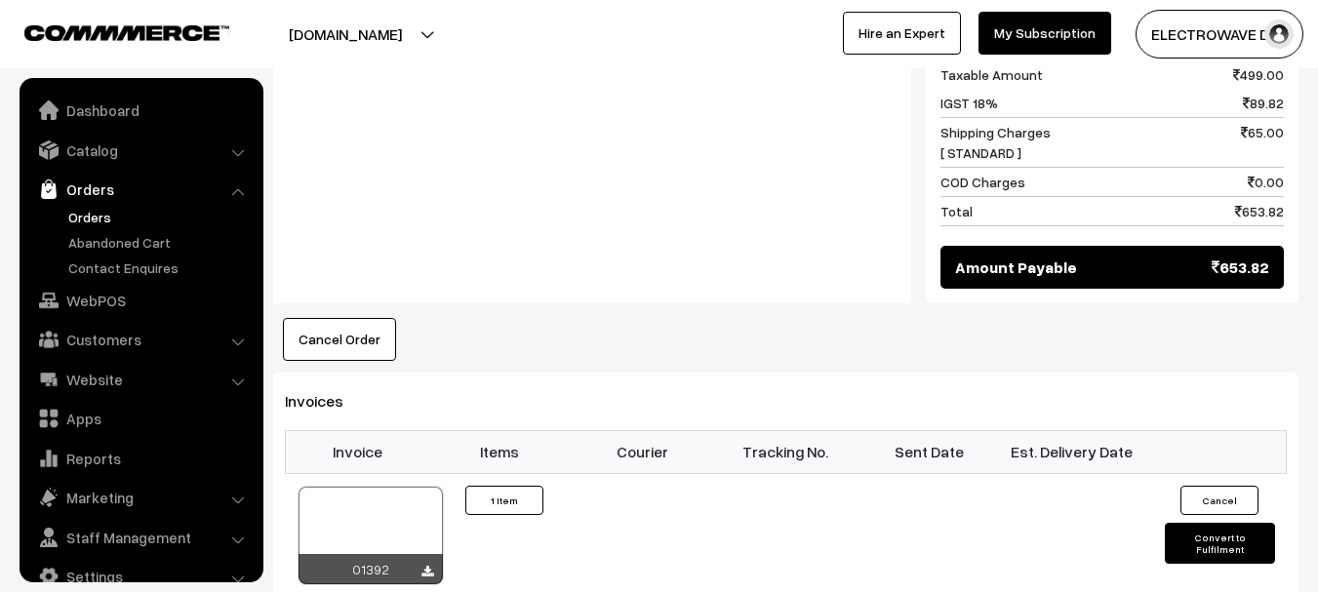
scroll to position [31, 0]
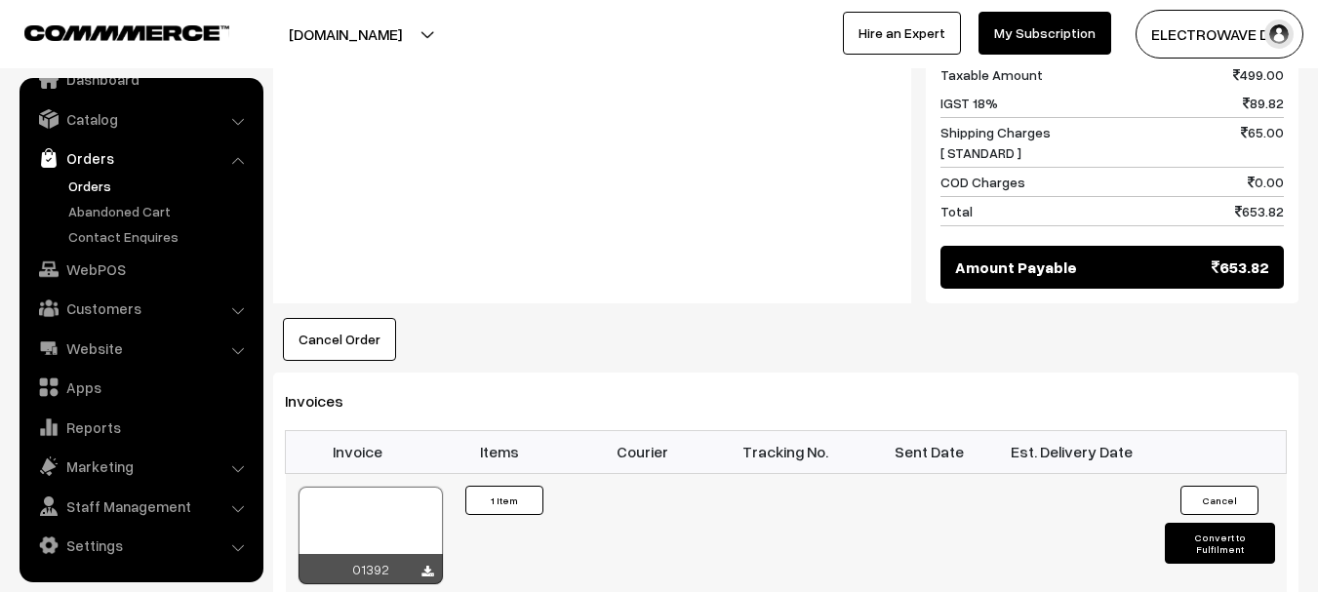
click at [416, 487] on div at bounding box center [371, 536] width 144 height 98
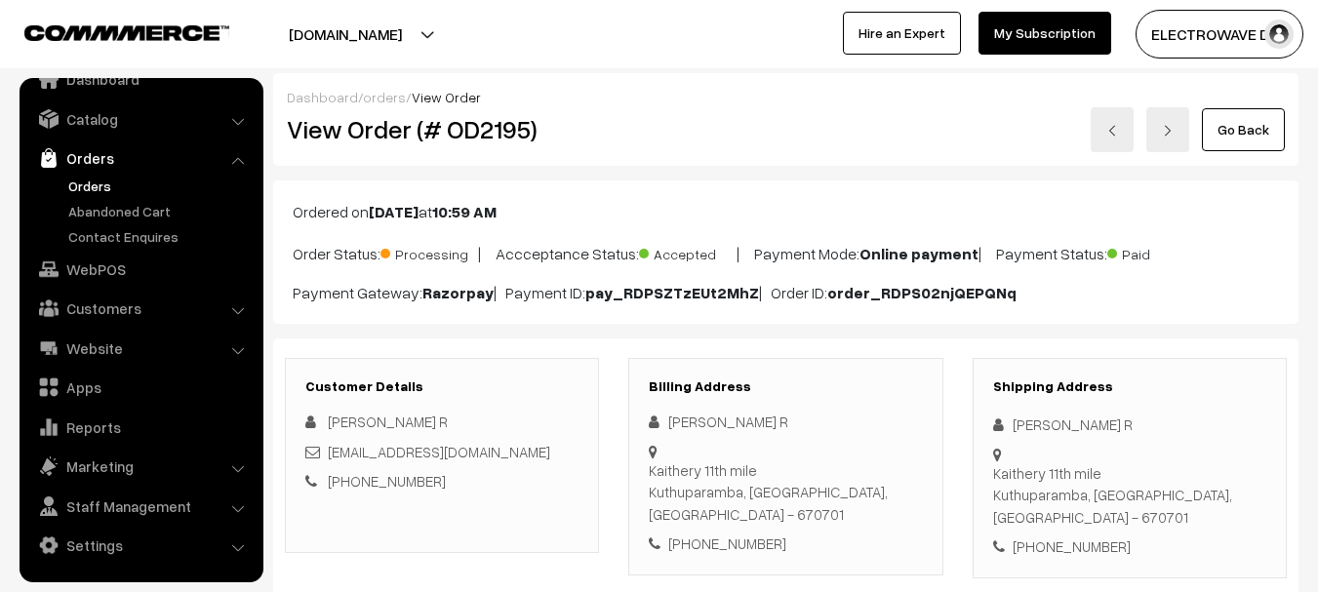
scroll to position [195, 0]
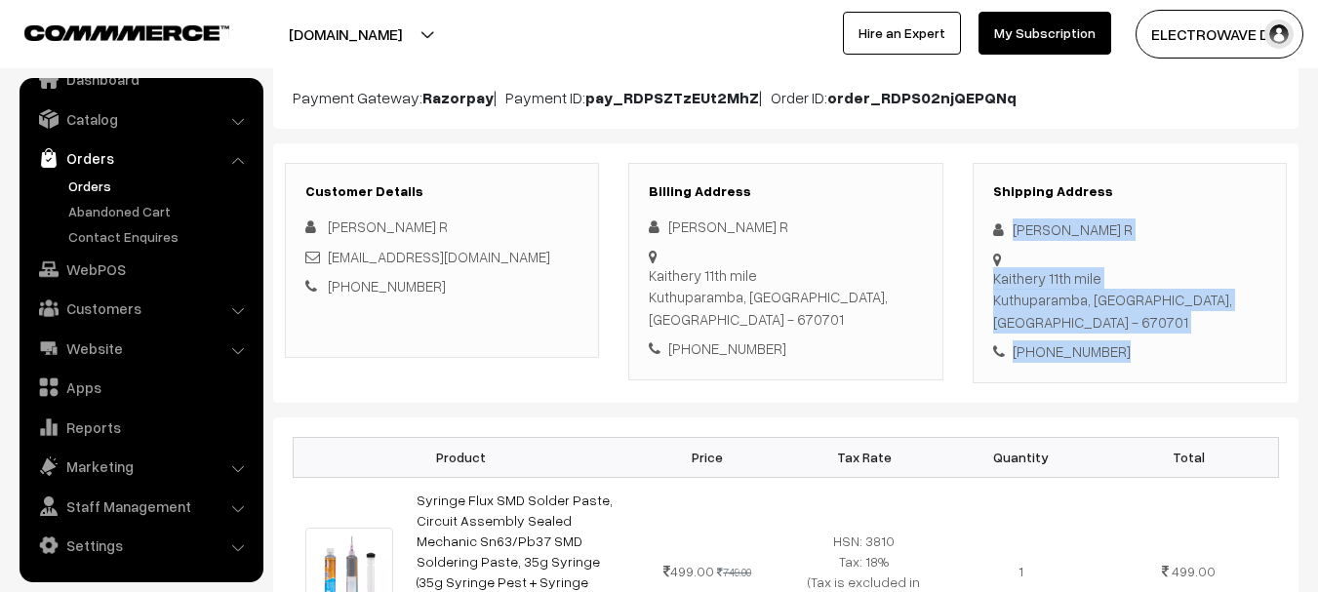
drag, startPoint x: 1067, startPoint y: 288, endPoint x: 1089, endPoint y: 280, distance: 22.8
click at [1151, 339] on div "Shipping Address Nekhil R Kaithery 11th mile Kuthuparamba, Kerala, India - 6707…" at bounding box center [1130, 273] width 314 height 220
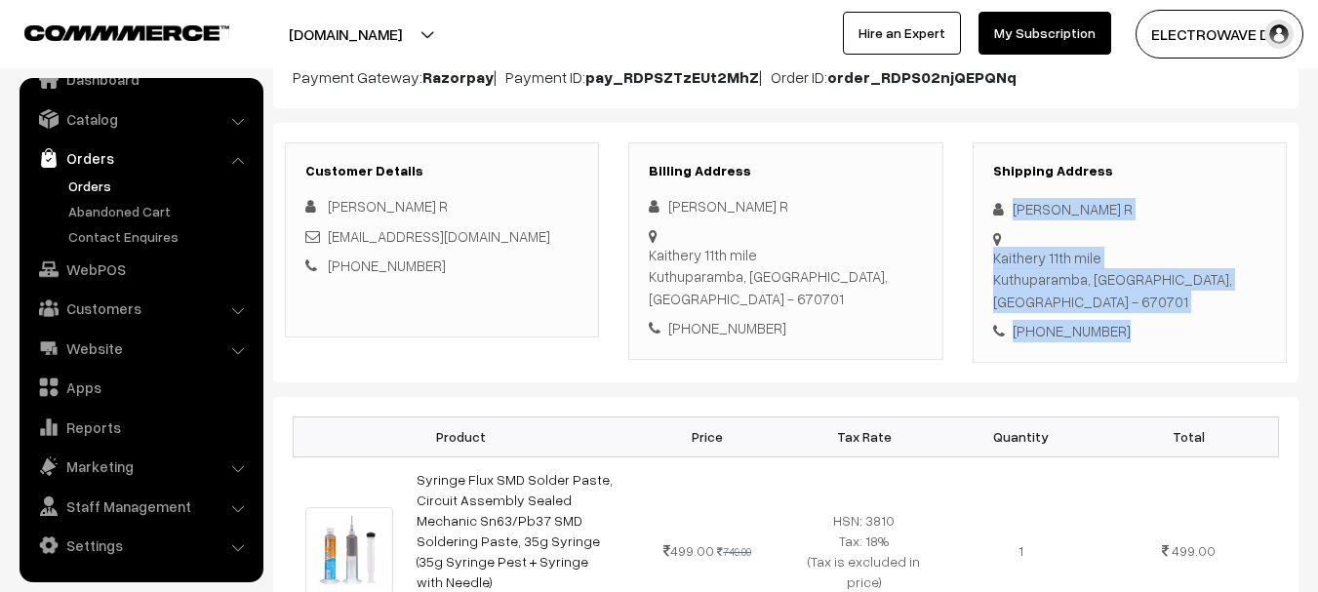
scroll to position [98, 0]
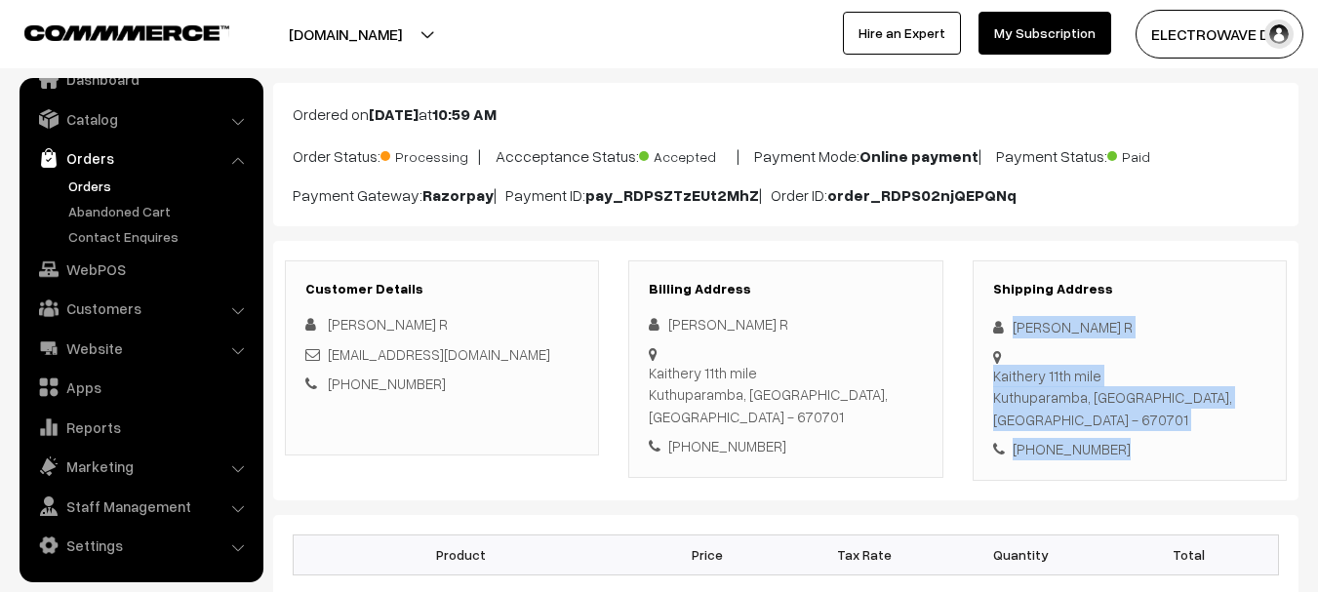
click at [1212, 379] on div "Kaithery 11th mile Kuthuparamba, Kerala, India - 670701" at bounding box center [1129, 398] width 273 height 66
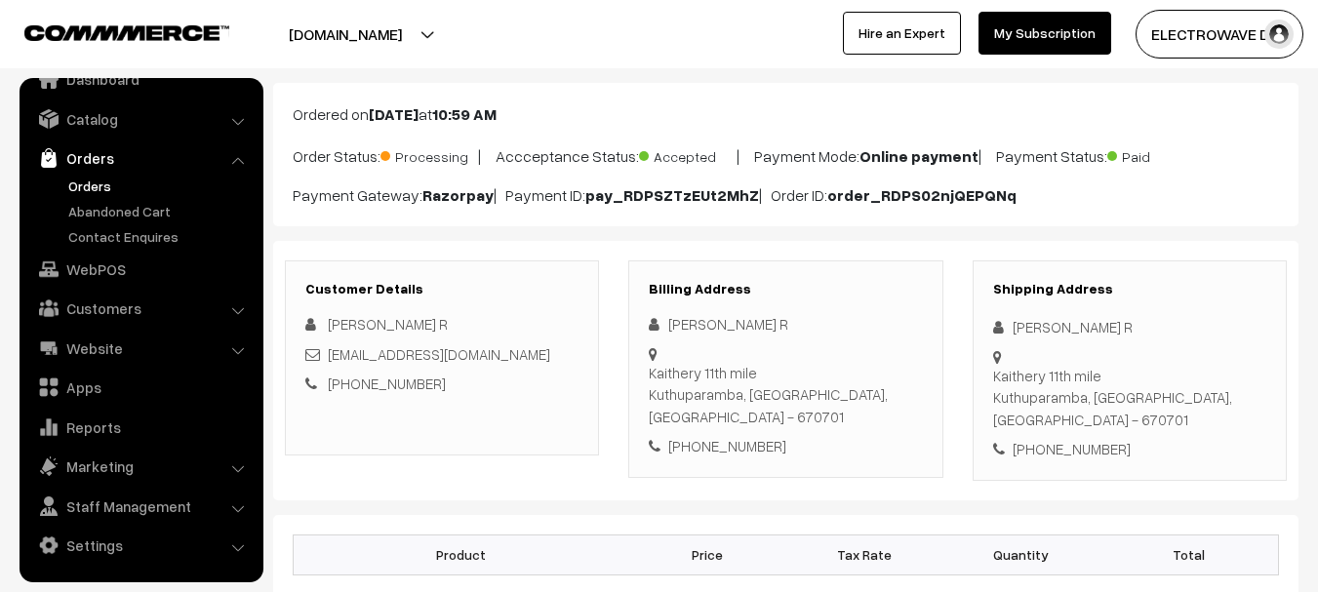
click at [1212, 379] on div "Kaithery 11th mile Kuthuparamba, Kerala, India - 670701" at bounding box center [1129, 398] width 273 height 66
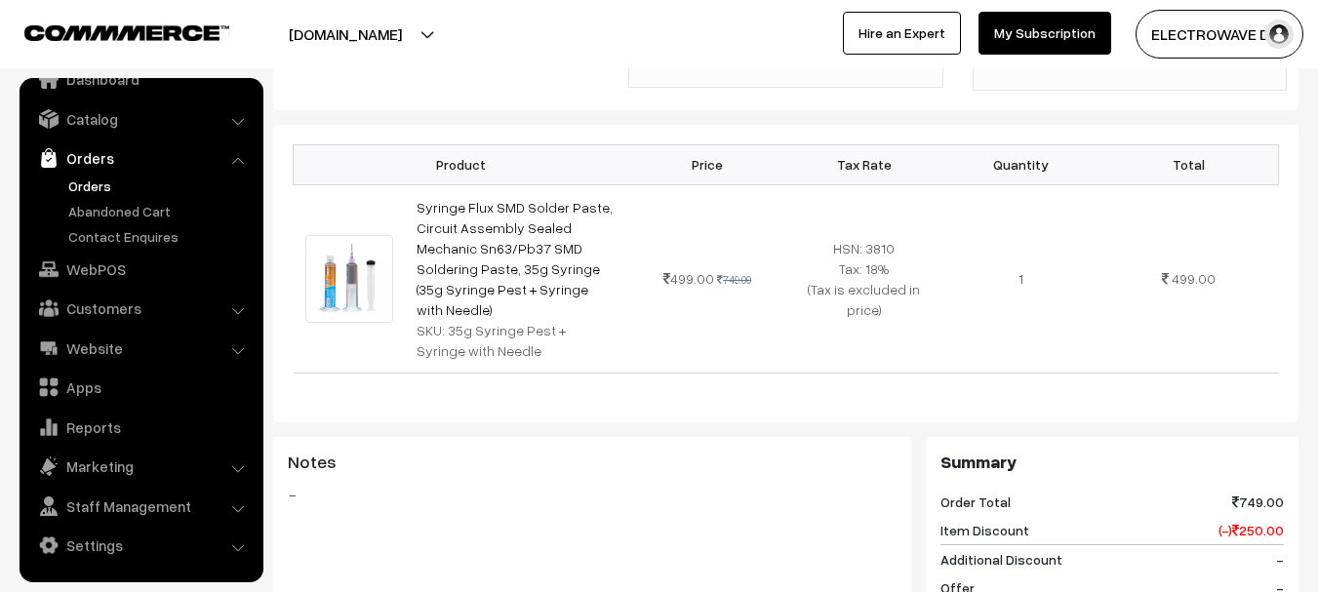
scroll to position [0, 0]
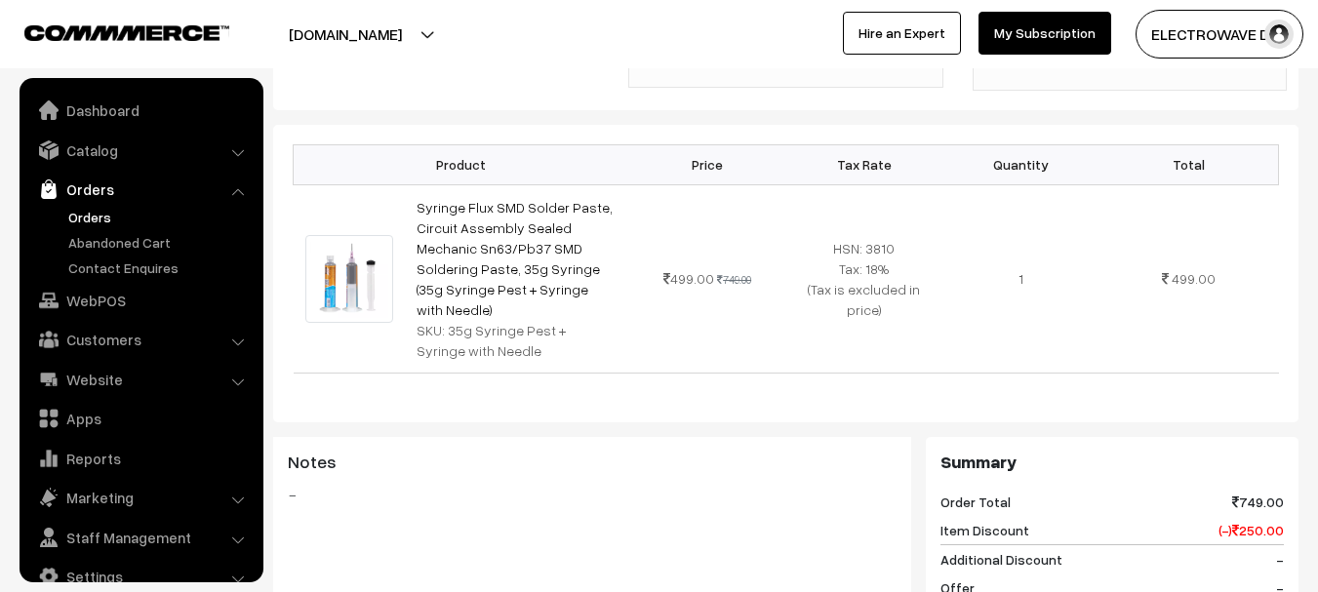
click at [84, 211] on link "Orders" at bounding box center [159, 217] width 193 height 20
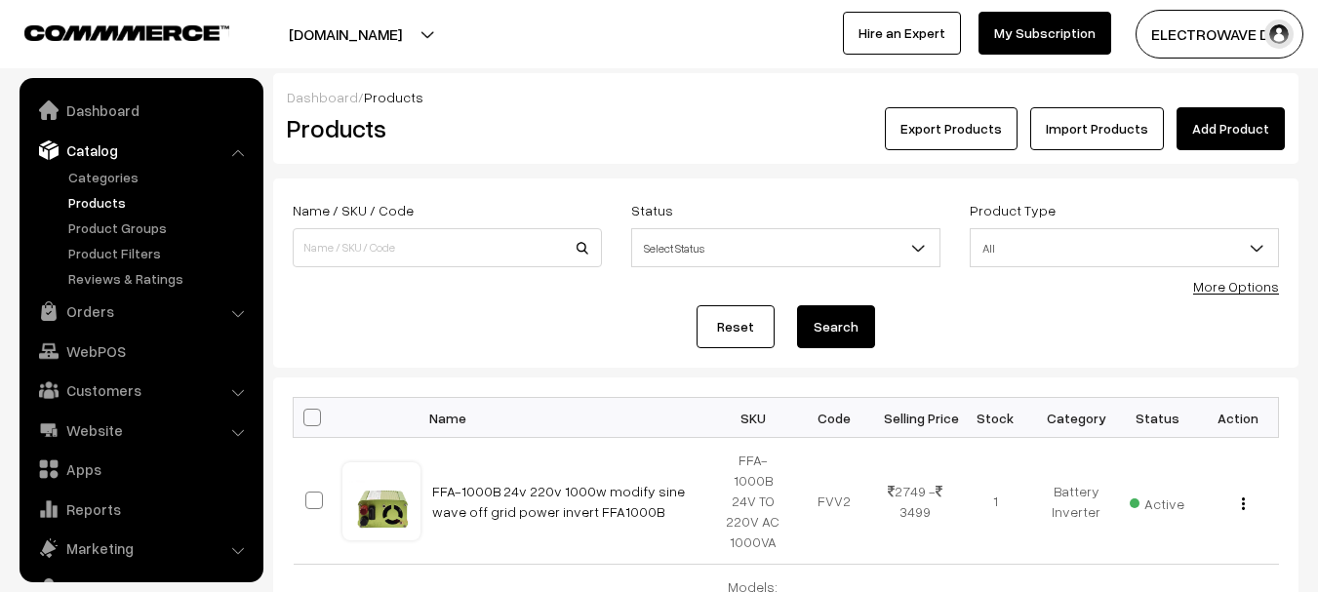
scroll to position [55, 0]
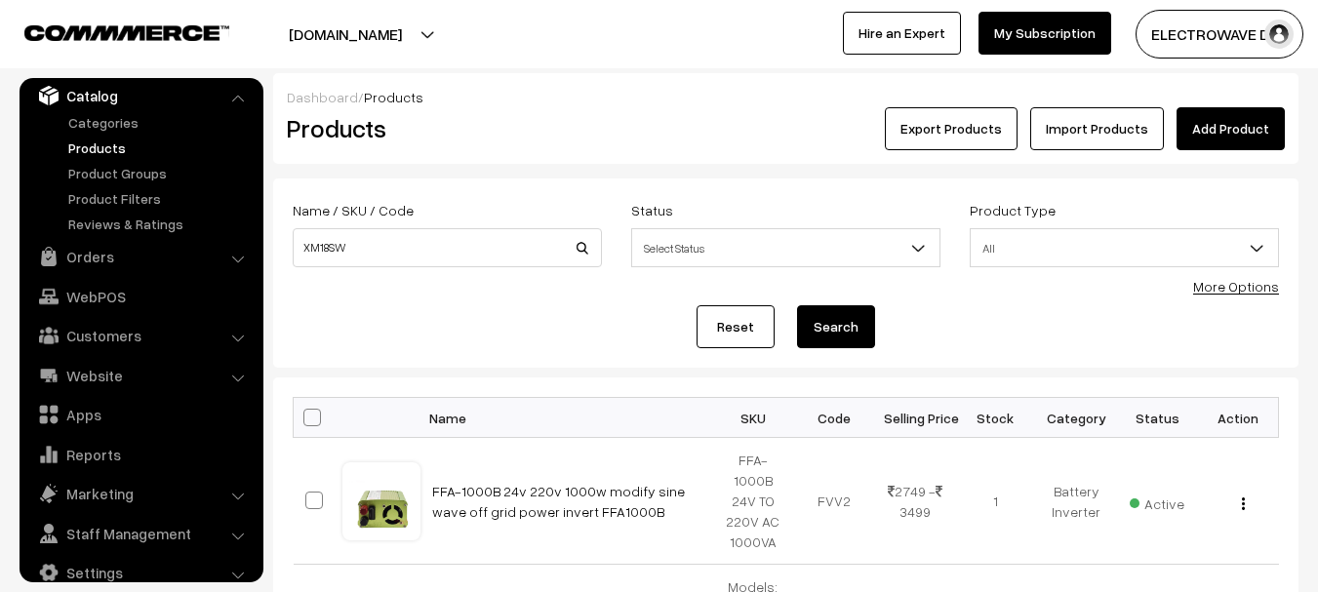
type input "XM18SW"
click at [797, 305] on button "Search" at bounding box center [836, 326] width 78 height 43
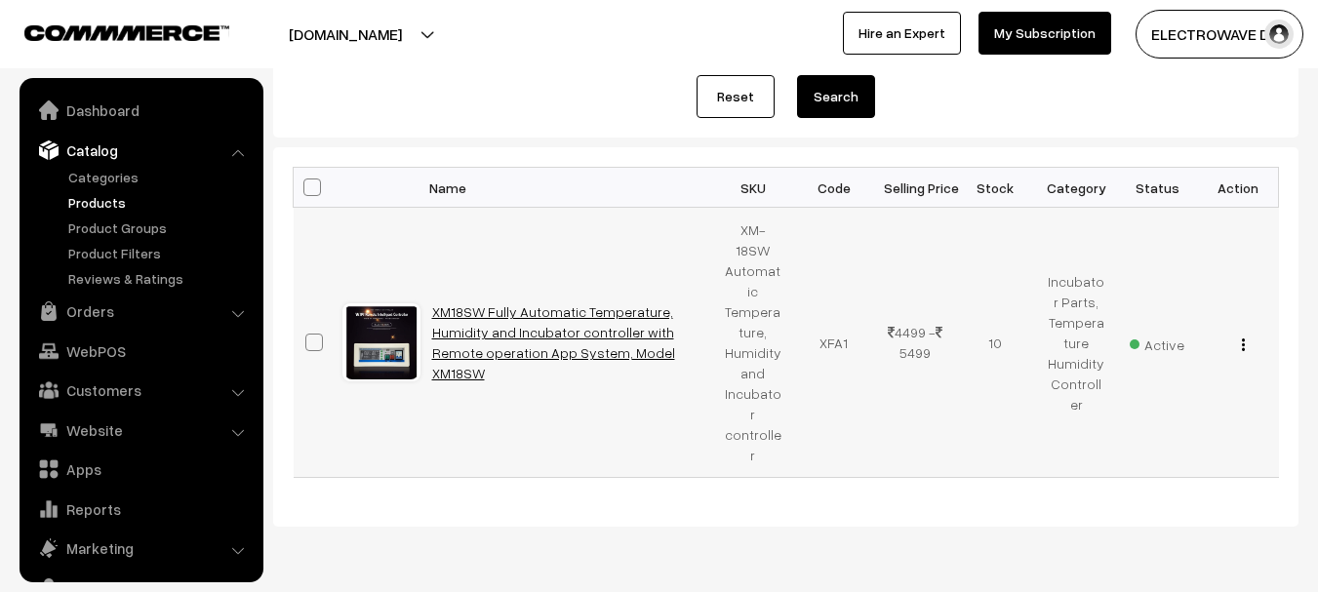
scroll to position [55, 0]
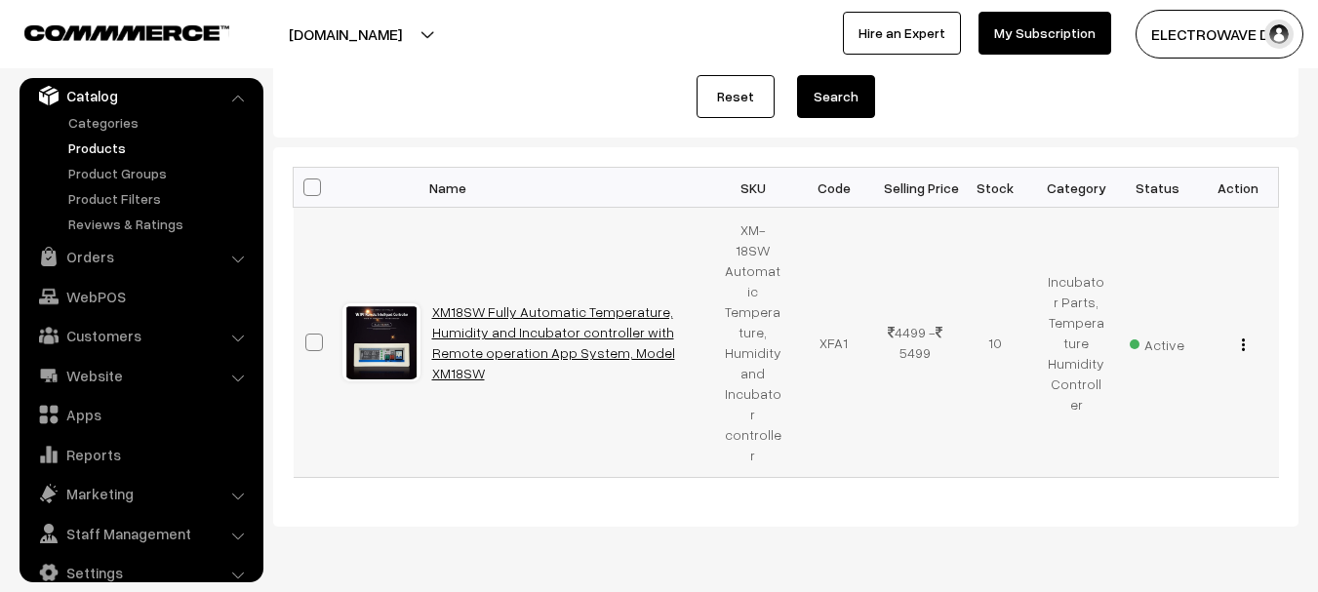
click at [628, 316] on link "XM18SW Fully Automatic Temperature, Humidity and Incubator controller with Remo…" at bounding box center [553, 342] width 243 height 78
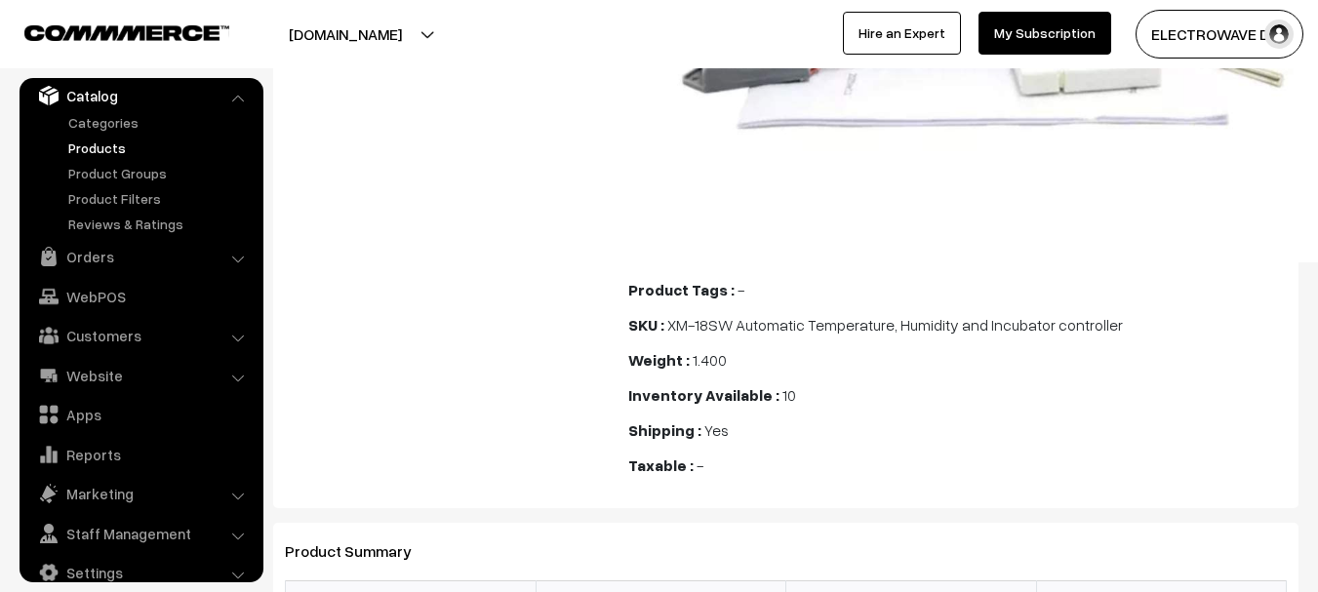
scroll to position [2186, 0]
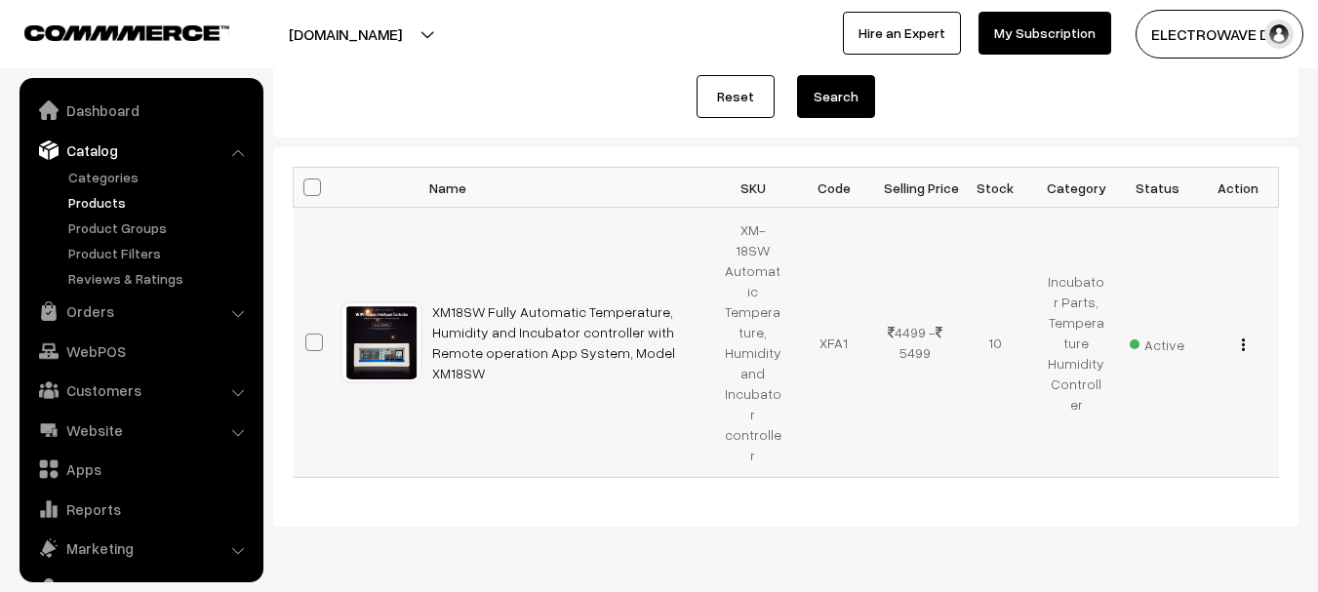
scroll to position [55, 0]
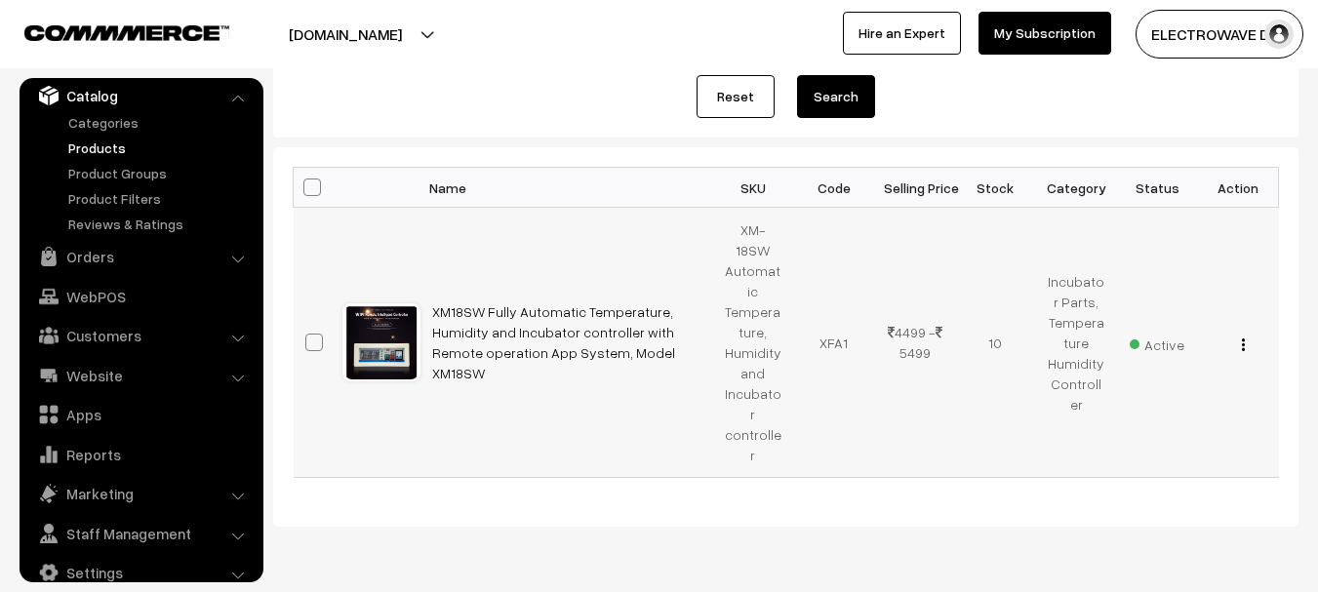
click at [1242, 339] on img "button" at bounding box center [1243, 345] width 3 height 13
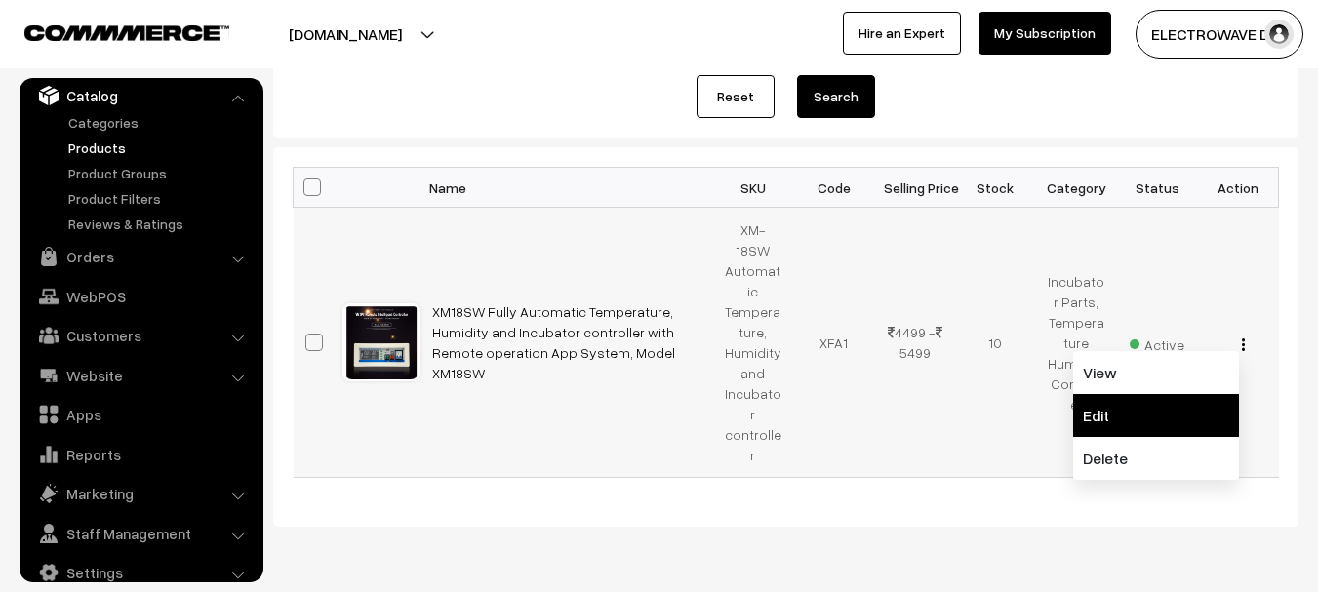
click at [1112, 394] on link "Edit" at bounding box center [1156, 415] width 166 height 43
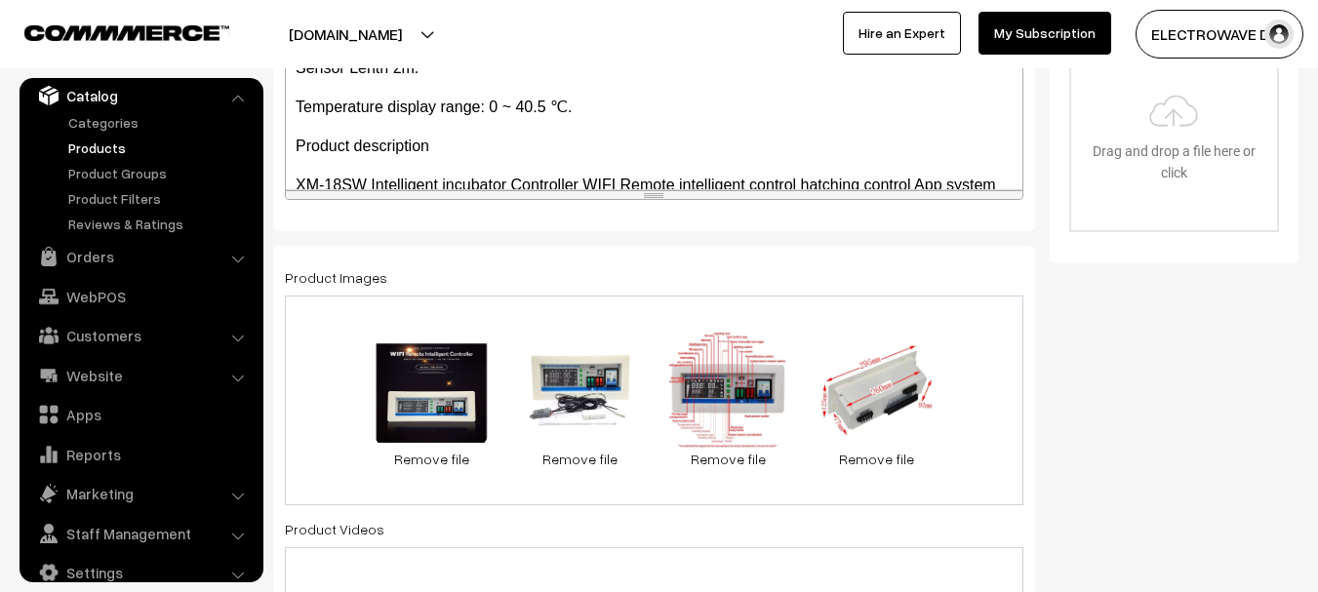
scroll to position [455, 0]
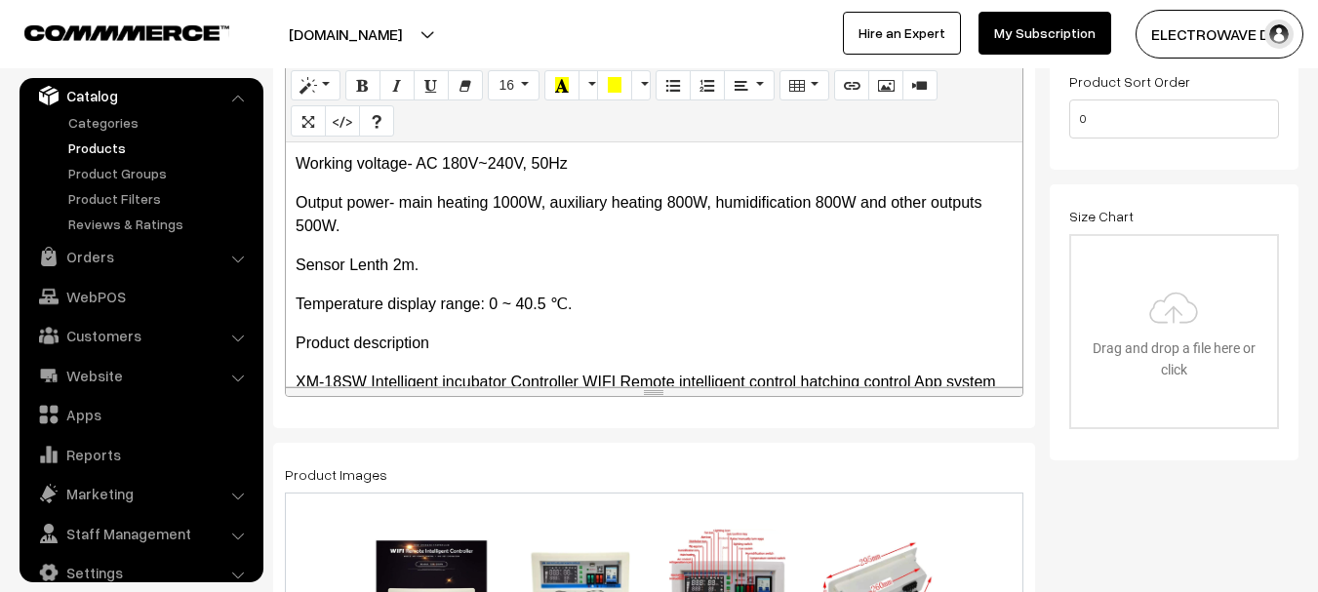
click at [427, 28] on button "[DOMAIN_NAME]" at bounding box center [345, 34] width 250 height 49
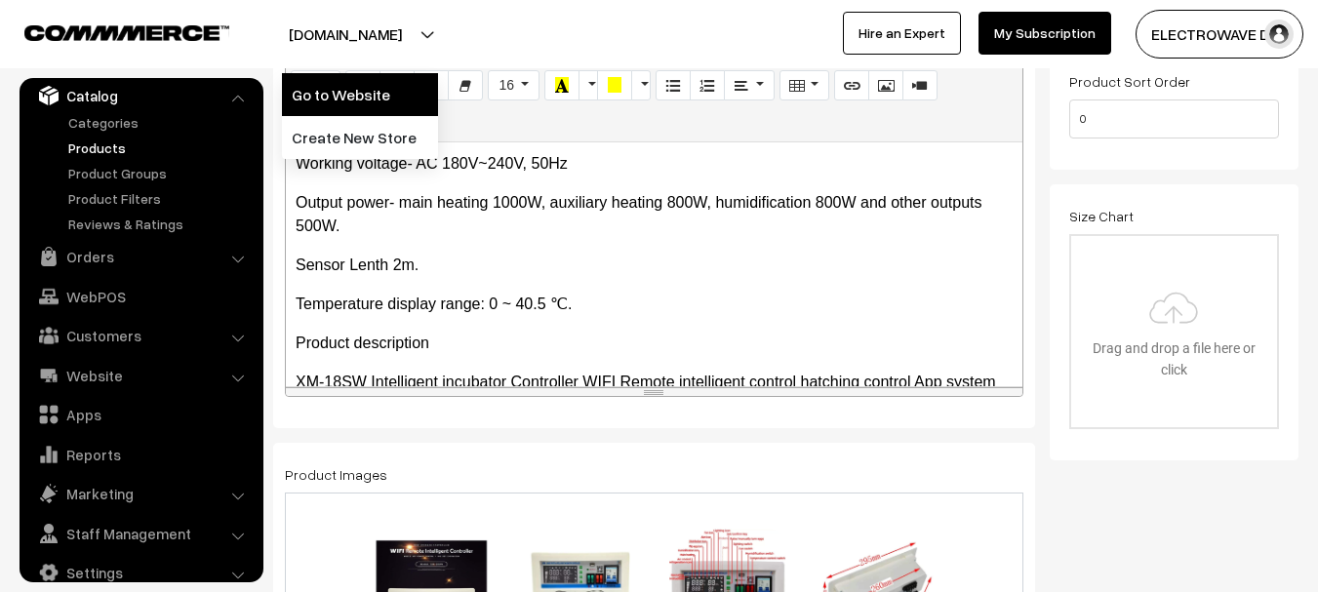
click at [402, 93] on link "Go to Website" at bounding box center [360, 94] width 156 height 43
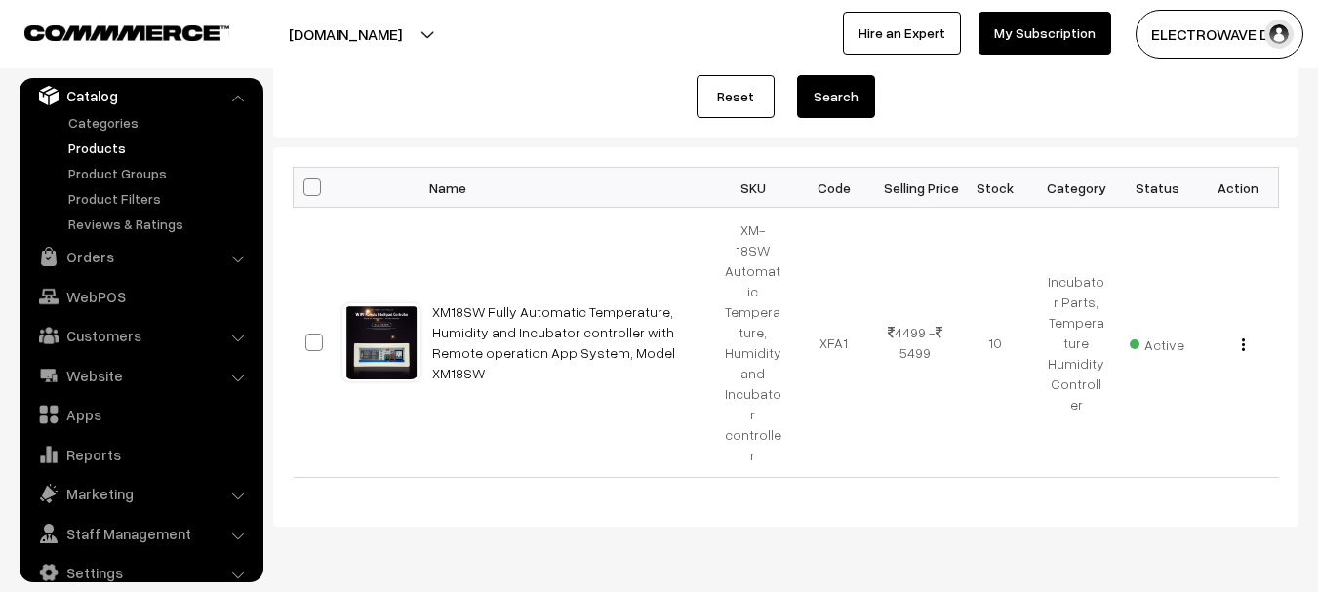
scroll to position [230, 0]
click at [61, 257] on link "Orders" at bounding box center [140, 256] width 232 height 35
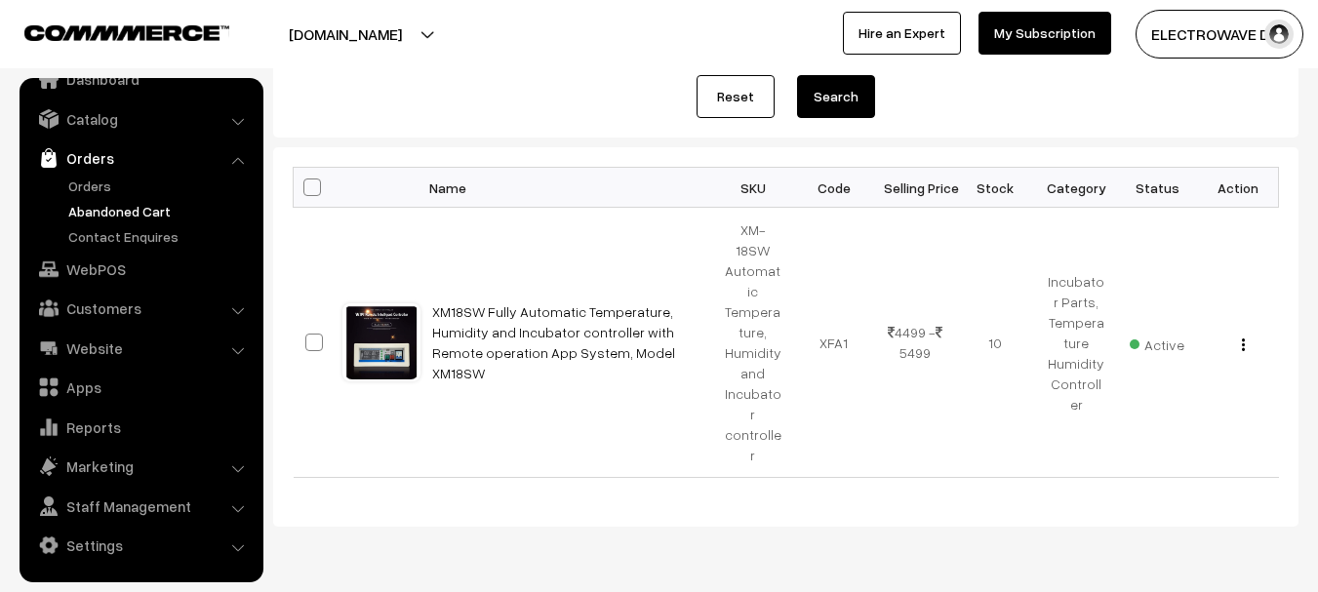
scroll to position [31, 0]
click at [97, 177] on link "Orders" at bounding box center [159, 186] width 193 height 20
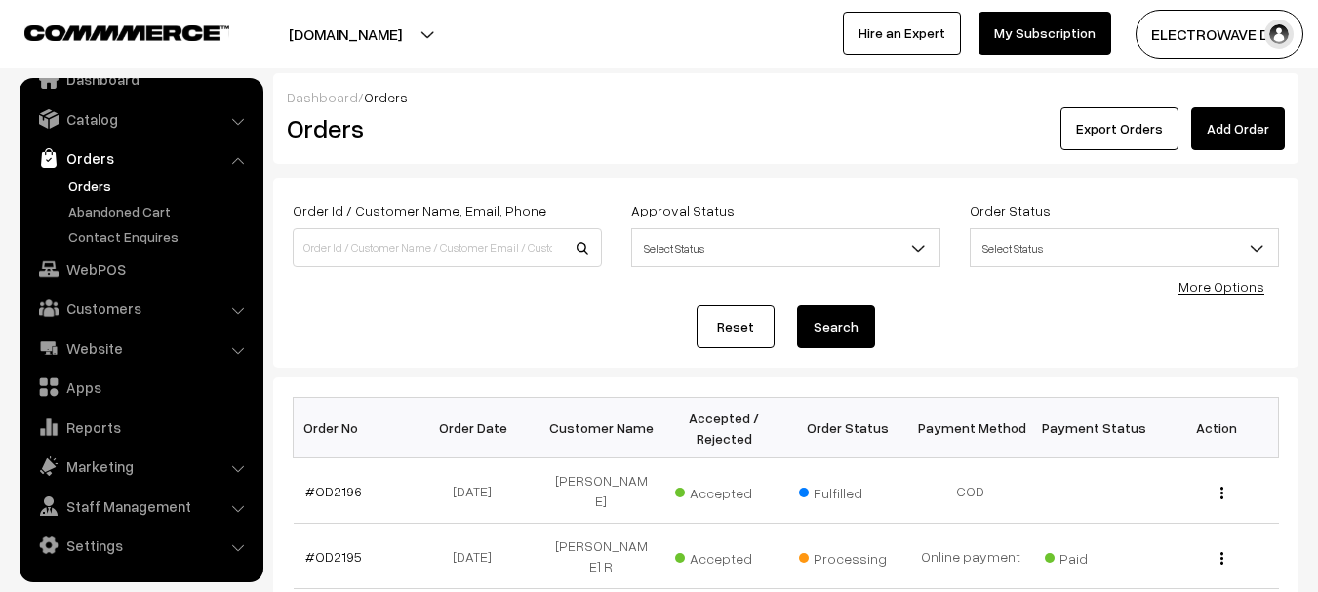
click at [94, 177] on link "Orders" at bounding box center [159, 186] width 193 height 20
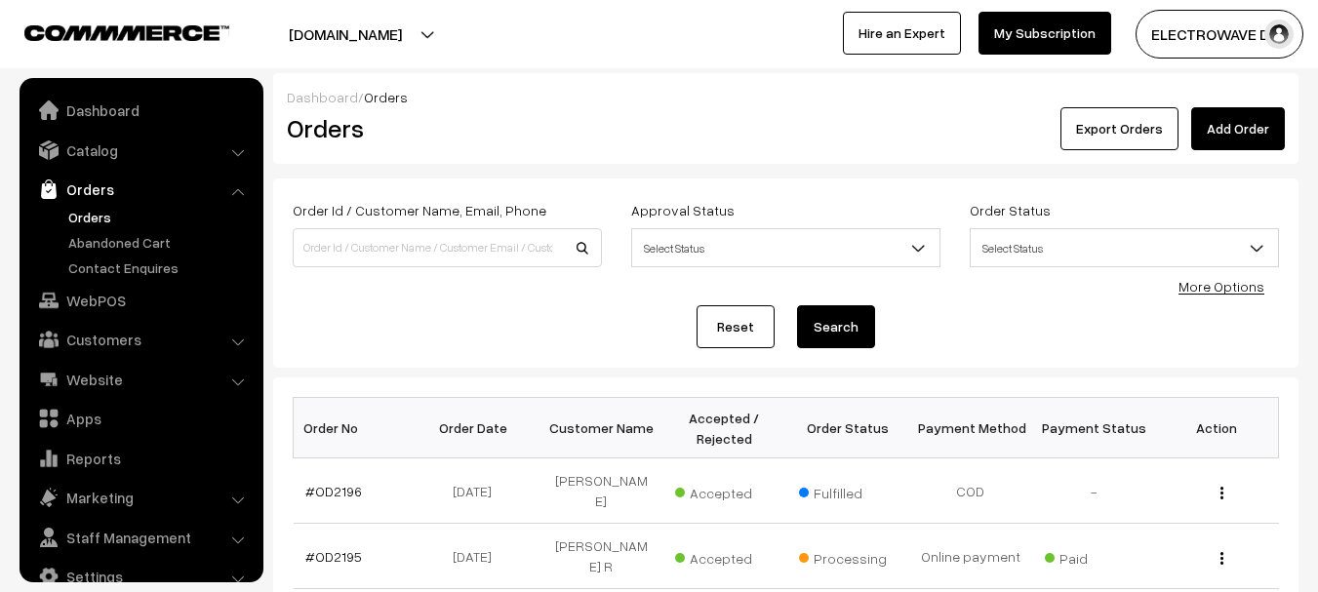
scroll to position [31, 0]
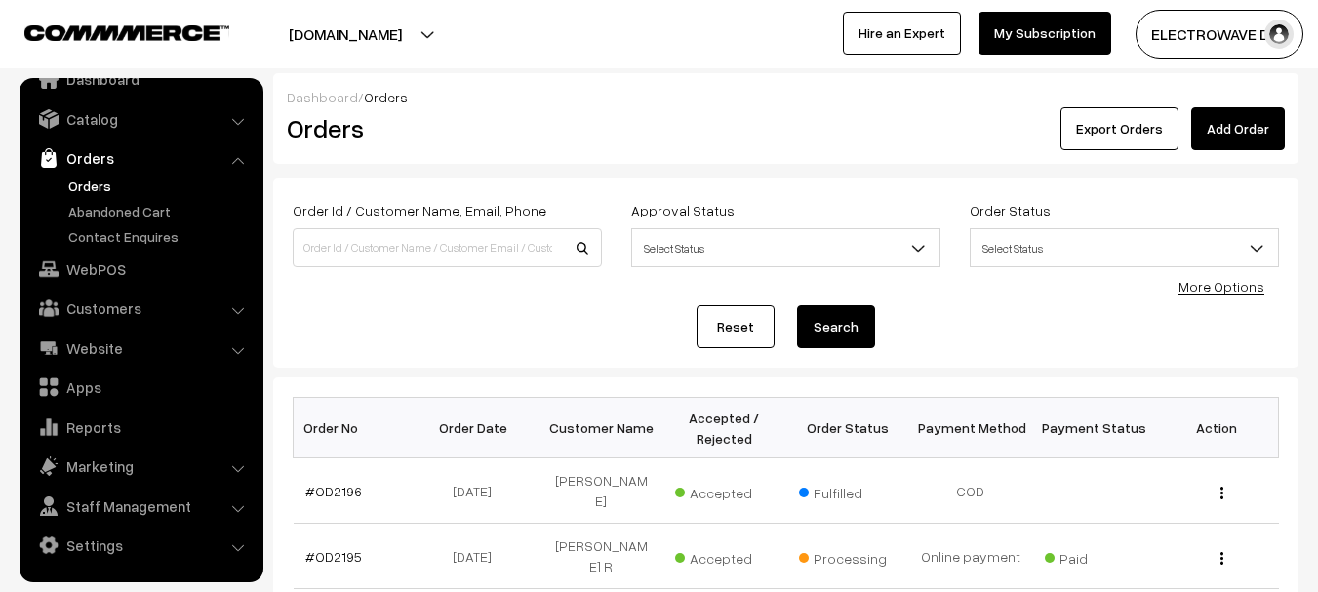
click at [83, 172] on link "Orders" at bounding box center [140, 157] width 232 height 35
click at [84, 182] on link "Orders" at bounding box center [159, 186] width 193 height 20
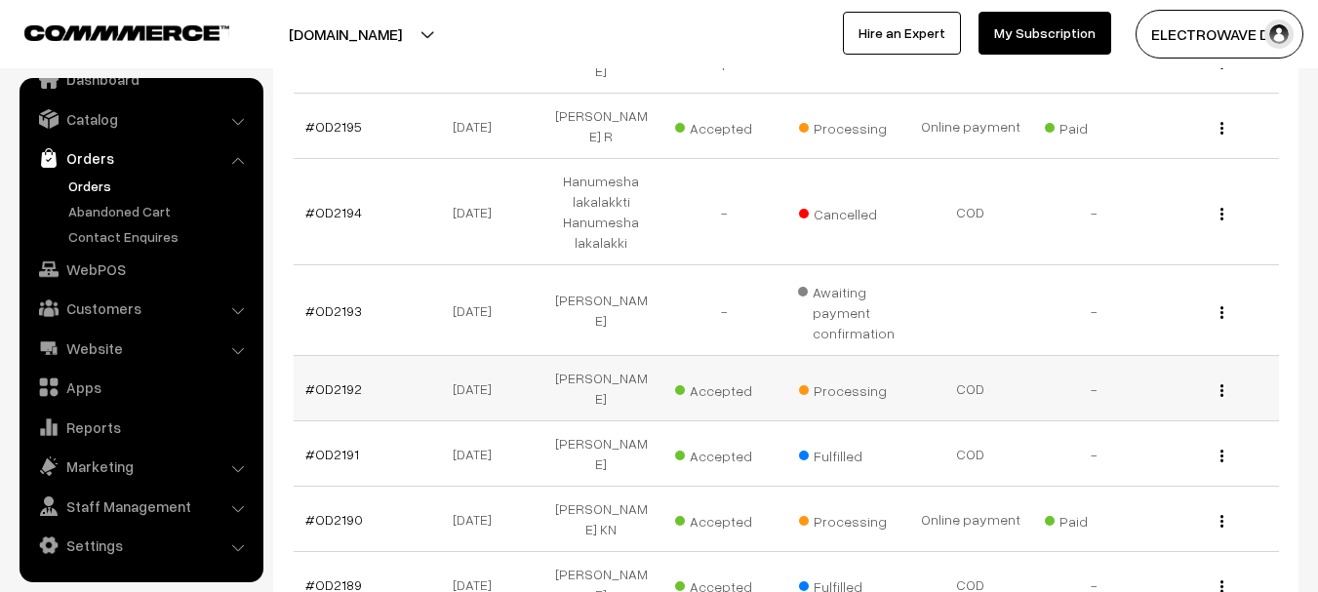
scroll to position [429, 0]
drag, startPoint x: 107, startPoint y: 124, endPoint x: 107, endPoint y: 137, distance: 12.7
click at [107, 127] on link "Catalog" at bounding box center [140, 118] width 232 height 35
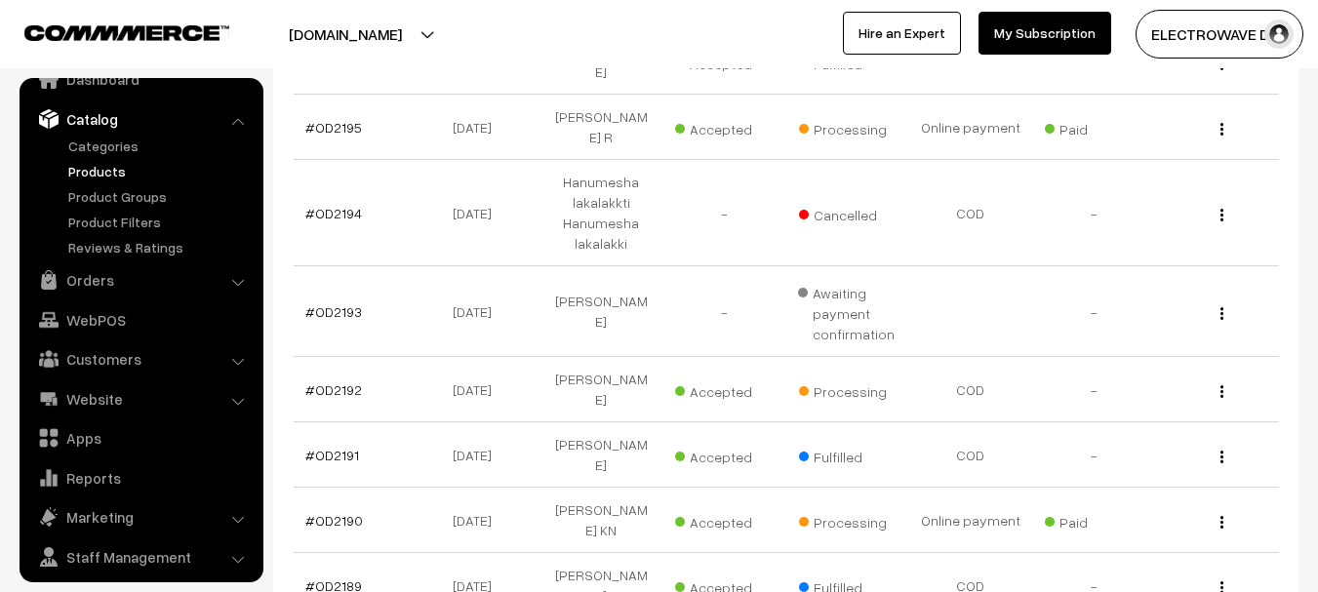
click at [89, 169] on link "Products" at bounding box center [159, 171] width 193 height 20
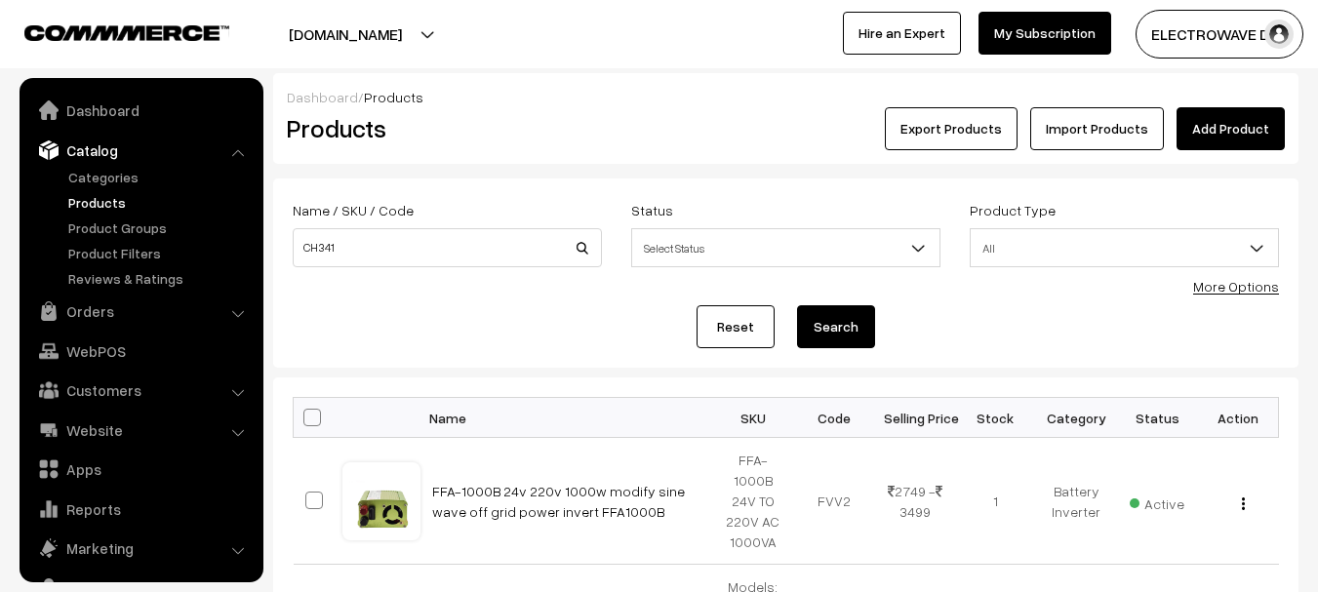
type input "CH341"
click at [797, 305] on button "Search" at bounding box center [836, 326] width 78 height 43
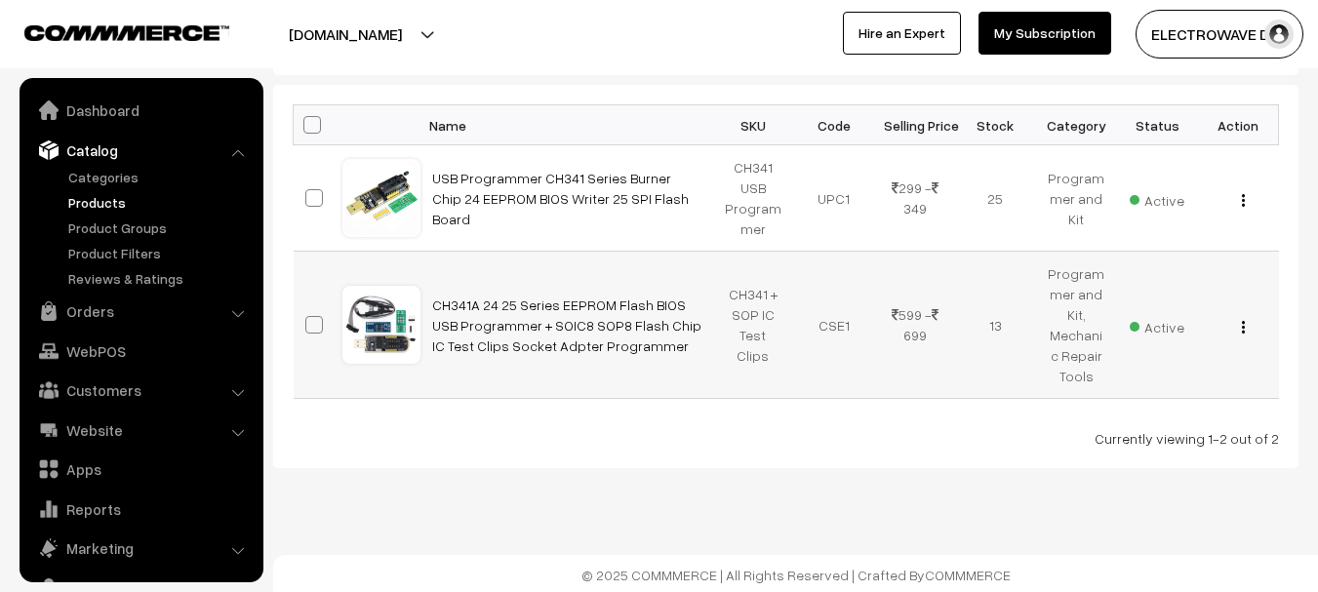
scroll to position [55, 0]
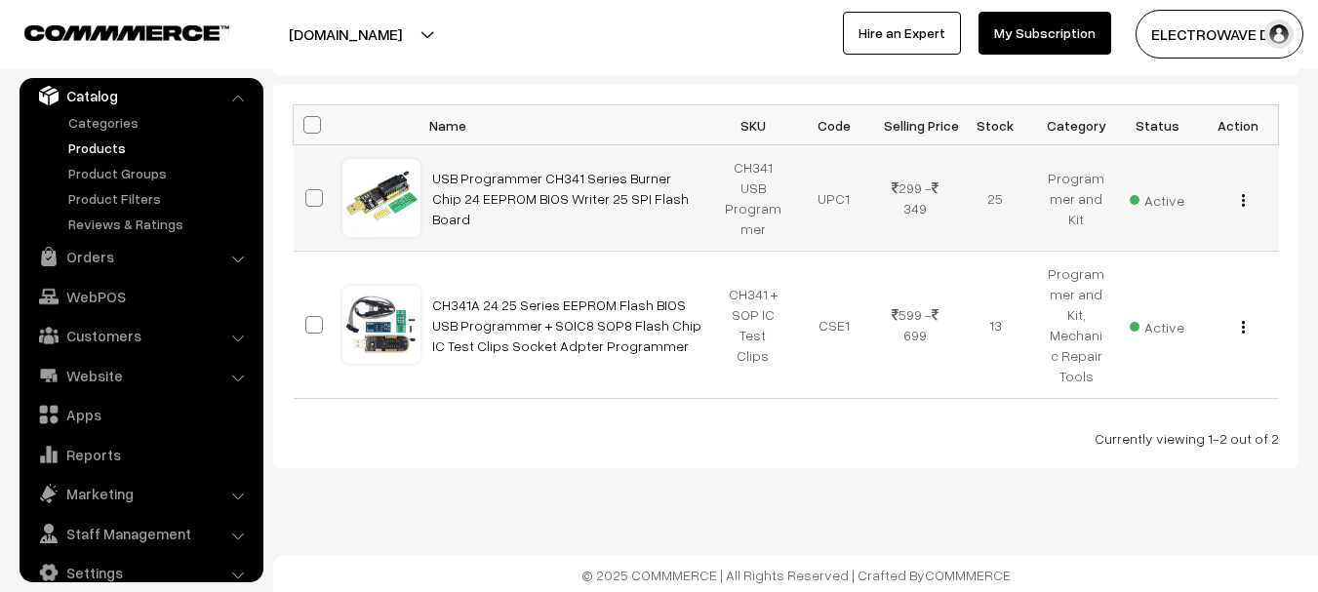
click at [1236, 206] on div "View Edit Delete" at bounding box center [1239, 198] width 58 height 20
click at [1242, 202] on img "button" at bounding box center [1243, 200] width 3 height 13
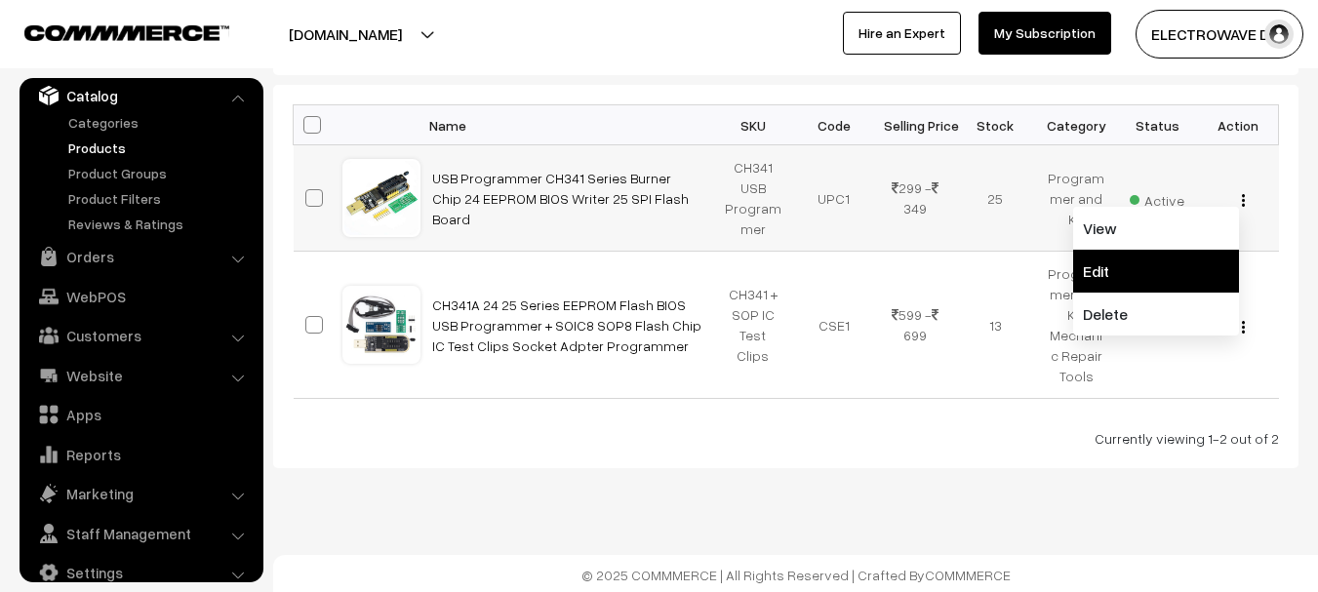
click at [1103, 269] on link "Edit" at bounding box center [1156, 271] width 166 height 43
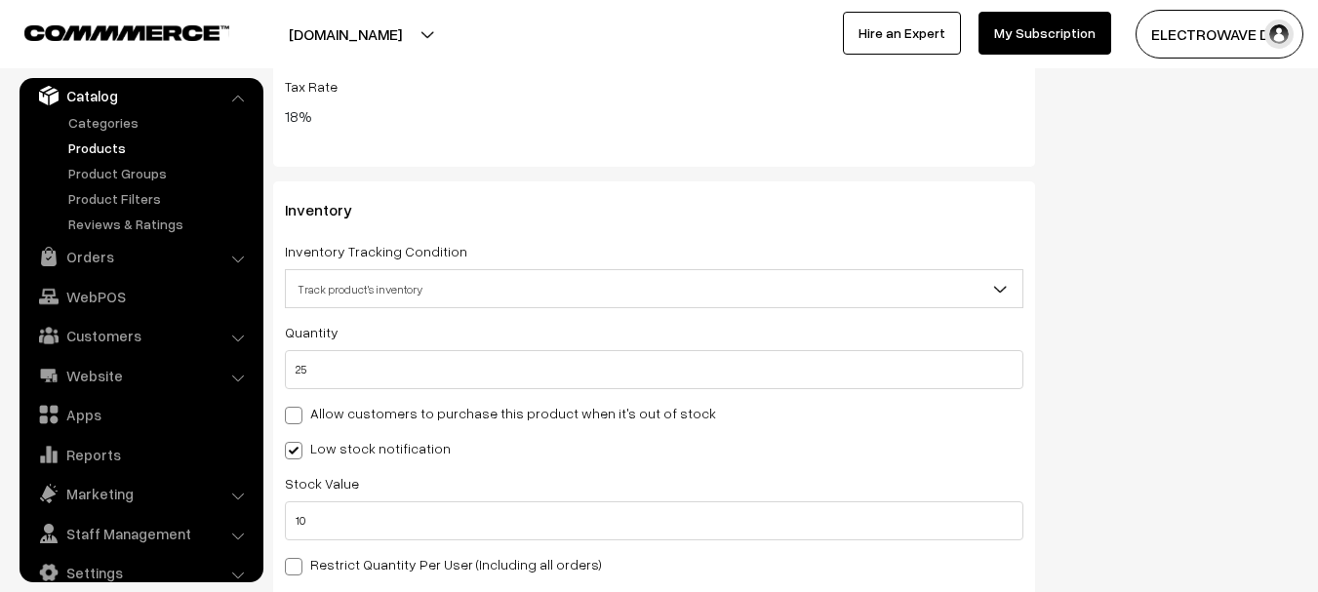
scroll to position [2475, 0]
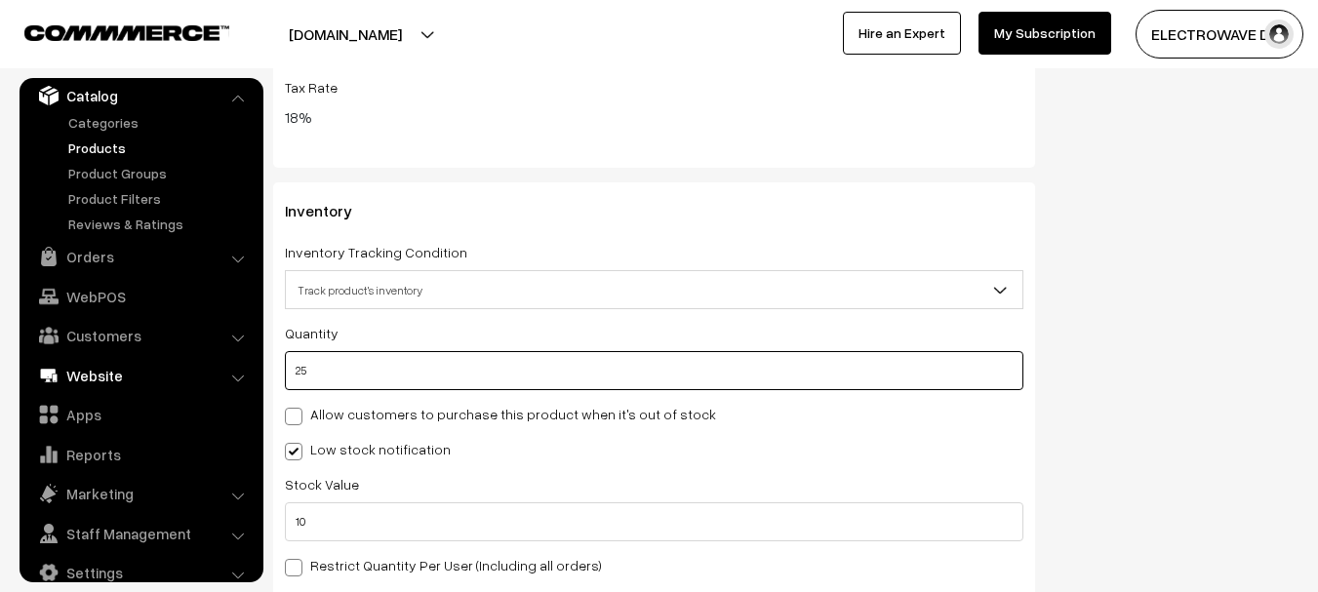
drag, startPoint x: 357, startPoint y: 354, endPoint x: 249, endPoint y: 380, distance: 111.4
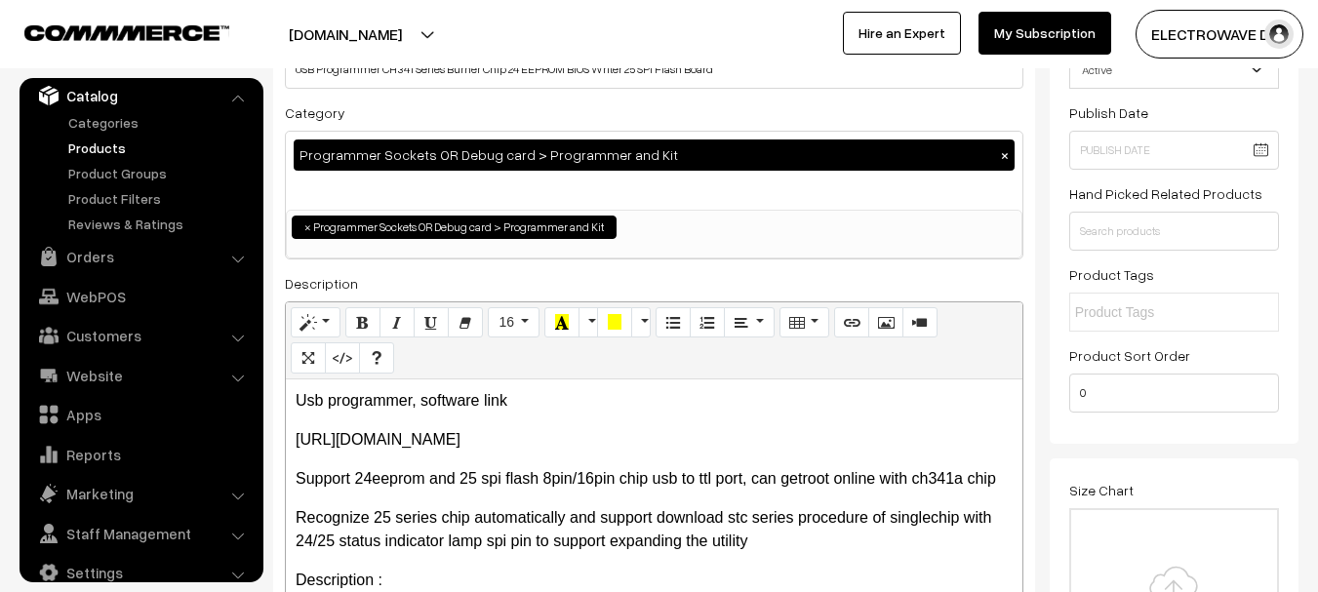
scroll to position [0, 0]
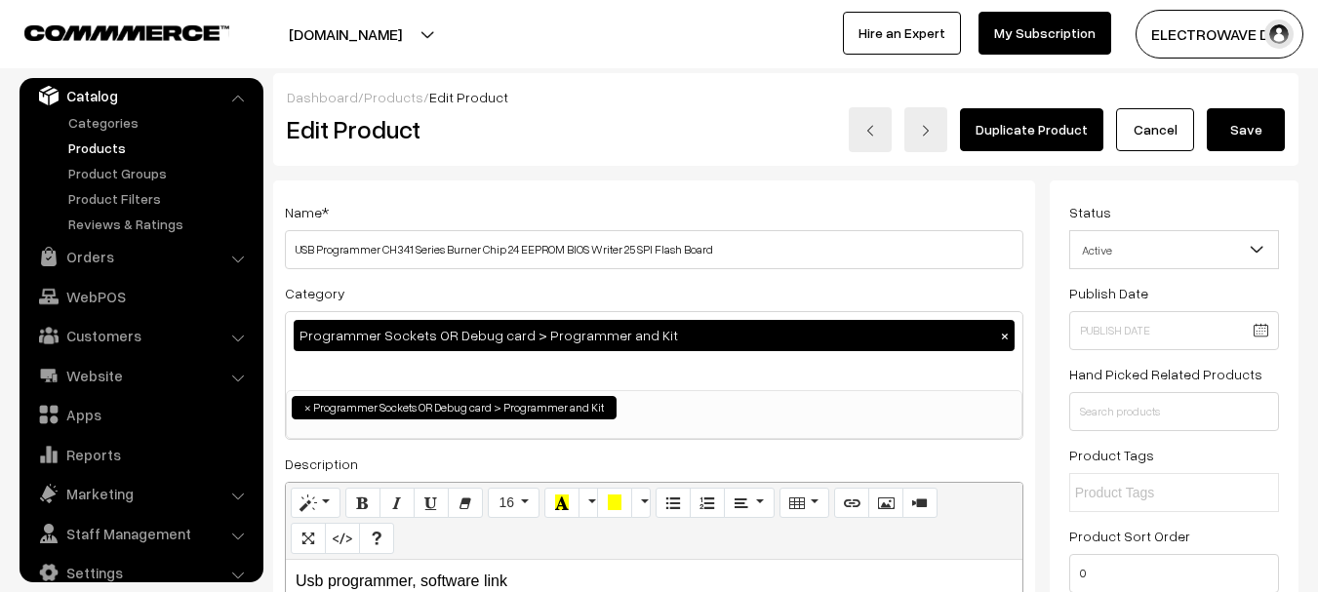
type input "0"
click at [1231, 120] on button "Save" at bounding box center [1246, 129] width 78 height 43
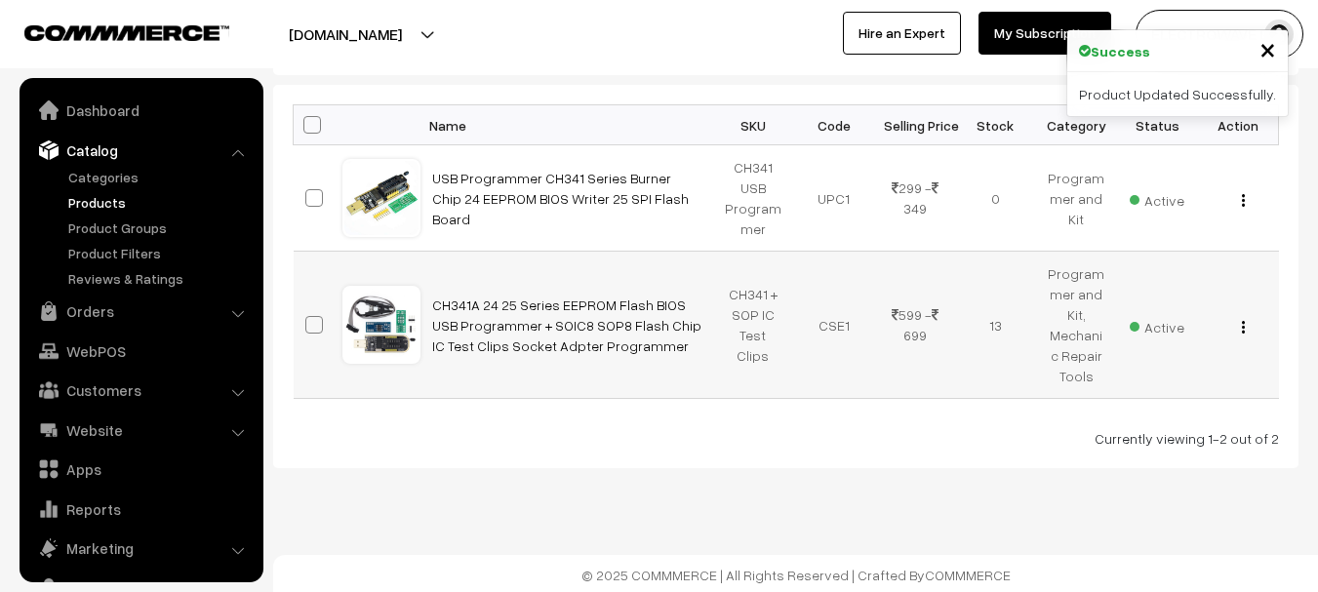
scroll to position [55, 0]
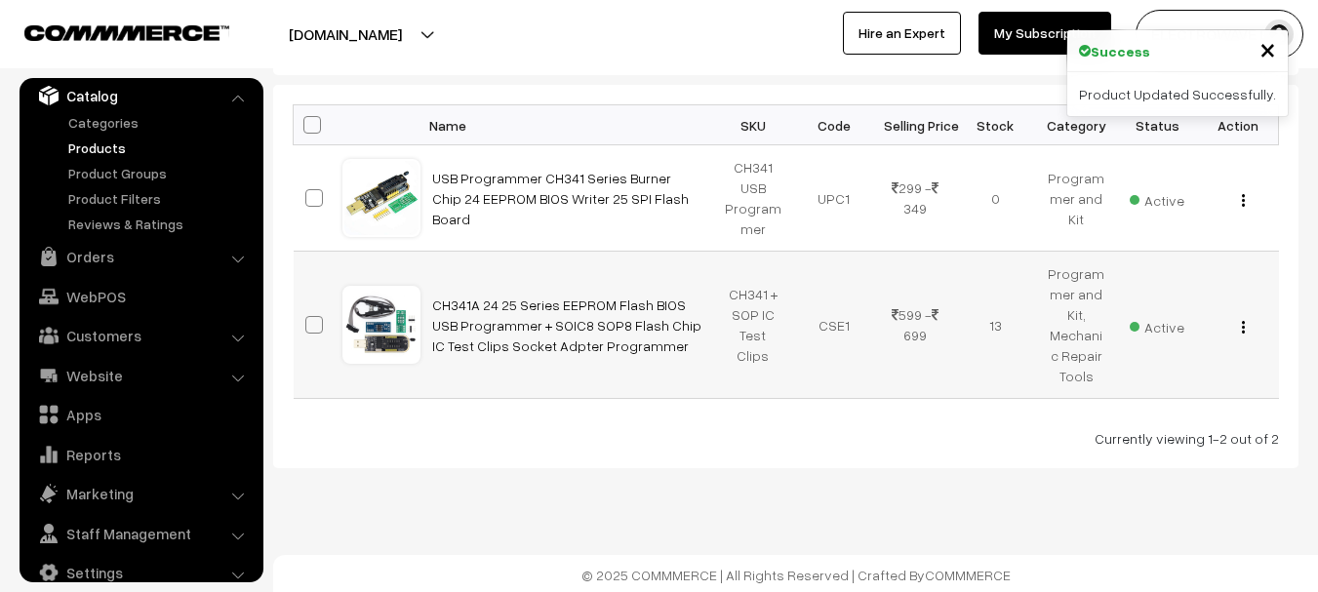
click at [1243, 332] on img "button" at bounding box center [1243, 327] width 3 height 13
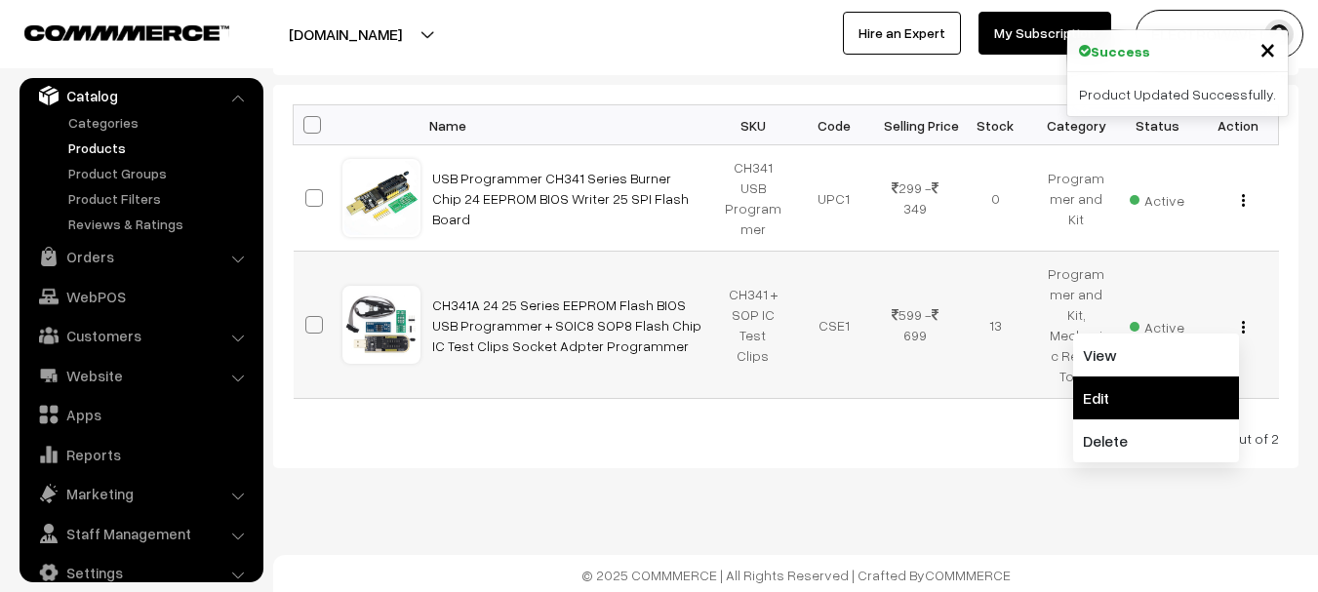
click at [1155, 387] on link "Edit" at bounding box center [1156, 398] width 166 height 43
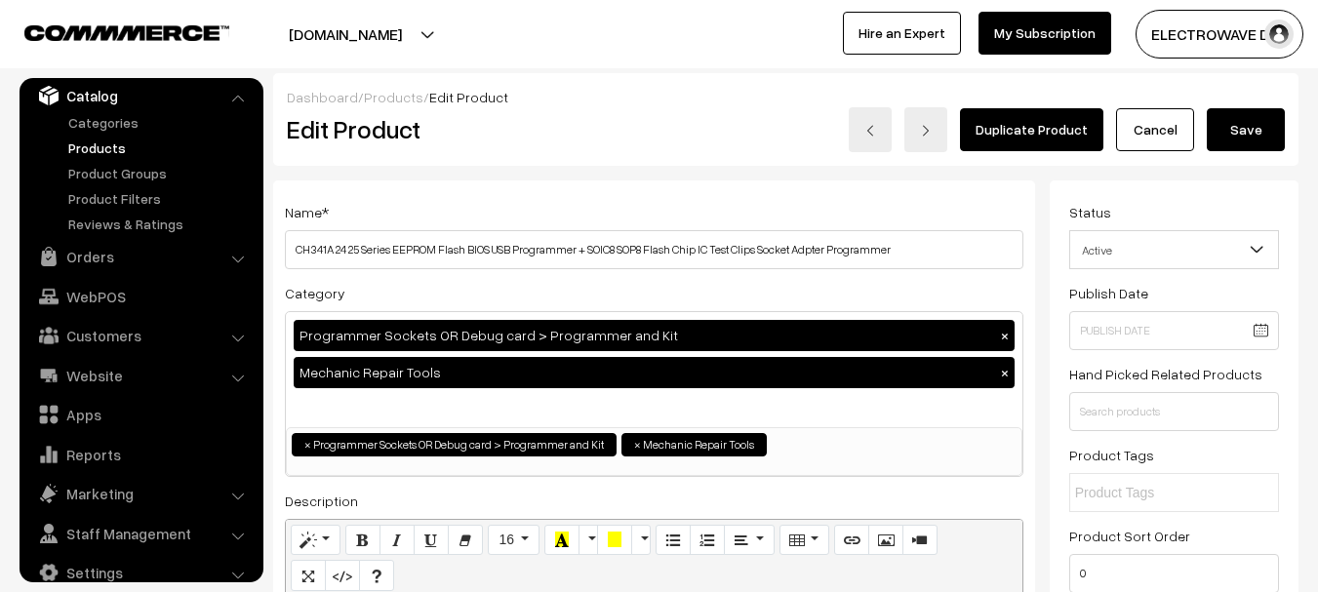
type input "0"
click at [1251, 124] on button "Save" at bounding box center [1246, 129] width 78 height 43
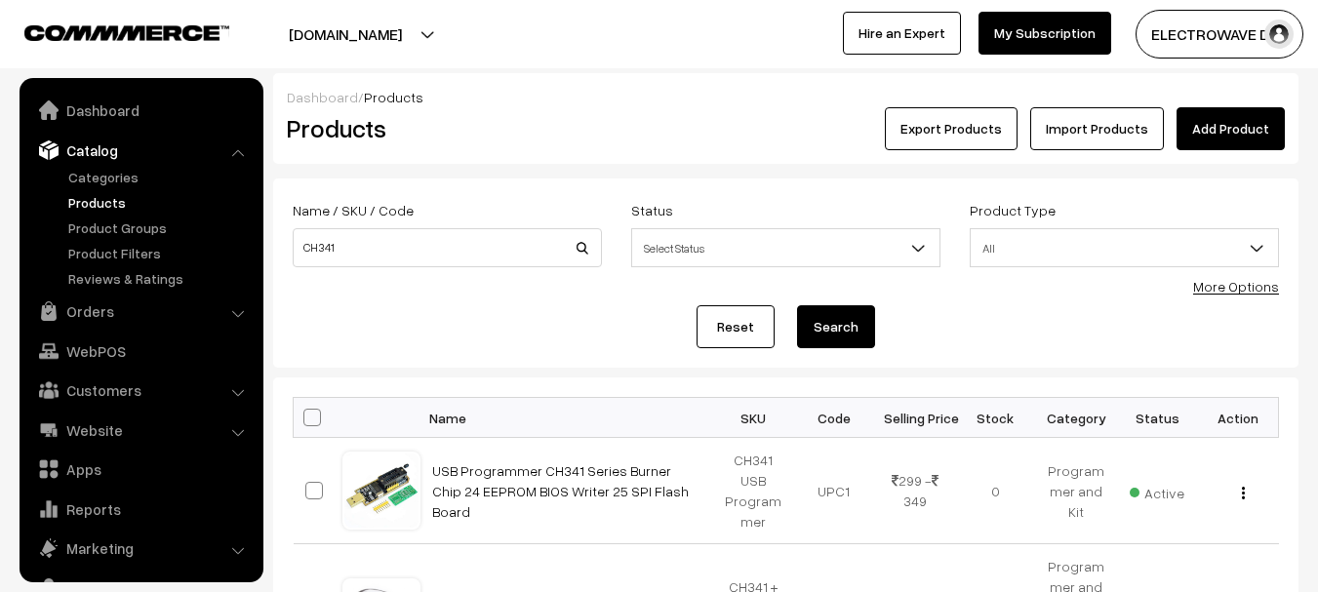
scroll to position [55, 0]
